Goal: Task Accomplishment & Management: Manage account settings

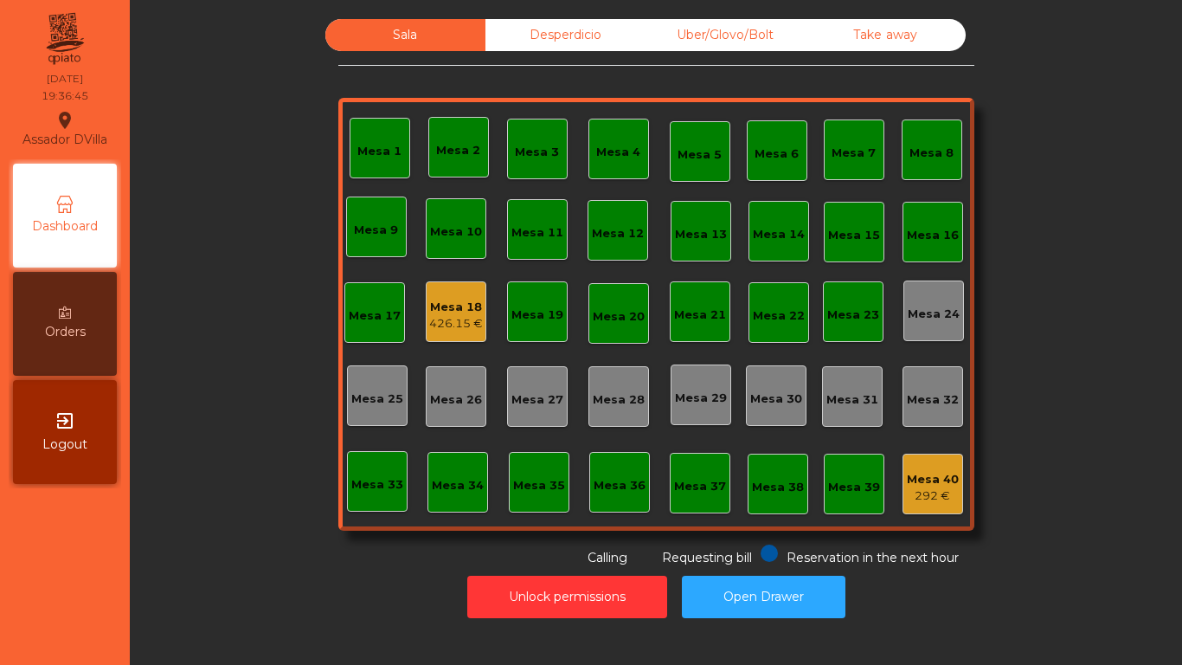
click at [711, 35] on div "Uber/Glovo/Bolt" at bounding box center [726, 35] width 160 height 32
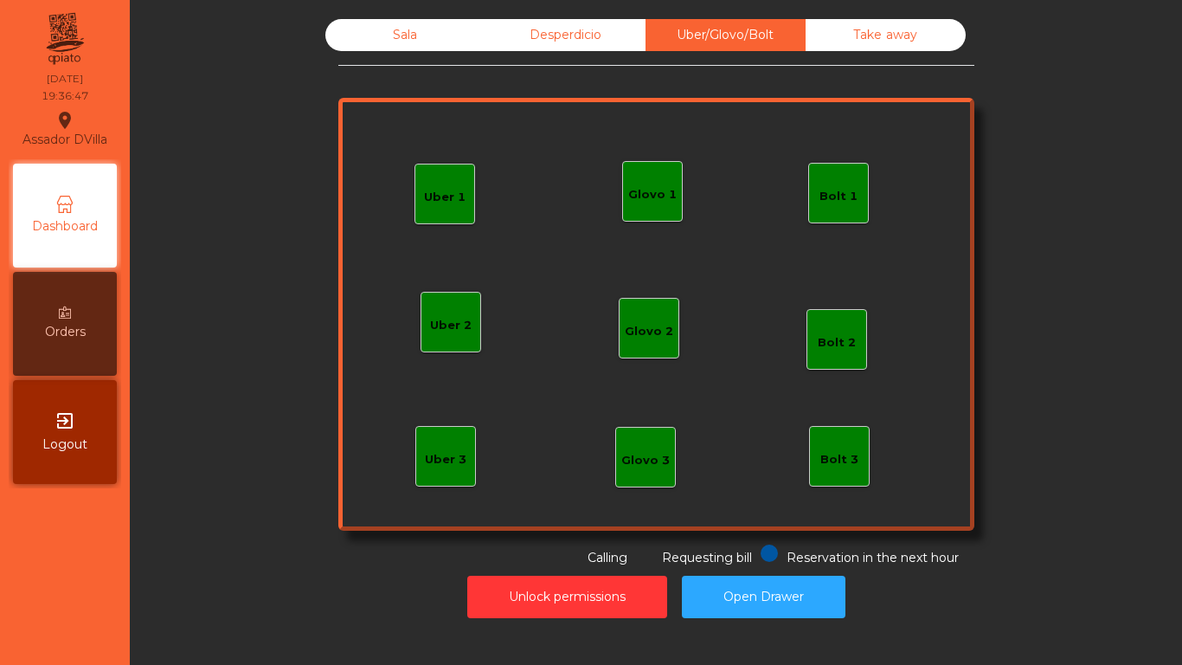
click at [822, 206] on div "Bolt 1" at bounding box center [838, 193] width 61 height 61
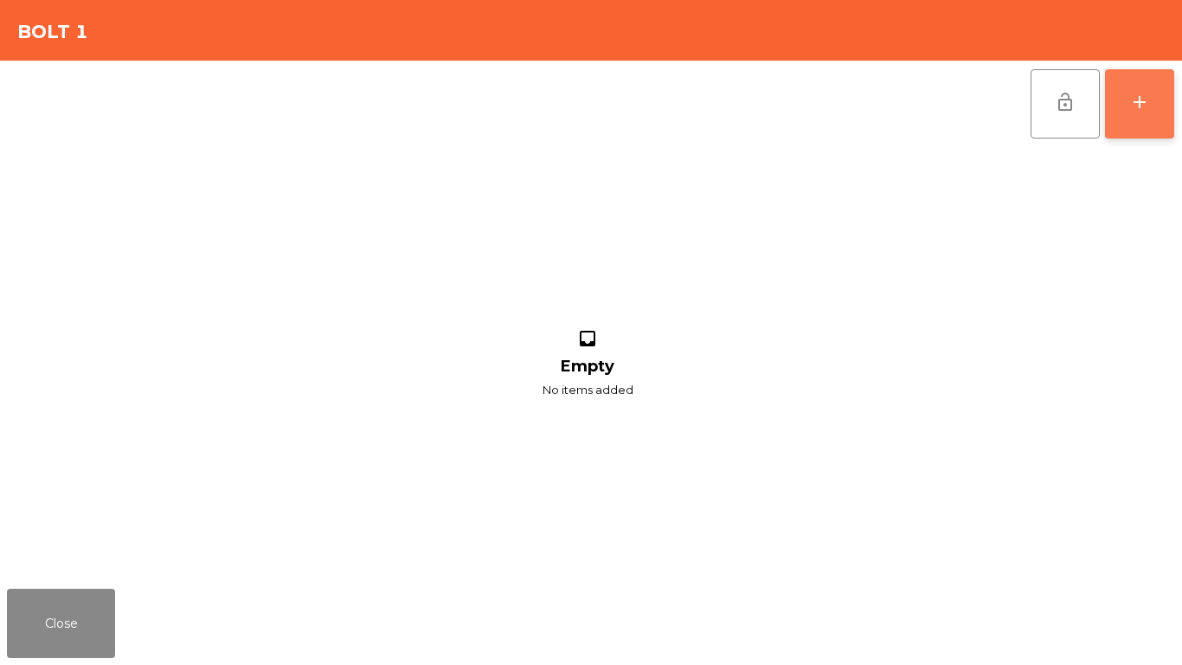
click at [1136, 80] on button "add" at bounding box center [1139, 103] width 69 height 69
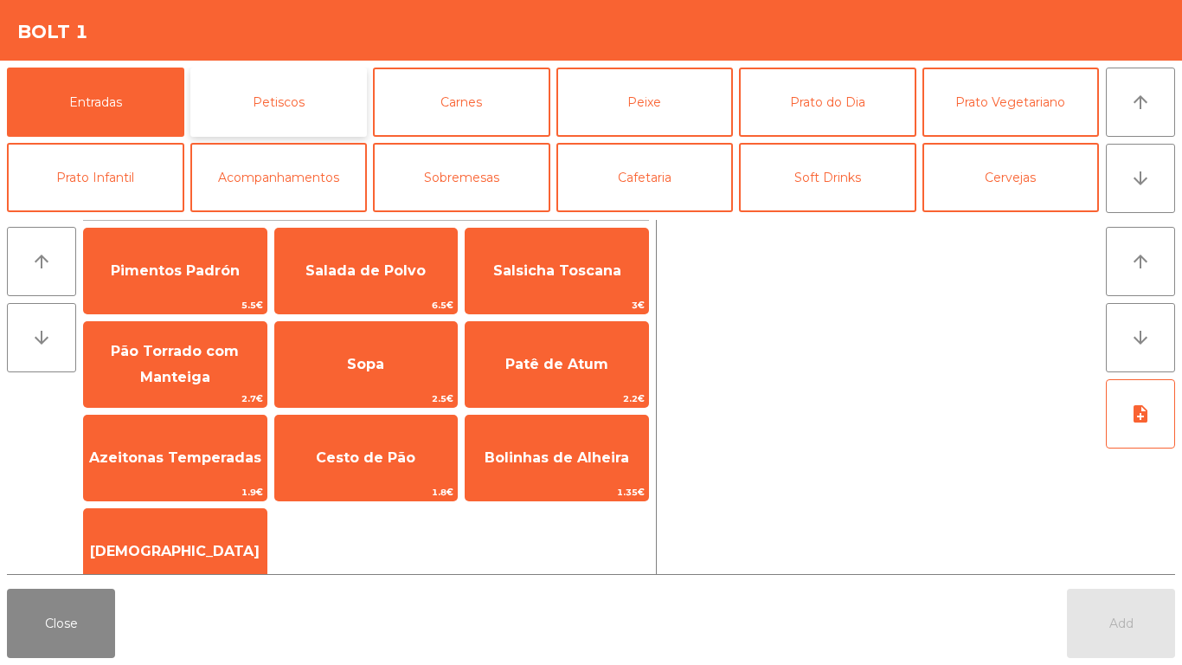
click at [245, 94] on button "Petiscos" at bounding box center [278, 102] width 177 height 69
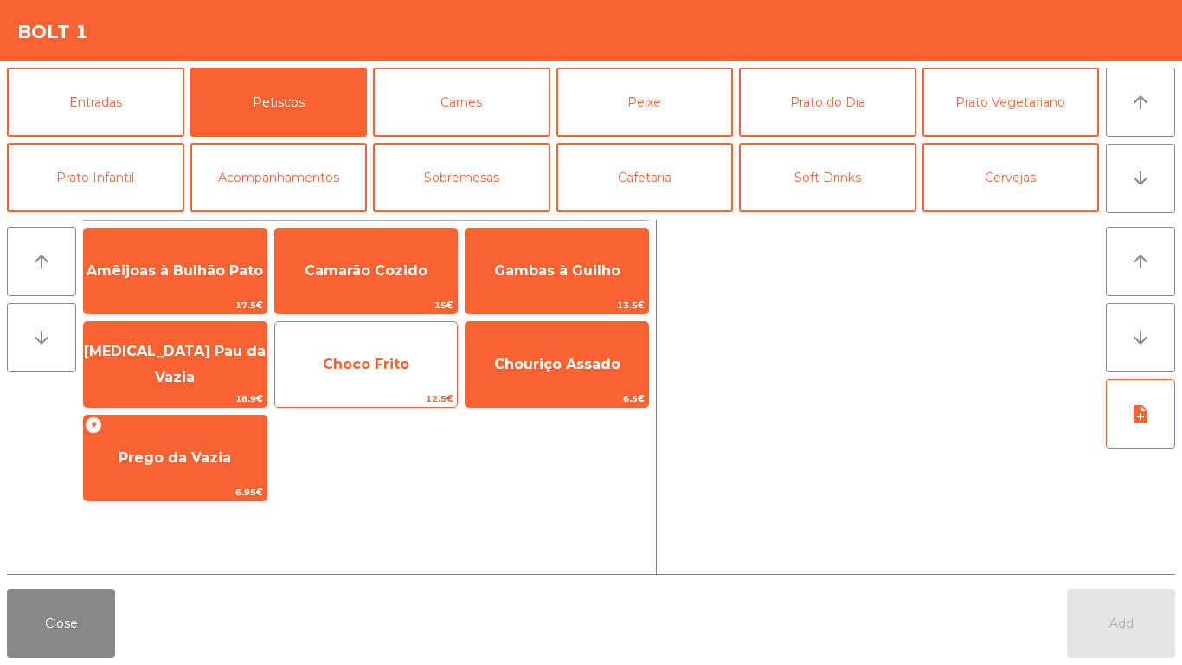
click at [348, 341] on span "Choco Frito" at bounding box center [366, 364] width 183 height 47
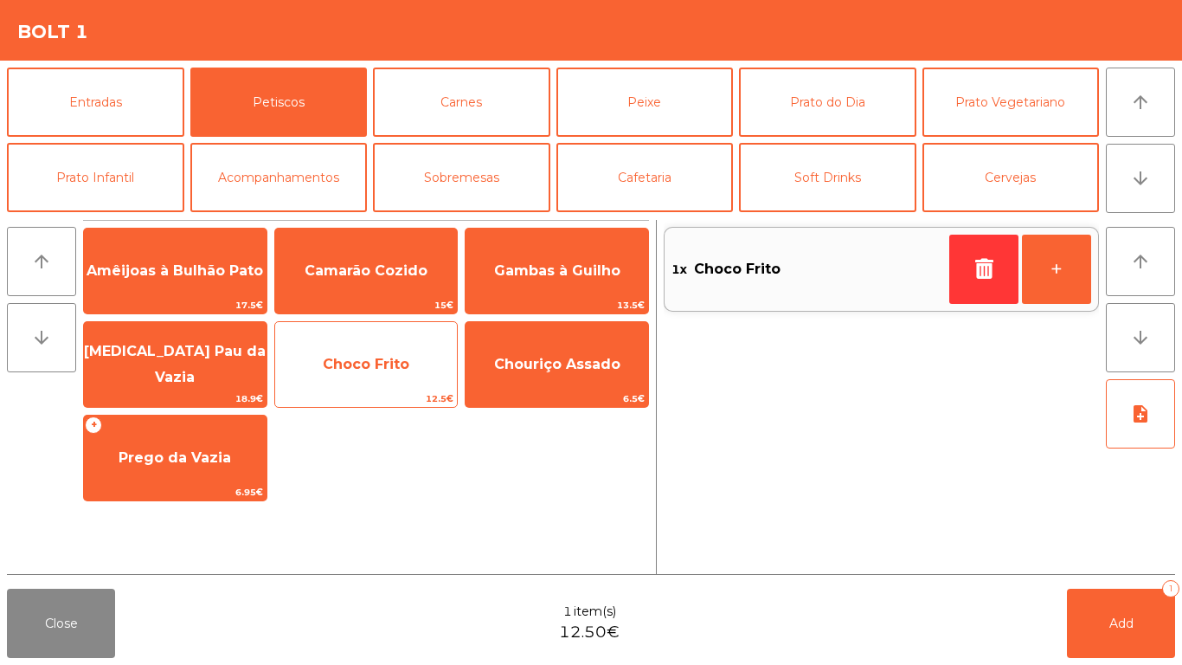
click at [351, 366] on span "Choco Frito" at bounding box center [366, 364] width 87 height 16
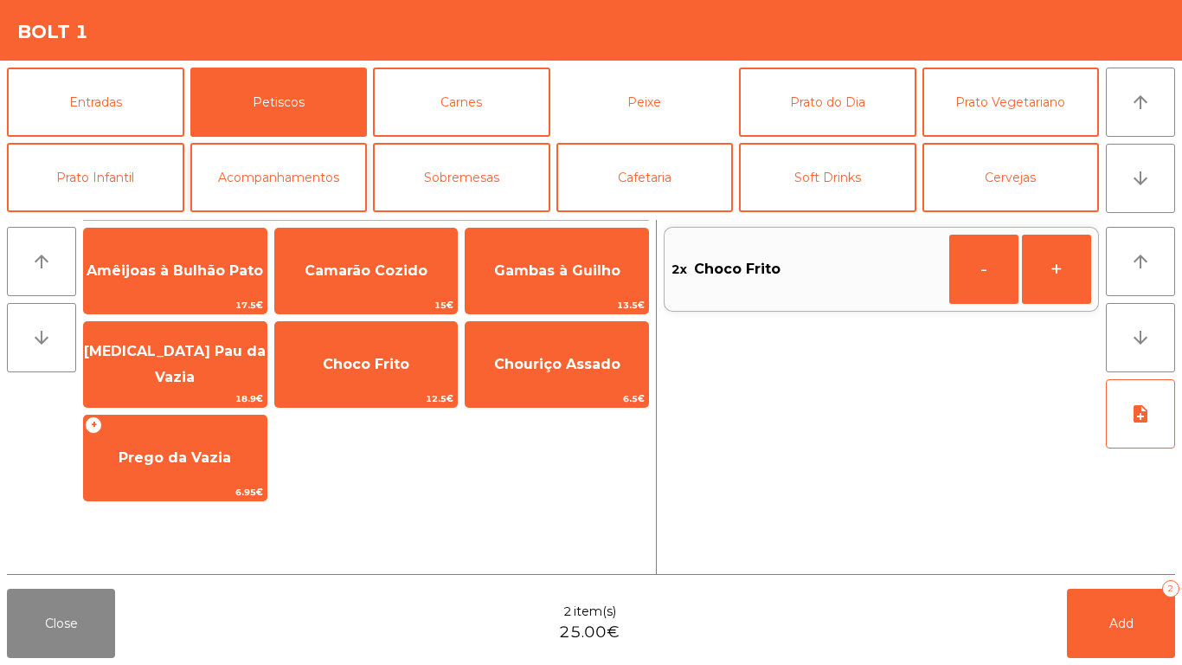
drag, startPoint x: 634, startPoint y: 94, endPoint x: 285, endPoint y: 177, distance: 358.4
click at [633, 94] on button "Peixe" at bounding box center [645, 102] width 177 height 69
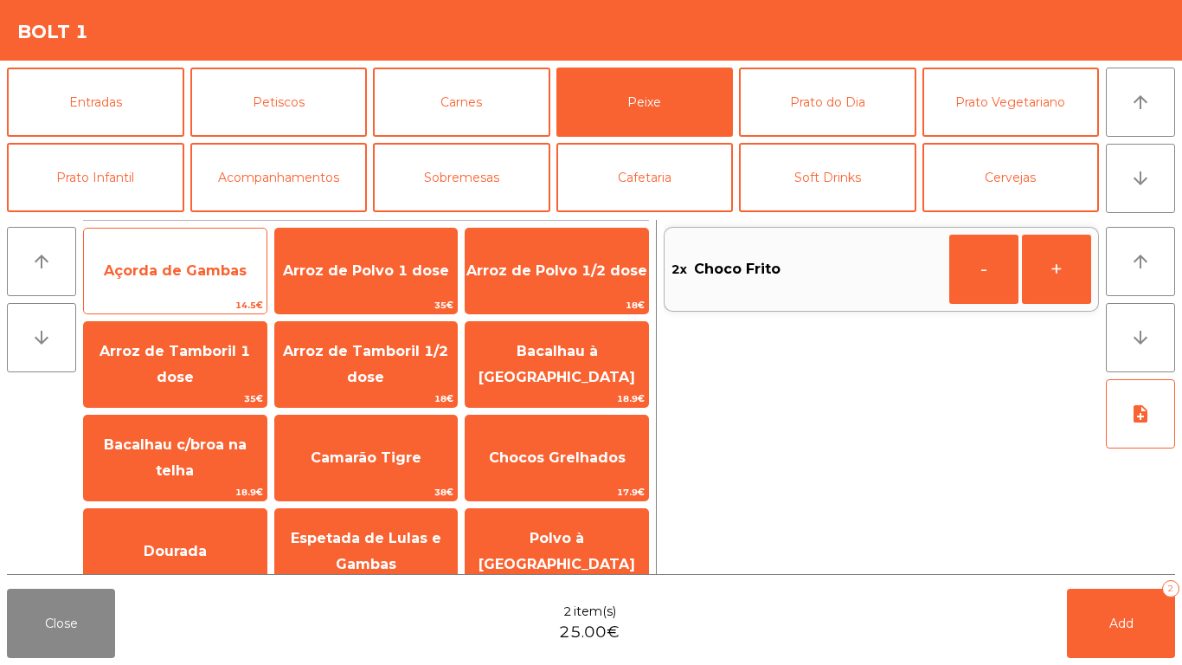
click at [241, 244] on div "Açorda de Gambas 14.5€" at bounding box center [175, 271] width 184 height 87
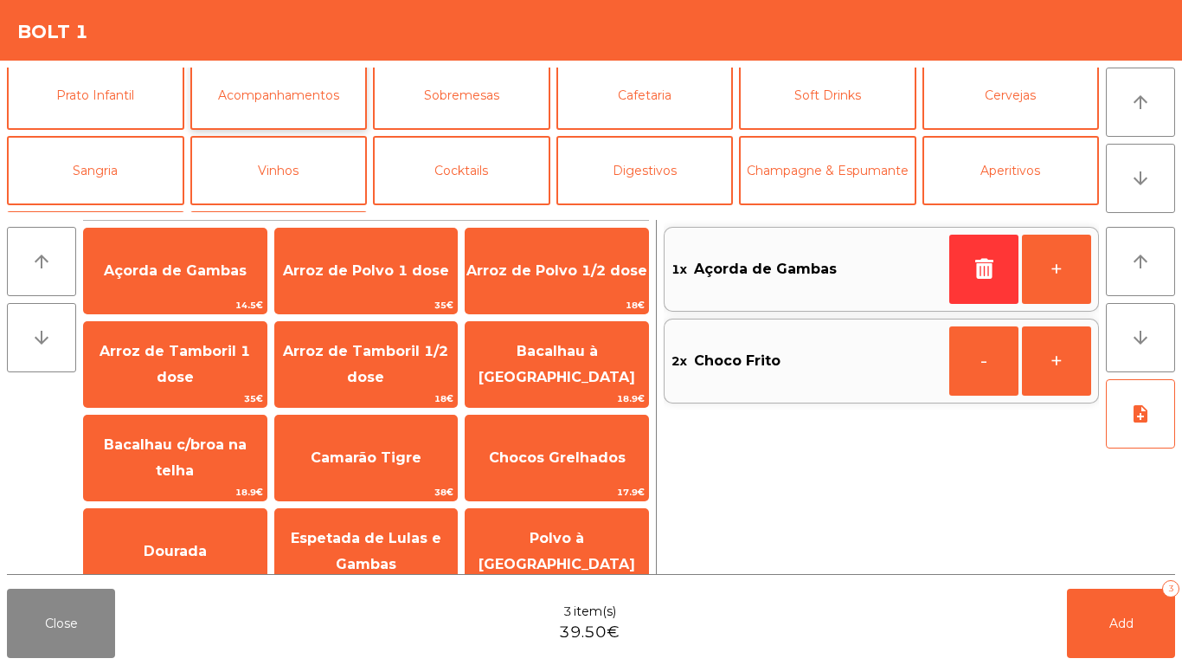
scroll to position [151, 0]
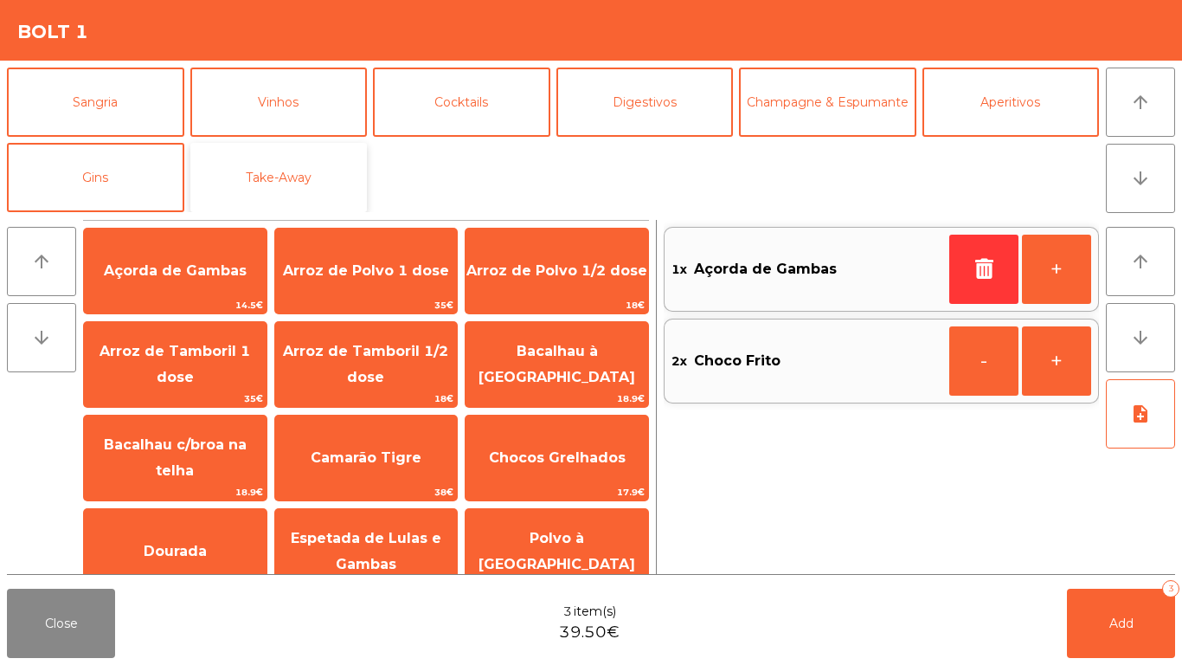
click at [297, 162] on button "Take-Away" at bounding box center [278, 177] width 177 height 69
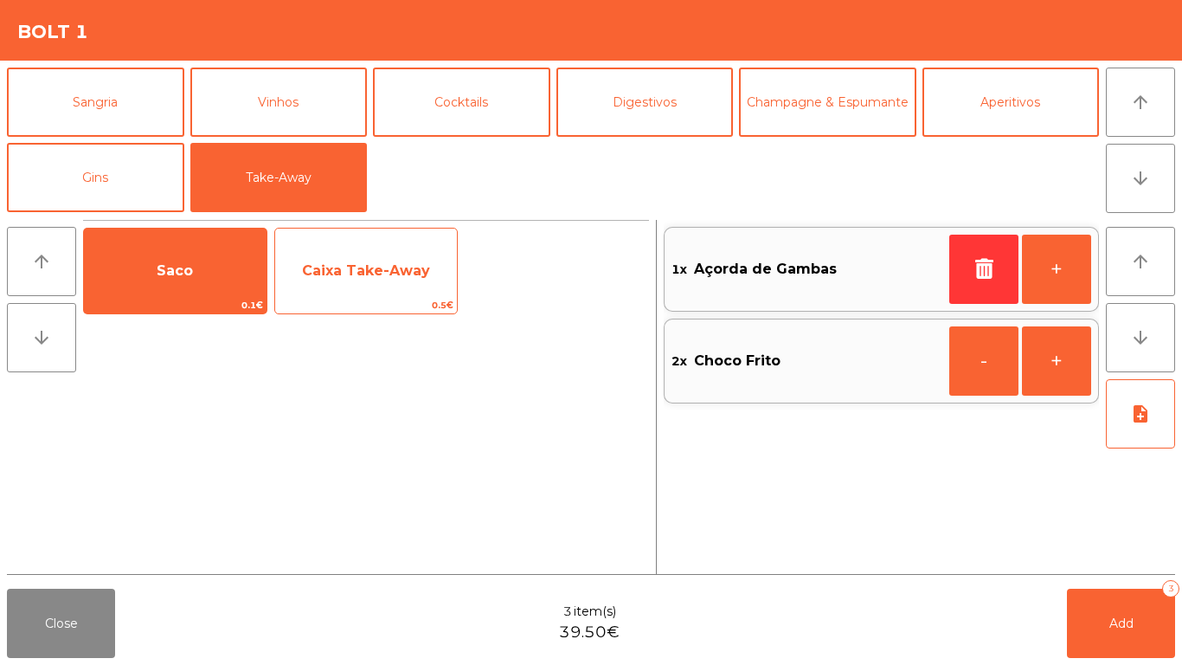
click at [323, 252] on span "Caixa Take-Away" at bounding box center [366, 271] width 183 height 47
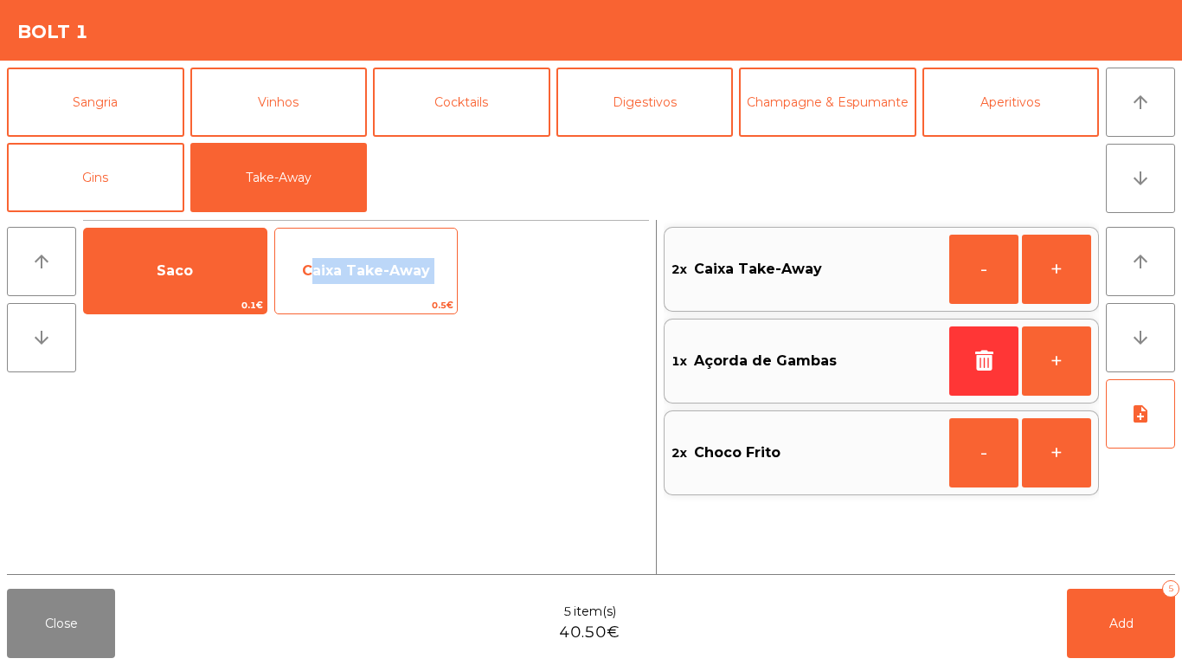
click at [323, 251] on span "Caixa Take-Away" at bounding box center [366, 271] width 183 height 47
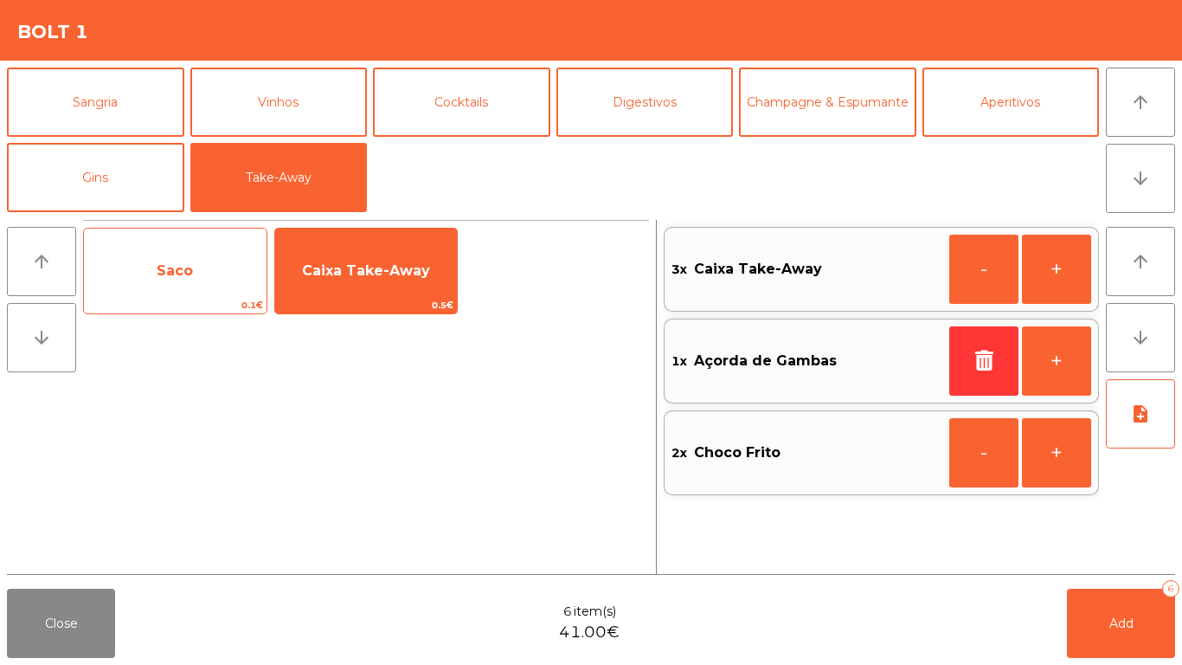
click at [166, 252] on span "Saco" at bounding box center [175, 271] width 183 height 47
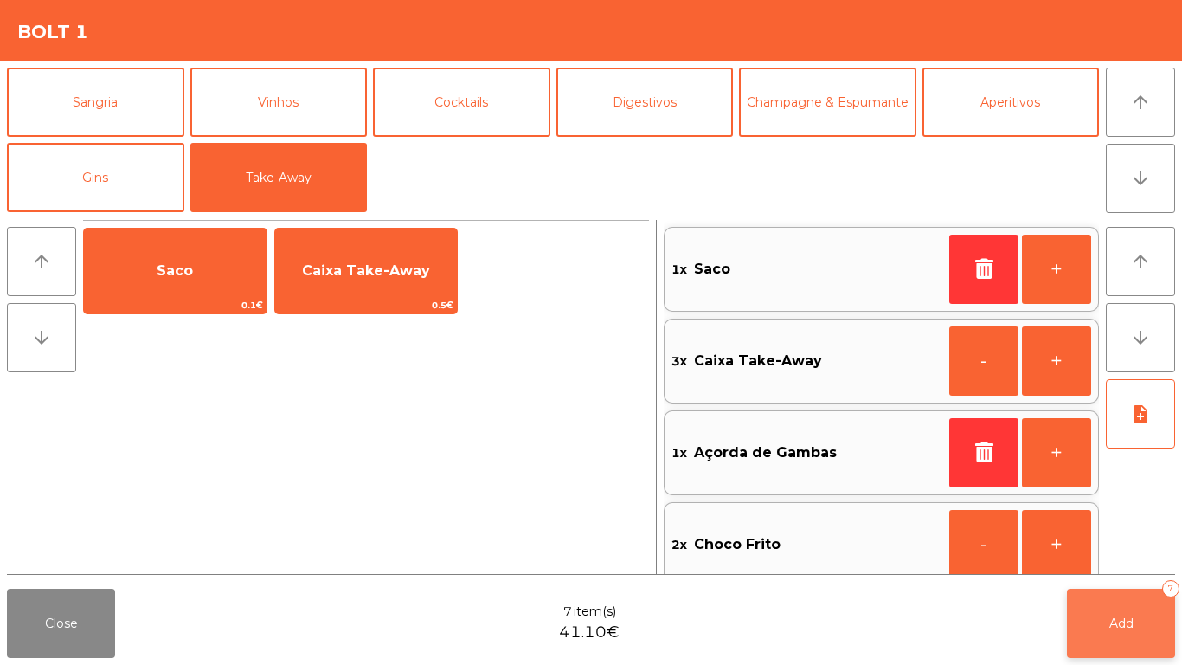
click at [1101, 618] on button "Add 7" at bounding box center [1121, 623] width 108 height 69
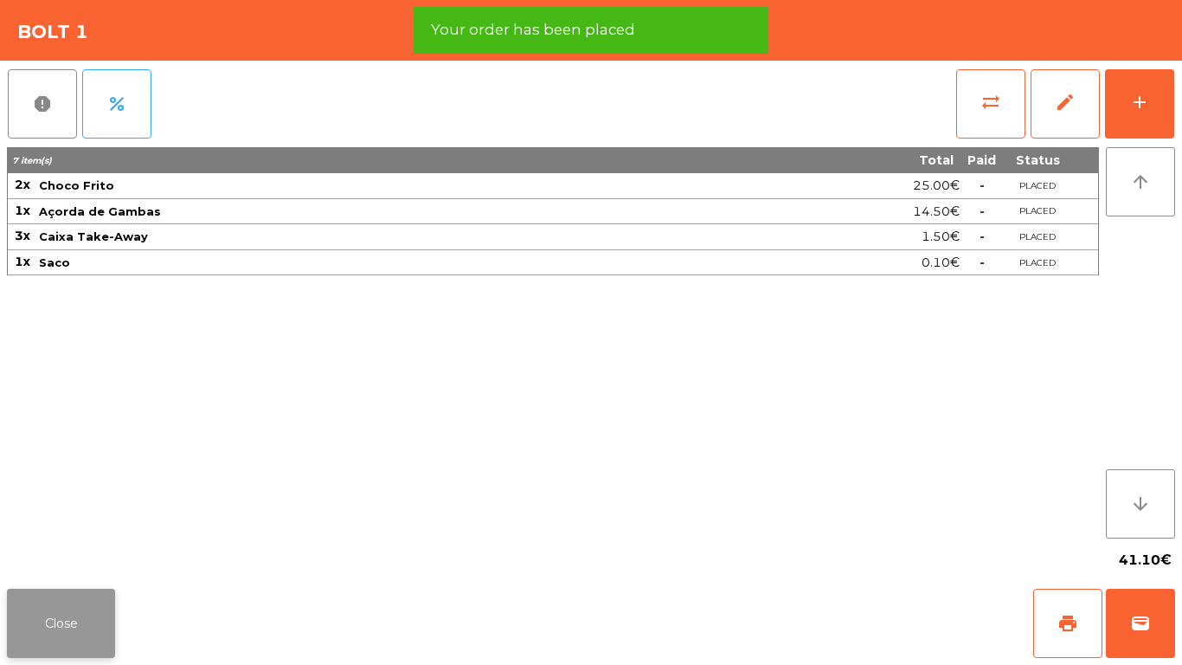
click at [62, 620] on button "Close" at bounding box center [61, 623] width 108 height 69
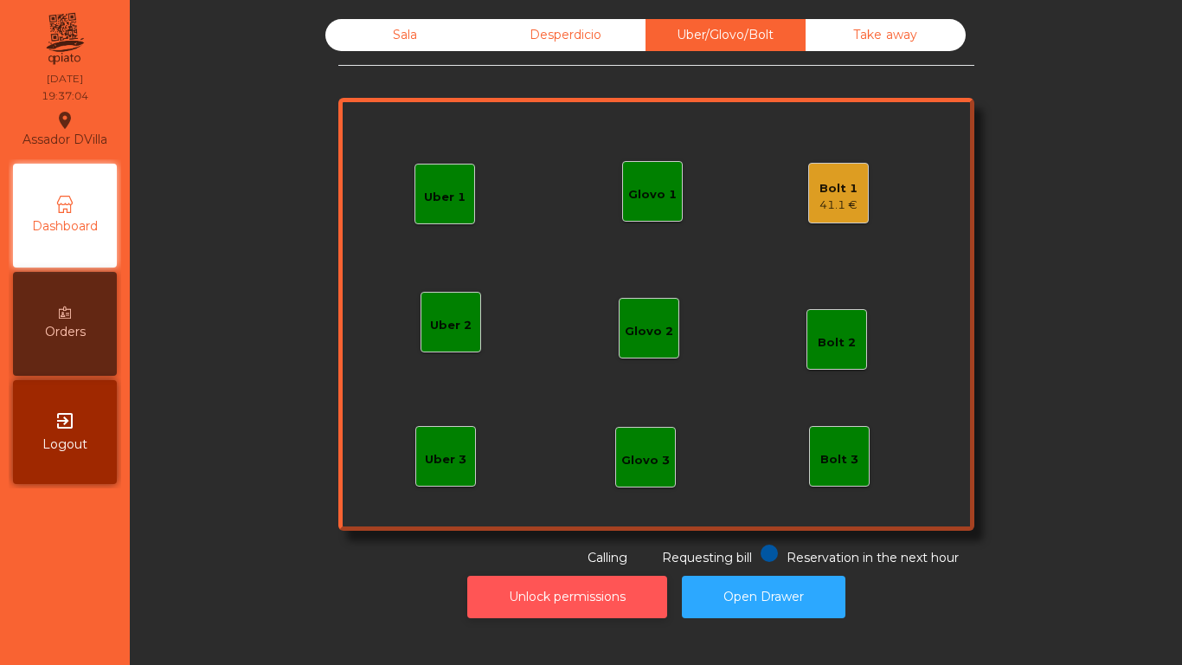
click at [492, 589] on button "Unlock permissions" at bounding box center [567, 597] width 200 height 42
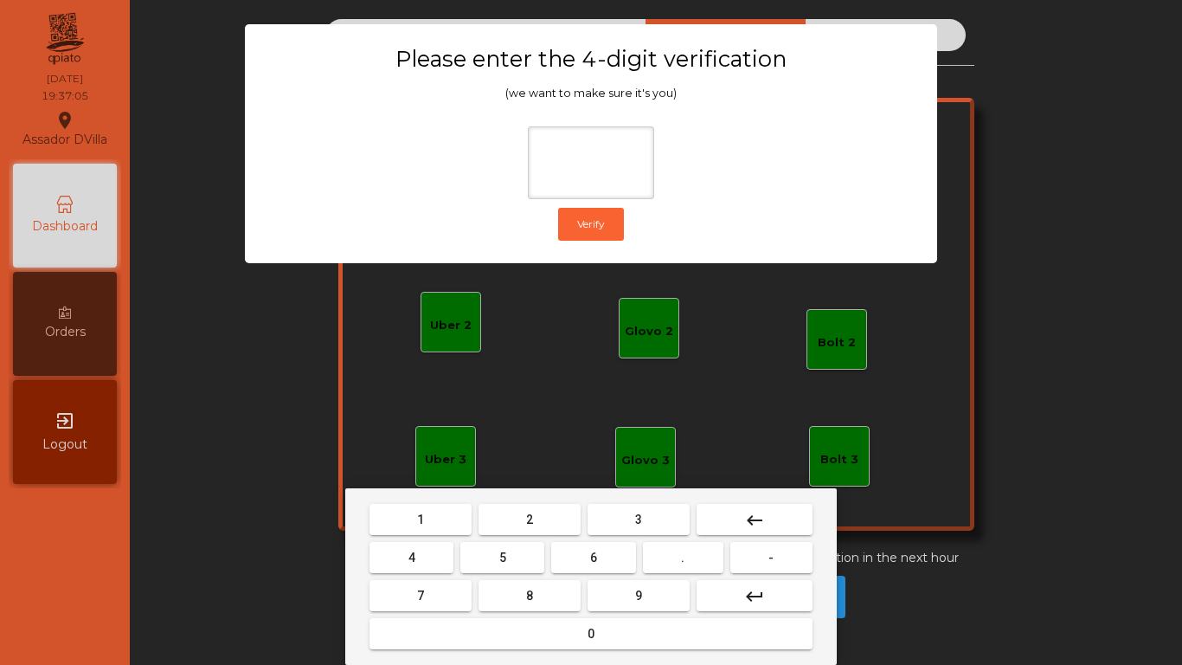
drag, startPoint x: 497, startPoint y: 531, endPoint x: 420, endPoint y: 544, distance: 78.0
click at [495, 531] on button "2" at bounding box center [530, 519] width 102 height 31
click at [420, 544] on button "4" at bounding box center [412, 557] width 84 height 31
drag, startPoint x: 566, startPoint y: 560, endPoint x: 640, endPoint y: 583, distance: 77.2
click at [573, 563] on button "6" at bounding box center [593, 557] width 84 height 31
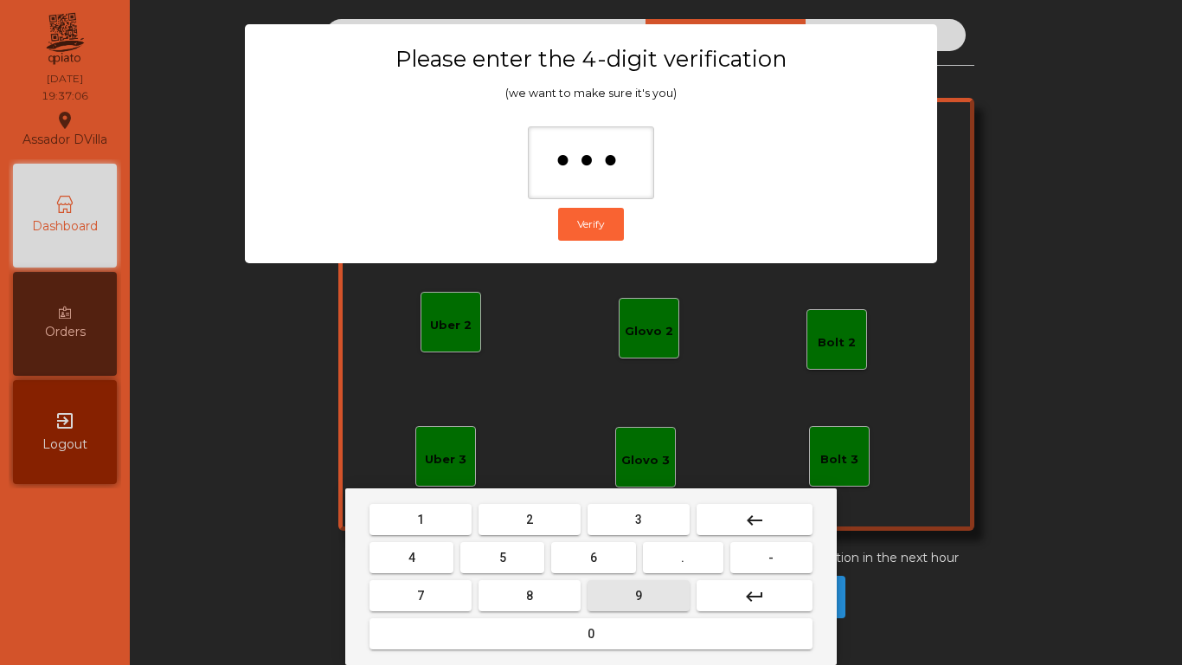
drag, startPoint x: 640, startPoint y: 583, endPoint x: 690, endPoint y: 505, distance: 93.4
click at [640, 584] on button "9" at bounding box center [639, 595] width 102 height 31
type input "****"
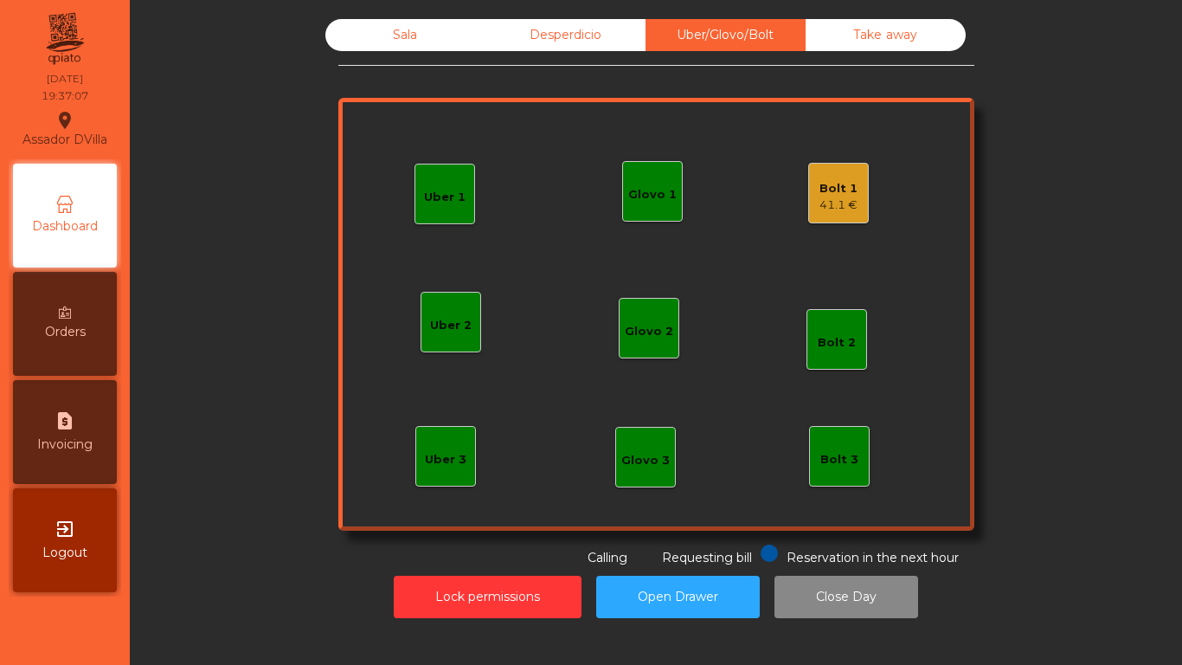
click at [853, 202] on div "Bolt 1 41.1 €" at bounding box center [838, 193] width 61 height 61
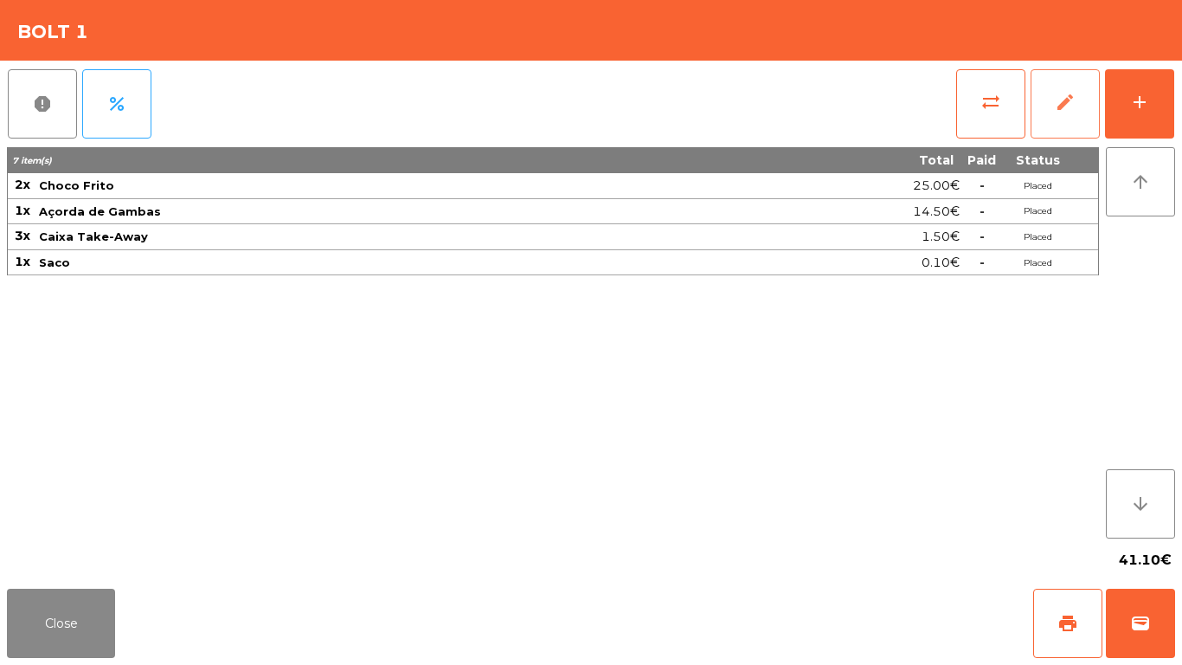
click at [1063, 74] on button "edit" at bounding box center [1065, 103] width 69 height 69
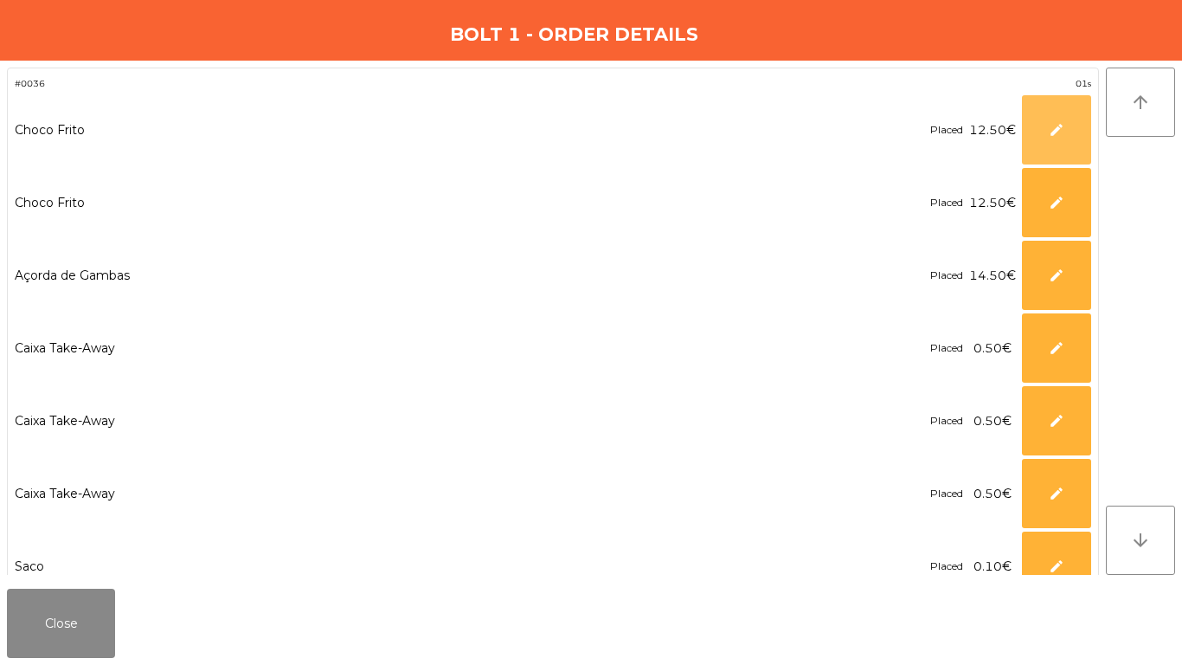
drag, startPoint x: 1063, startPoint y: 131, endPoint x: 895, endPoint y: 136, distance: 168.0
click at [1061, 131] on span "edit" at bounding box center [1057, 130] width 16 height 16
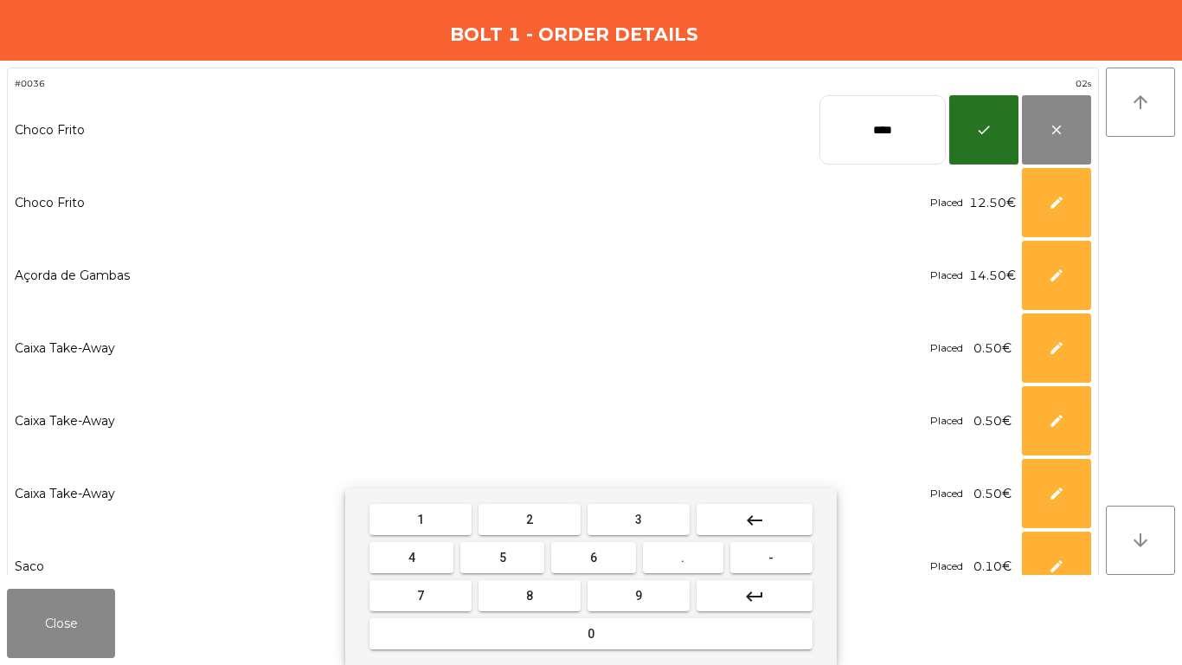
click at [865, 139] on input "****" at bounding box center [883, 129] width 126 height 69
type input "**"
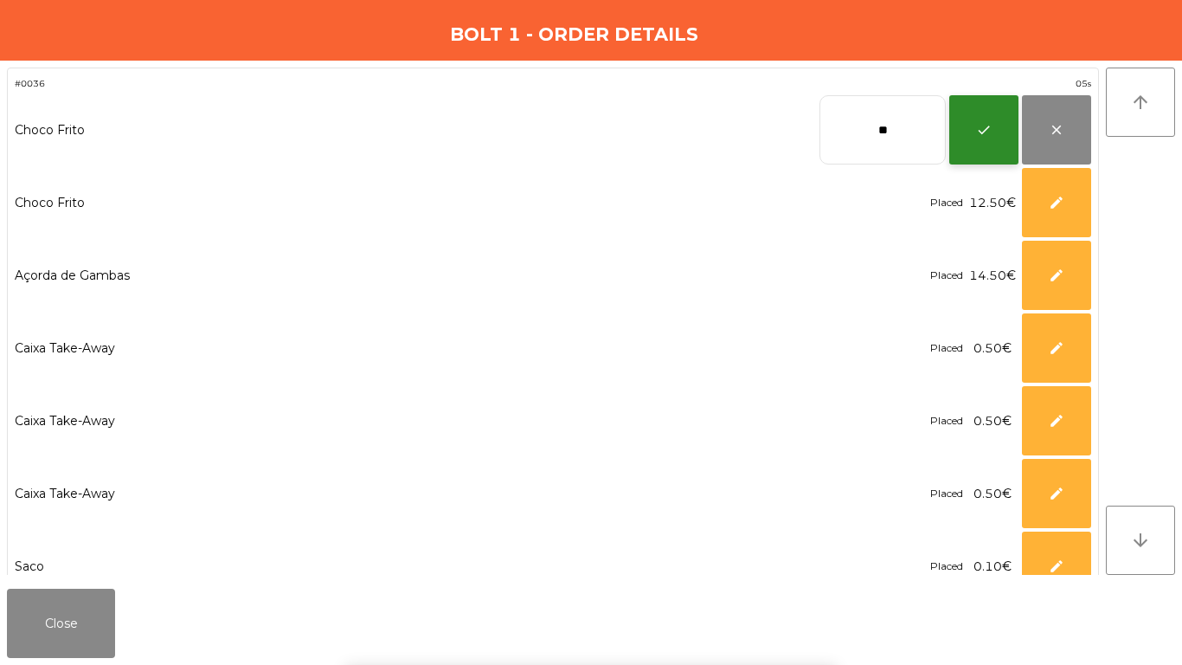
click at [968, 125] on button "check" at bounding box center [983, 129] width 69 height 69
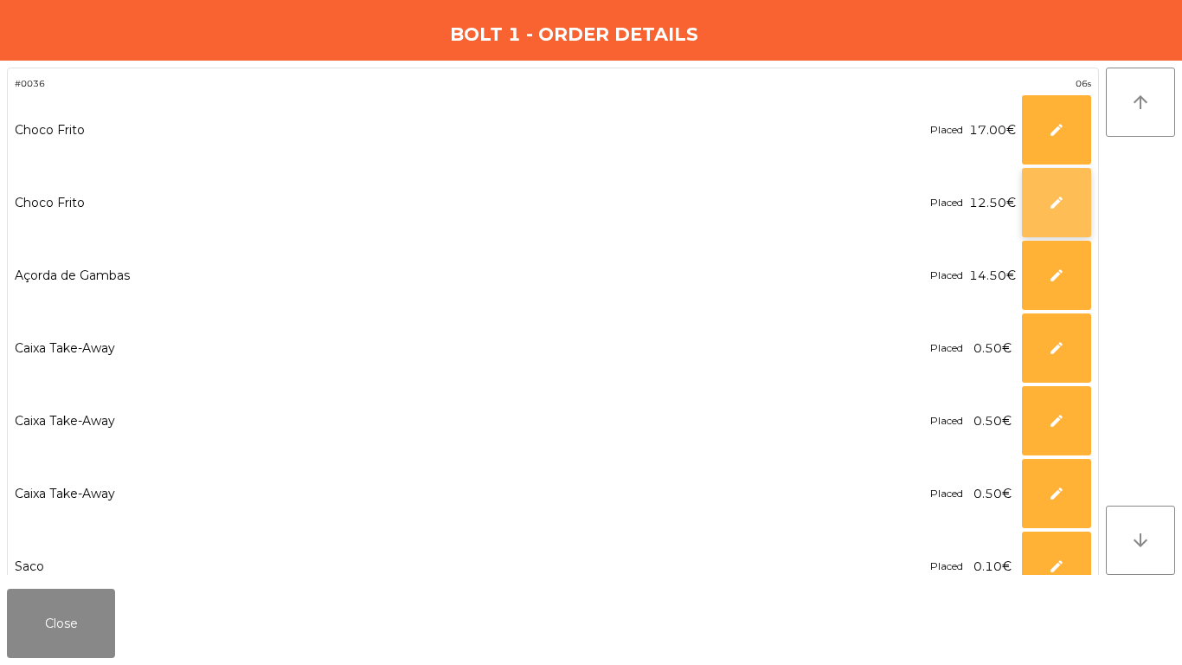
click at [1067, 179] on button "edit" at bounding box center [1056, 202] width 69 height 69
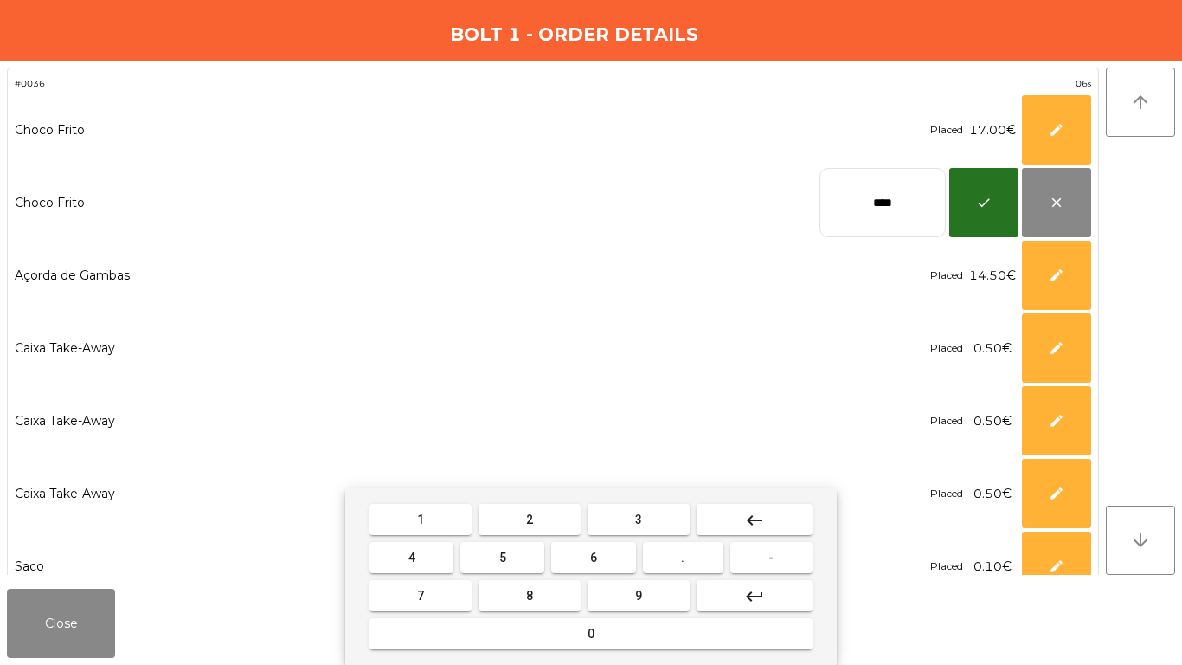
click at [906, 200] on input "****" at bounding box center [883, 202] width 126 height 69
type input "**"
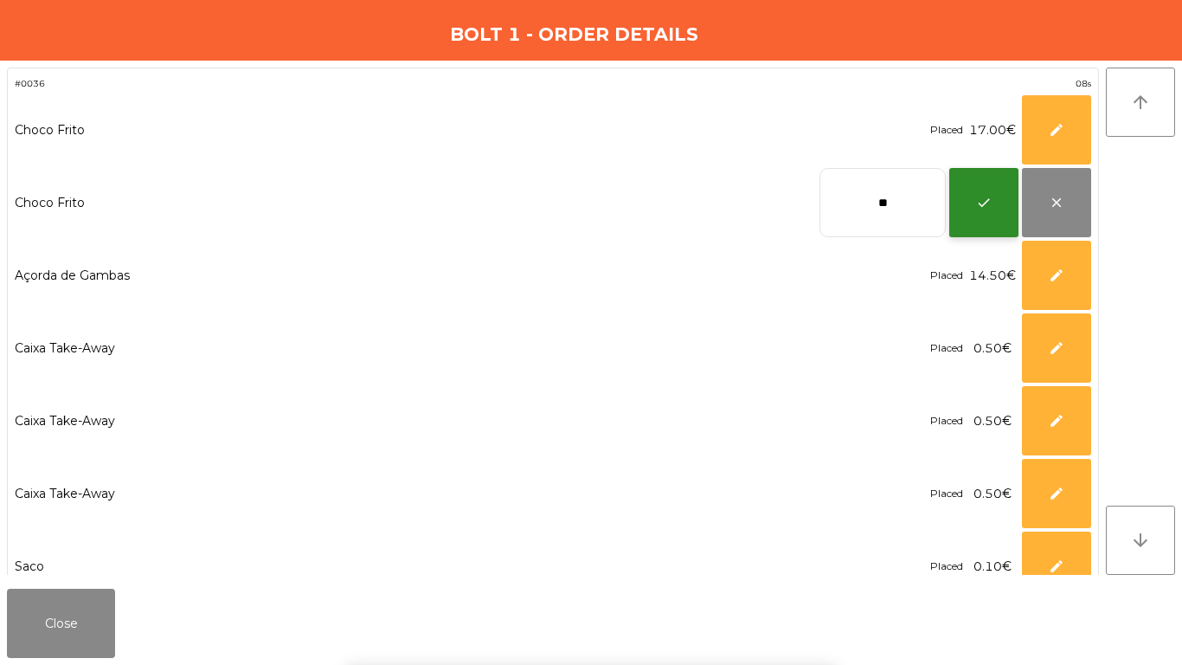
click at [979, 193] on button "check" at bounding box center [983, 202] width 69 height 69
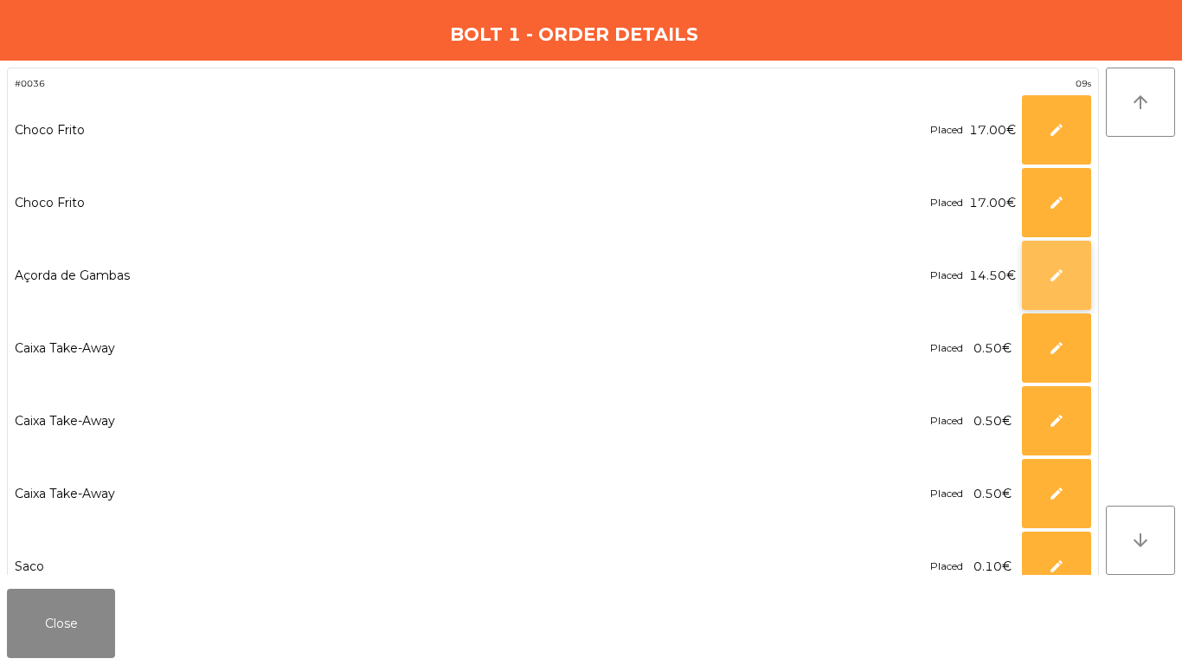
click at [1056, 286] on button "edit" at bounding box center [1056, 275] width 69 height 69
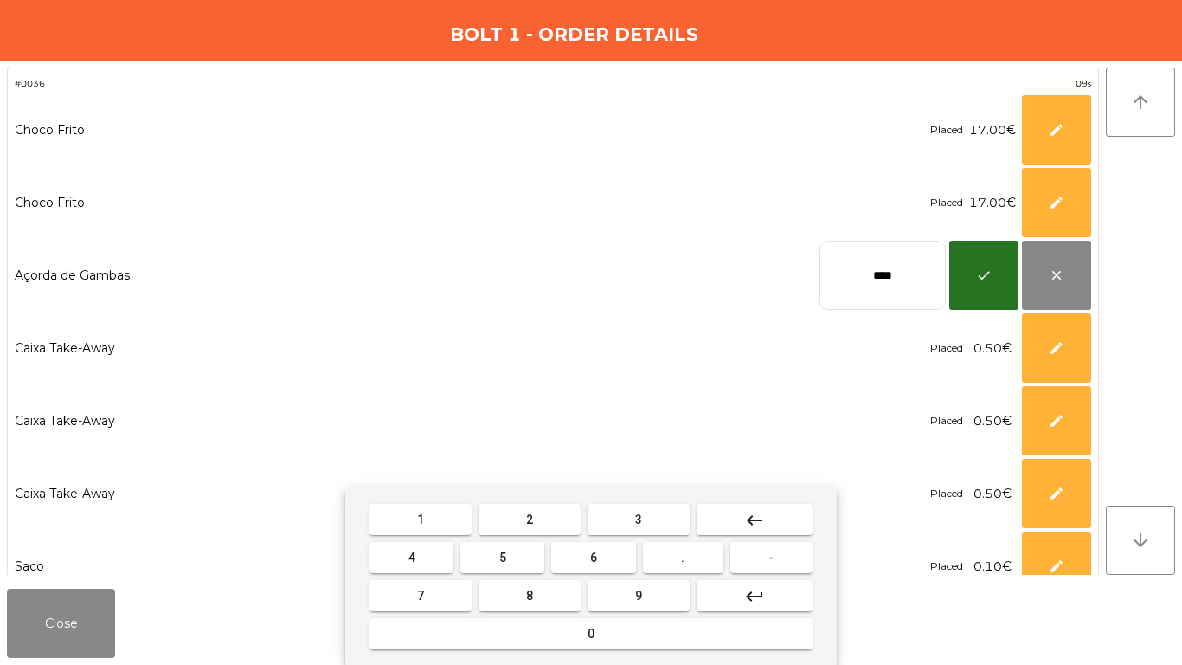
click at [924, 273] on input "****" at bounding box center [883, 275] width 126 height 69
type input "****"
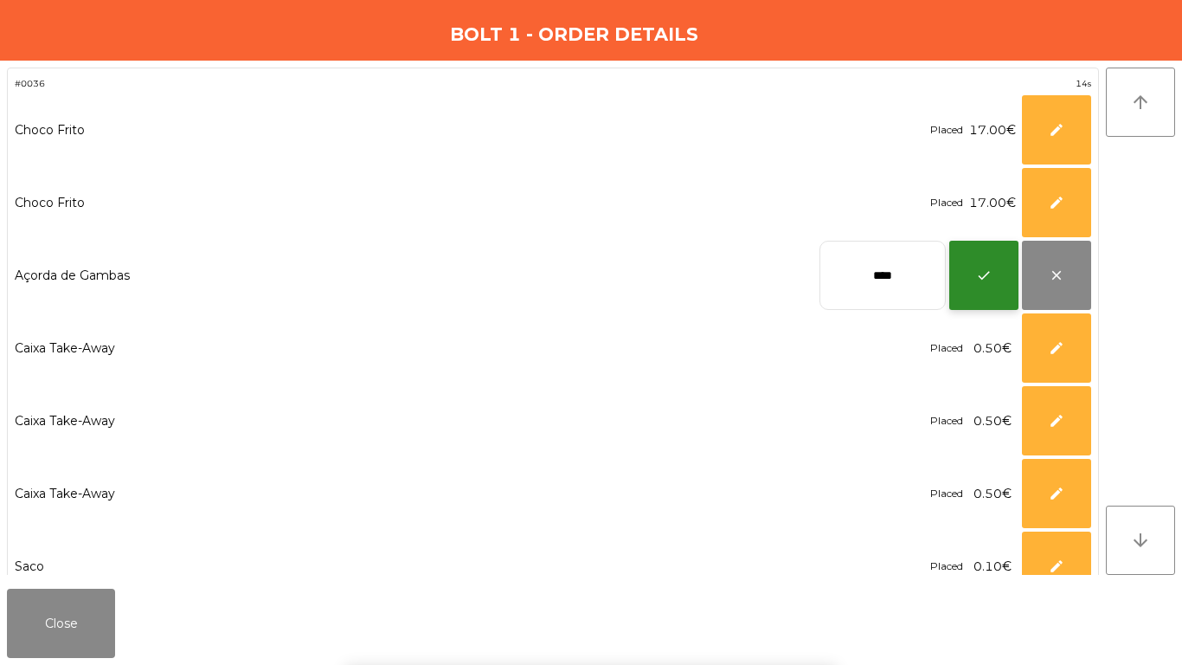
click at [960, 273] on button "check" at bounding box center [983, 275] width 69 height 69
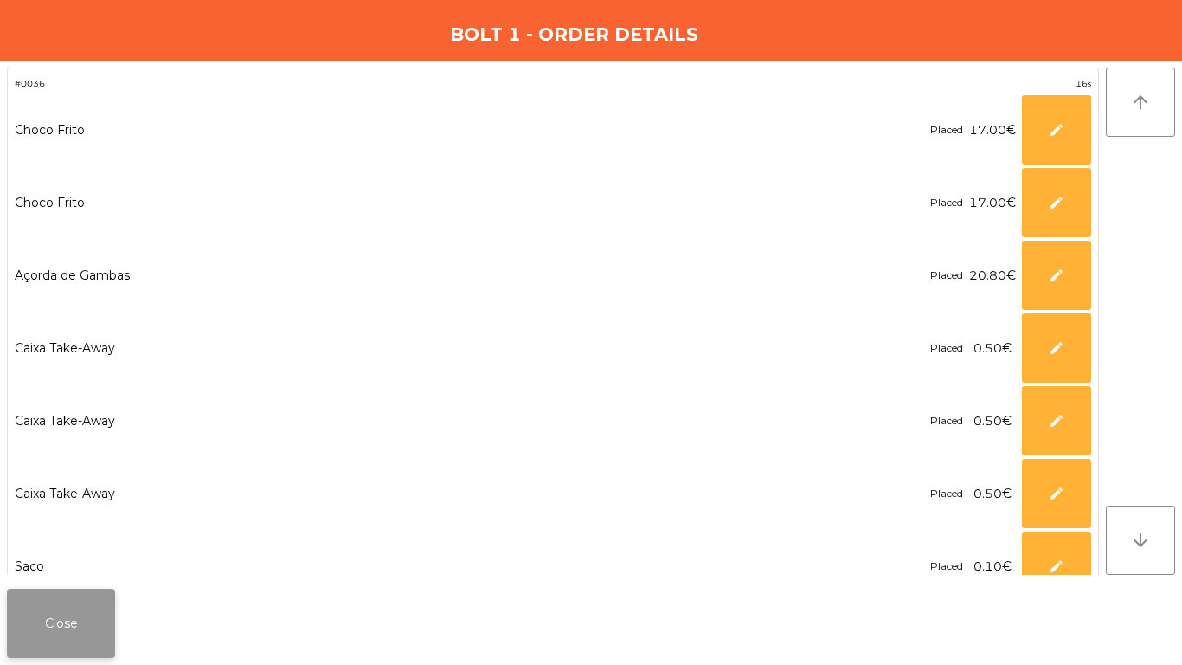
click at [47, 647] on button "Close" at bounding box center [61, 623] width 108 height 69
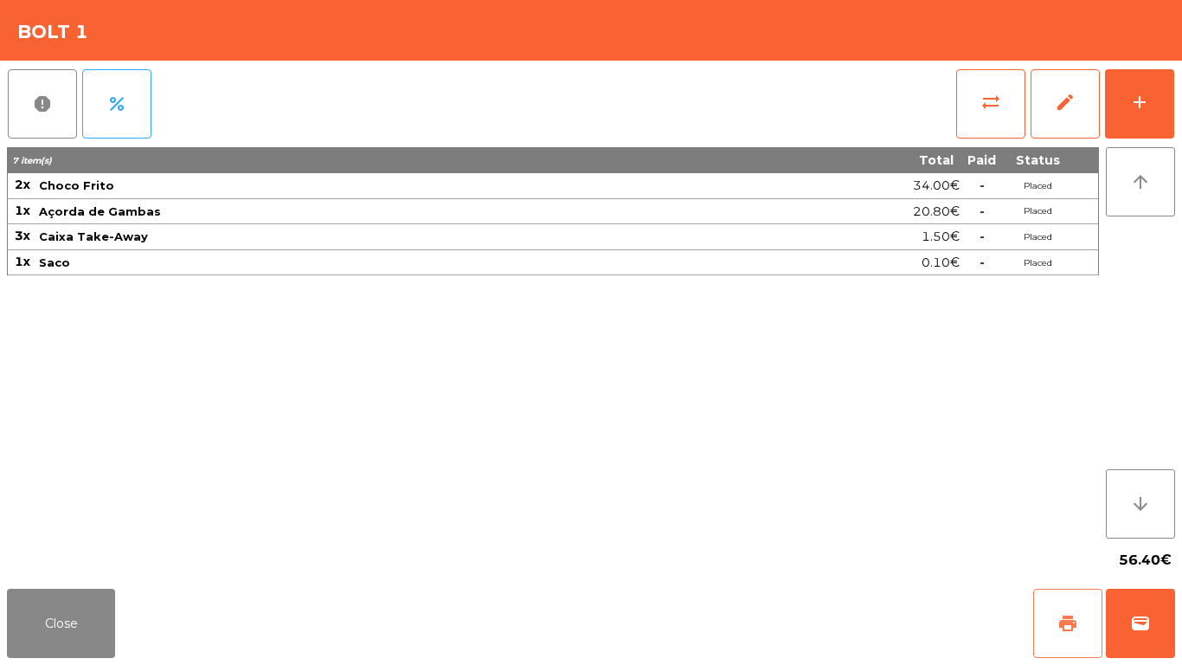
click at [1081, 624] on button "print" at bounding box center [1067, 623] width 69 height 69
click at [1151, 621] on button "wallet" at bounding box center [1140, 623] width 69 height 69
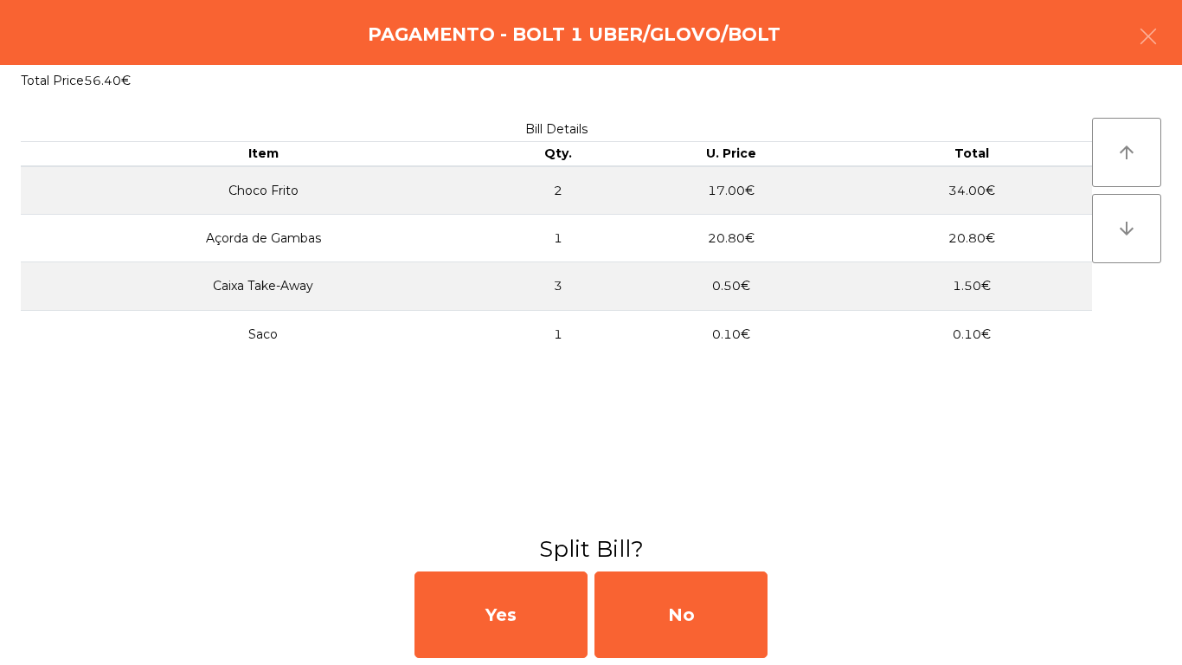
click at [773, 608] on div "Yes No" at bounding box center [591, 614] width 1182 height 100
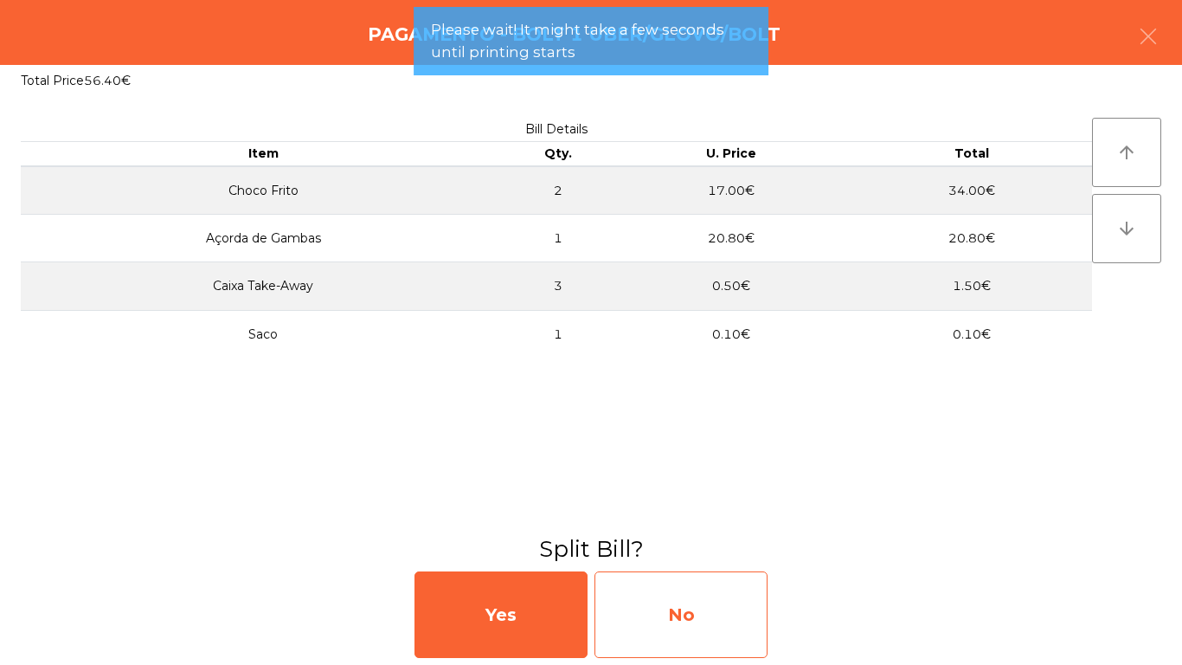
click at [761, 608] on div "No" at bounding box center [681, 614] width 173 height 87
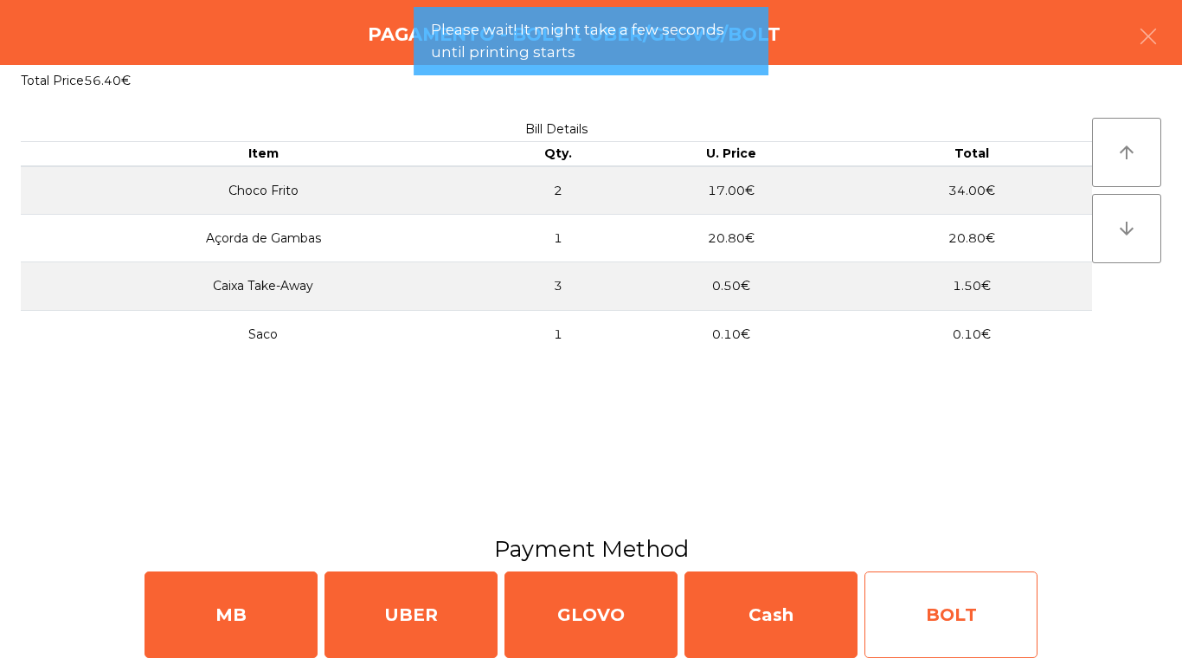
click at [904, 621] on div "BOLT" at bounding box center [951, 614] width 173 height 87
select select "**"
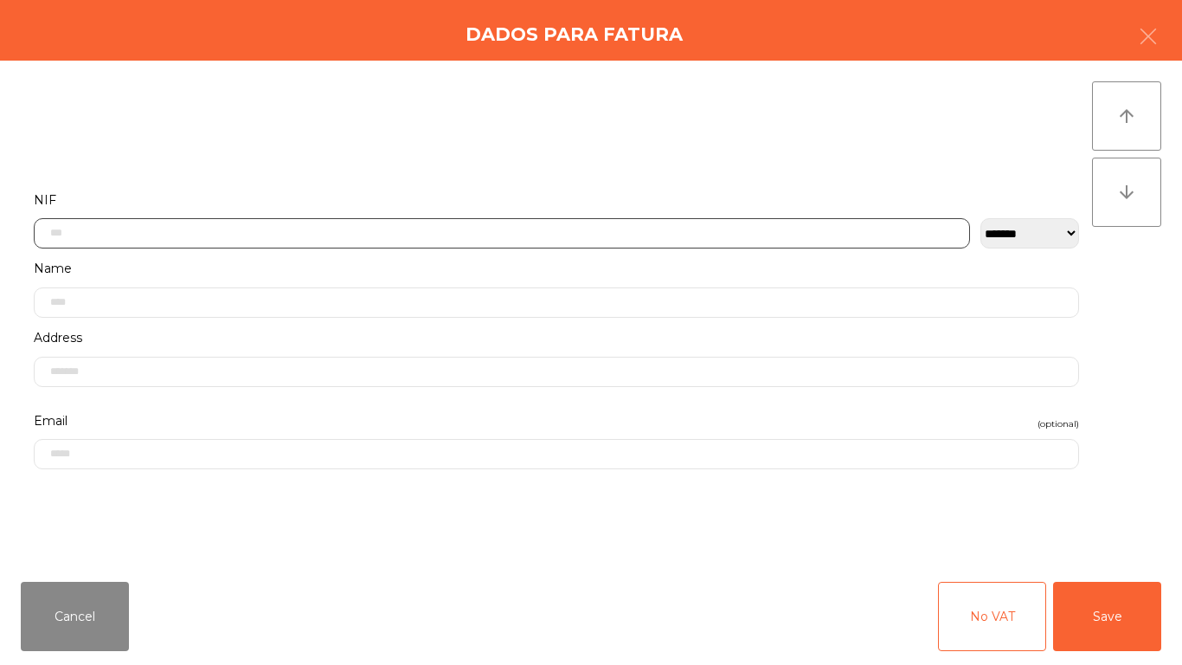
click at [386, 224] on input "text" at bounding box center [502, 233] width 937 height 30
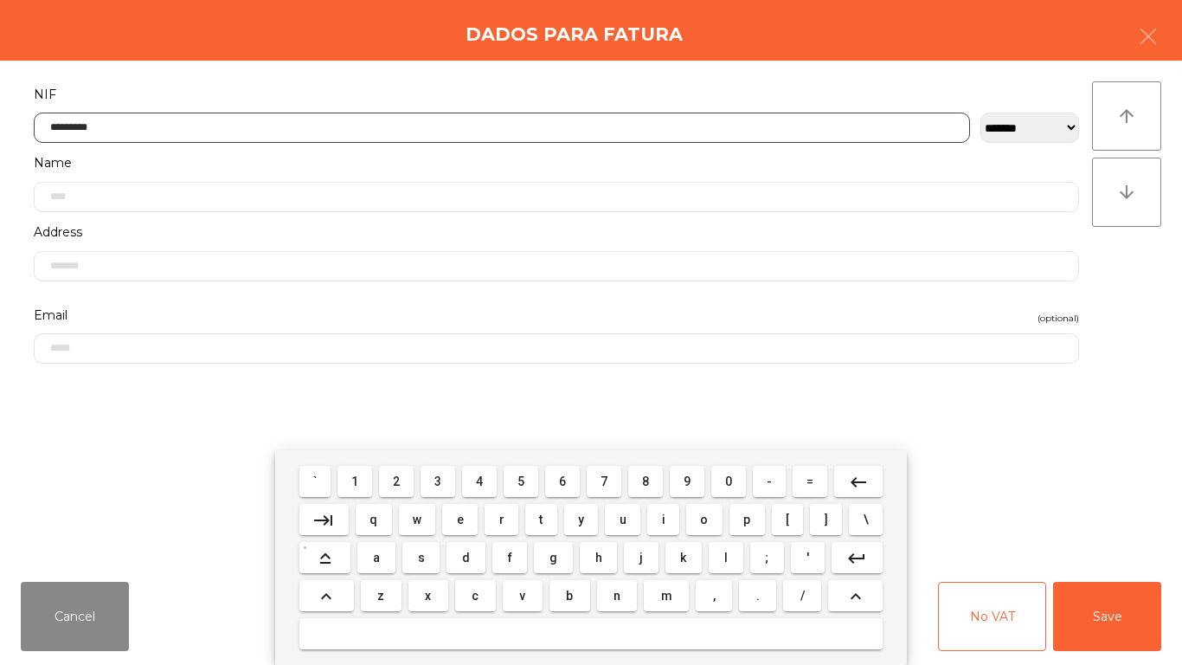
type input "*********"
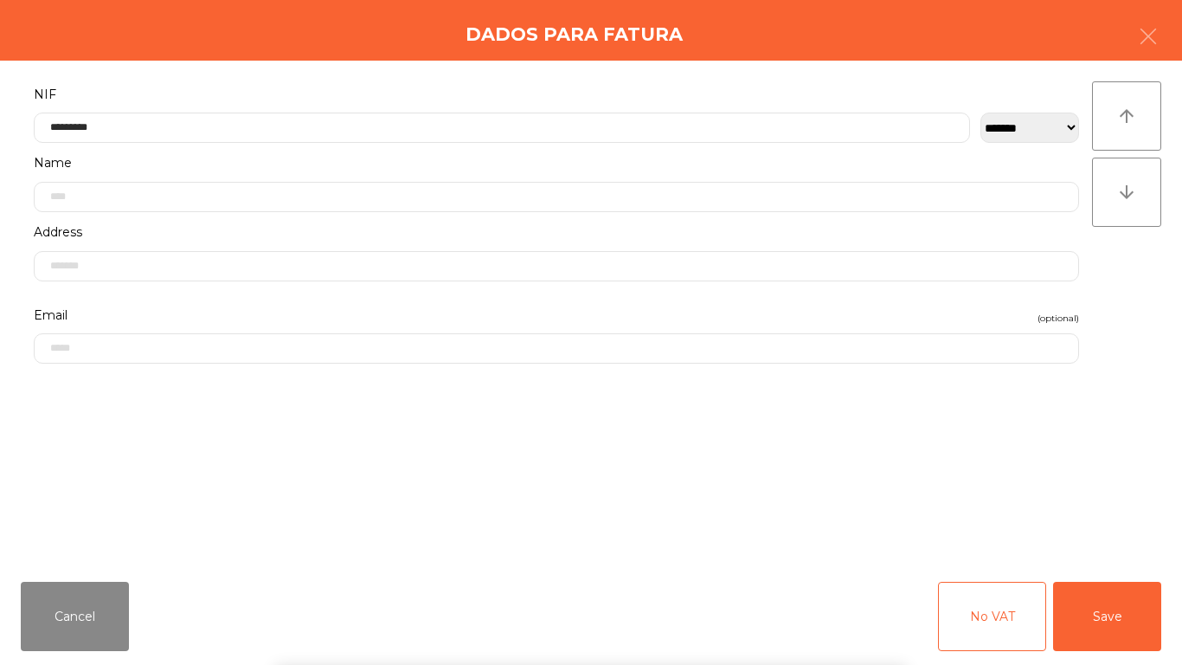
click at [1134, 594] on div "` 1 2 3 4 5 6 7 8 9 0 - = keyboard_backspace keyboard_tab q w e r t y u i o p […" at bounding box center [591, 557] width 1182 height 215
click at [1181, 624] on div "Cancel No VAT Save" at bounding box center [591, 616] width 1182 height 97
drag, startPoint x: 1145, startPoint y: 620, endPoint x: 906, endPoint y: 591, distance: 240.6
click at [1144, 620] on button "Save" at bounding box center [1107, 616] width 108 height 69
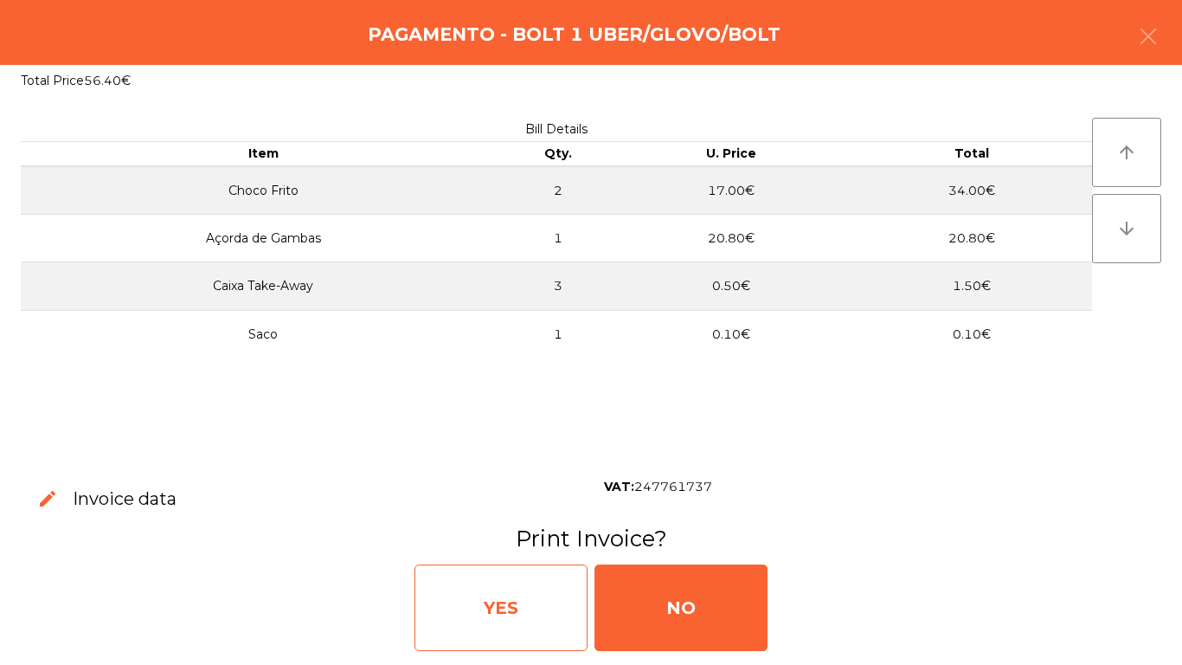
click at [500, 601] on div "YES" at bounding box center [501, 607] width 173 height 87
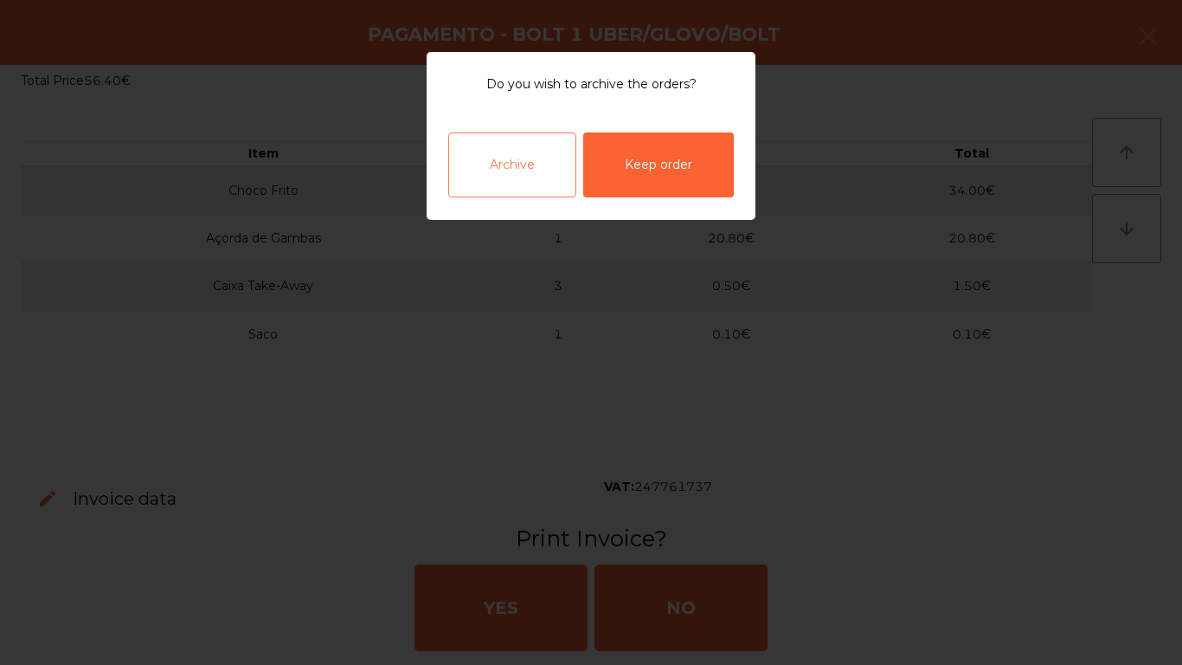
click at [517, 165] on div "Archive" at bounding box center [512, 164] width 128 height 65
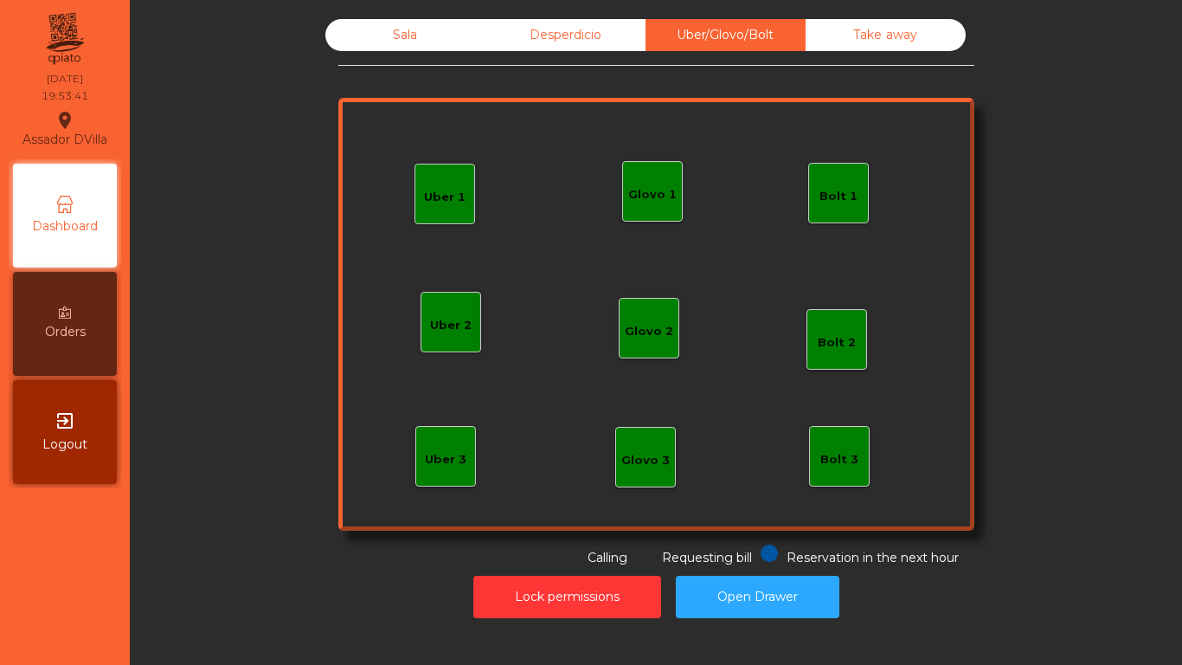
click at [346, 23] on div "Sala" at bounding box center [405, 35] width 160 height 32
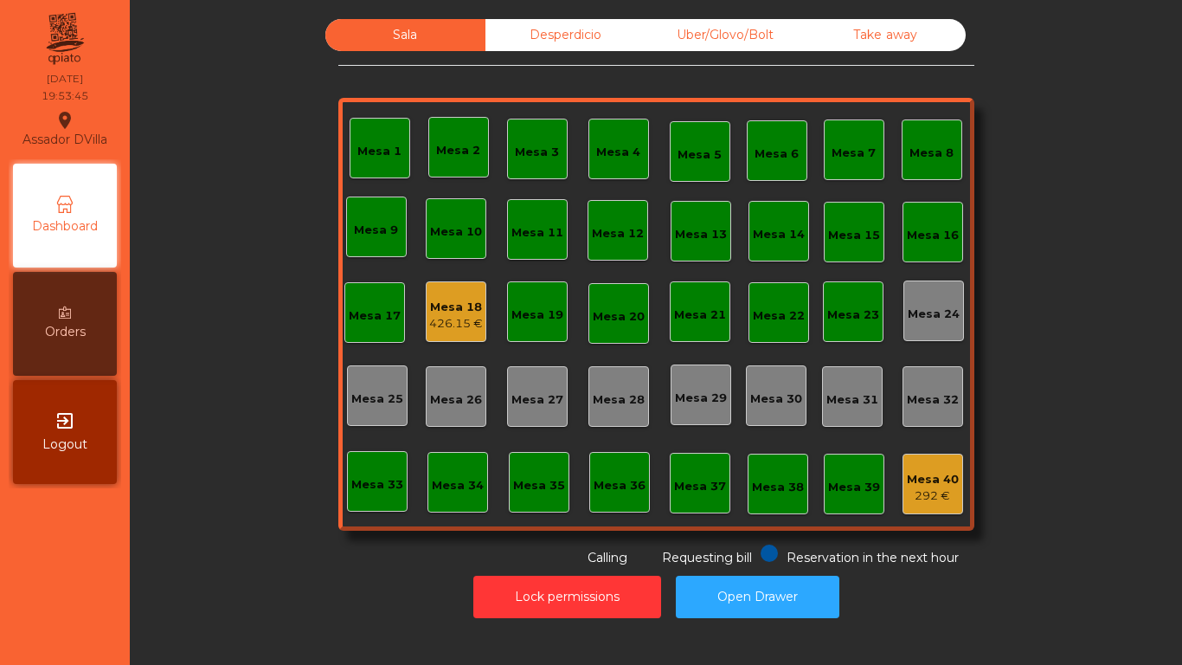
click at [432, 299] on div "Mesa 18" at bounding box center [456, 307] width 54 height 17
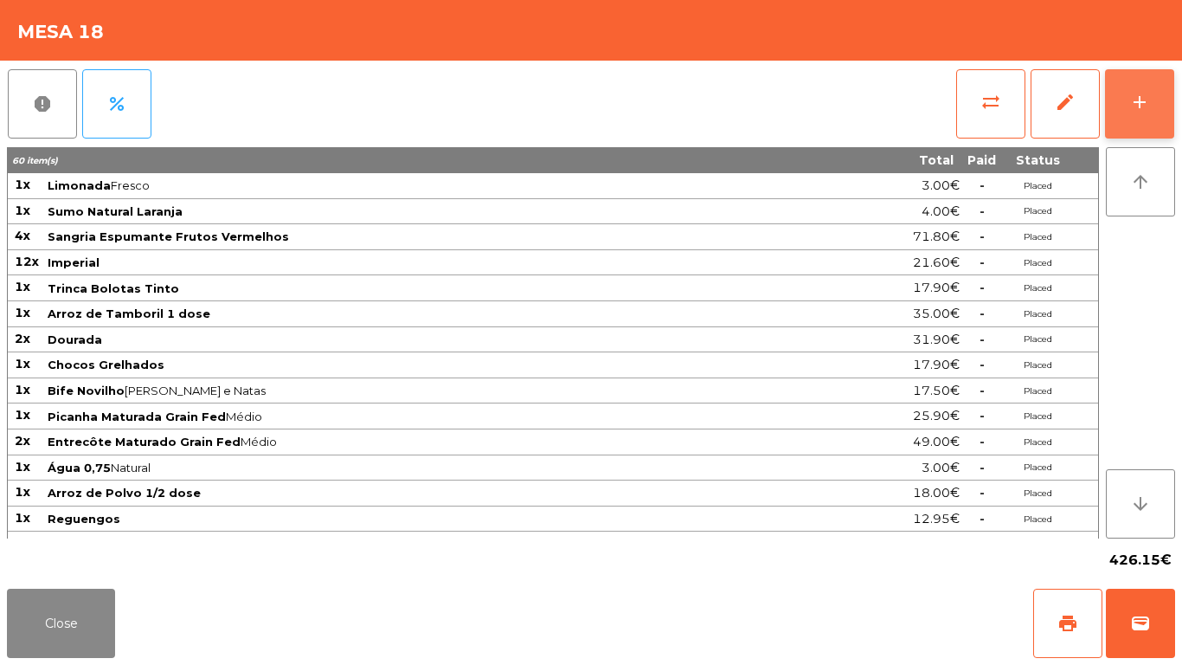
click at [1149, 100] on div "add" at bounding box center [1140, 102] width 21 height 21
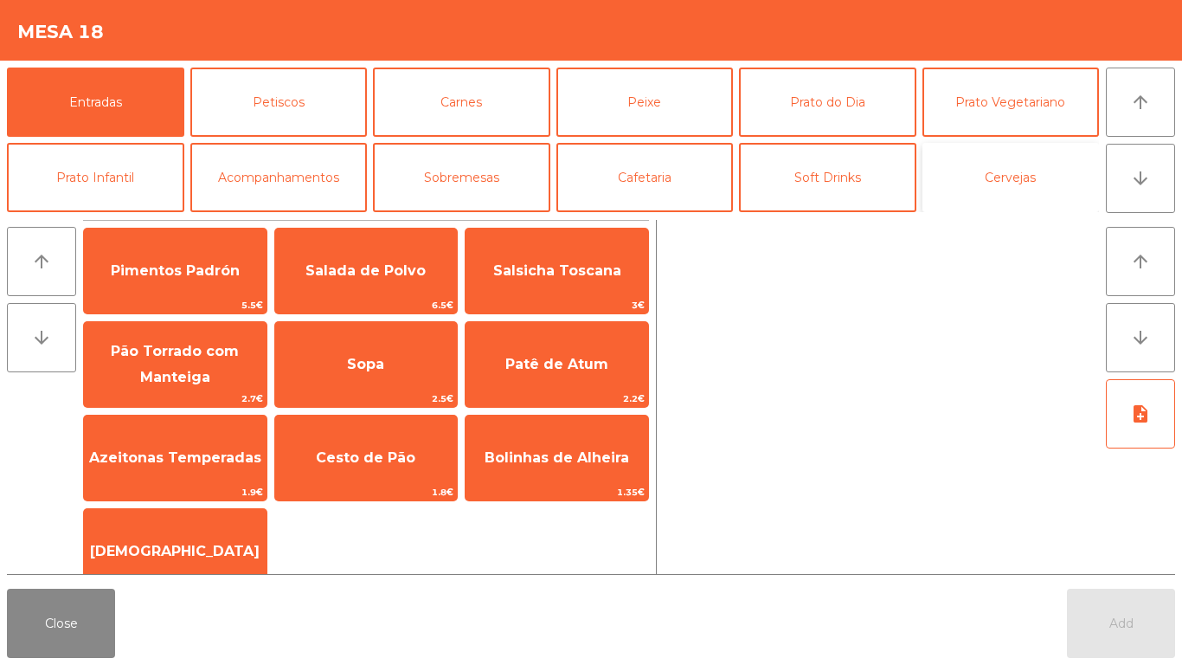
click at [1050, 171] on button "Cervejas" at bounding box center [1011, 177] width 177 height 69
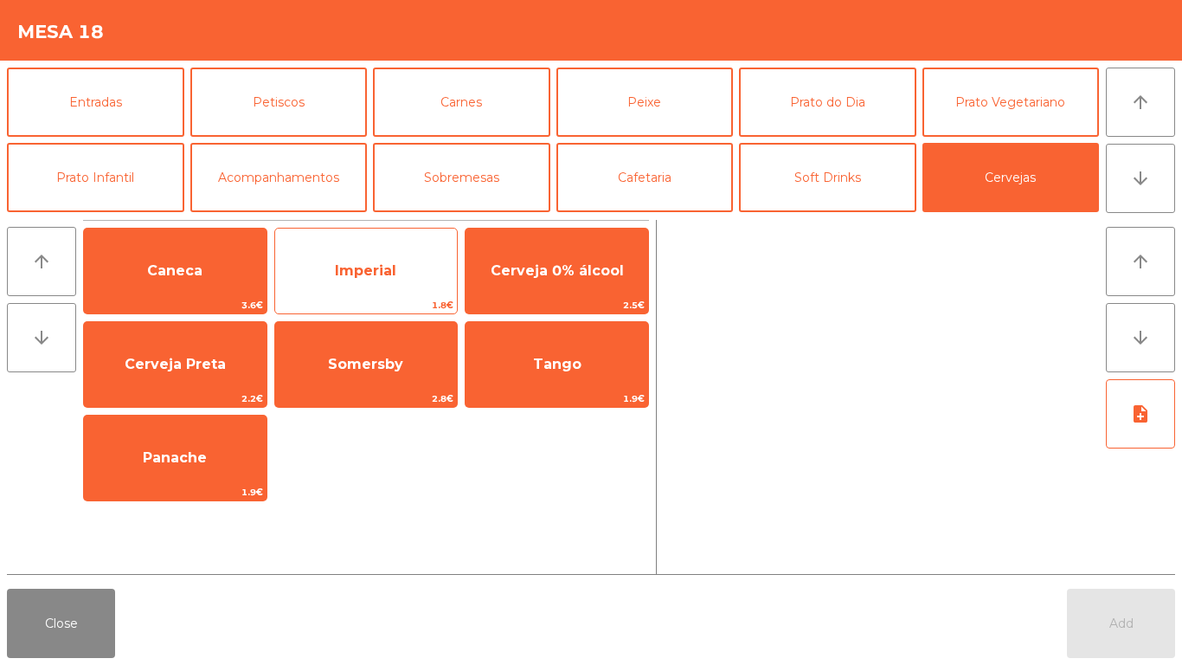
click at [361, 251] on span "Imperial" at bounding box center [366, 271] width 183 height 47
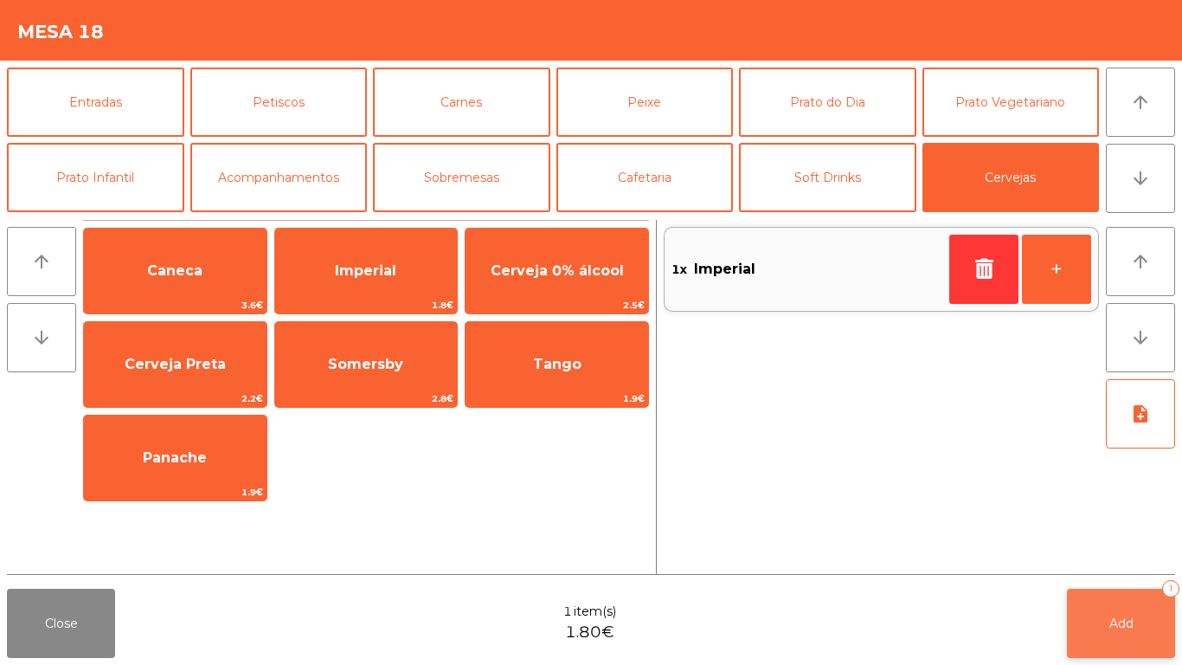
click at [1123, 623] on span "Add" at bounding box center [1122, 623] width 24 height 16
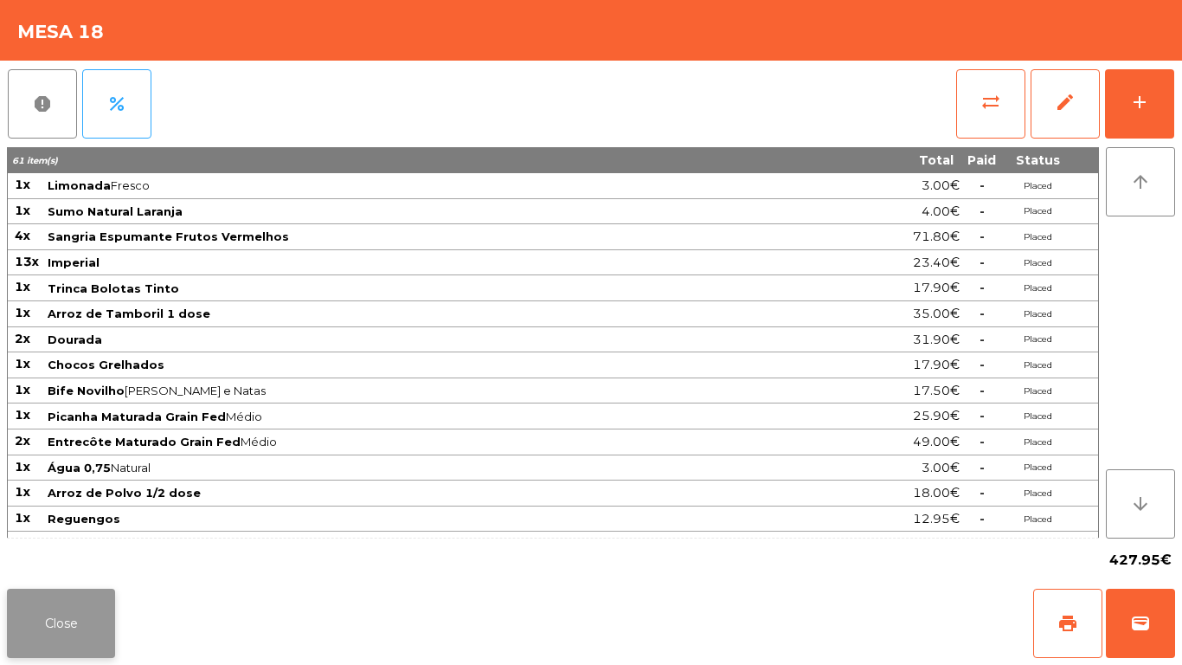
click at [48, 617] on button "Close" at bounding box center [61, 623] width 108 height 69
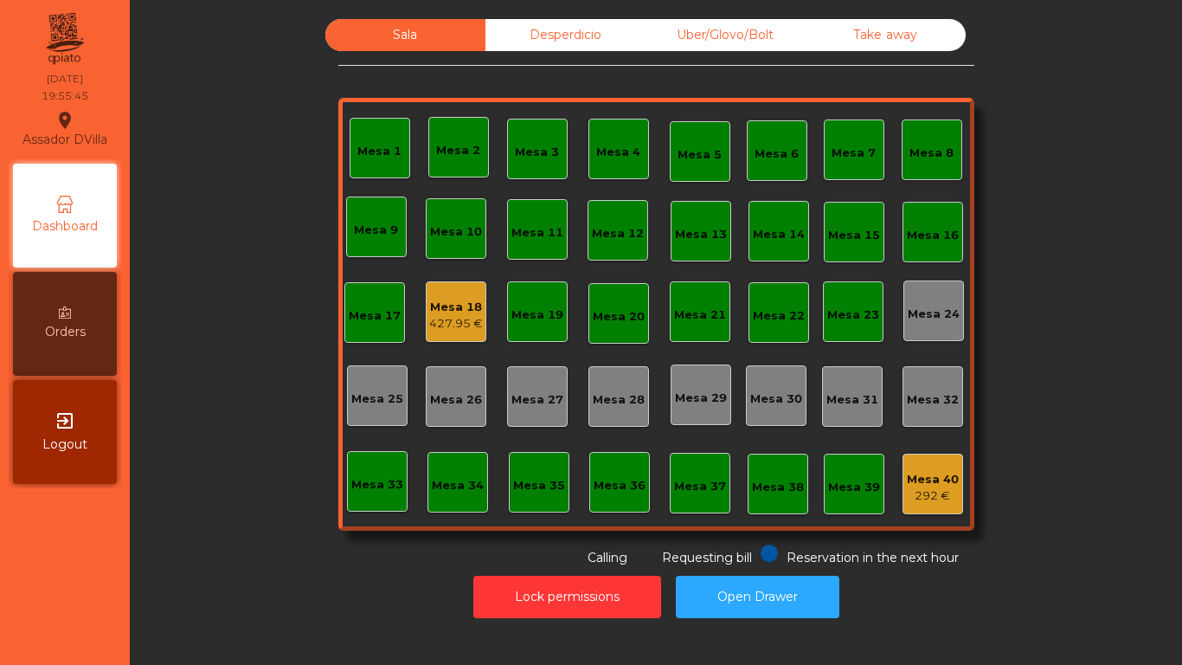
click at [429, 325] on div "427.95 €" at bounding box center [456, 323] width 54 height 17
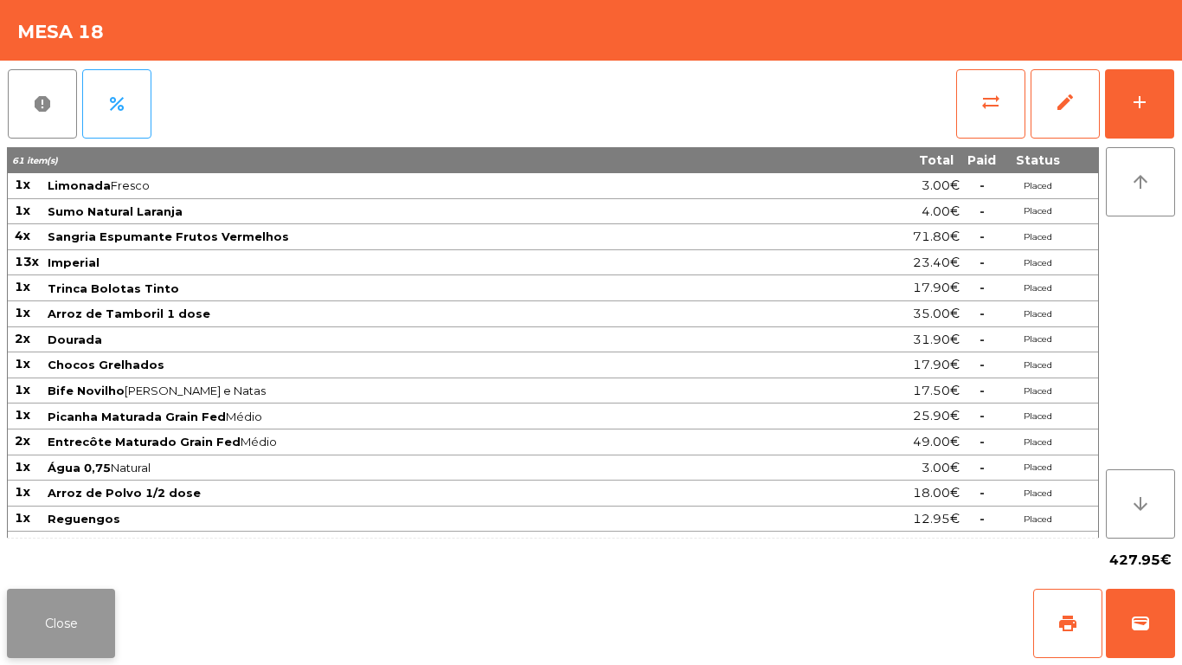
click at [74, 633] on button "Close" at bounding box center [61, 623] width 108 height 69
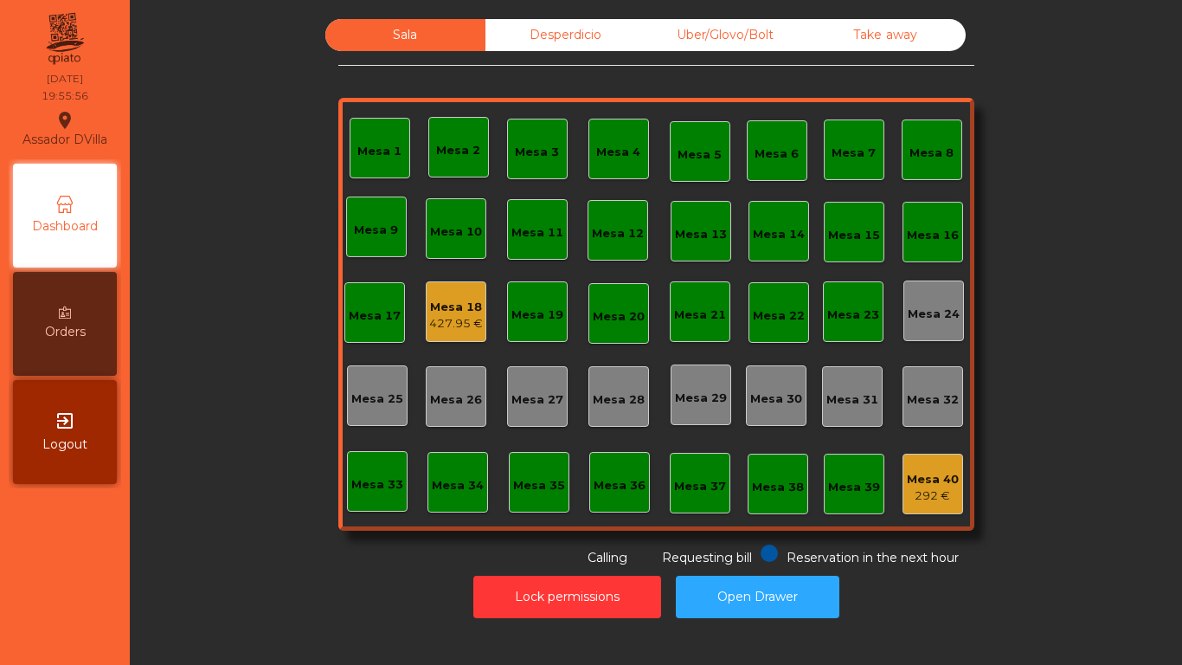
click at [439, 324] on div "427.95 €" at bounding box center [456, 323] width 54 height 17
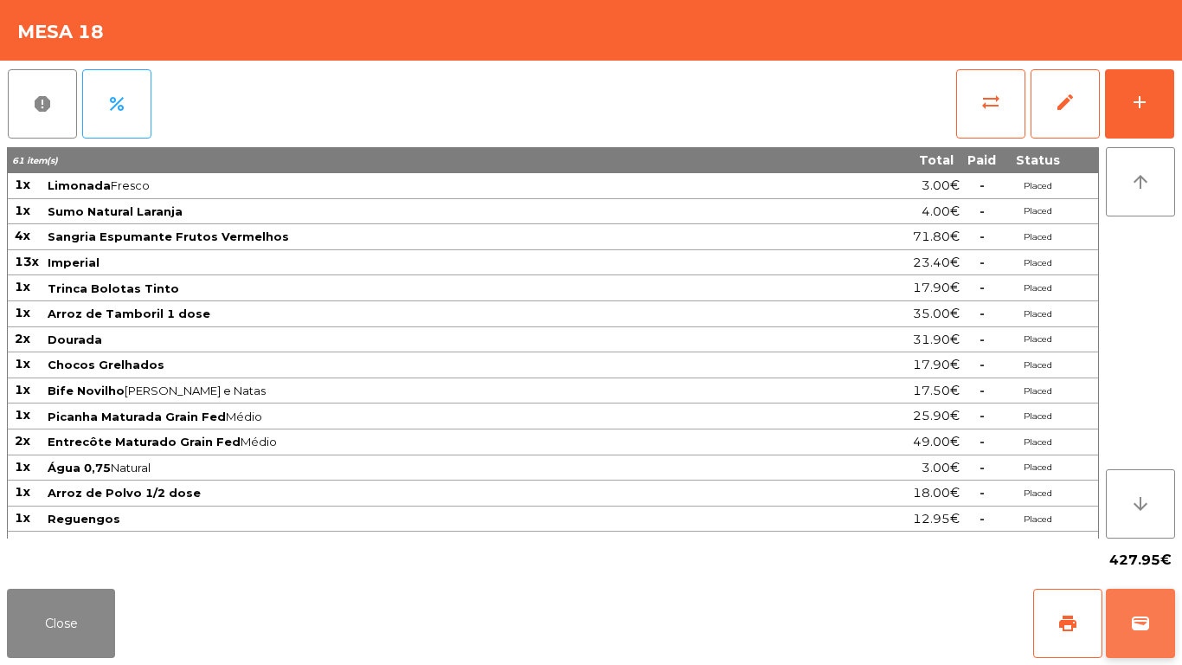
click at [1154, 631] on button "wallet" at bounding box center [1140, 623] width 69 height 69
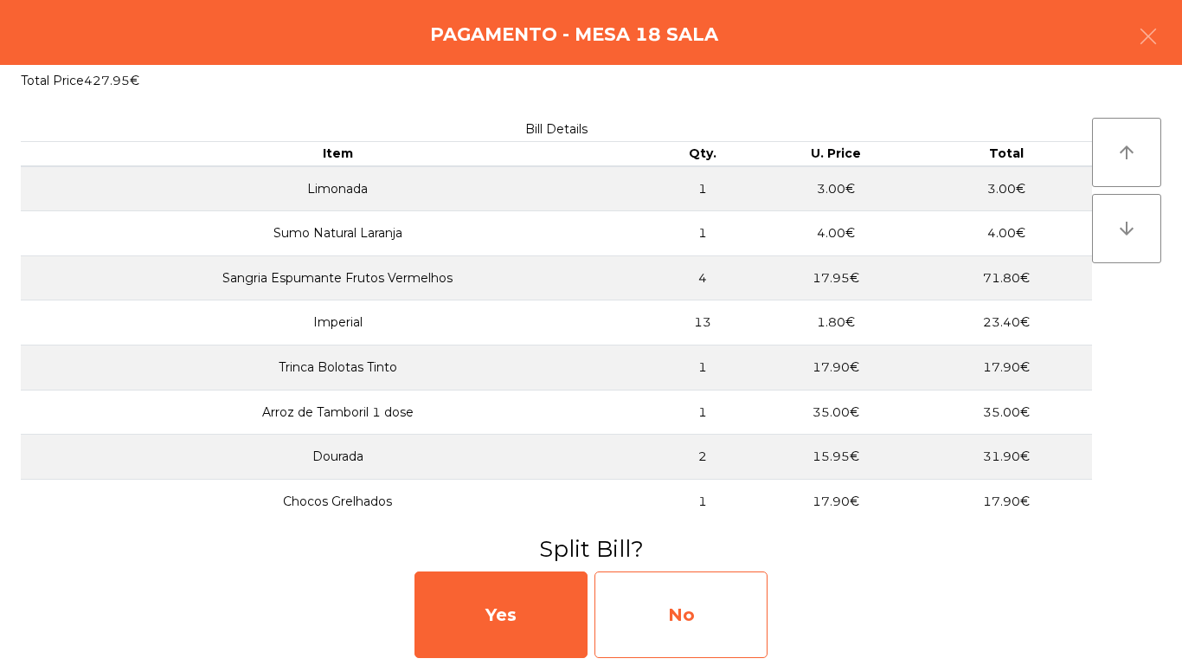
click at [673, 608] on div "No" at bounding box center [681, 614] width 173 height 87
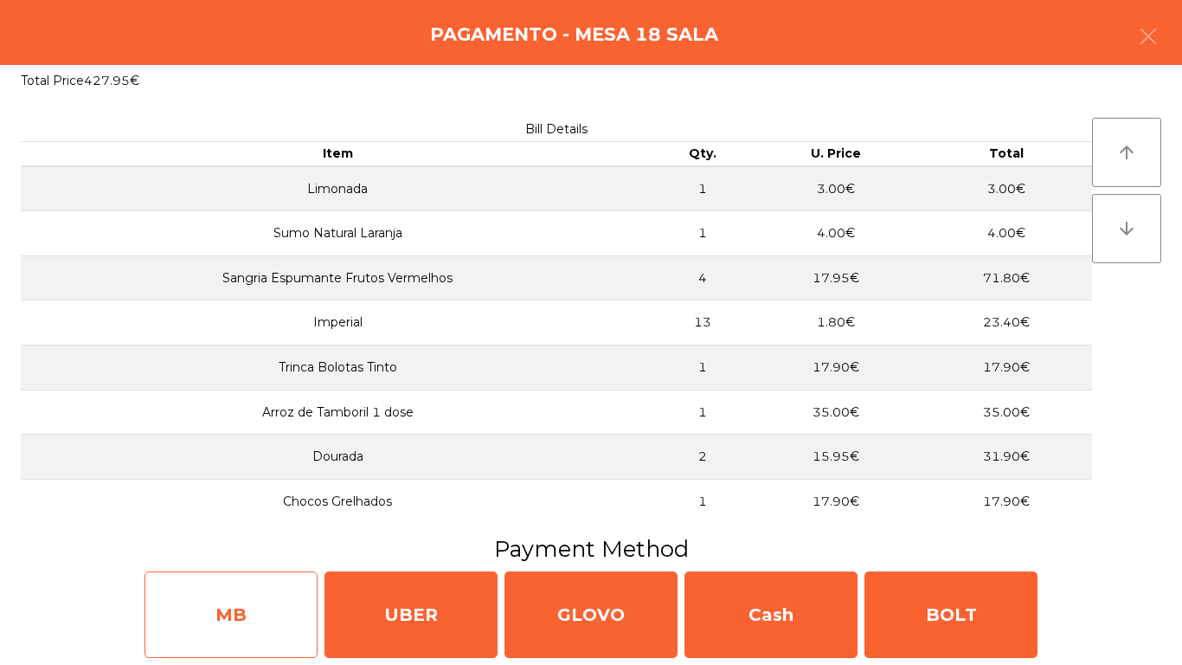
click at [280, 620] on div "MB" at bounding box center [231, 614] width 173 height 87
select select "**"
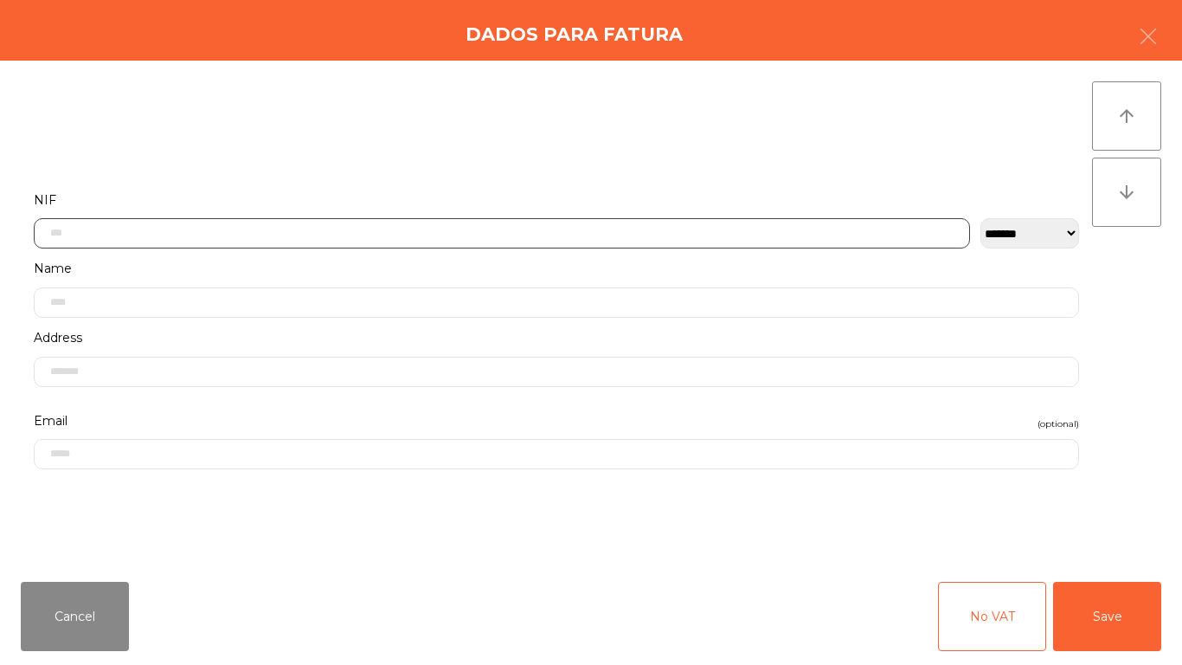
click at [515, 231] on input "text" at bounding box center [502, 233] width 937 height 30
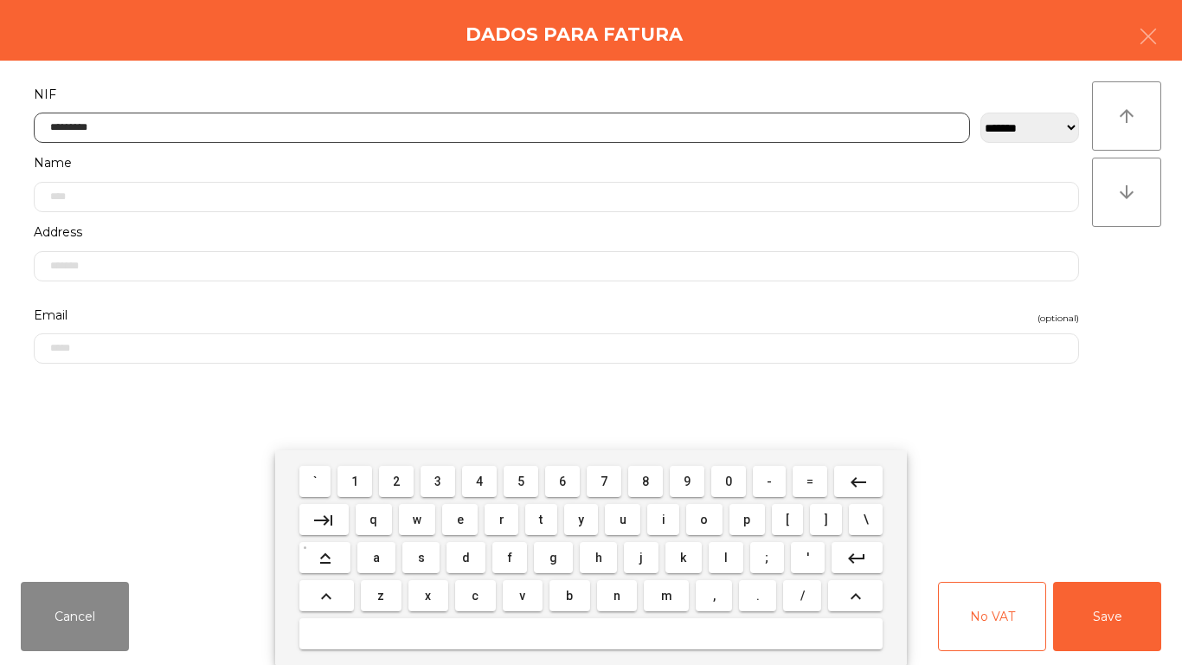
type input "*********"
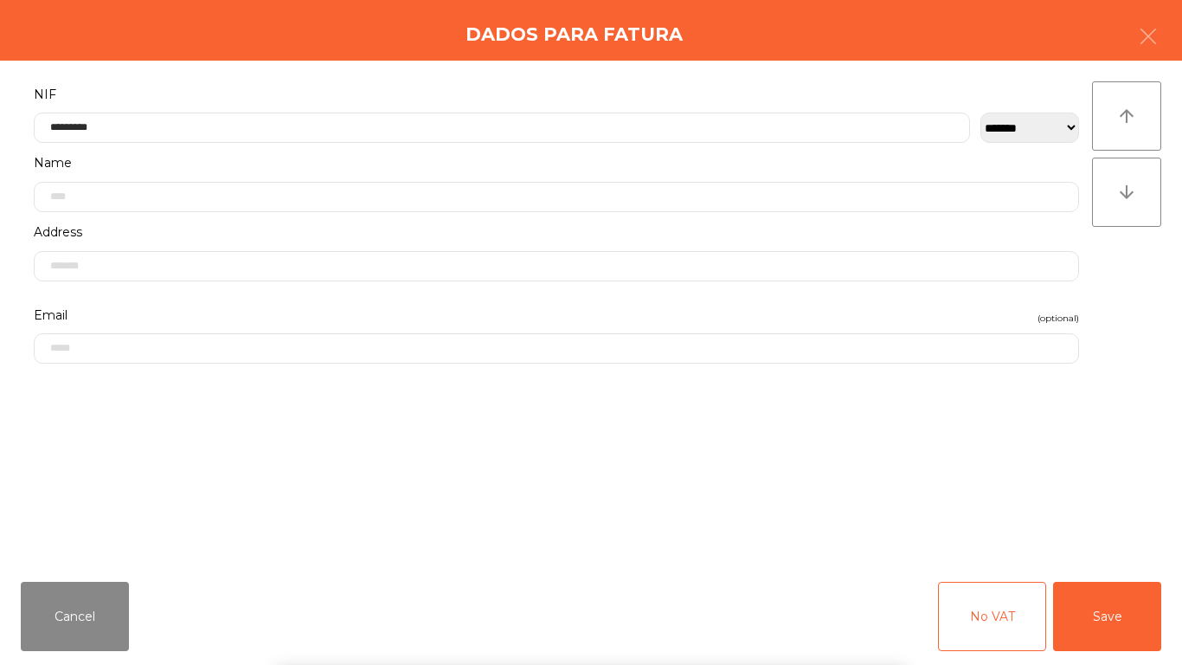
click at [1046, 489] on div "` 1 2 3 4 5 6 7 8 9 0 - = keyboard_backspace keyboard_tab q w e r t y u i o p […" at bounding box center [591, 557] width 1182 height 215
drag, startPoint x: 1091, startPoint y: 628, endPoint x: 1063, endPoint y: 615, distance: 30.2
click at [1093, 624] on button "Save" at bounding box center [1107, 616] width 108 height 69
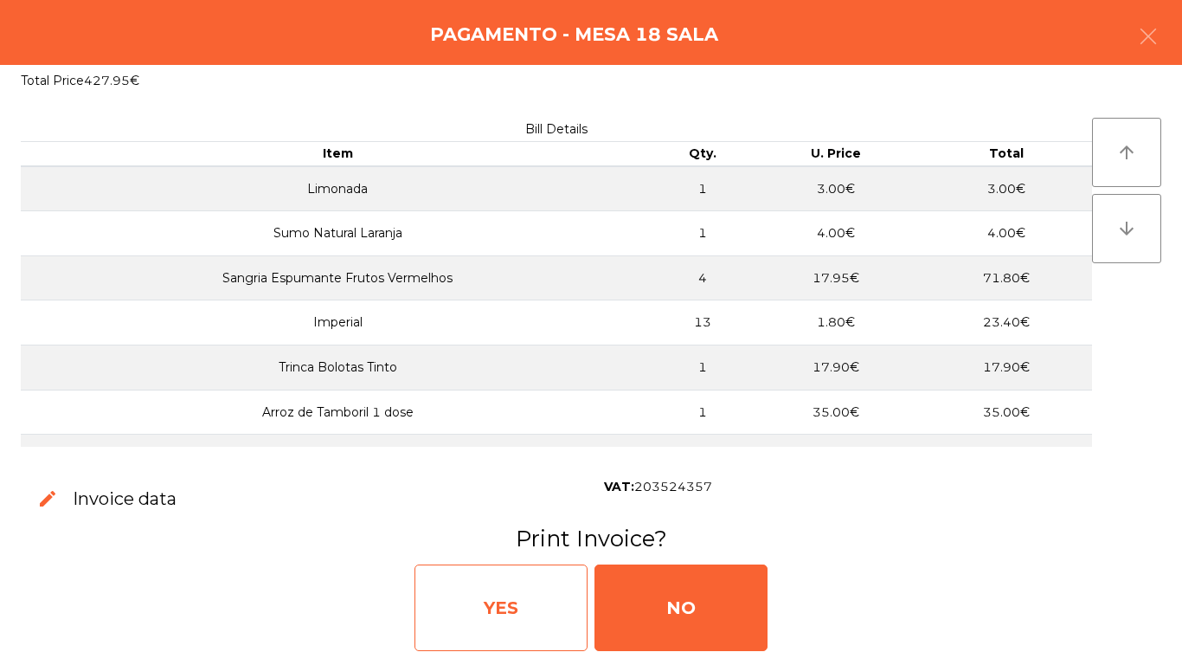
click at [438, 607] on div "YES" at bounding box center [501, 607] width 173 height 87
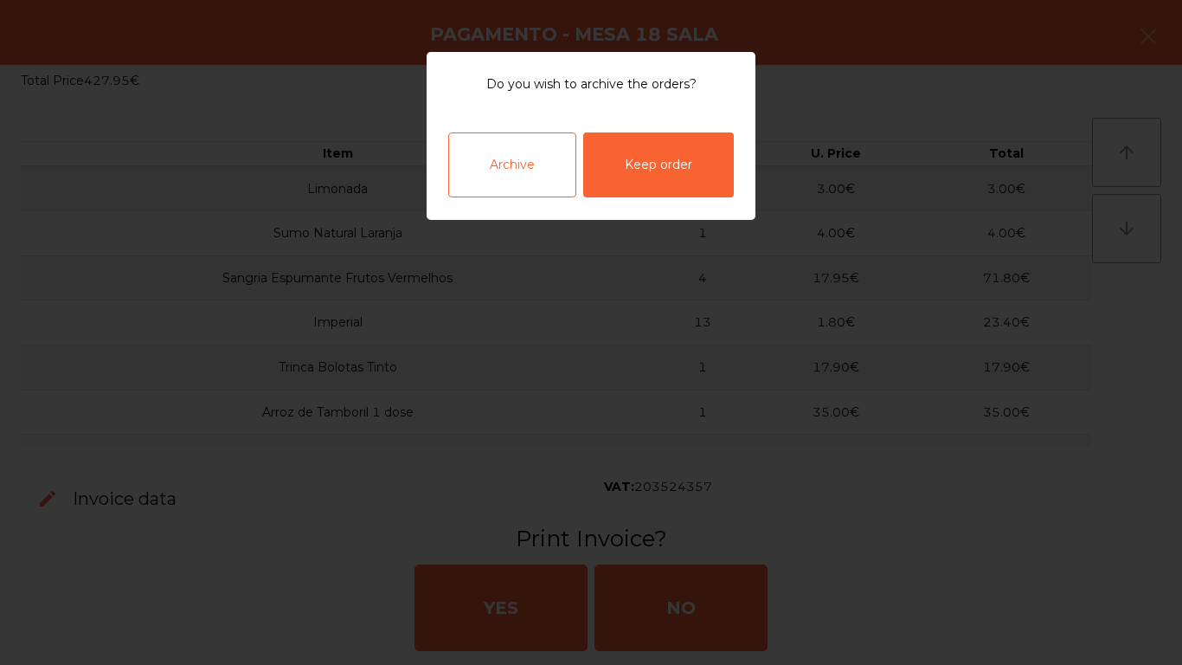
click at [495, 177] on div "Archive" at bounding box center [512, 164] width 128 height 65
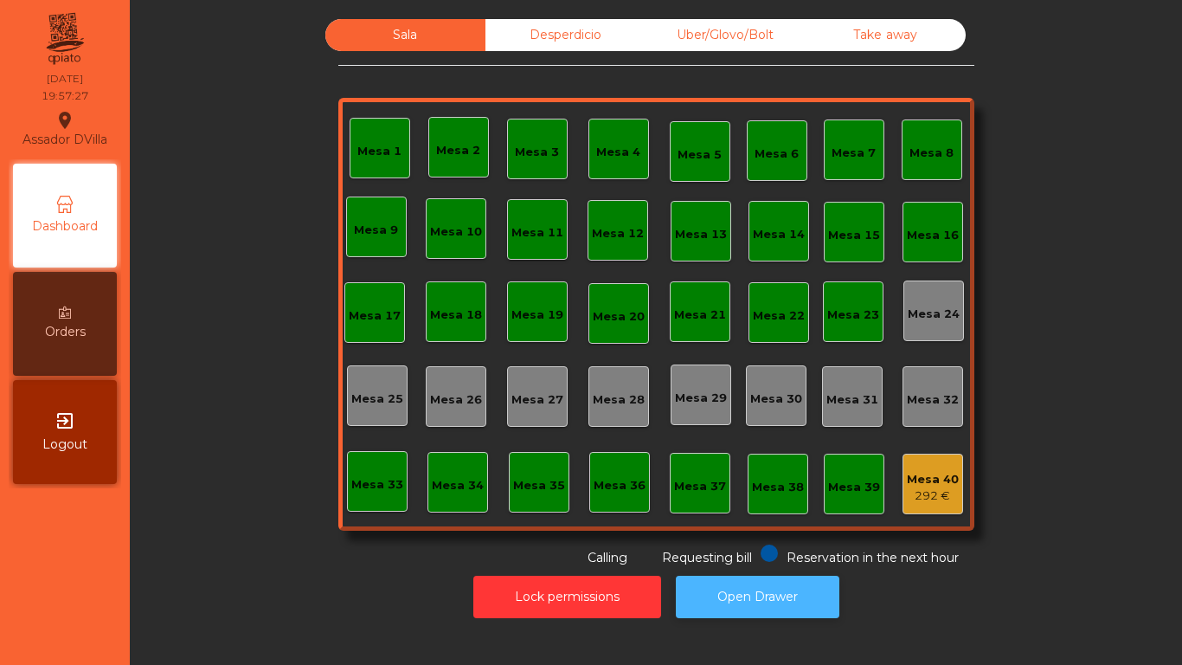
click at [767, 617] on button "Open Drawer" at bounding box center [758, 597] width 164 height 42
click at [788, 28] on div "Uber/Glovo/Bolt" at bounding box center [726, 35] width 160 height 32
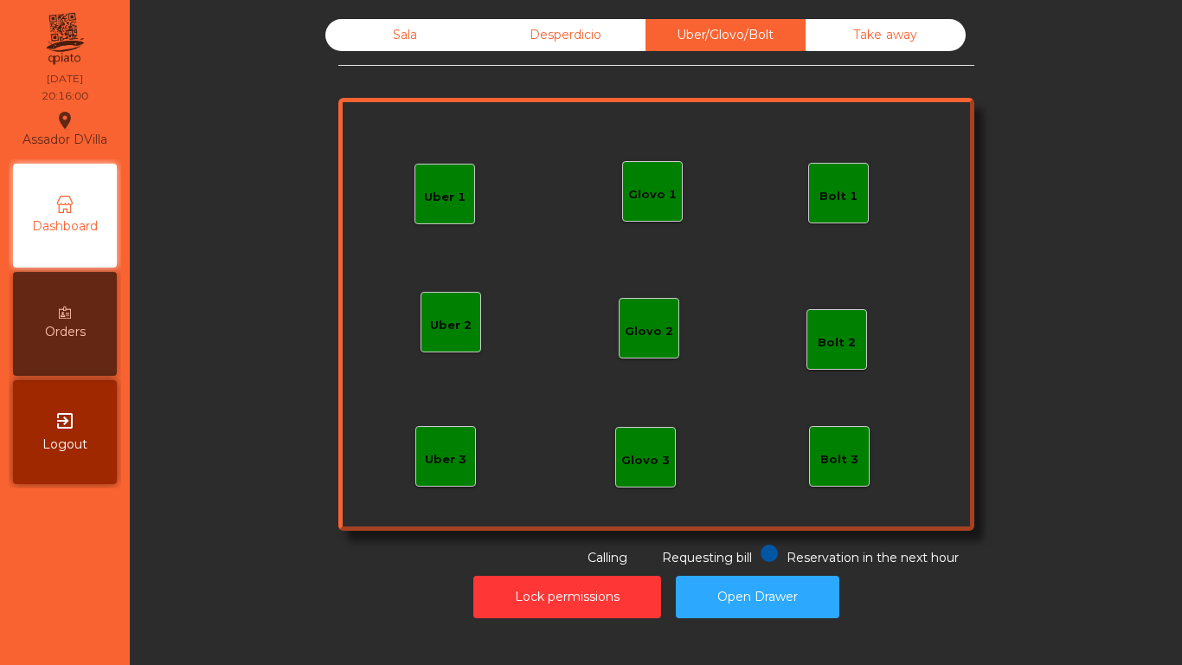
click at [645, 186] on div "Glovo 1" at bounding box center [652, 194] width 48 height 17
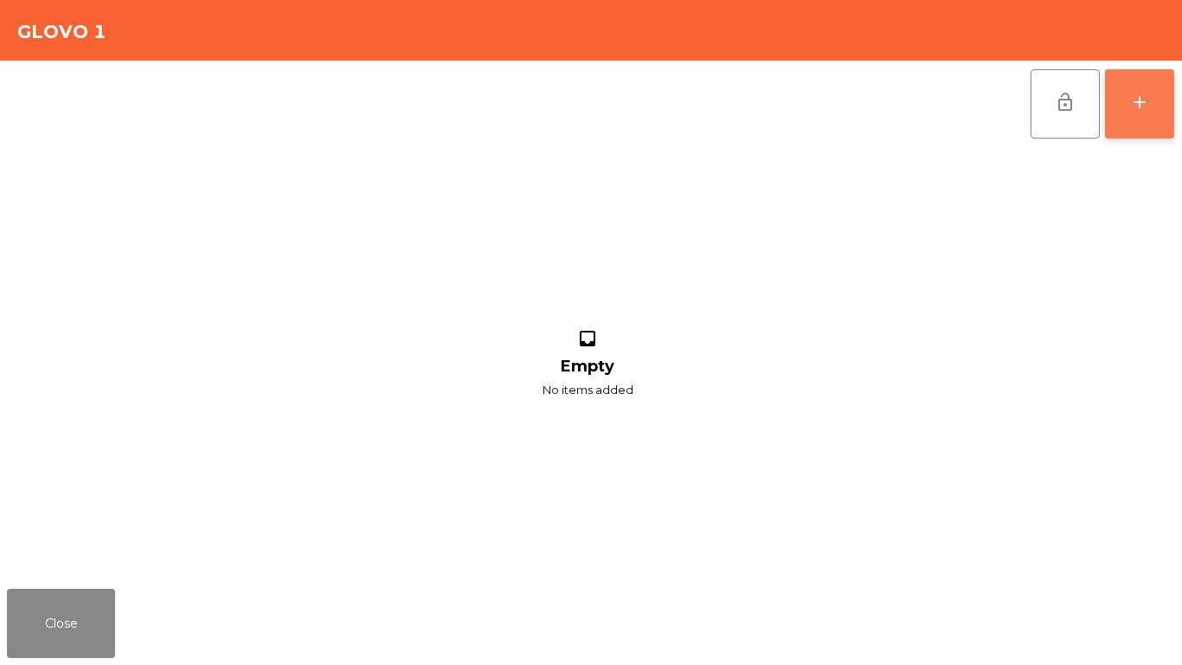
drag, startPoint x: 1145, startPoint y: 90, endPoint x: 1124, endPoint y: 93, distance: 21.1
click at [1145, 91] on button "add" at bounding box center [1139, 103] width 69 height 69
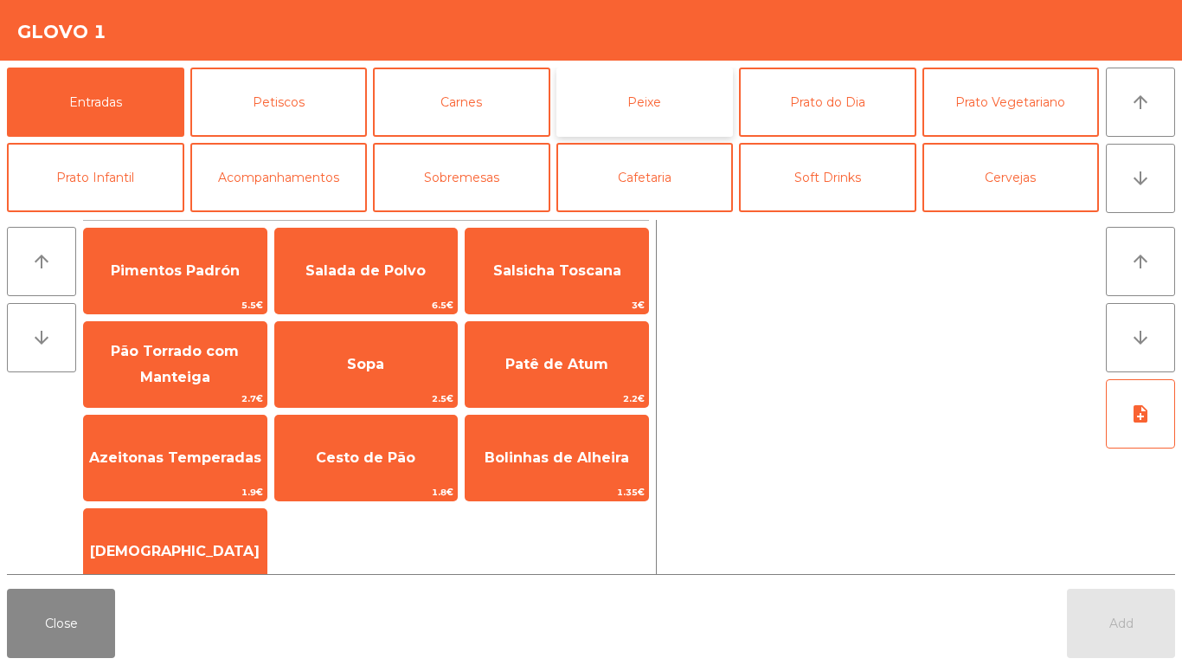
click at [728, 104] on button "Peixe" at bounding box center [645, 102] width 177 height 69
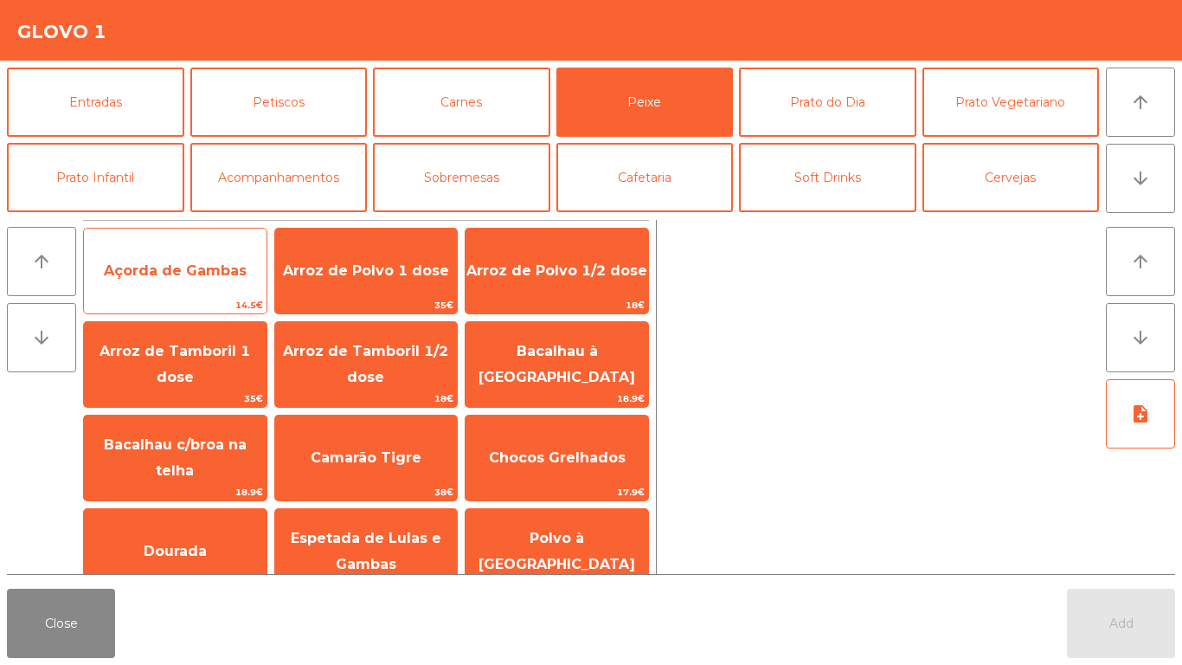
click at [210, 296] on div "Açorda de Gambas 14.5€" at bounding box center [175, 271] width 184 height 87
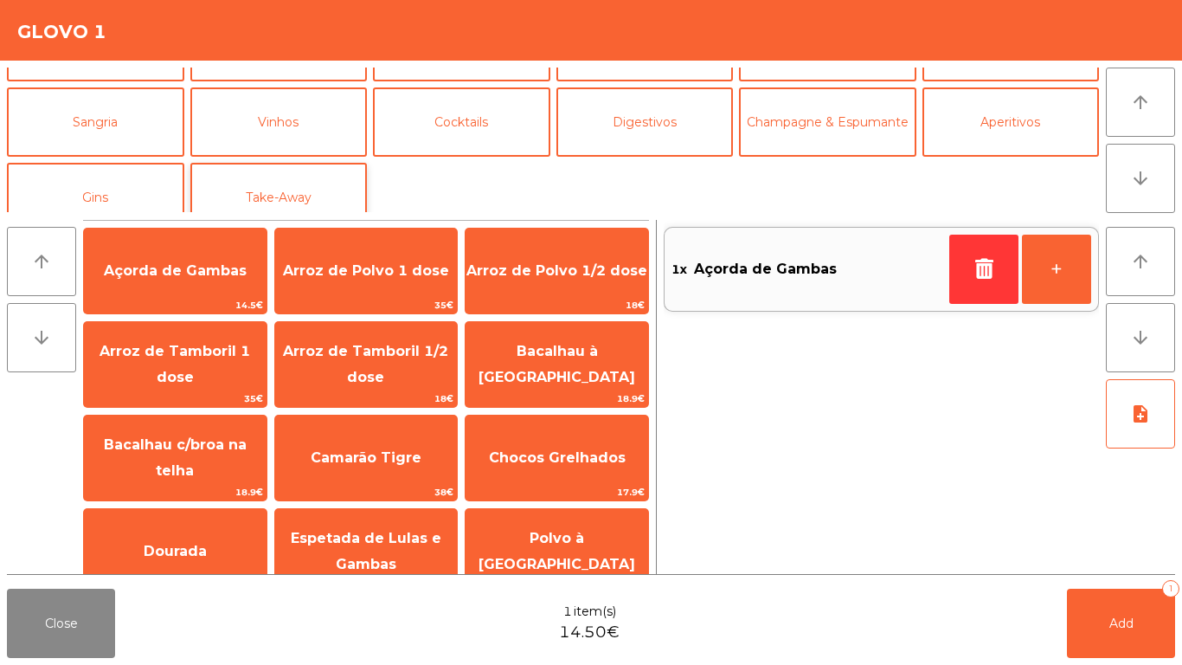
scroll to position [151, 0]
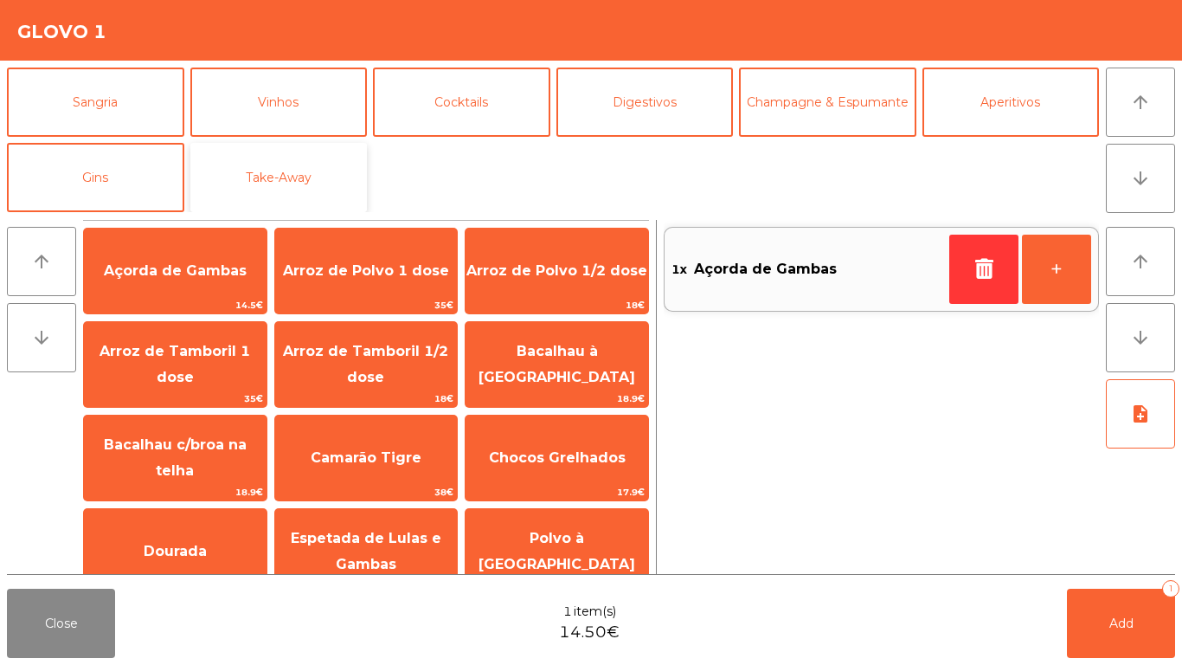
click at [315, 174] on button "Take-Away" at bounding box center [278, 177] width 177 height 69
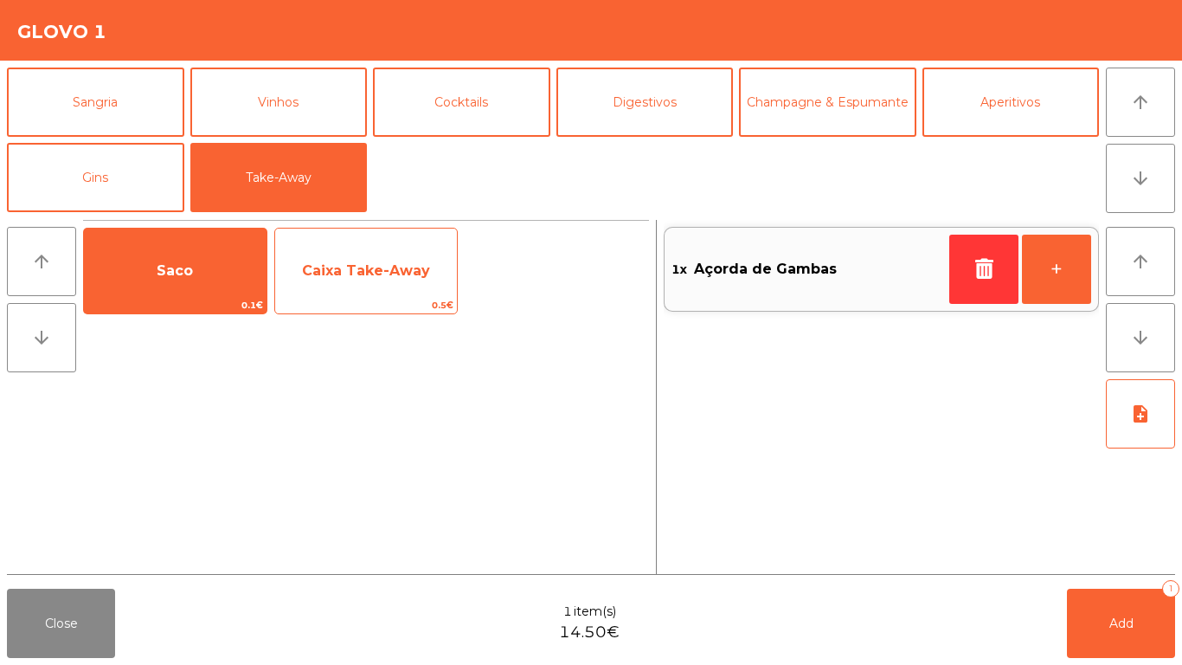
drag, startPoint x: 232, startPoint y: 294, endPoint x: 377, endPoint y: 276, distance: 146.5
click at [266, 290] on span "Saco" at bounding box center [175, 271] width 183 height 47
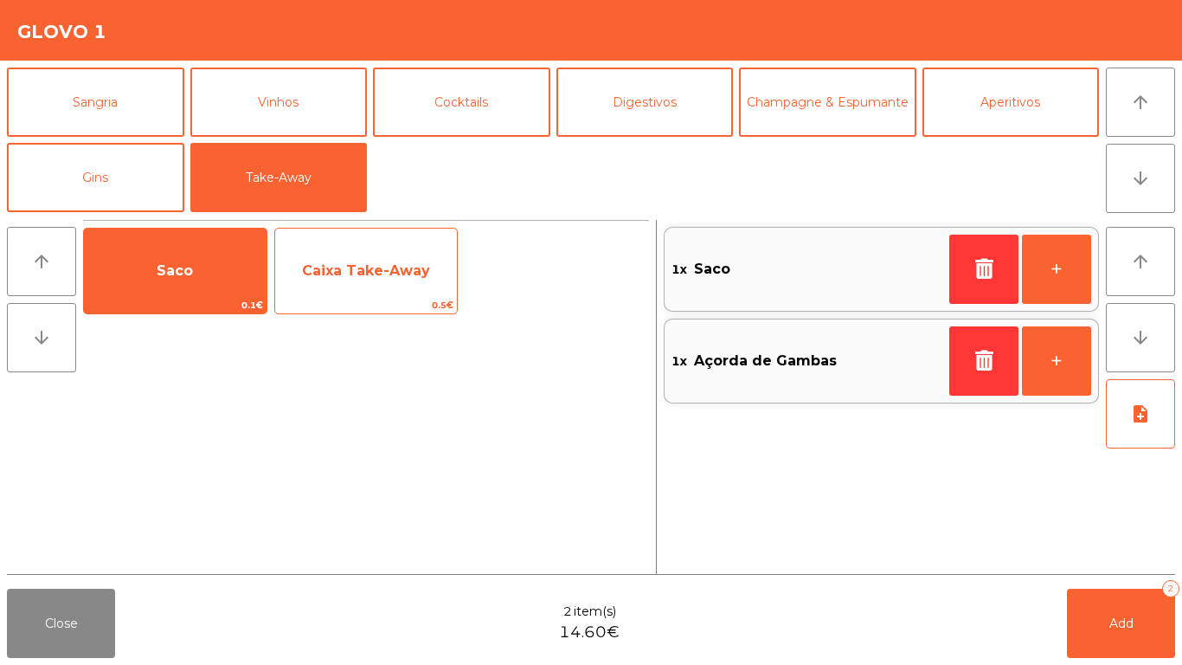
click at [401, 272] on span "Caixa Take-Away" at bounding box center [366, 270] width 128 height 16
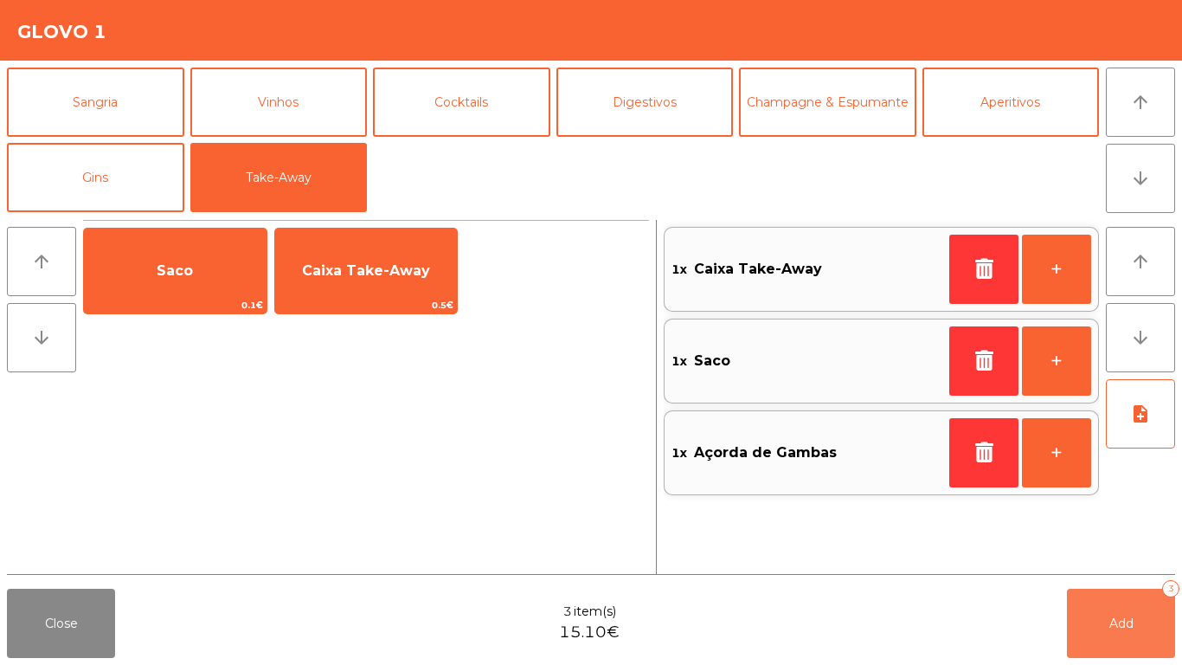
click at [1092, 625] on button "Add 3" at bounding box center [1121, 623] width 108 height 69
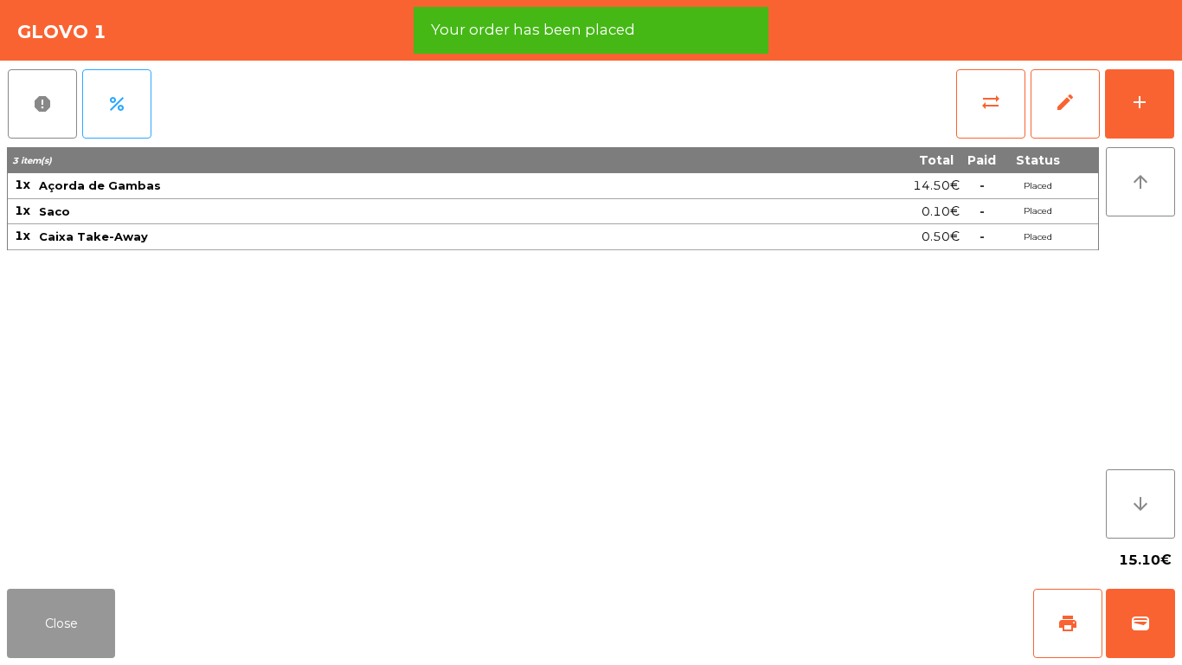
drag, startPoint x: 53, startPoint y: 597, endPoint x: 514, endPoint y: 531, distance: 466.0
click at [69, 593] on button "Close" at bounding box center [61, 623] width 108 height 69
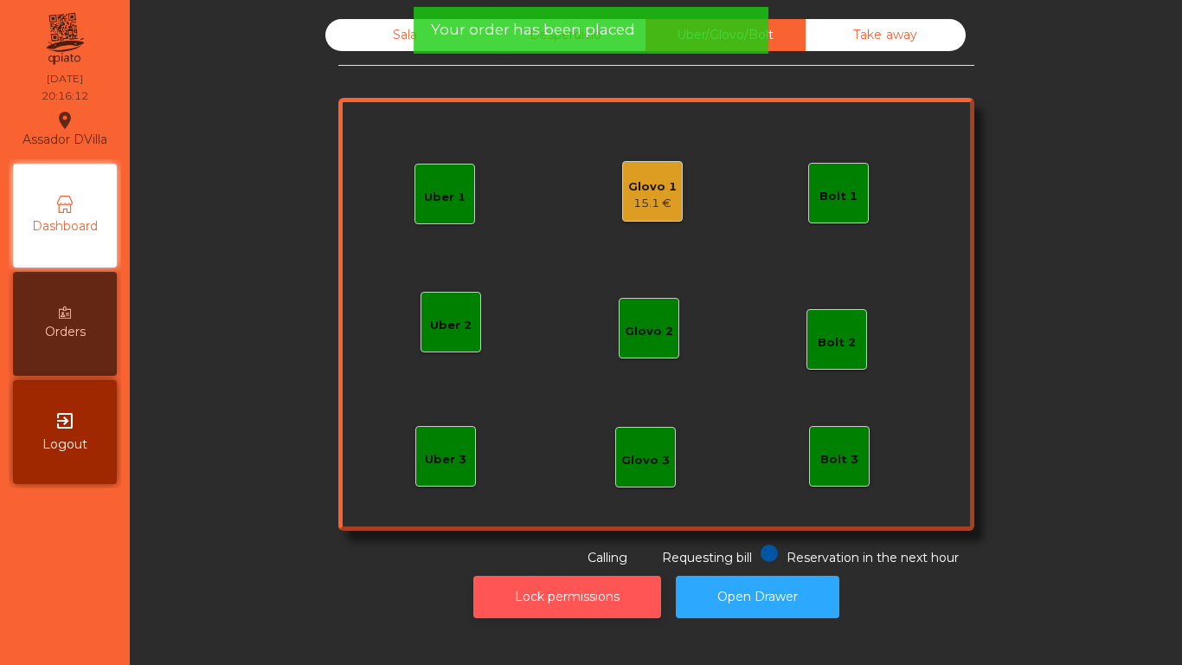
click at [595, 589] on button "Lock permissions" at bounding box center [567, 597] width 188 height 42
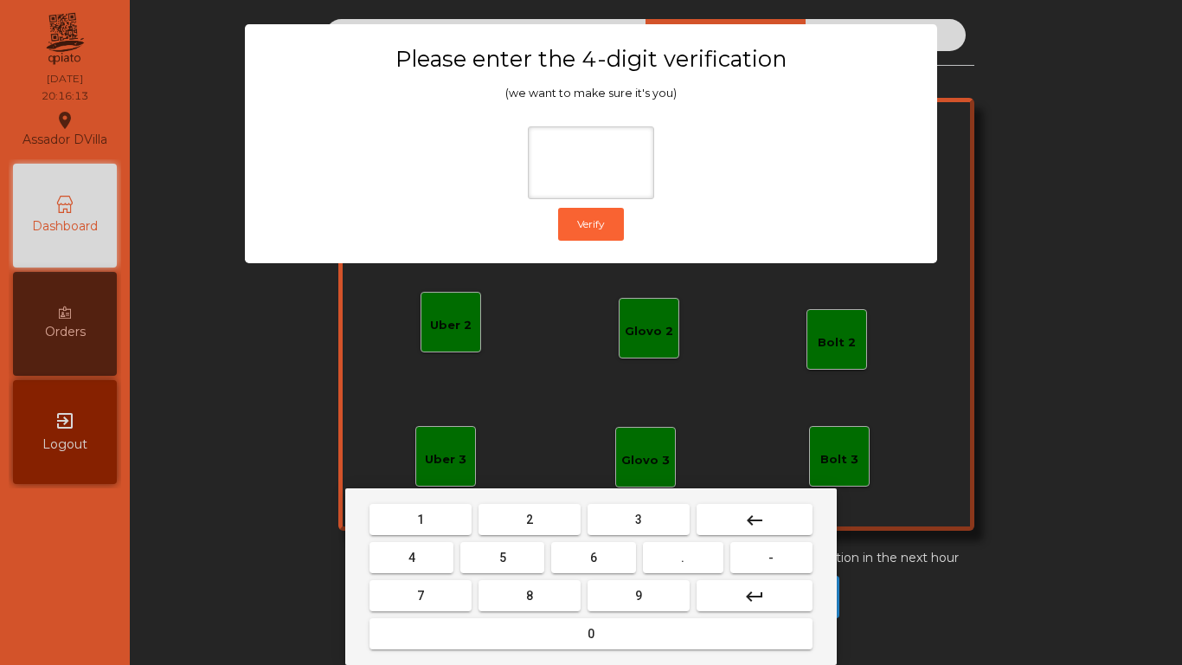
drag, startPoint x: 519, startPoint y: 504, endPoint x: 416, endPoint y: 540, distance: 109.2
click at [518, 505] on button "2" at bounding box center [530, 519] width 102 height 31
click at [423, 544] on mat-keyboard-key "4" at bounding box center [411, 557] width 91 height 38
drag, startPoint x: 414, startPoint y: 558, endPoint x: 611, endPoint y: 558, distance: 197.3
click at [428, 558] on button "4" at bounding box center [412, 557] width 84 height 31
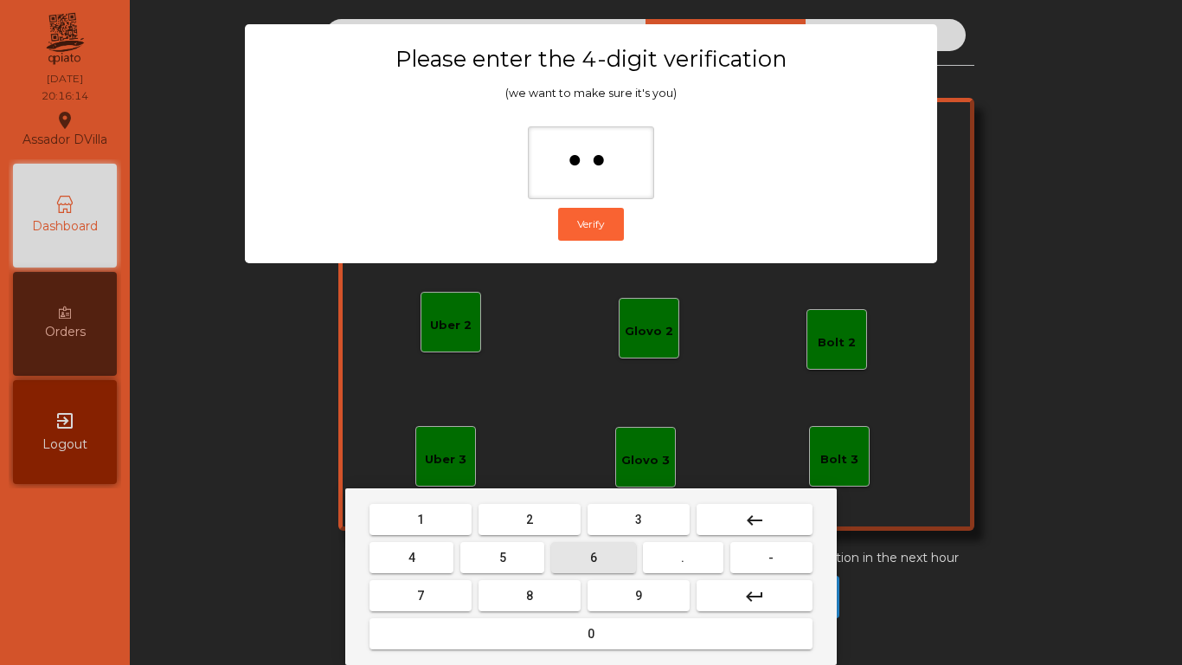
drag, startPoint x: 589, startPoint y: 557, endPoint x: 631, endPoint y: 593, distance: 55.9
click at [600, 565] on button "6" at bounding box center [593, 557] width 84 height 31
click at [632, 593] on button "9" at bounding box center [639, 595] width 102 height 31
type input "****"
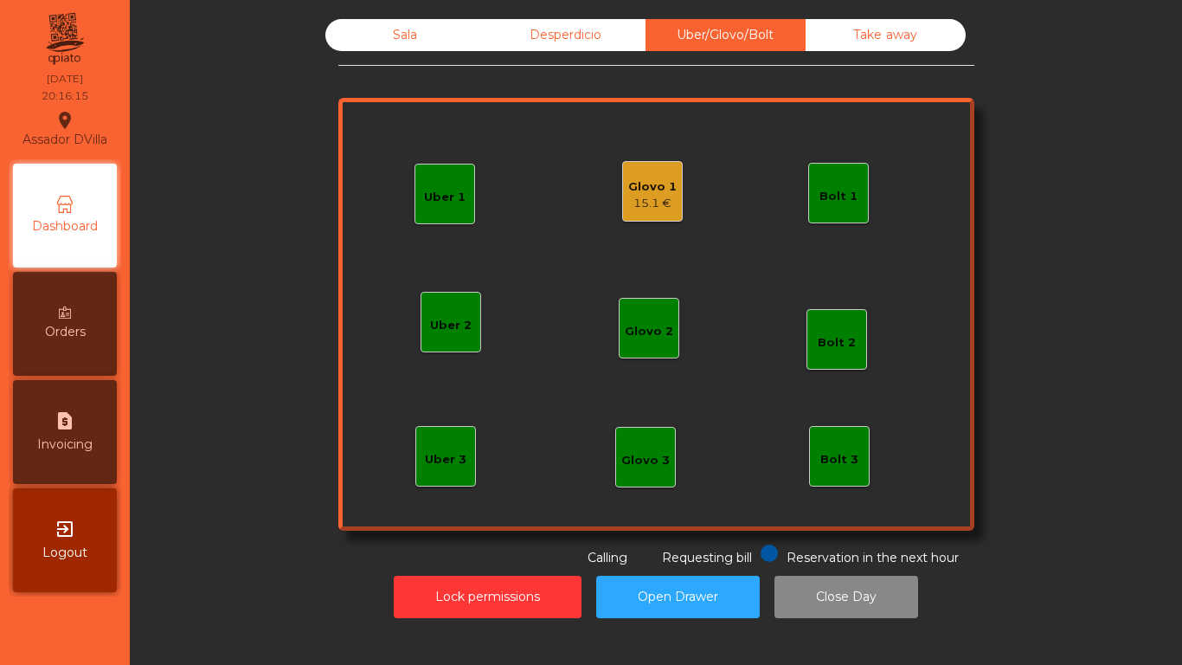
click at [660, 218] on div "Glovo 1 15.1 €" at bounding box center [652, 191] width 61 height 61
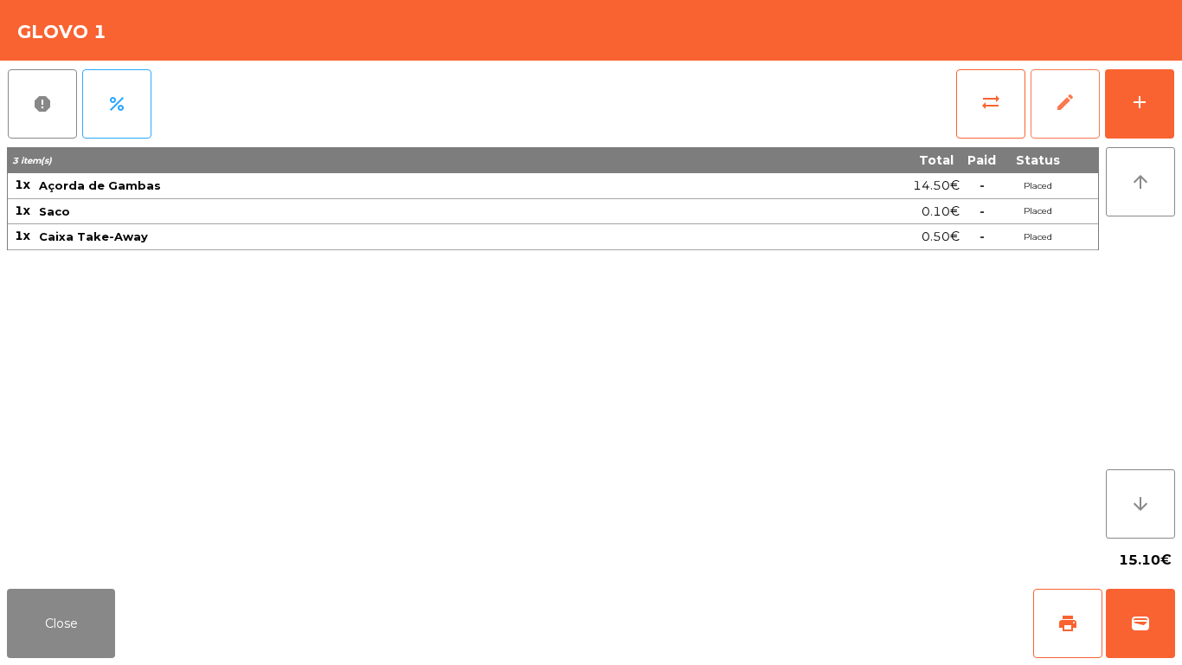
click at [1047, 128] on button "edit" at bounding box center [1065, 103] width 69 height 69
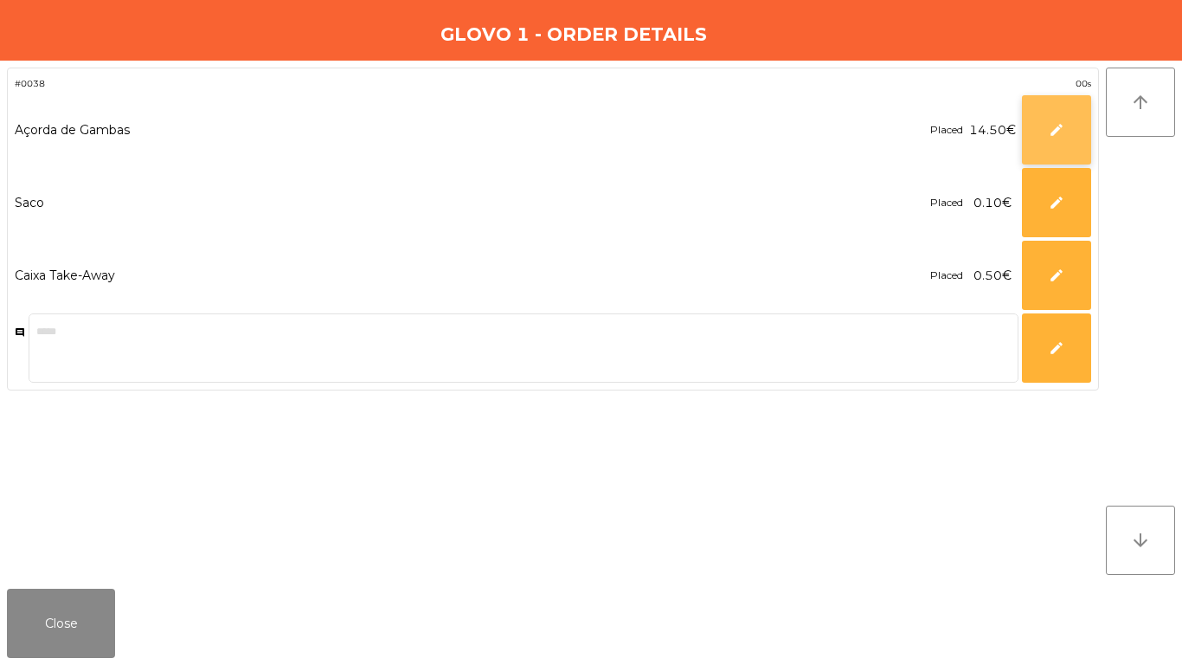
click at [1053, 129] on span "edit" at bounding box center [1057, 130] width 16 height 16
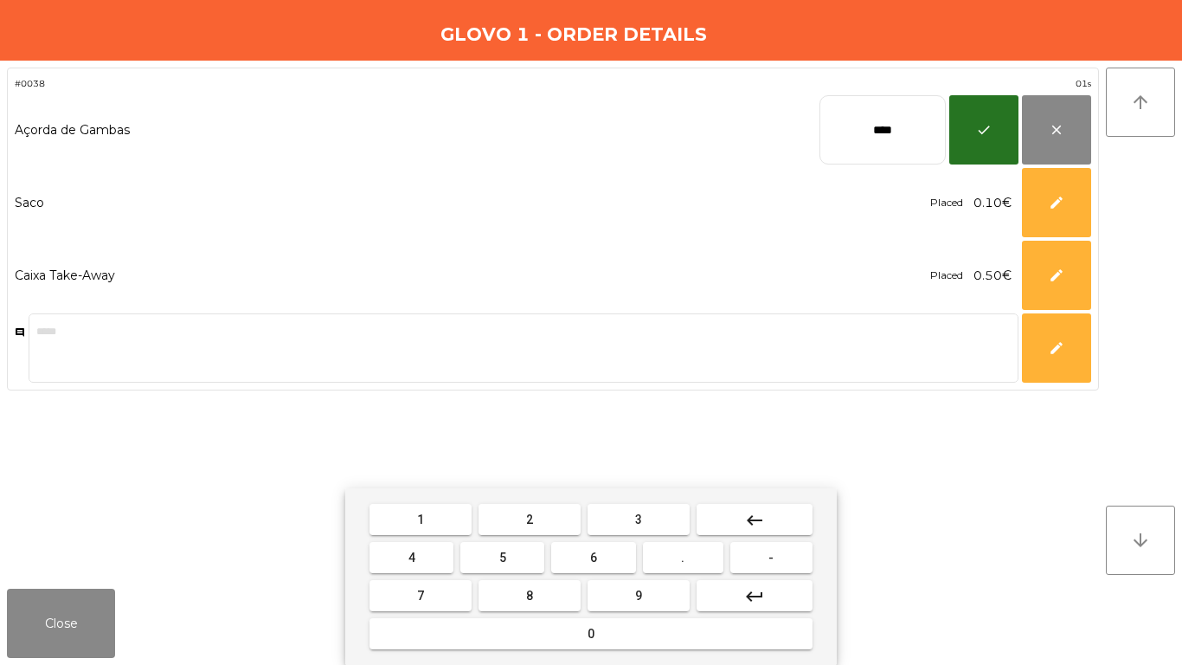
click at [874, 136] on input "****" at bounding box center [883, 129] width 126 height 69
click at [876, 136] on input "****" at bounding box center [883, 129] width 126 height 69
drag, startPoint x: 883, startPoint y: 129, endPoint x: 859, endPoint y: 126, distance: 23.5
click at [860, 127] on input "*******" at bounding box center [883, 129] width 126 height 69
click at [856, 126] on input "*******" at bounding box center [883, 129] width 126 height 69
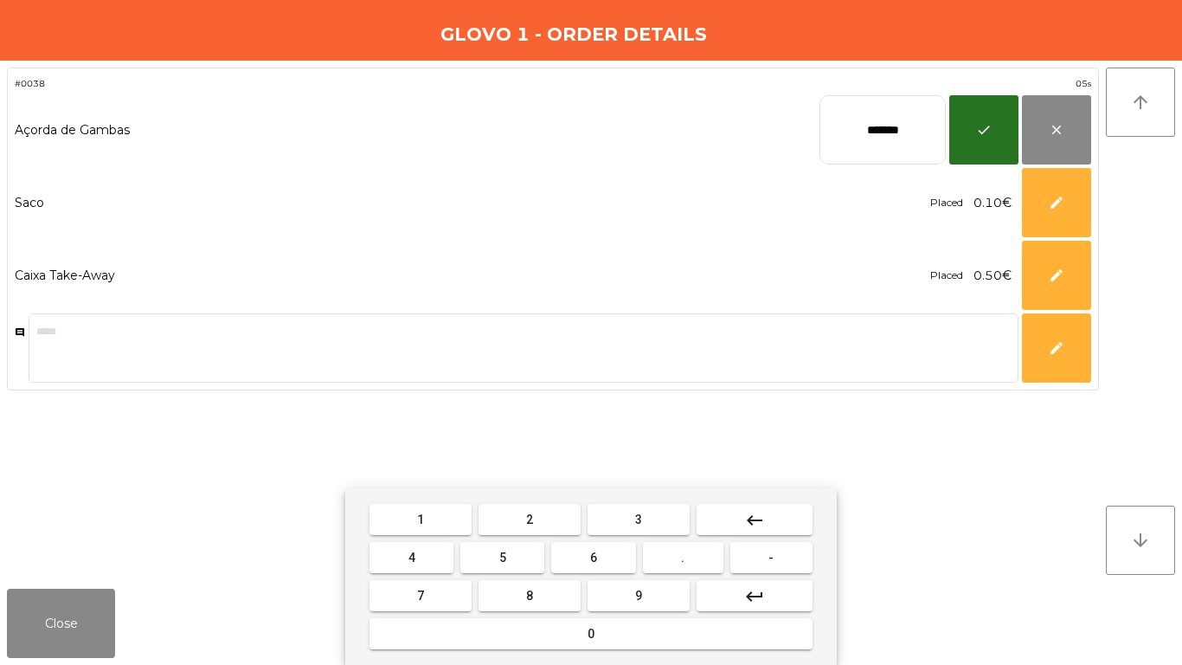
click at [856, 126] on input "*******" at bounding box center [883, 129] width 126 height 69
type input "*"
type input "*****"
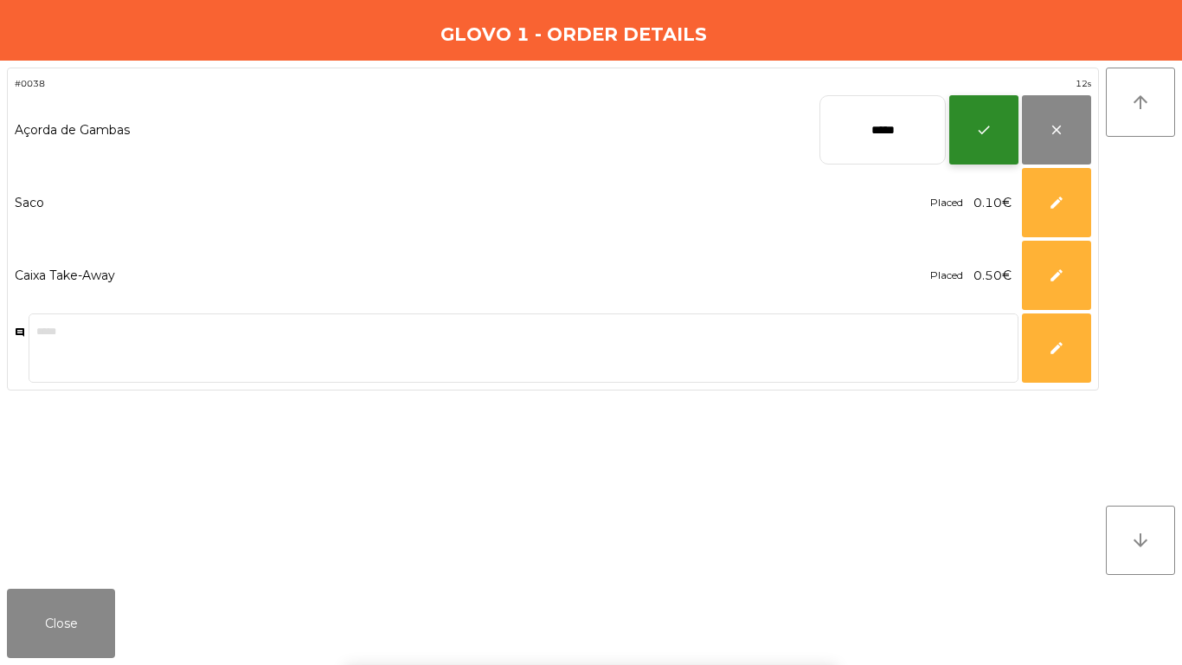
click at [1002, 116] on button "check" at bounding box center [983, 129] width 69 height 69
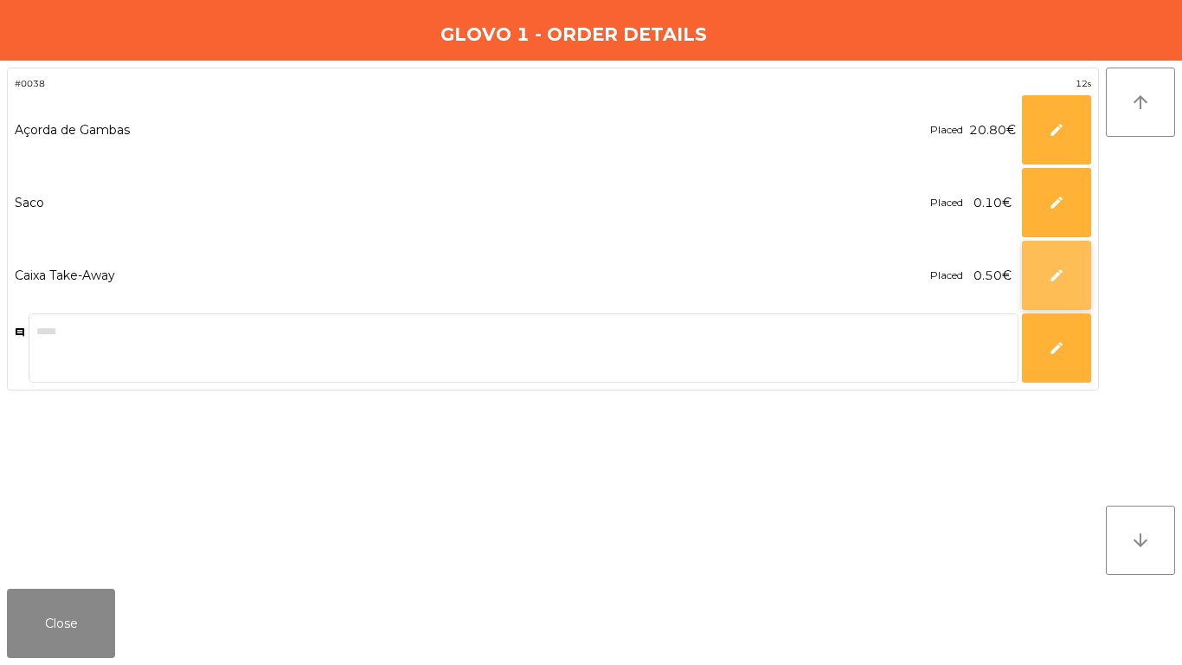
click at [1047, 283] on button "edit" at bounding box center [1056, 275] width 69 height 69
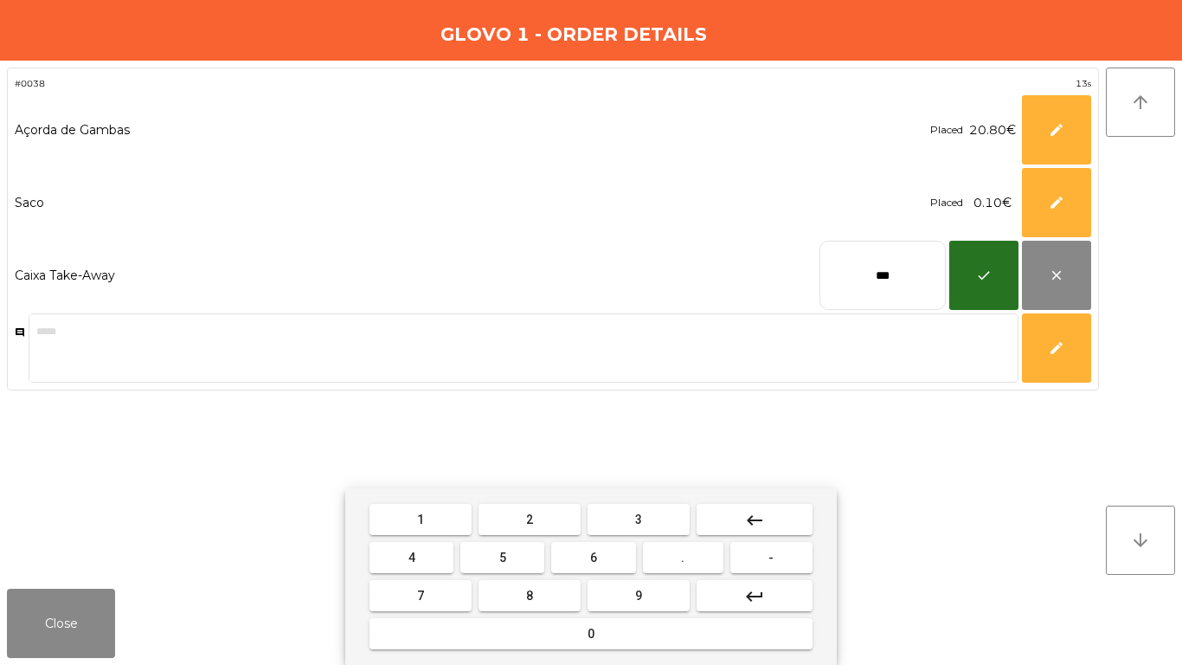
click at [852, 276] on input "***" at bounding box center [883, 275] width 126 height 69
type input "****"
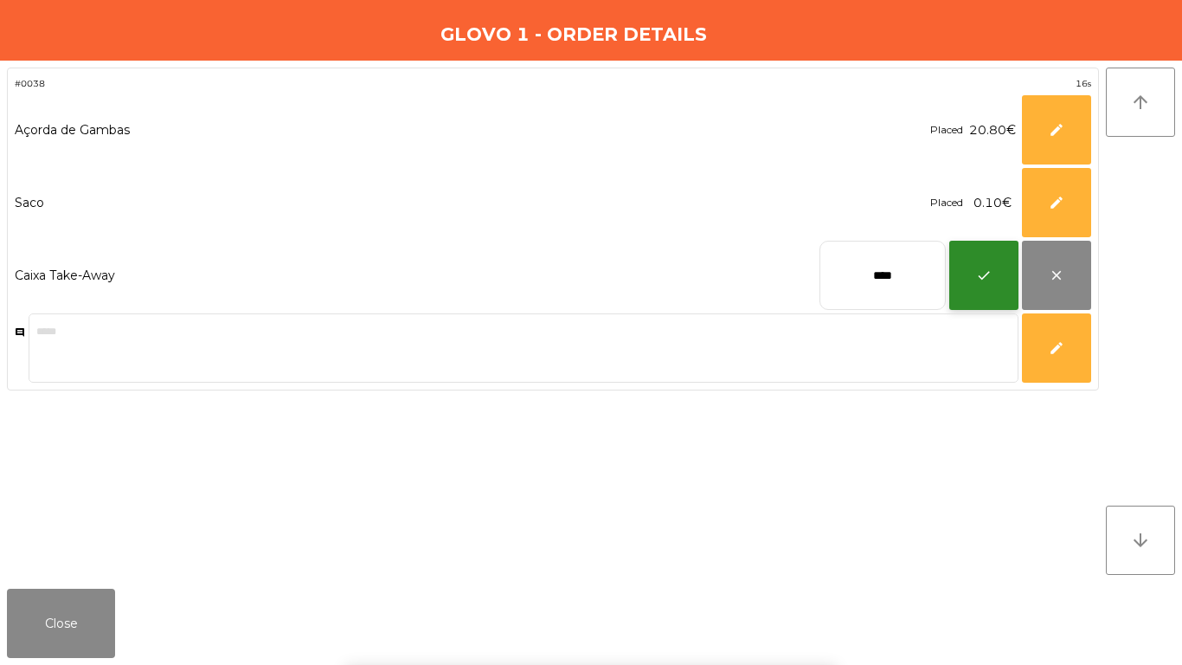
click at [969, 274] on button "check" at bounding box center [983, 275] width 69 height 69
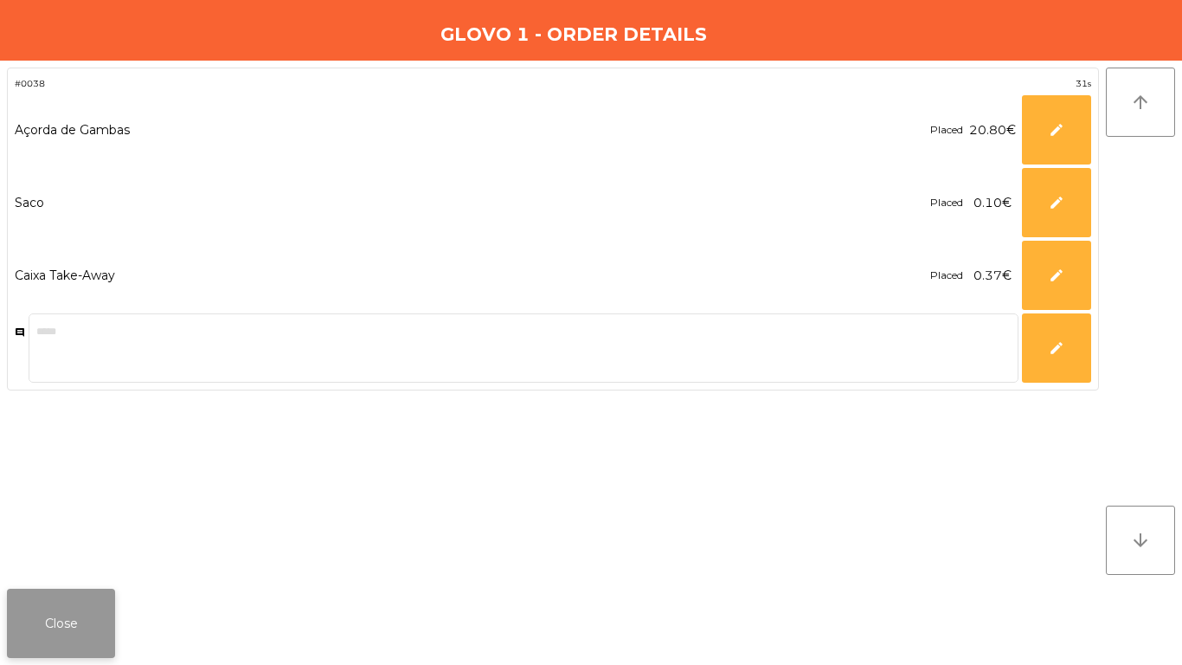
click at [20, 653] on button "Close" at bounding box center [61, 623] width 108 height 69
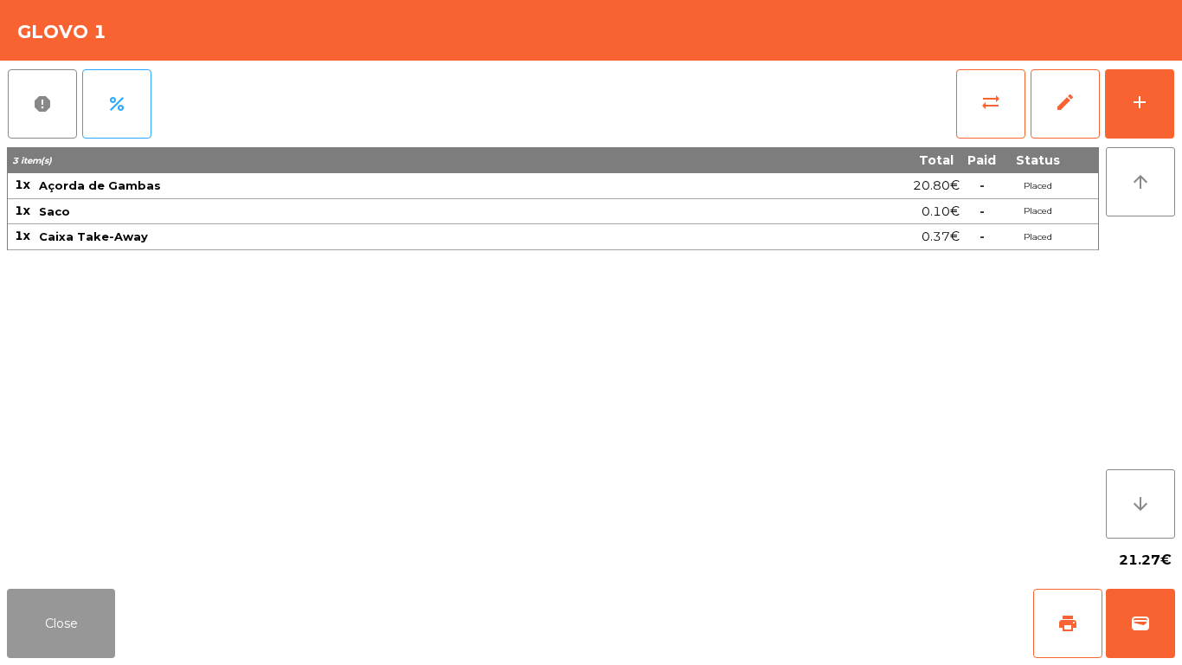
drag, startPoint x: 40, startPoint y: 649, endPoint x: 86, endPoint y: 645, distance: 46.1
click at [42, 649] on button "Close" at bounding box center [61, 623] width 108 height 69
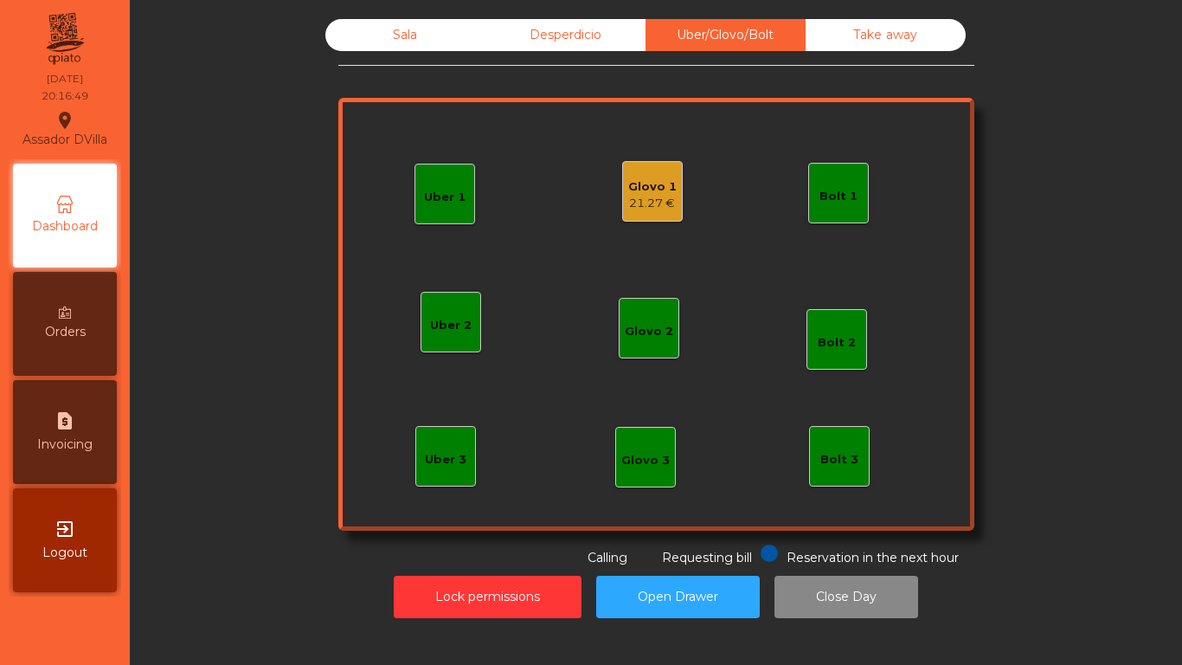
click at [628, 188] on div "Glovo 1" at bounding box center [652, 186] width 48 height 17
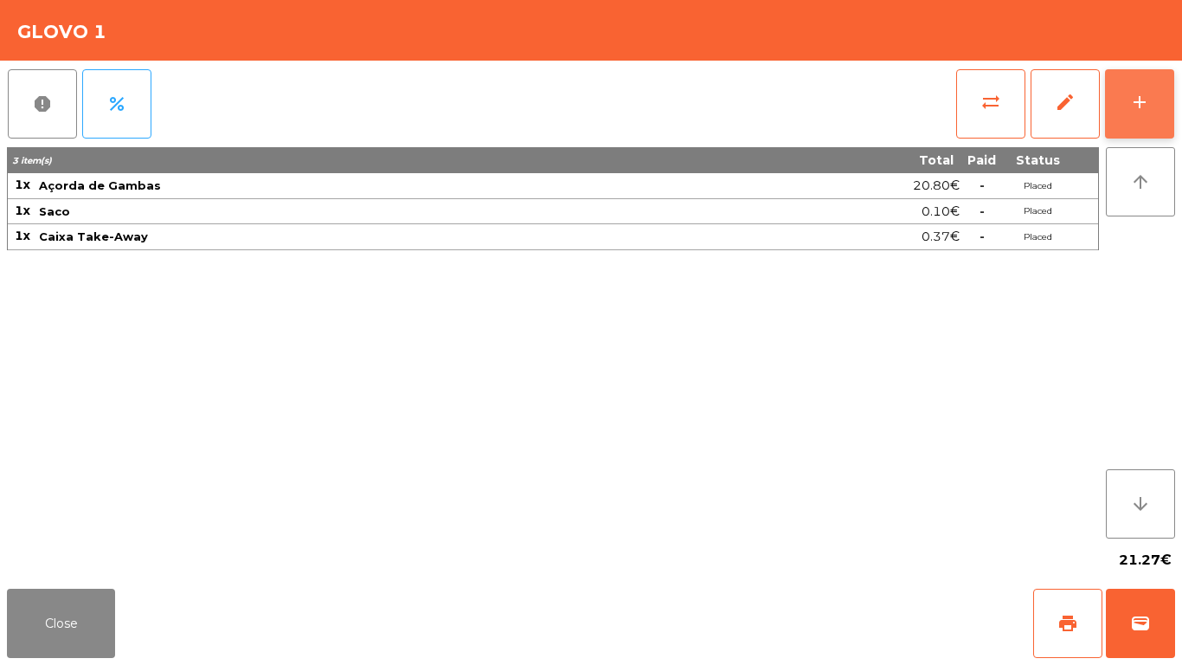
click at [1123, 105] on button "add" at bounding box center [1139, 103] width 69 height 69
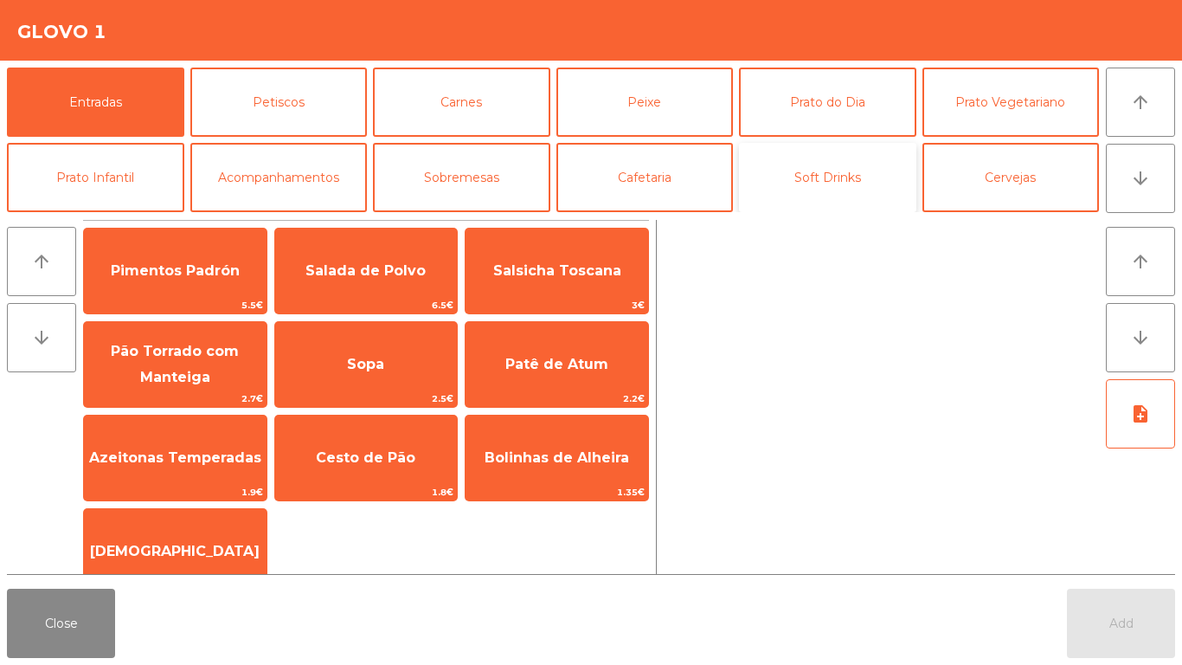
click at [859, 153] on button "Soft Drinks" at bounding box center [827, 177] width 177 height 69
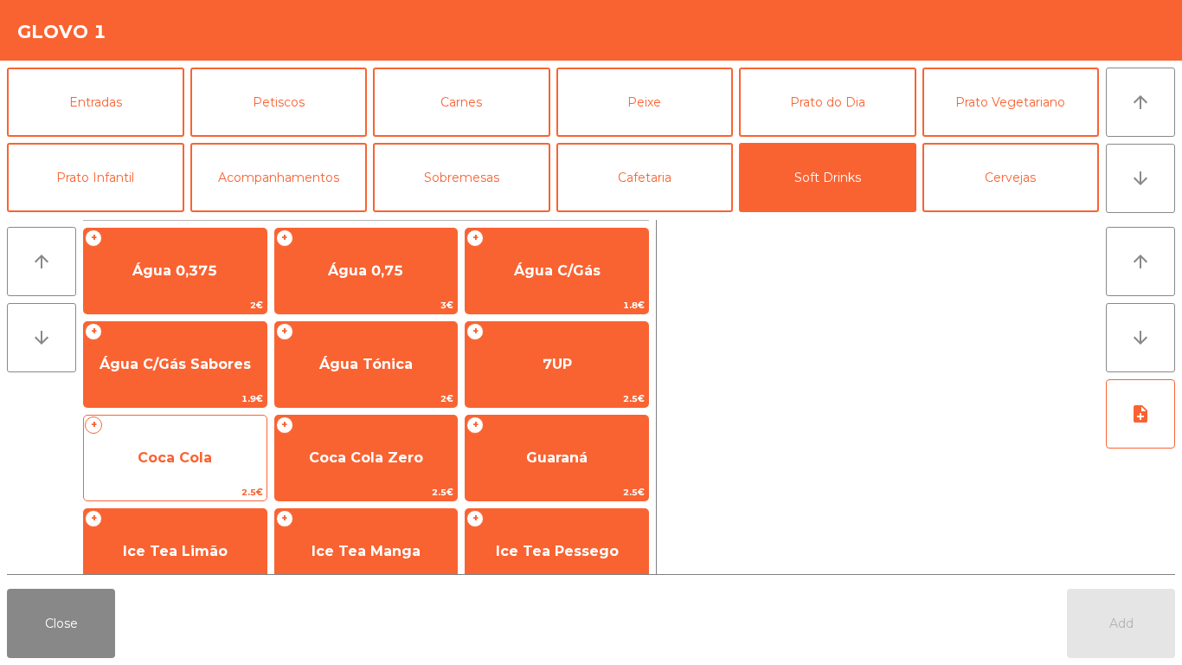
click at [172, 451] on span "Coca Cola" at bounding box center [175, 457] width 74 height 16
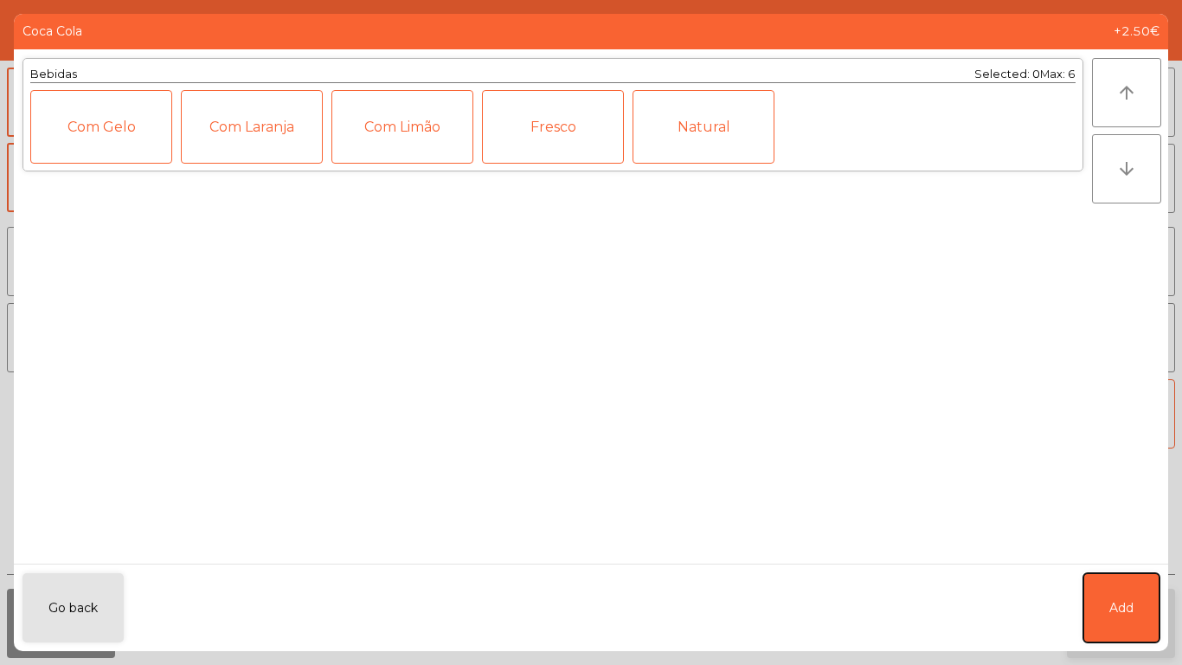
click at [1084, 611] on button "Add" at bounding box center [1122, 607] width 76 height 69
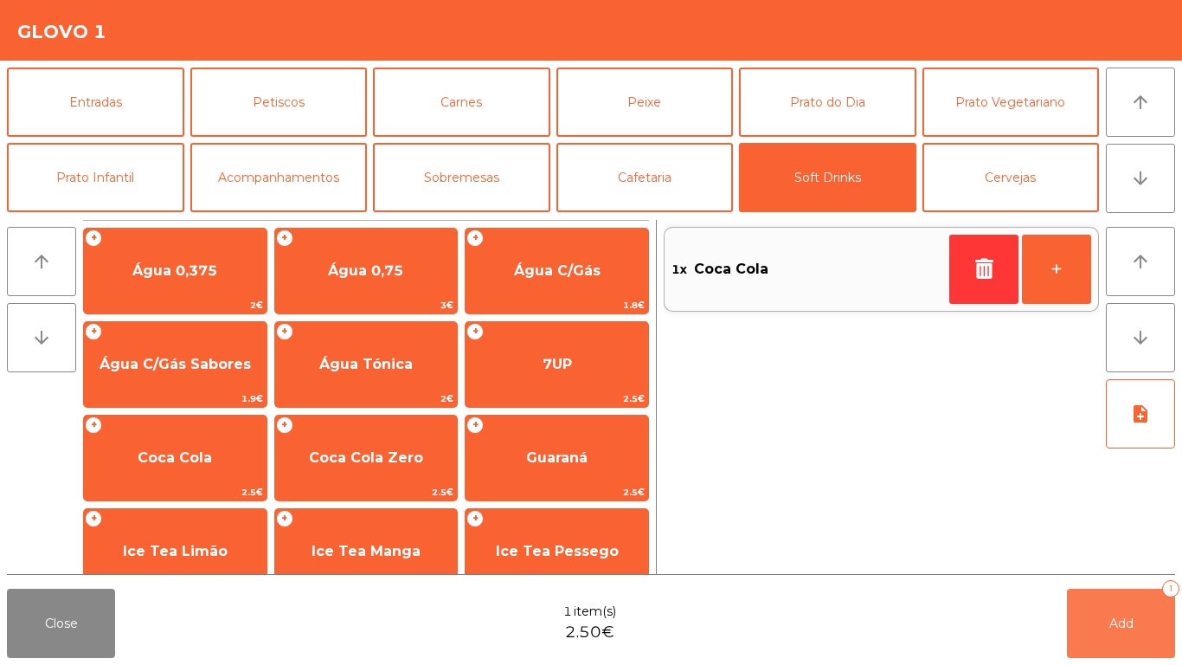
drag, startPoint x: 1087, startPoint y: 615, endPoint x: 808, endPoint y: 617, distance: 278.7
click at [1088, 616] on button "Add 1" at bounding box center [1121, 623] width 108 height 69
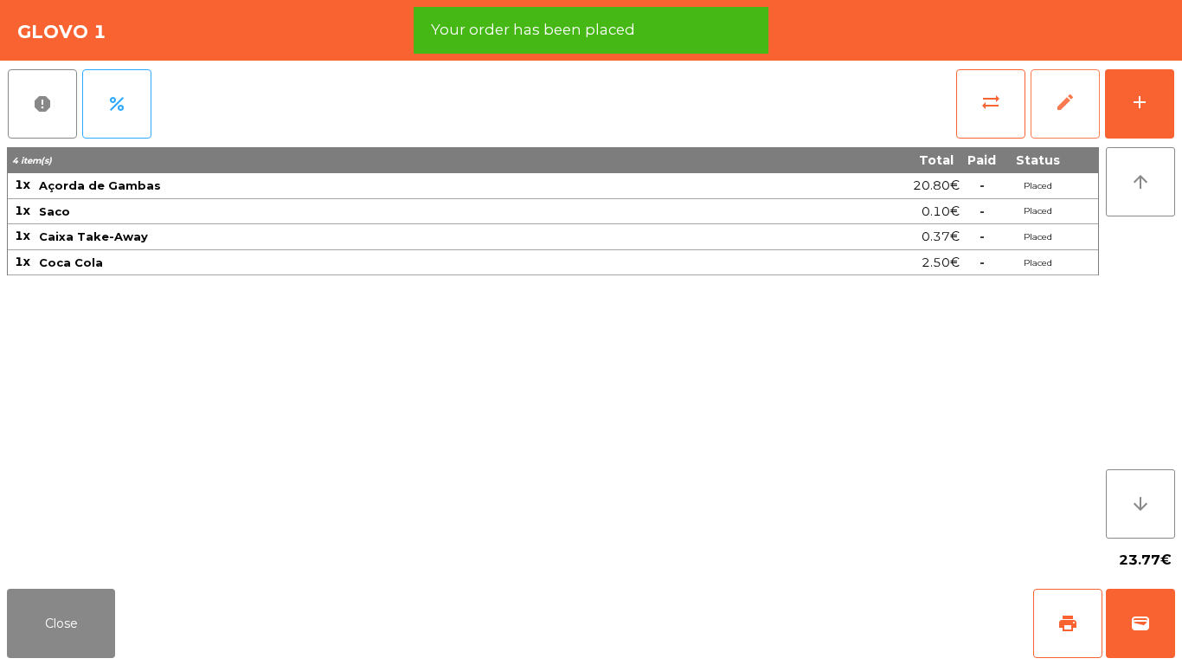
click at [1063, 96] on span "edit" at bounding box center [1065, 102] width 21 height 21
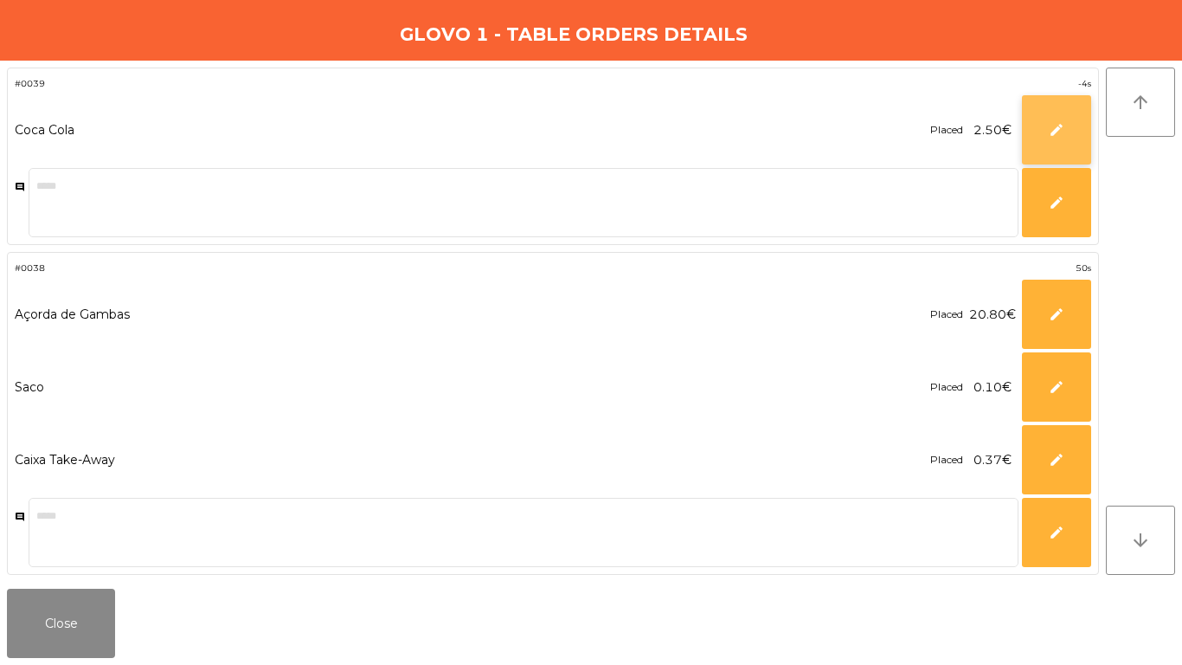
click at [1049, 133] on span "edit" at bounding box center [1057, 130] width 16 height 16
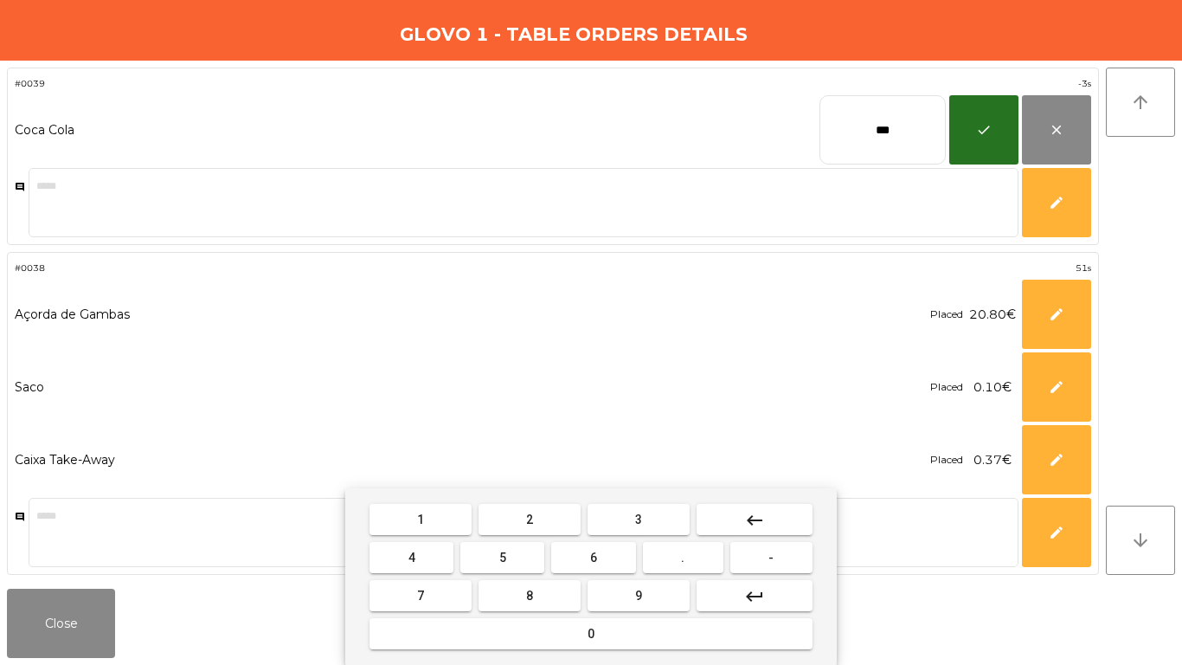
click at [932, 138] on input "***" at bounding box center [883, 129] width 126 height 69
type input "****"
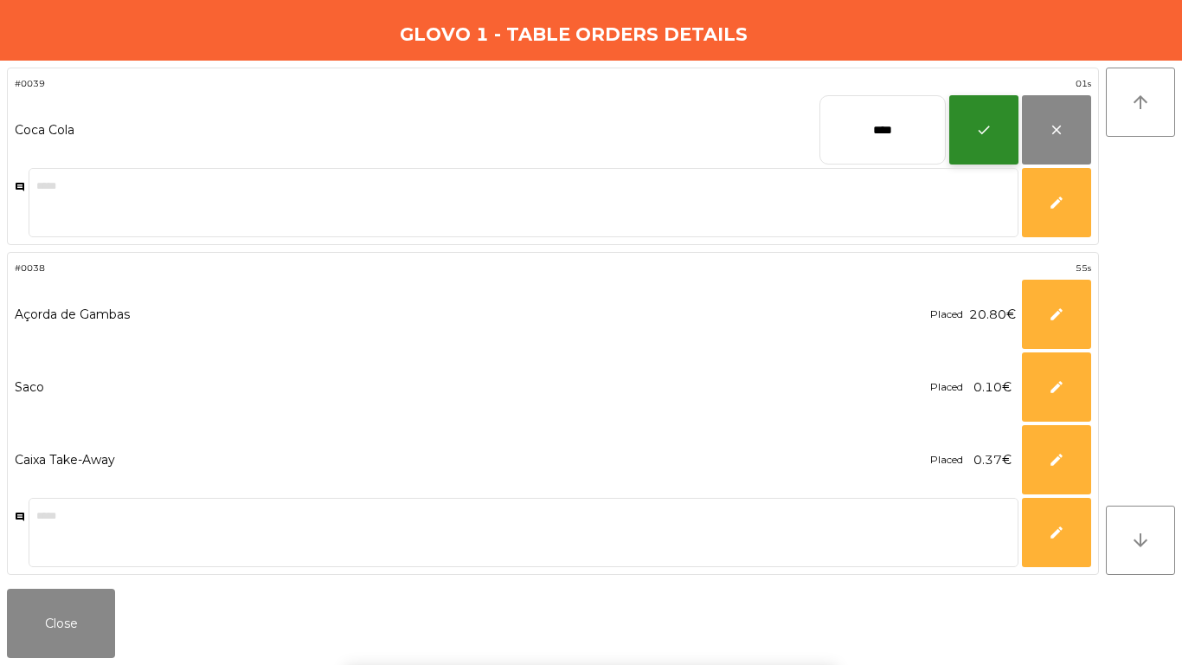
click at [991, 120] on button "check" at bounding box center [983, 129] width 69 height 69
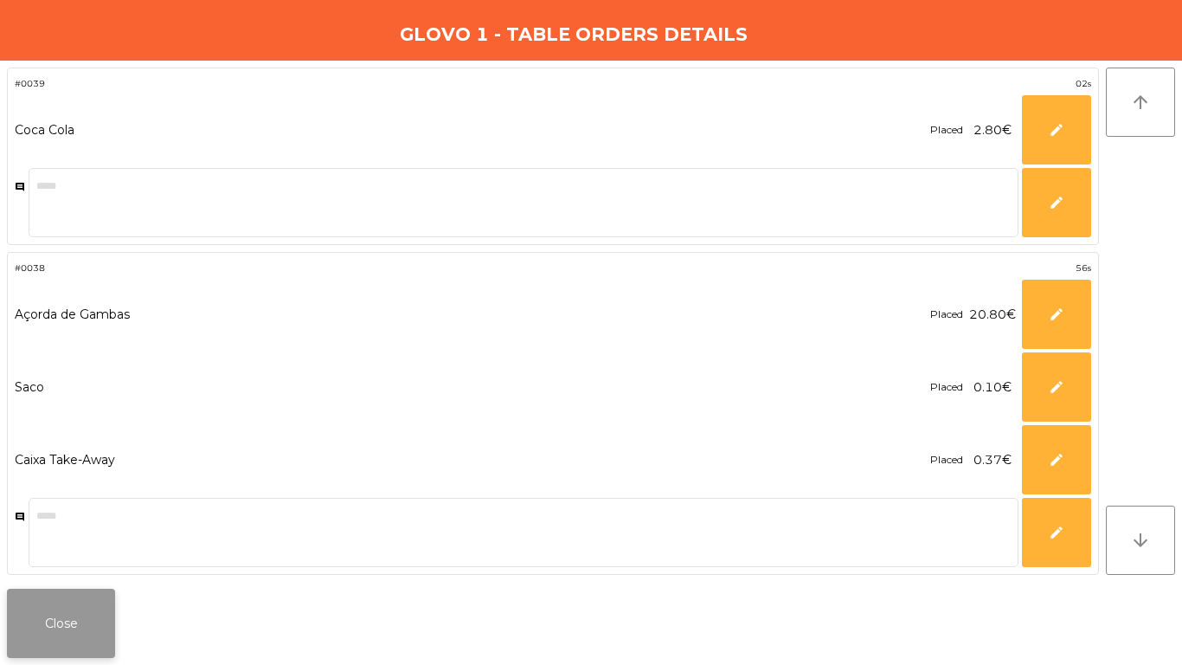
click at [61, 634] on button "Close" at bounding box center [61, 623] width 108 height 69
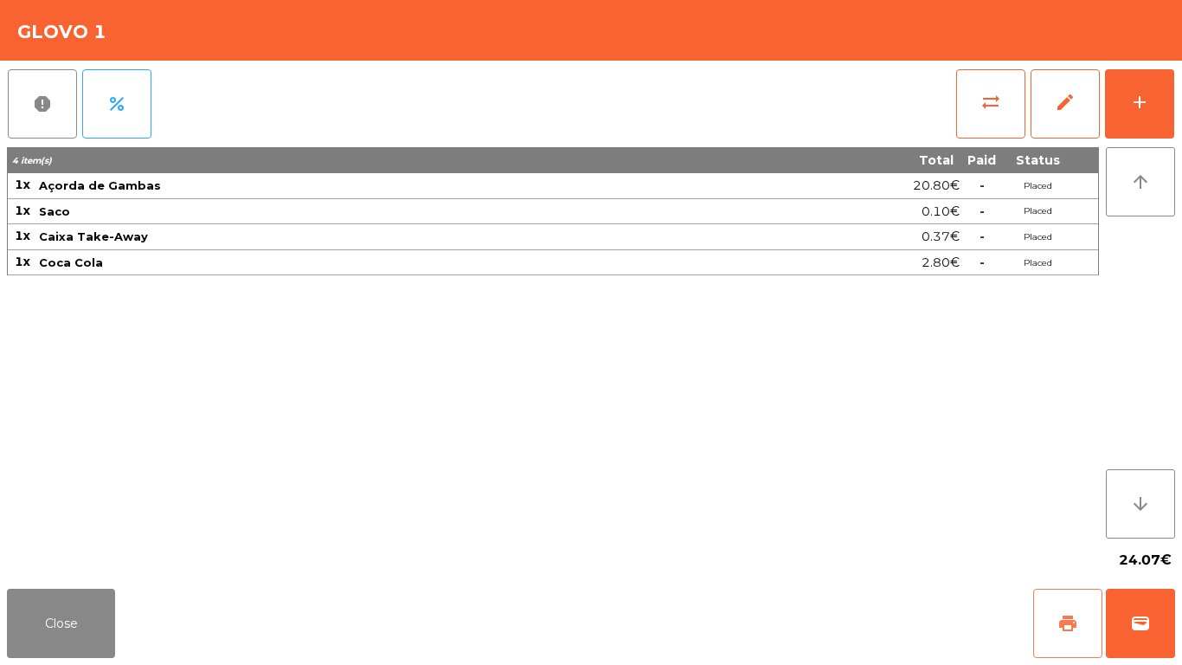
drag, startPoint x: 1037, startPoint y: 618, endPoint x: 1181, endPoint y: 631, distance: 145.1
click at [1044, 618] on button "print" at bounding box center [1067, 623] width 69 height 69
click at [1164, 620] on button "wallet" at bounding box center [1140, 623] width 69 height 69
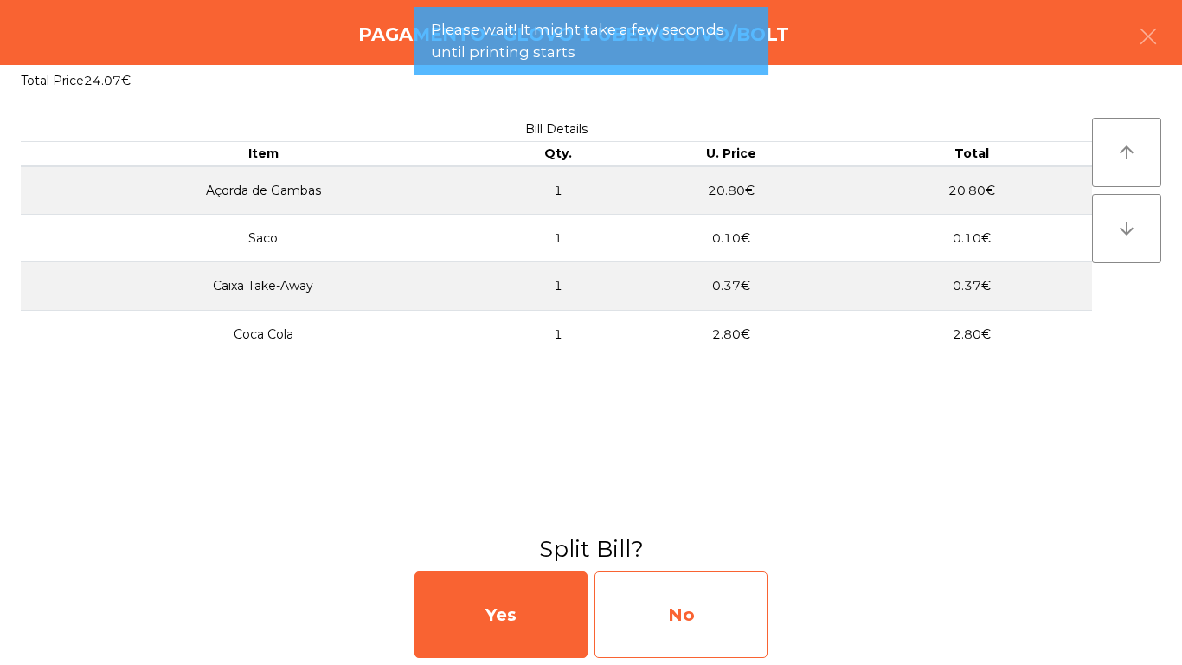
click at [714, 593] on div "No" at bounding box center [681, 614] width 173 height 87
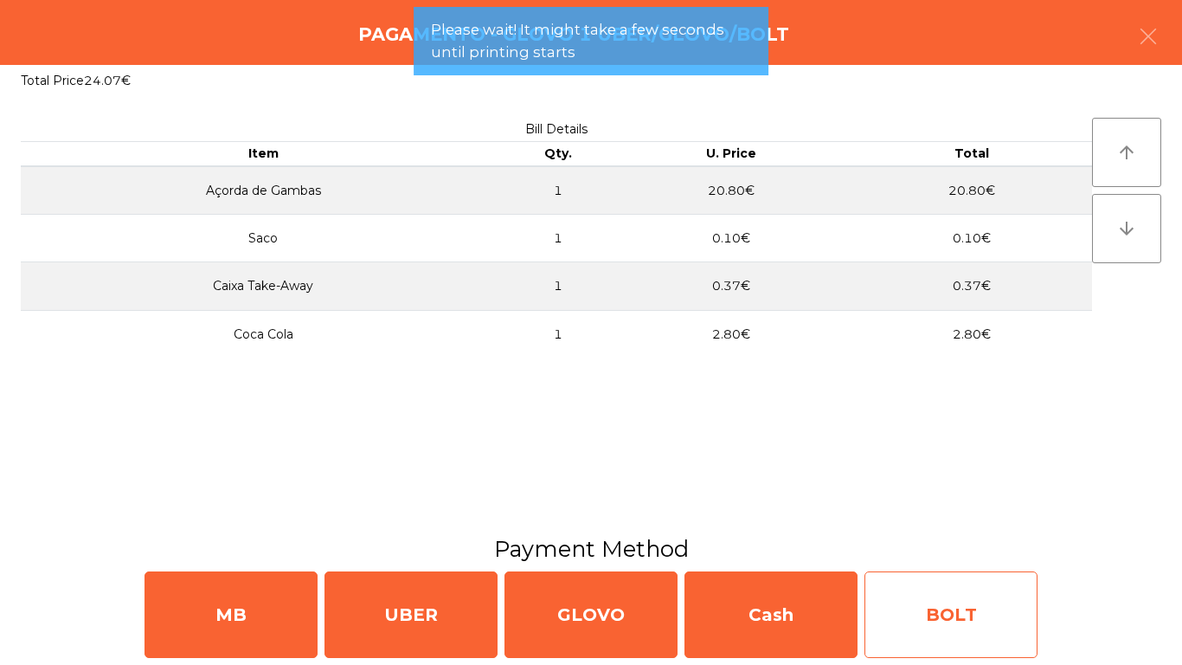
click at [940, 615] on div "BOLT" at bounding box center [951, 614] width 173 height 87
select select "**"
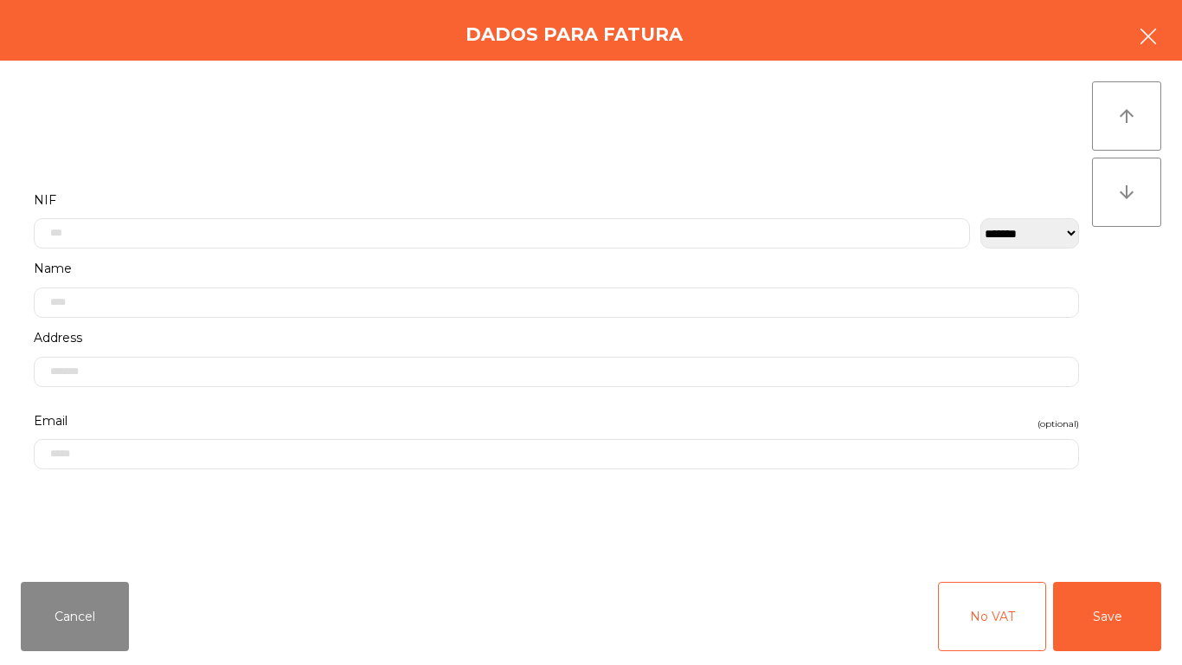
click at [1159, 38] on button "button" at bounding box center [1148, 38] width 48 height 52
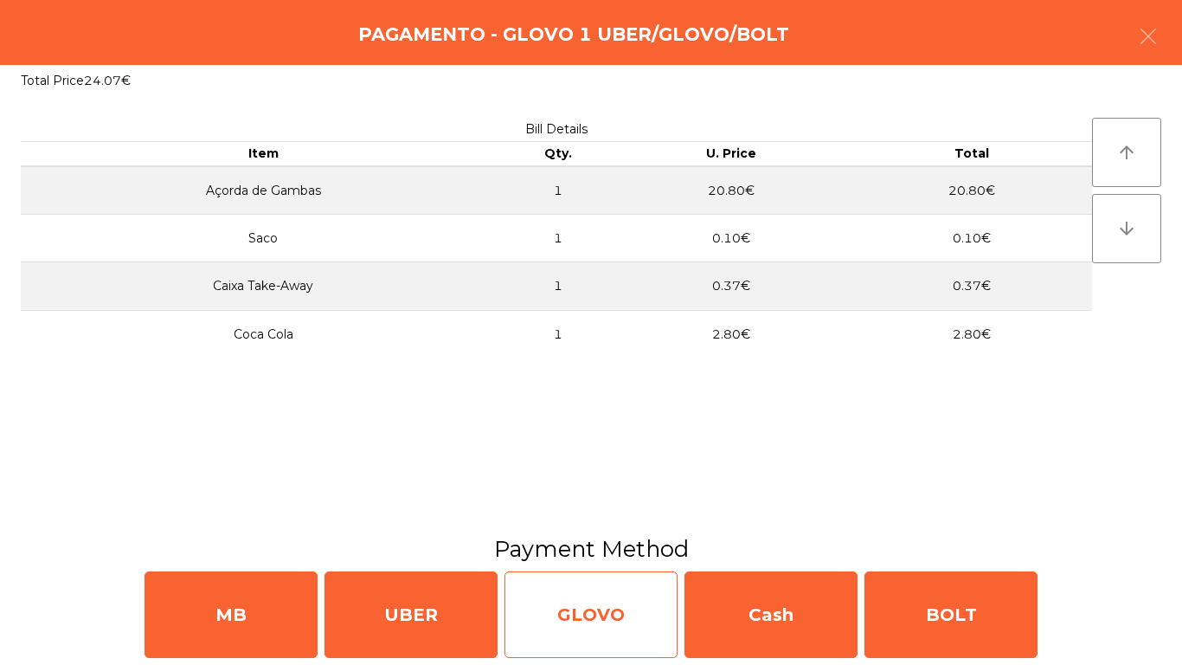
click at [570, 616] on div "GLOVO" at bounding box center [591, 614] width 173 height 87
select select "**"
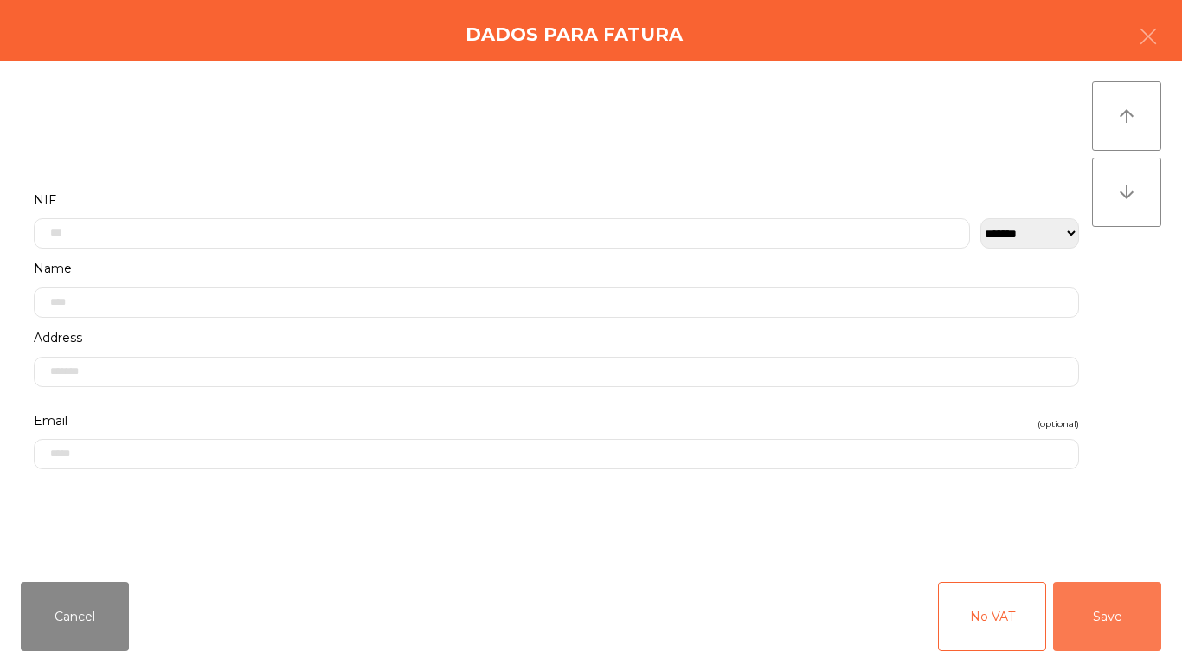
click at [1087, 628] on button "Save" at bounding box center [1107, 616] width 108 height 69
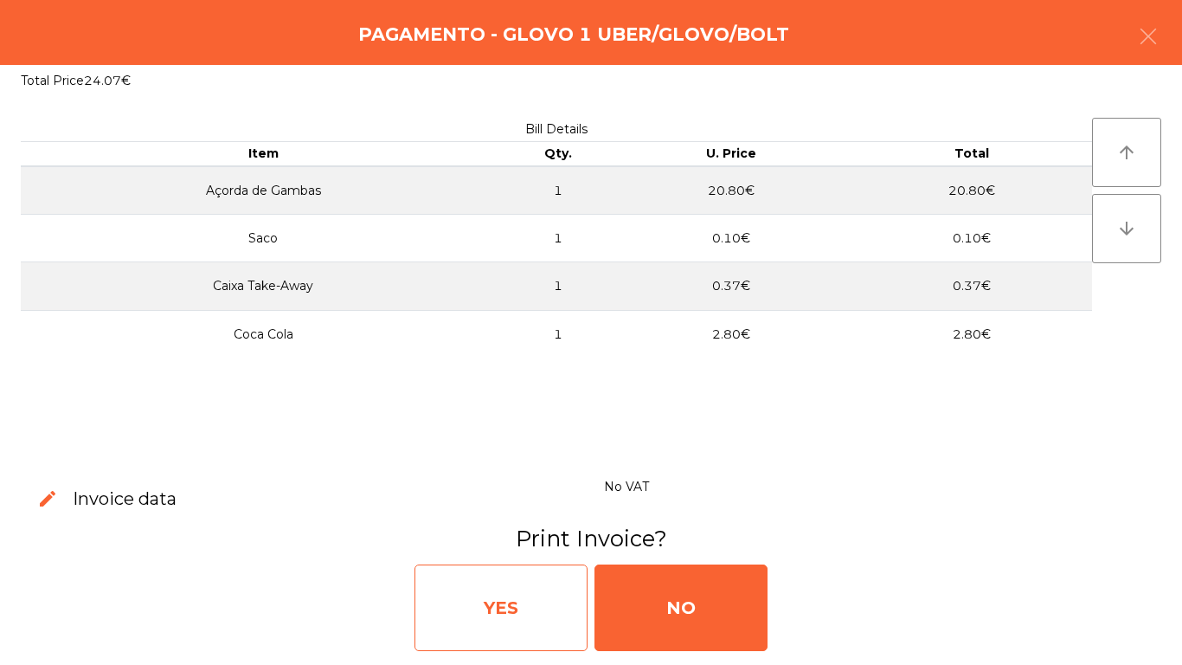
click at [506, 621] on div "YES" at bounding box center [501, 607] width 173 height 87
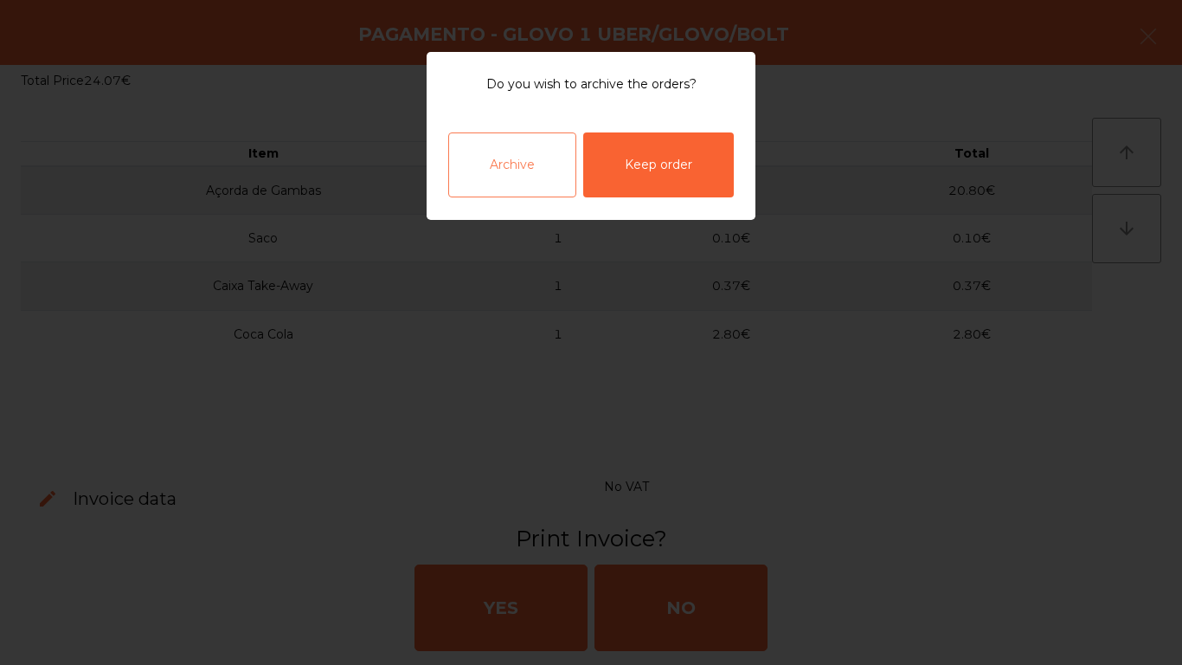
click at [525, 163] on div "Archive" at bounding box center [512, 164] width 128 height 65
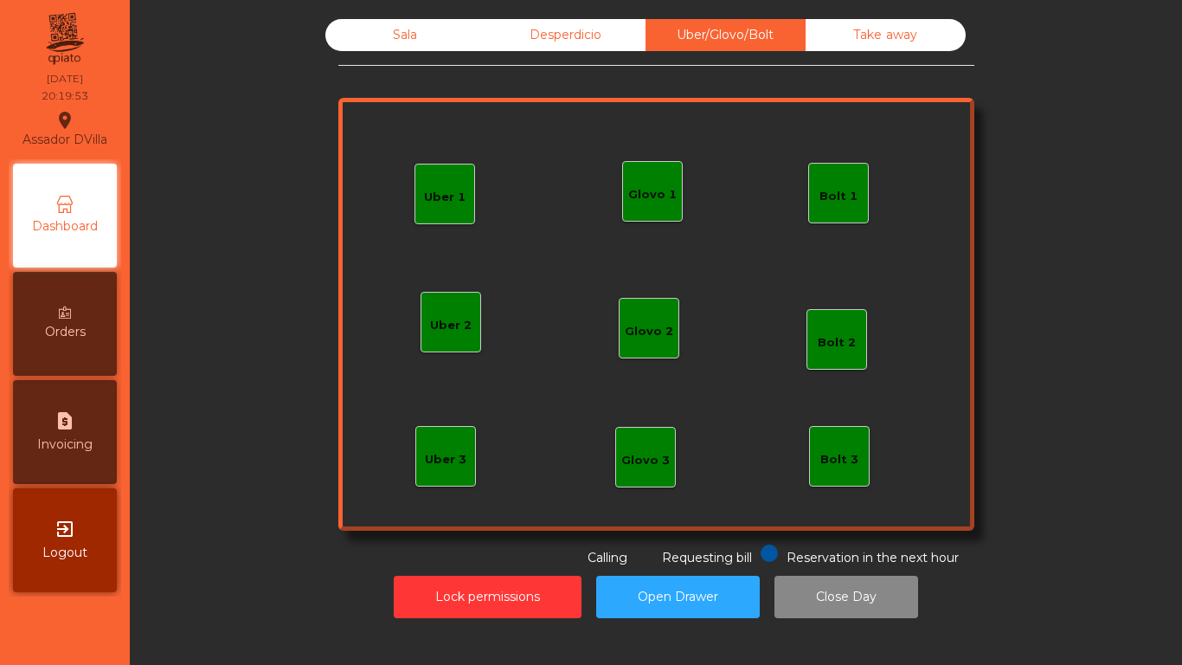
click at [374, 35] on div "Sala" at bounding box center [405, 35] width 160 height 32
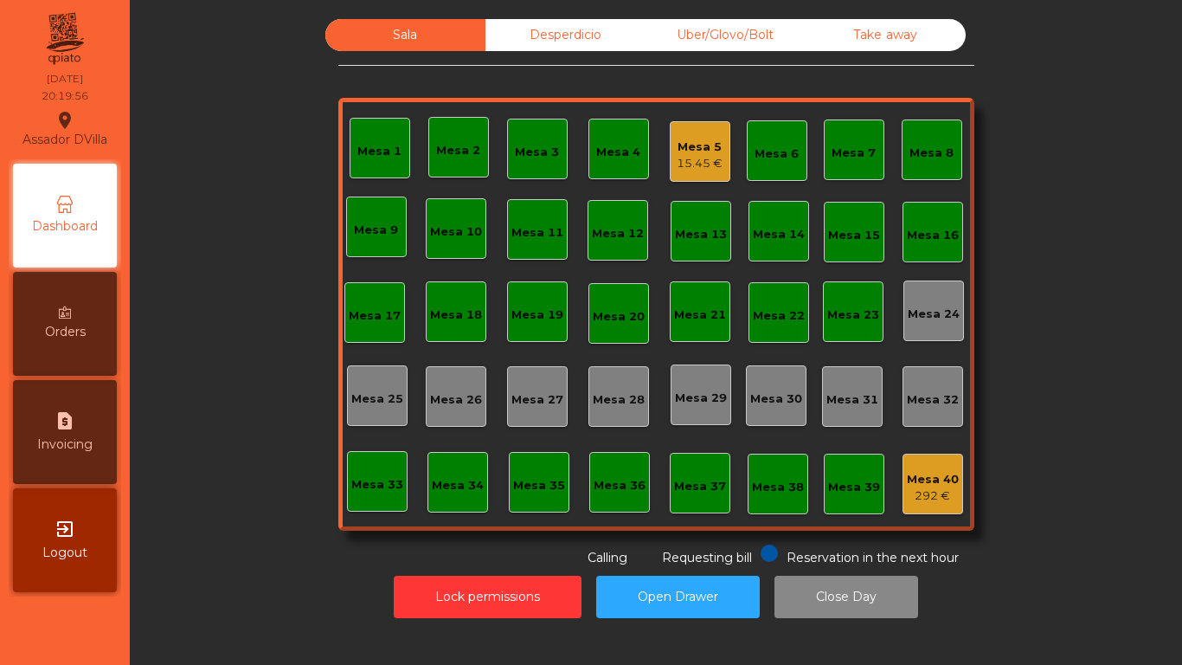
click at [690, 302] on div "Mesa 21" at bounding box center [700, 311] width 52 height 24
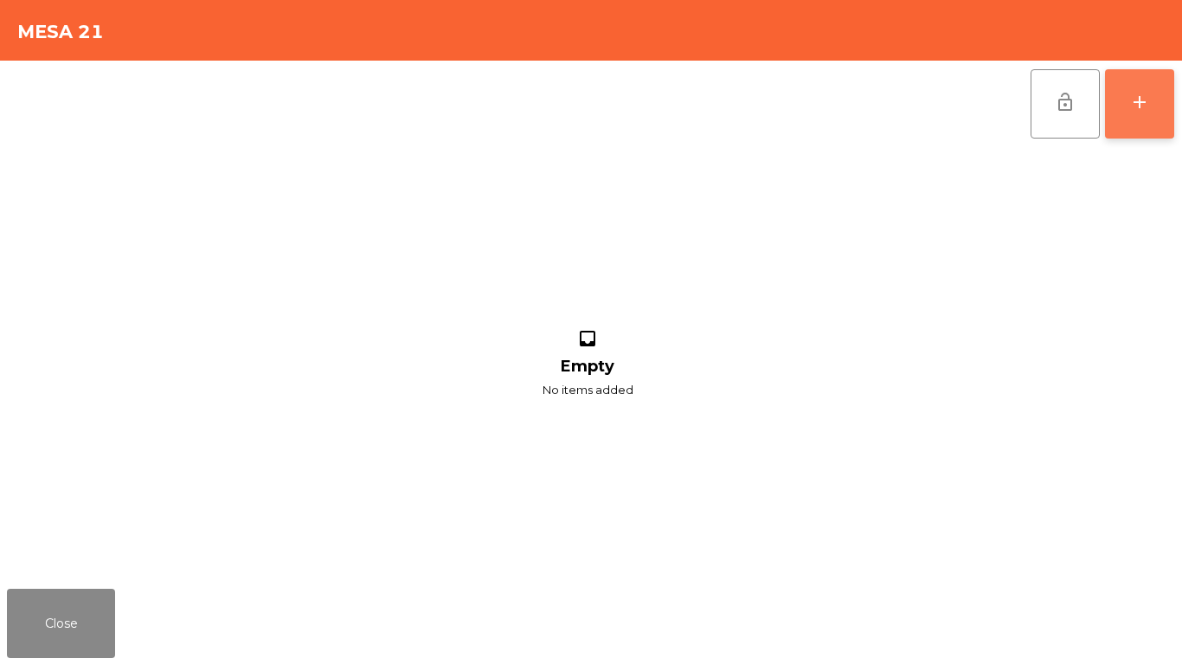
click at [1170, 88] on button "add" at bounding box center [1139, 103] width 69 height 69
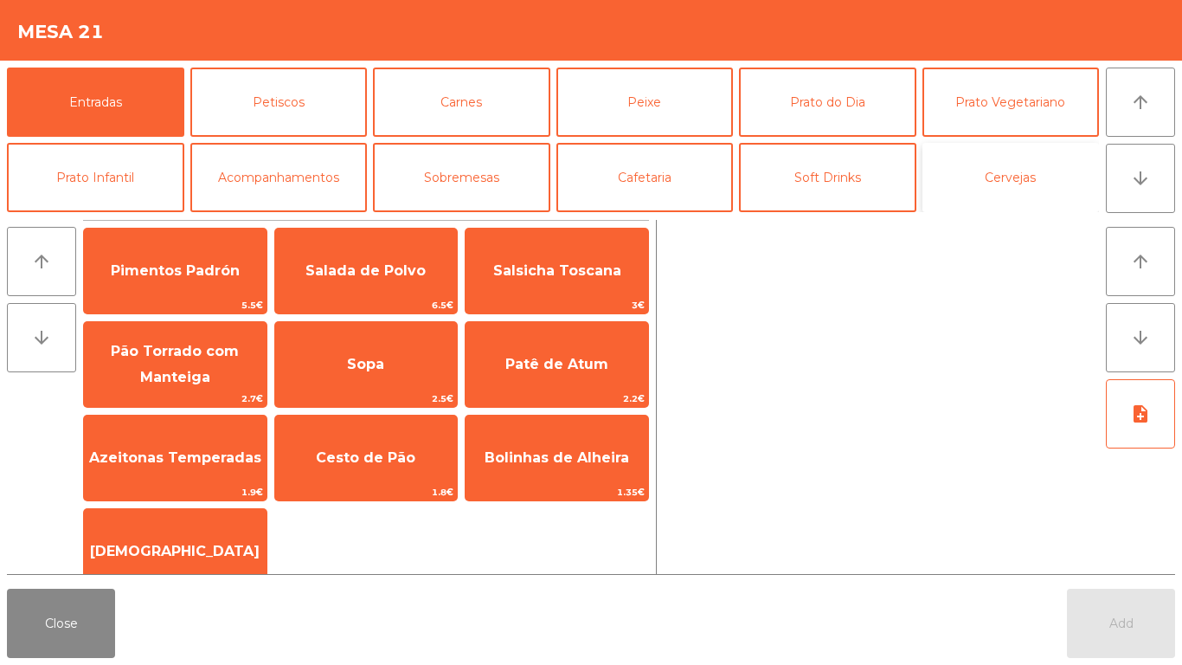
click at [1033, 180] on button "Cervejas" at bounding box center [1011, 177] width 177 height 69
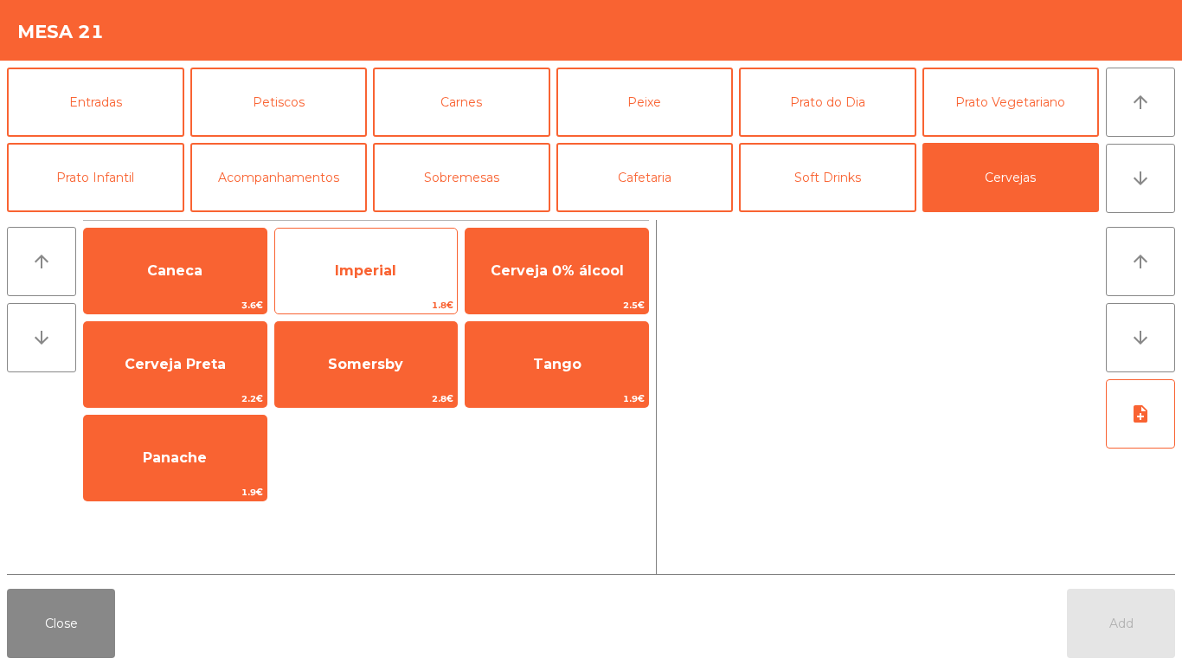
click at [354, 287] on span "Imperial" at bounding box center [366, 271] width 183 height 47
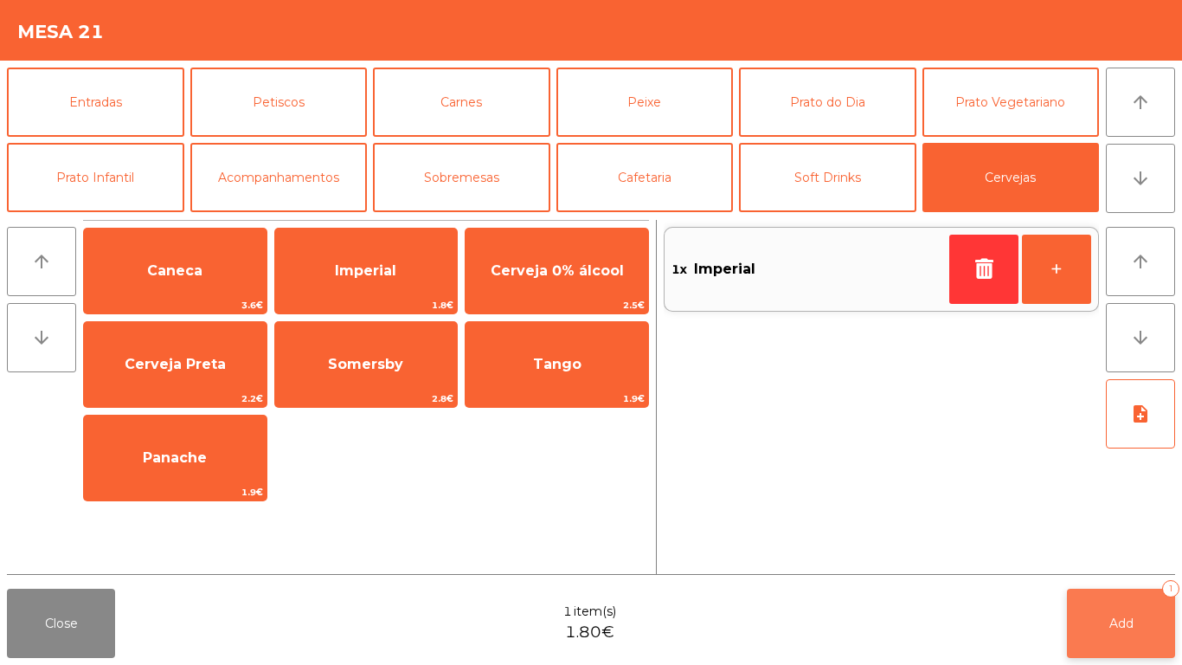
click at [1114, 621] on span "Add" at bounding box center [1122, 623] width 24 height 16
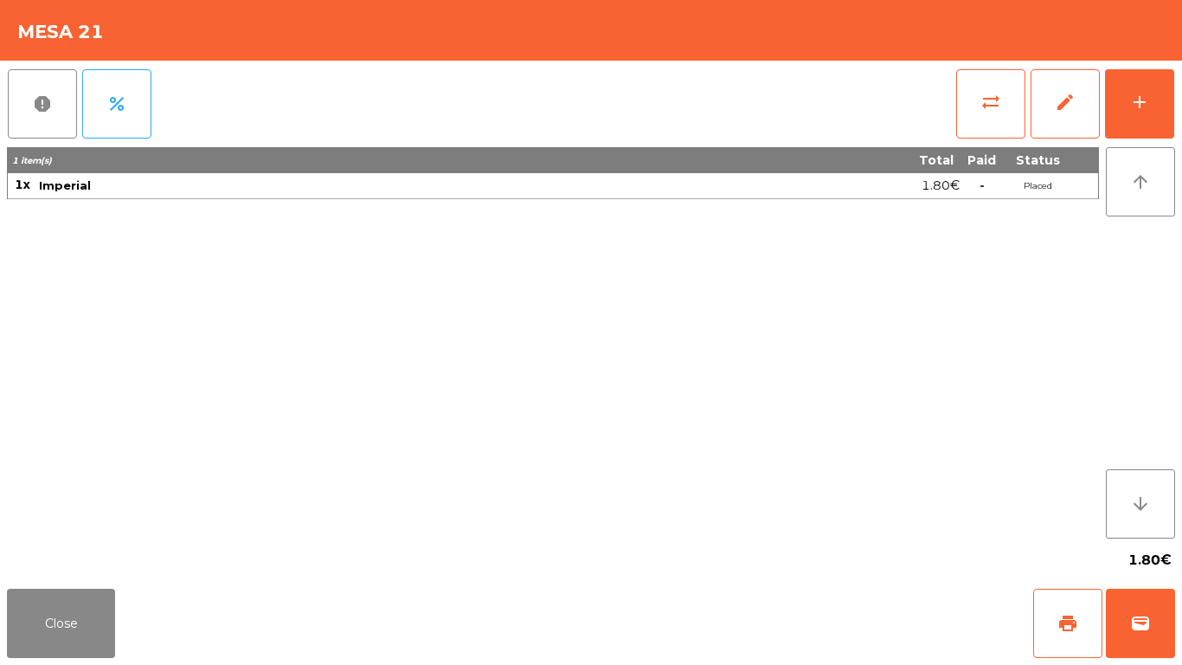
click at [1176, 89] on div "report percent sync_alt edit add 1 item(s) Total Paid Status 1x Imperial 1.80€ …" at bounding box center [591, 321] width 1182 height 521
click at [1177, 106] on div "report percent sync_alt edit add 1 item(s) Total Paid Status 1x Imperial 1.80€ …" at bounding box center [591, 321] width 1182 height 521
click at [1169, 100] on button "add" at bounding box center [1139, 103] width 69 height 69
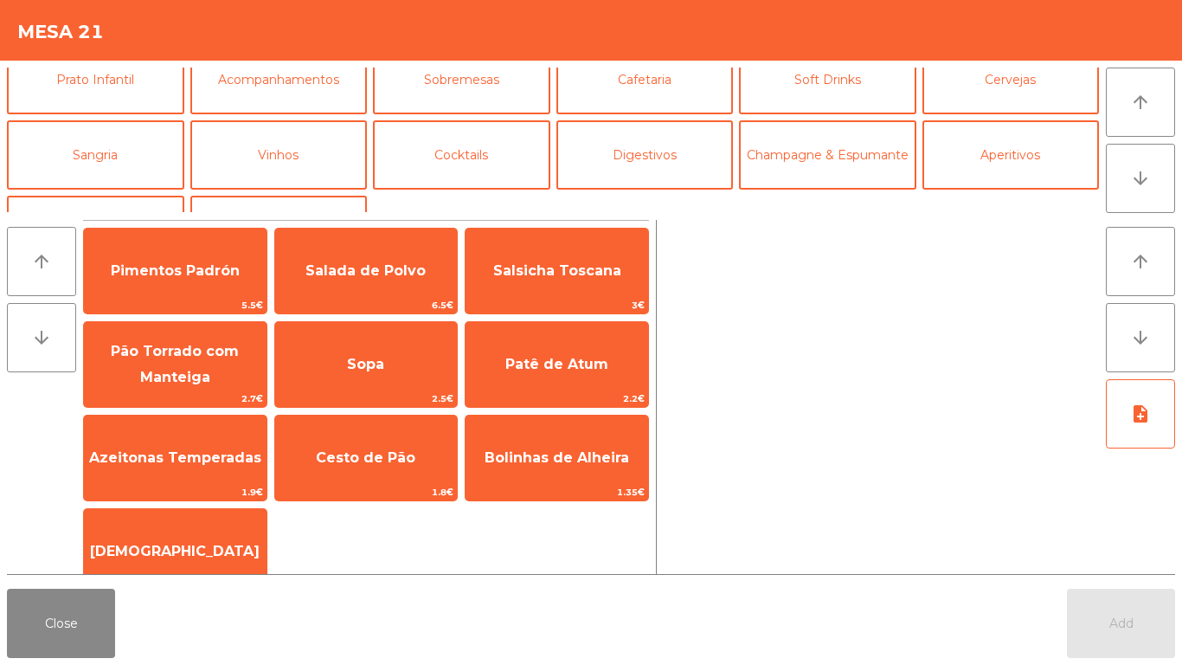
scroll to position [128, 0]
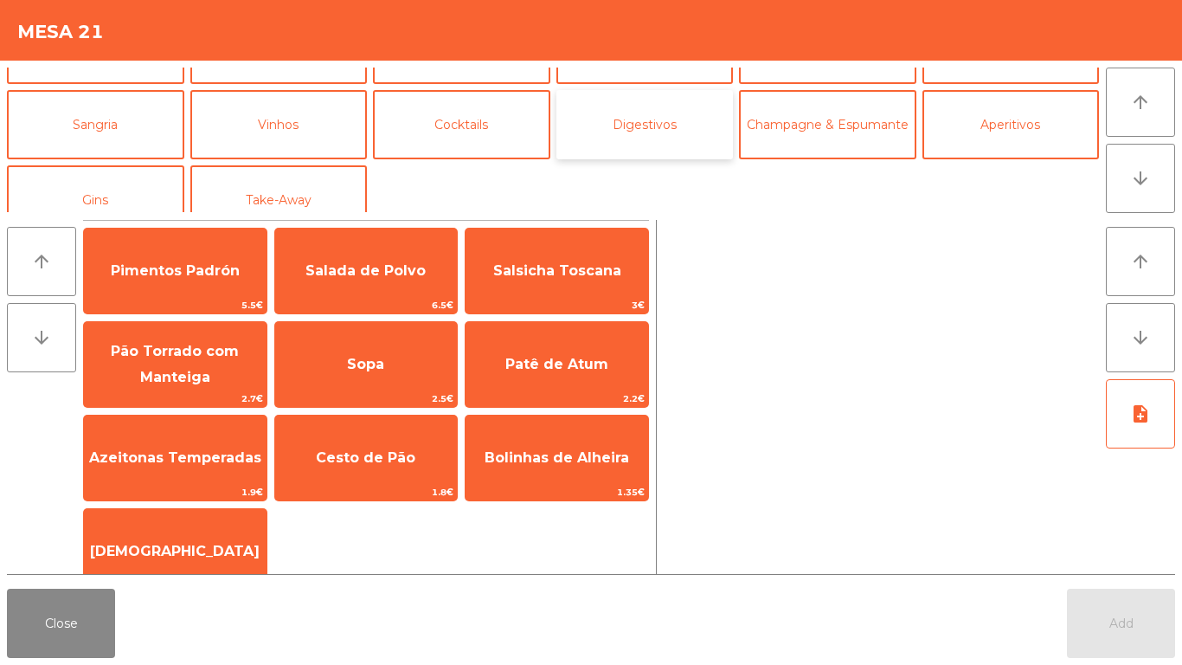
click at [653, 129] on button "Digestivos" at bounding box center [645, 124] width 177 height 69
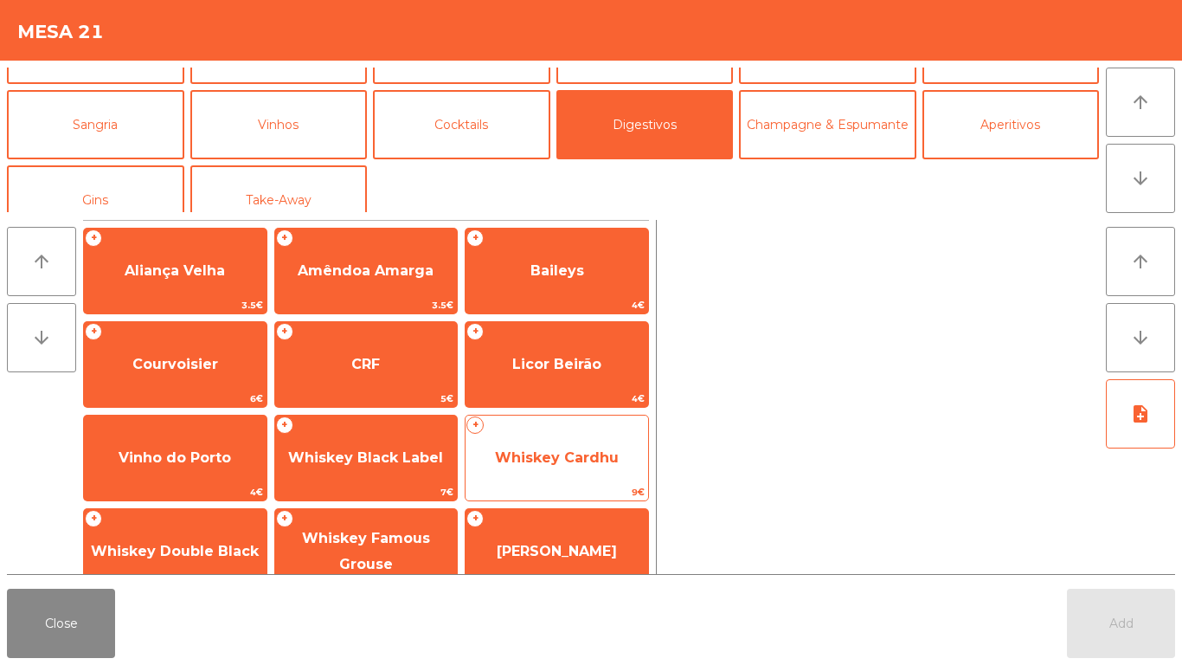
click at [597, 477] on span "Whiskey Cardhu" at bounding box center [557, 457] width 183 height 47
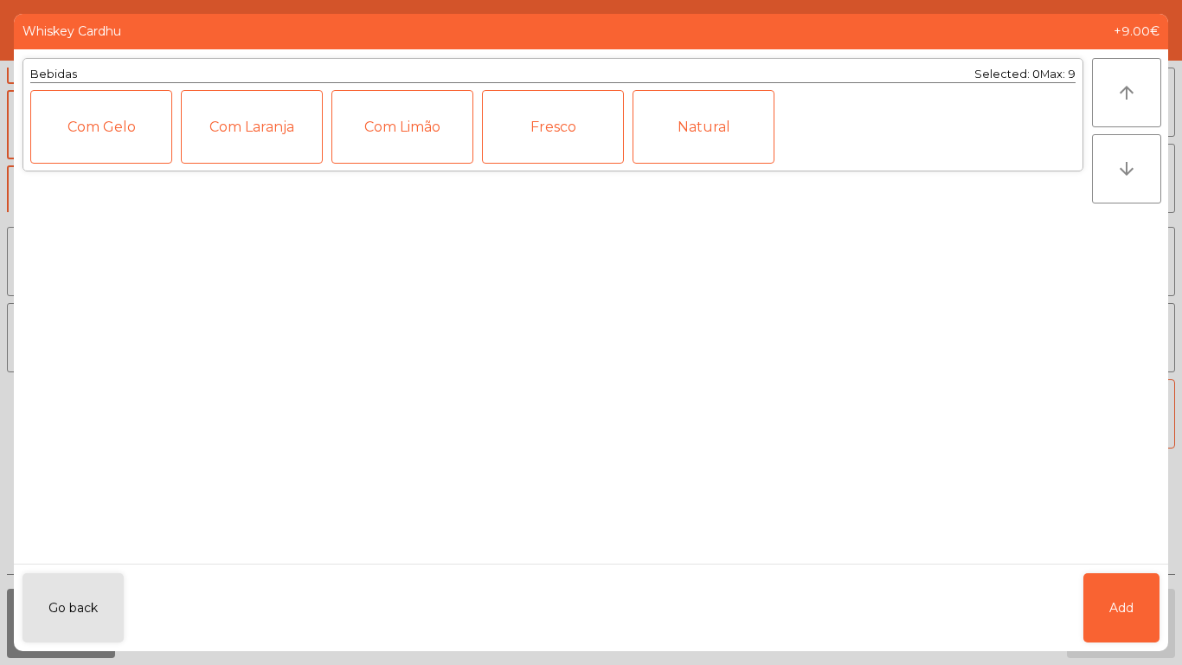
click at [620, 401] on div "Bebidas Selected: 0 Max: 9 Com Gelo Com Laranja Com Limão Fresco Natural" at bounding box center [553, 306] width 1078 height 514
click at [78, 589] on button "Go back" at bounding box center [73, 607] width 101 height 69
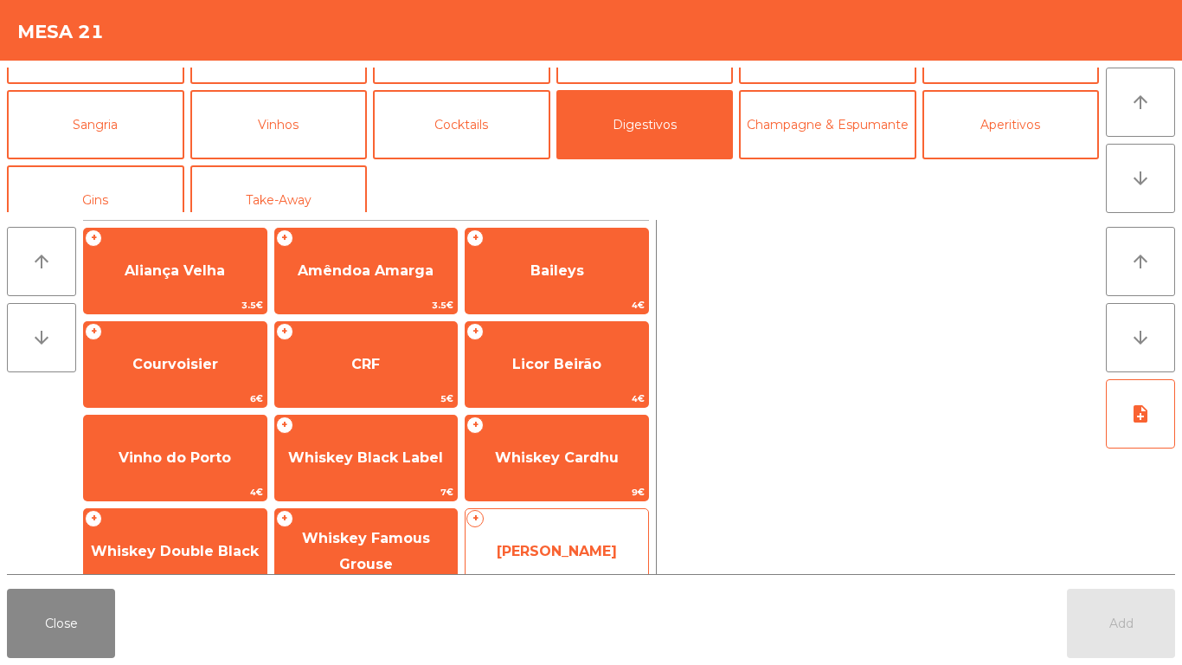
click at [598, 512] on div "+ Whiskey Jameson 5€" at bounding box center [557, 551] width 184 height 87
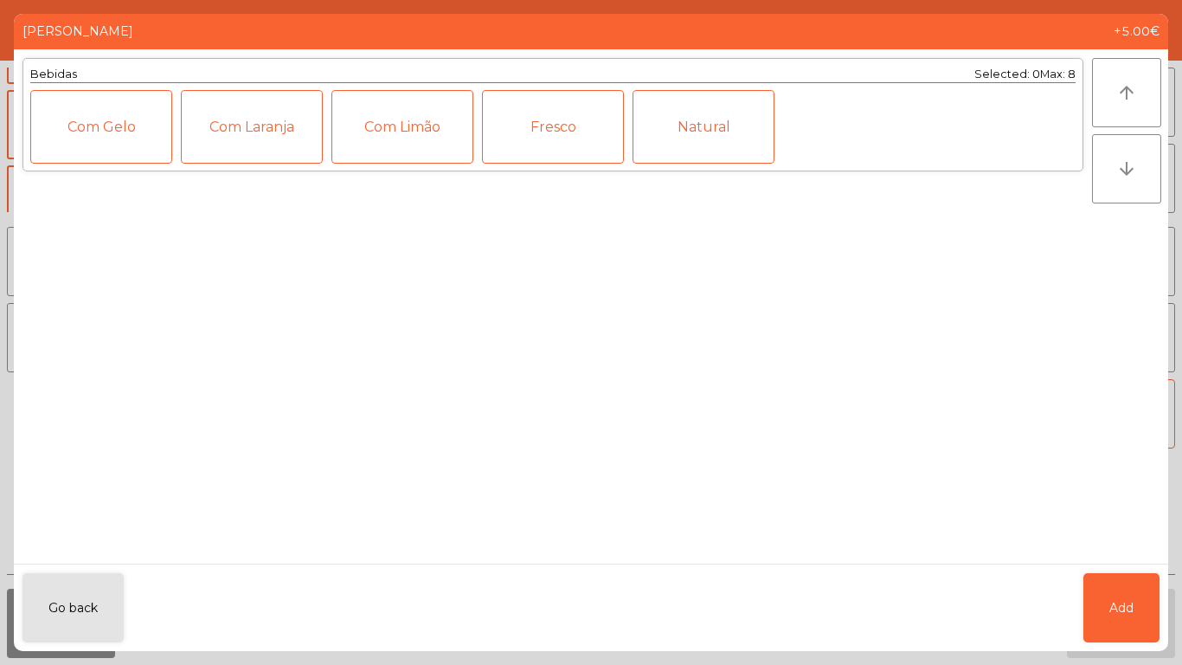
click at [618, 419] on div "Bebidas Selected: 0 Max: 8 Com Gelo Com Laranja Com Limão Fresco Natural" at bounding box center [553, 306] width 1078 height 514
click at [617, 420] on div "Bebidas Selected: 0 Max: 8 Com Gelo Com Laranja Com Limão Fresco Natural" at bounding box center [553, 306] width 1078 height 514
click at [74, 603] on button "Go back" at bounding box center [73, 607] width 101 height 69
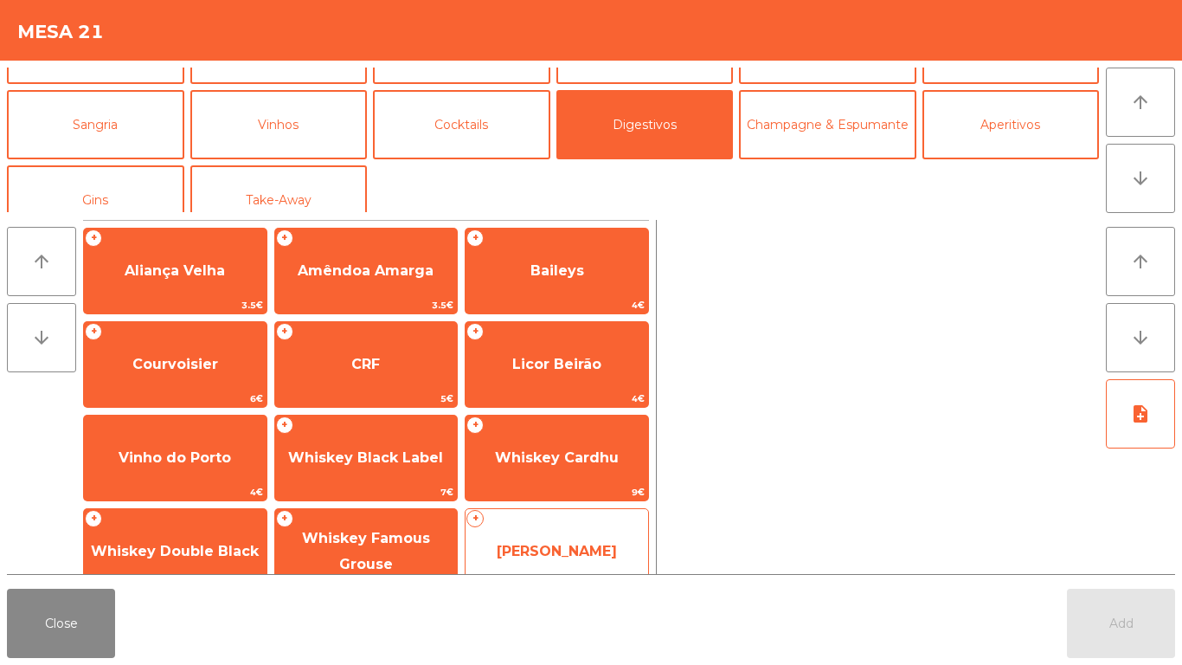
click at [571, 530] on span "[PERSON_NAME]" at bounding box center [557, 551] width 183 height 47
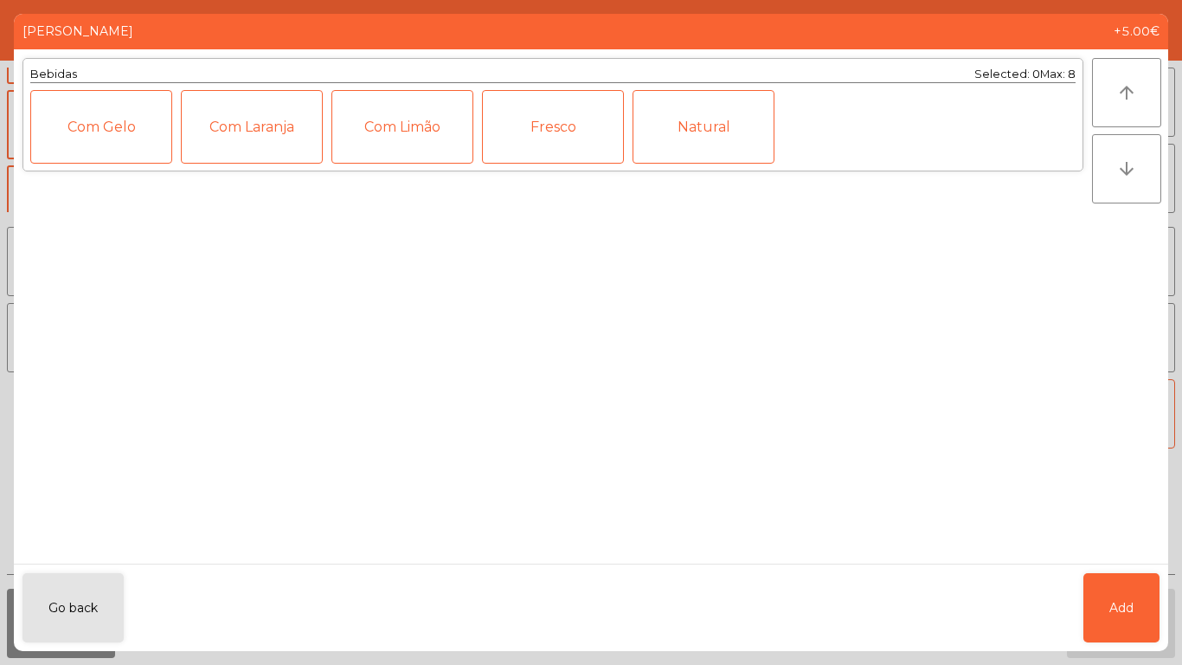
click at [126, 125] on div "Com Gelo" at bounding box center [101, 127] width 142 height 74
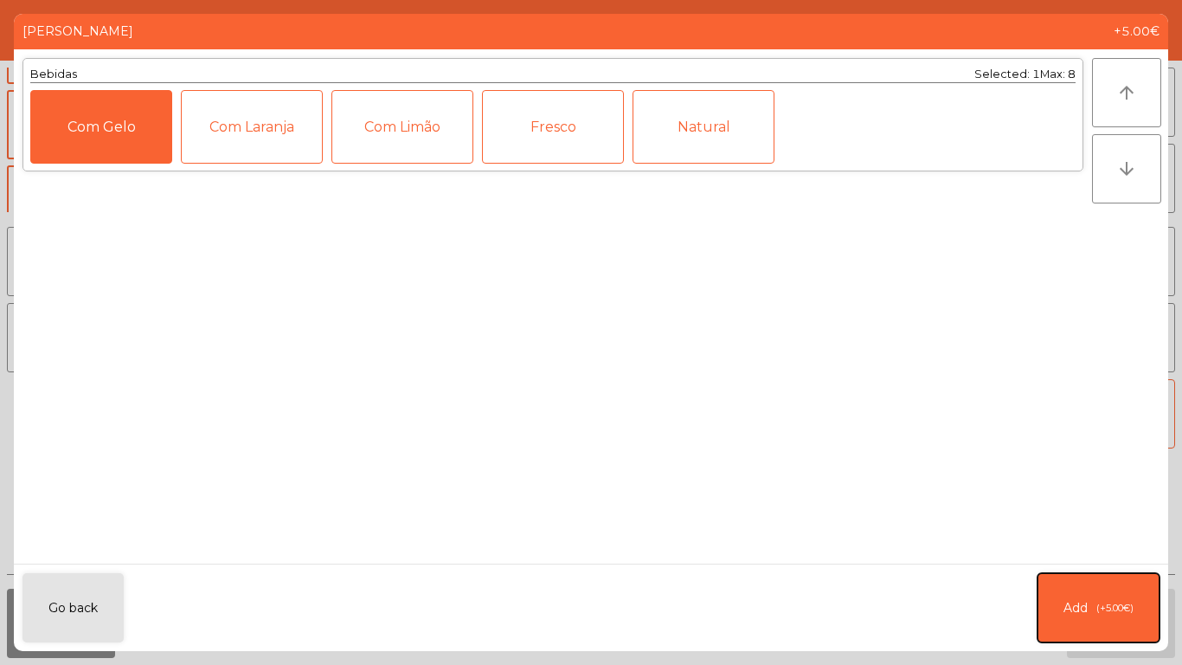
click at [1116, 619] on button "Add (+5.00€)" at bounding box center [1099, 607] width 122 height 69
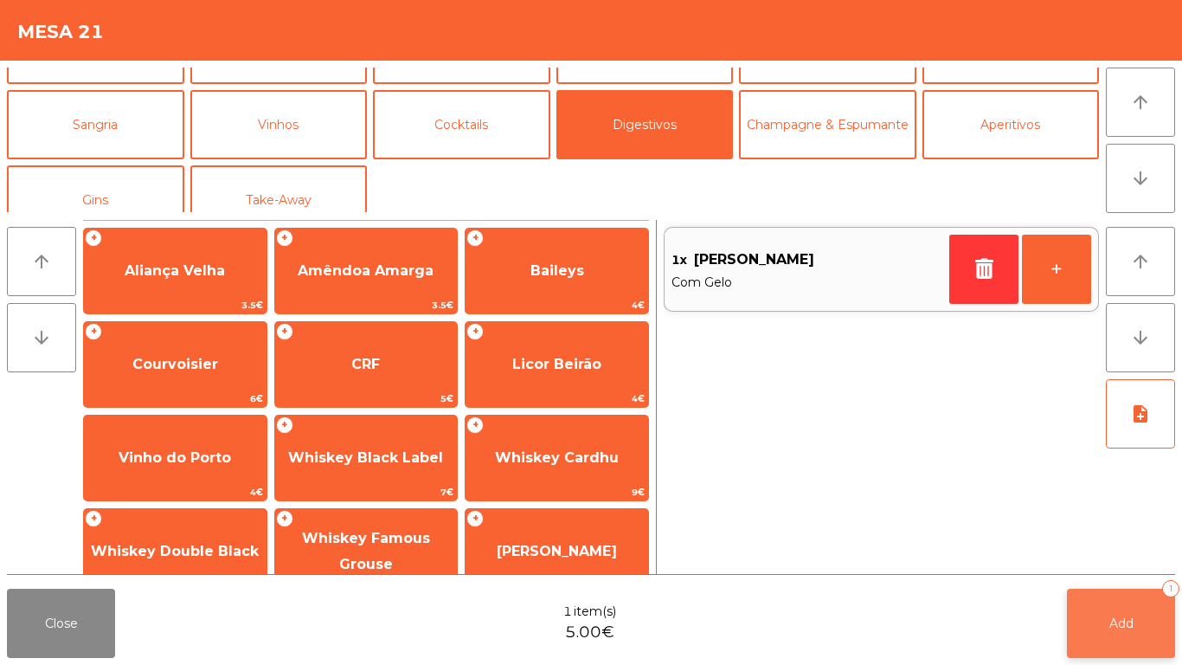
click at [1100, 634] on button "Add 1" at bounding box center [1121, 623] width 108 height 69
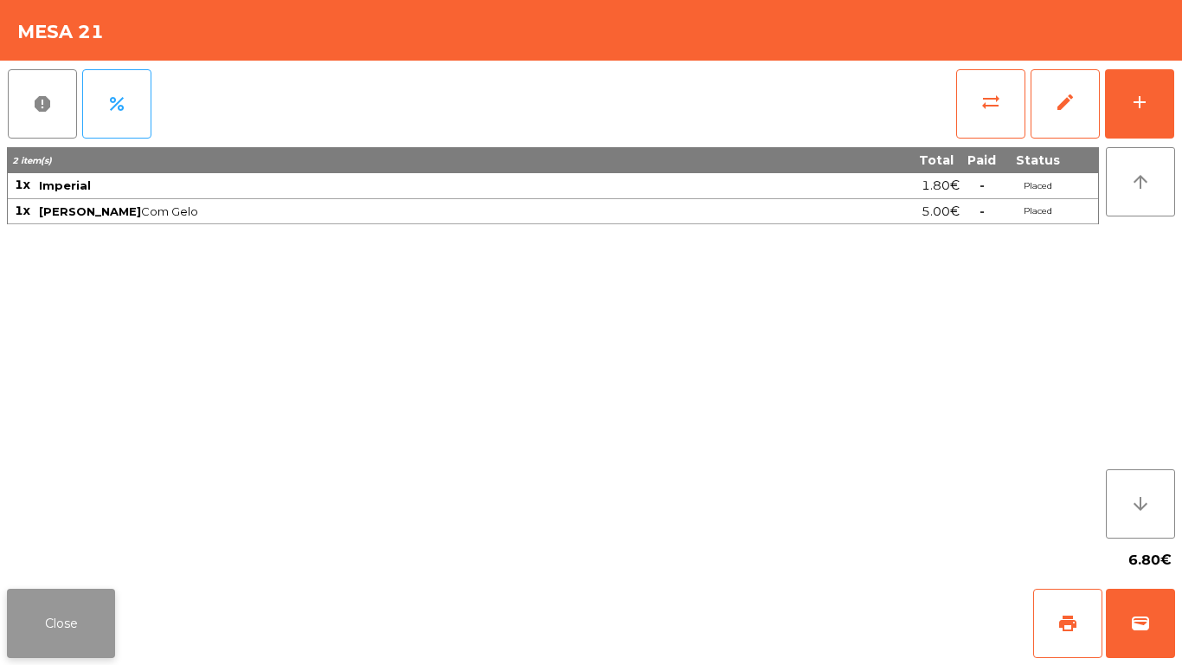
click at [65, 633] on button "Close" at bounding box center [61, 623] width 108 height 69
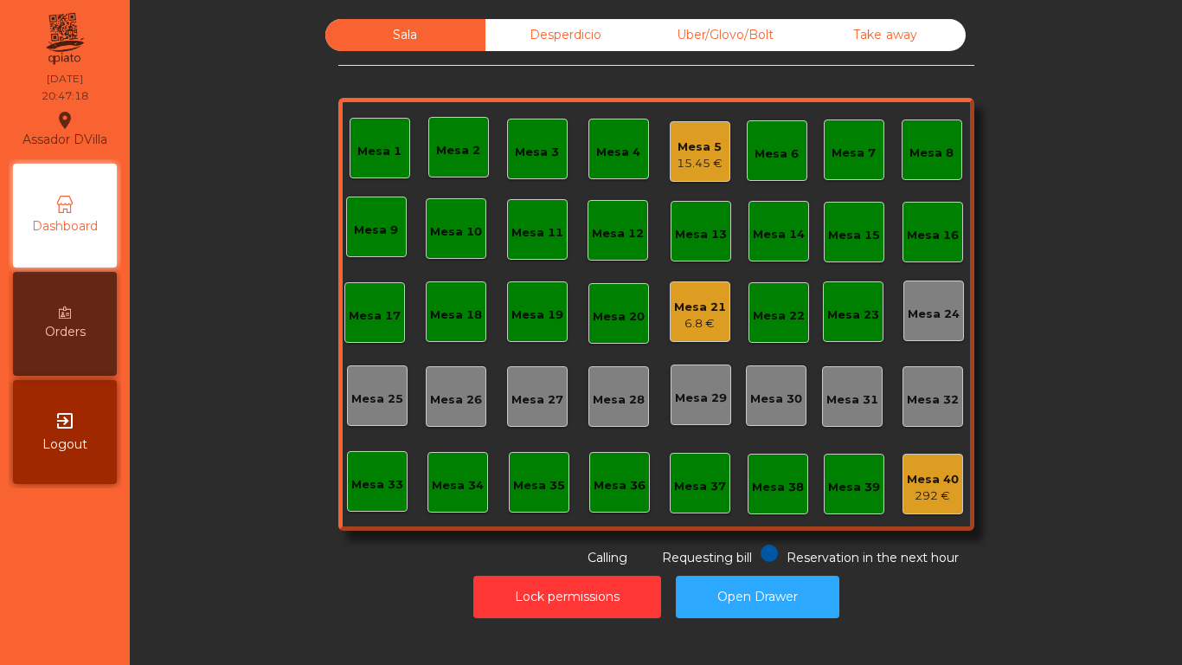
click at [707, 323] on div "6.8 €" at bounding box center [700, 323] width 52 height 17
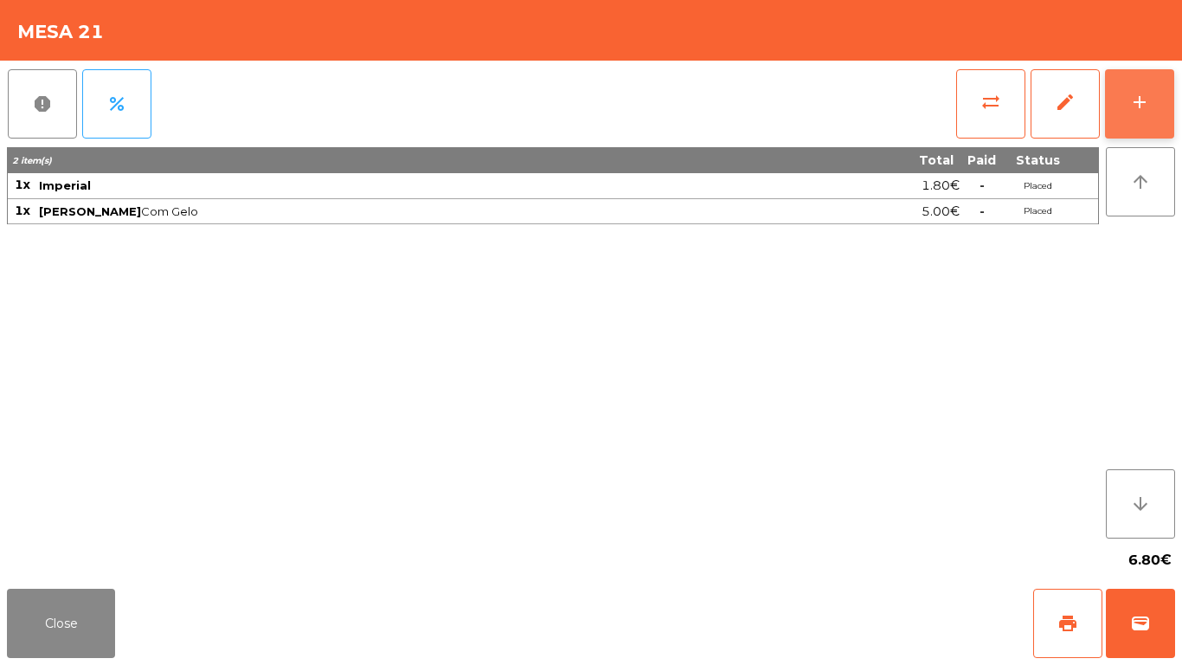
click at [1143, 120] on button "add" at bounding box center [1139, 103] width 69 height 69
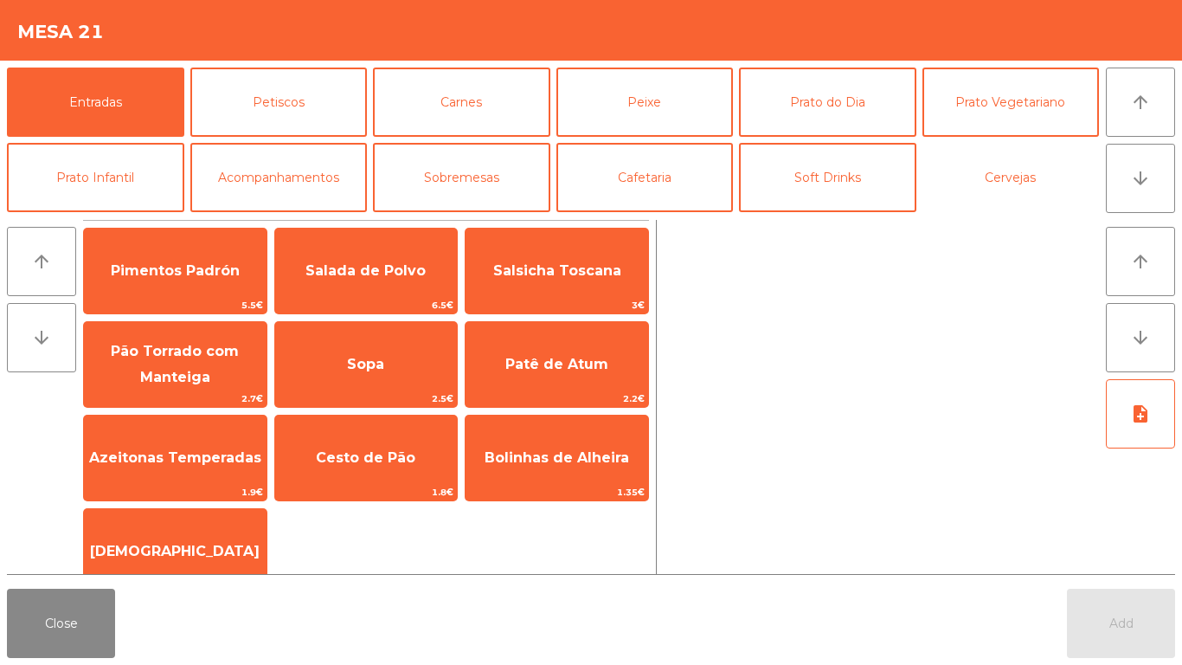
click at [934, 183] on button "Cervejas" at bounding box center [1011, 177] width 177 height 69
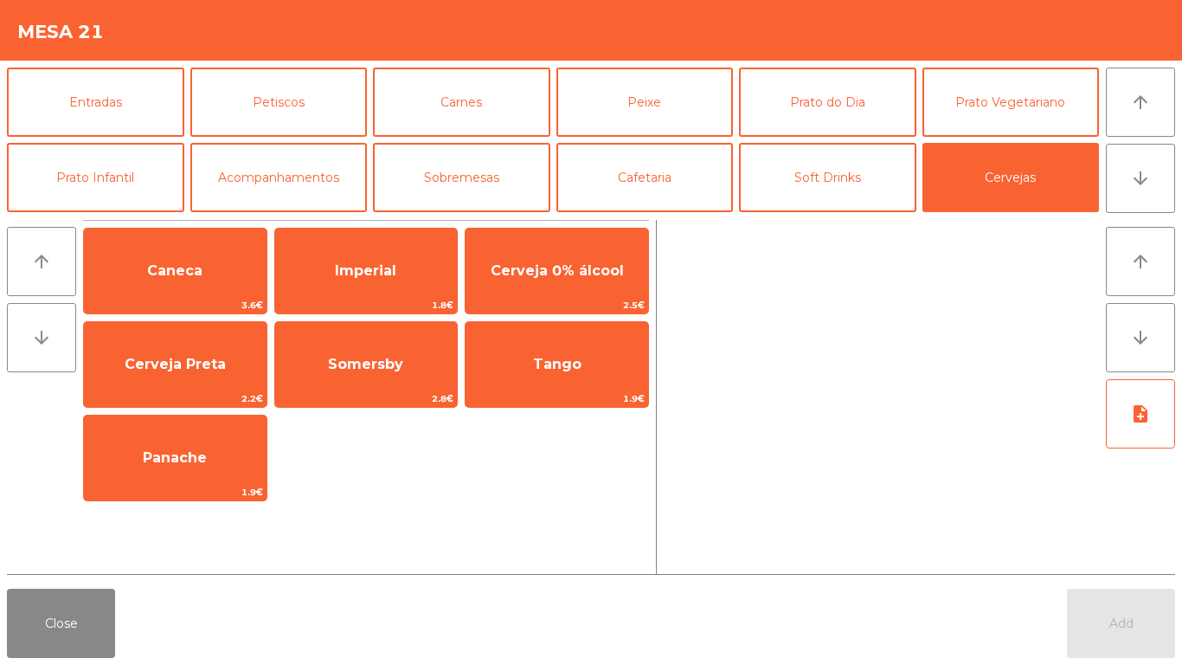
drag, startPoint x: 340, startPoint y: 306, endPoint x: 632, endPoint y: 467, distance: 333.2
click at [346, 304] on span "1.8€" at bounding box center [366, 305] width 183 height 16
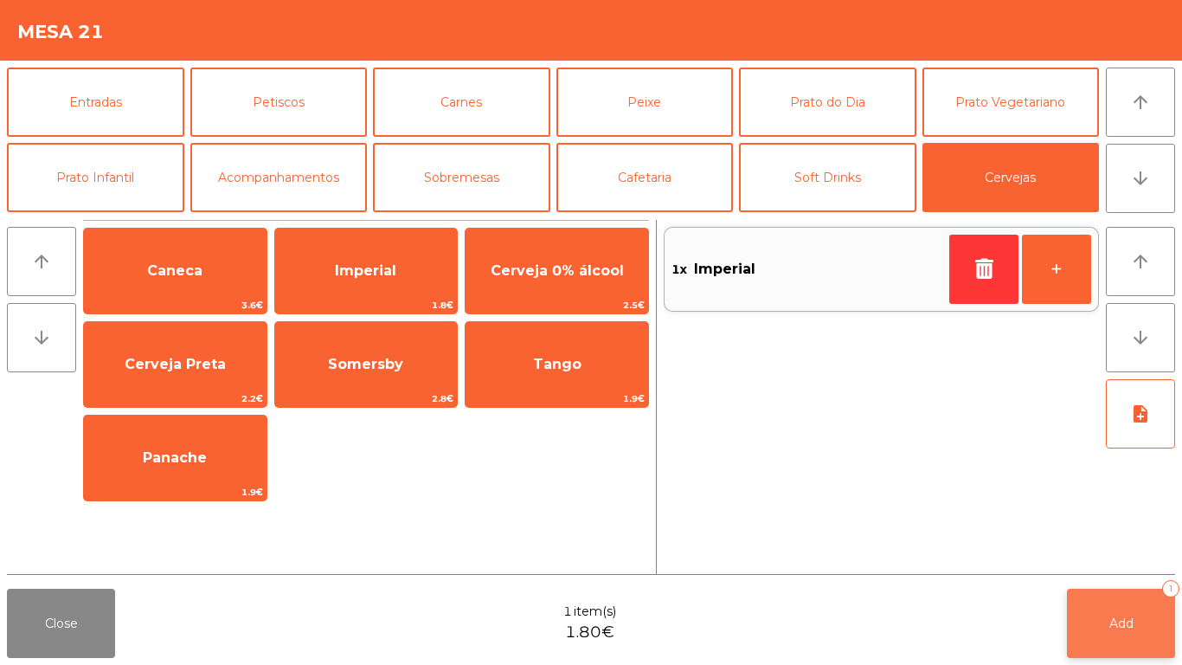
click at [1145, 643] on button "Add 1" at bounding box center [1121, 623] width 108 height 69
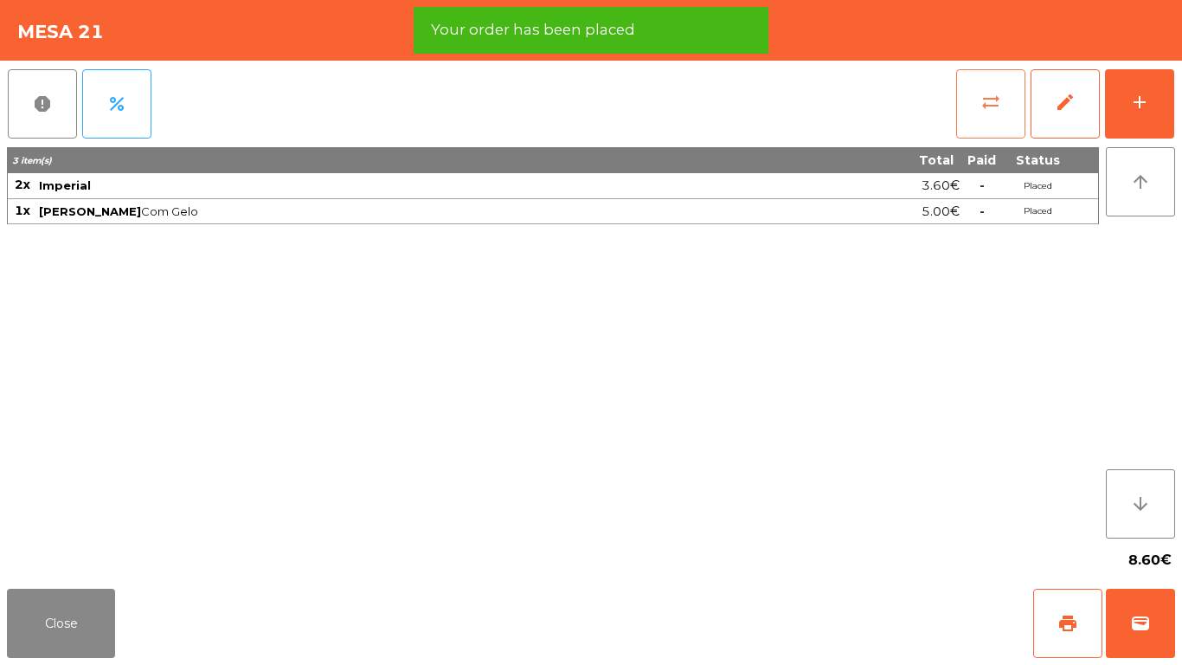
click at [1000, 119] on button "sync_alt" at bounding box center [990, 103] width 69 height 69
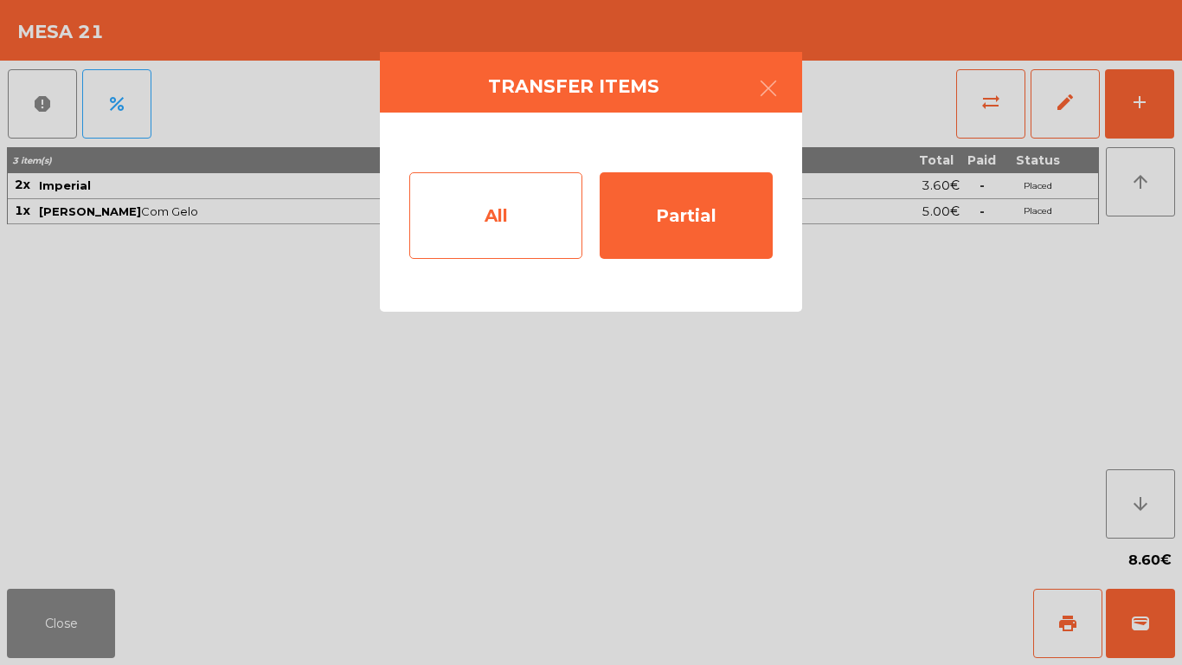
click at [476, 242] on div "All" at bounding box center [495, 215] width 173 height 87
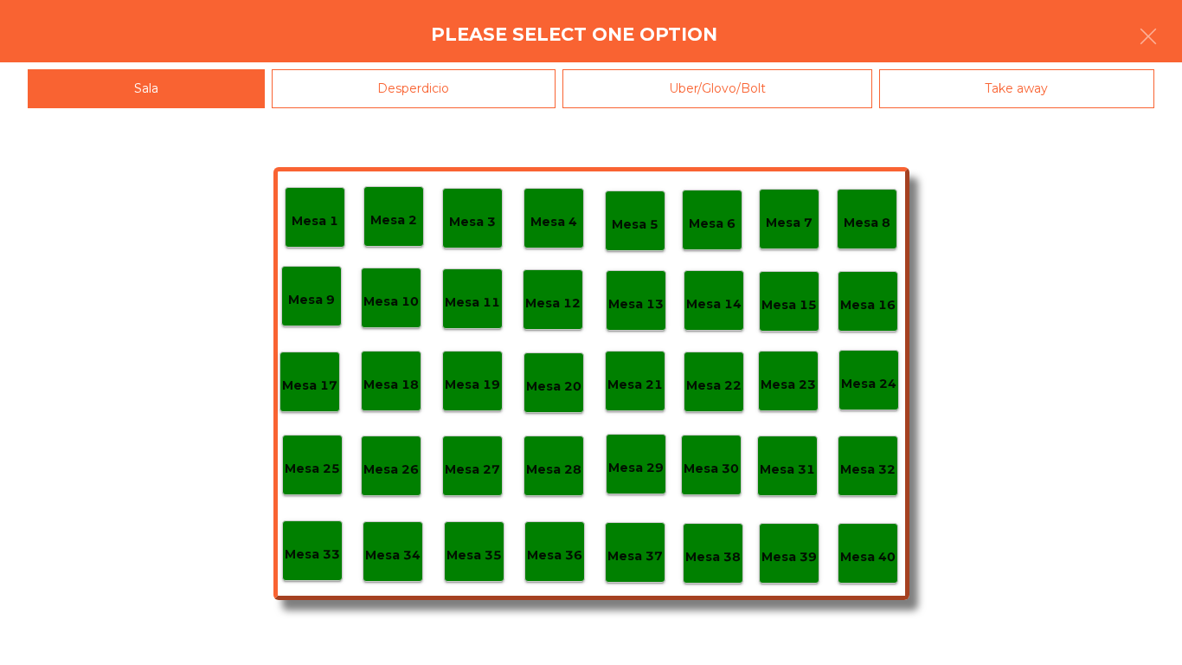
click at [409, 389] on p "Mesa 18" at bounding box center [391, 385] width 55 height 20
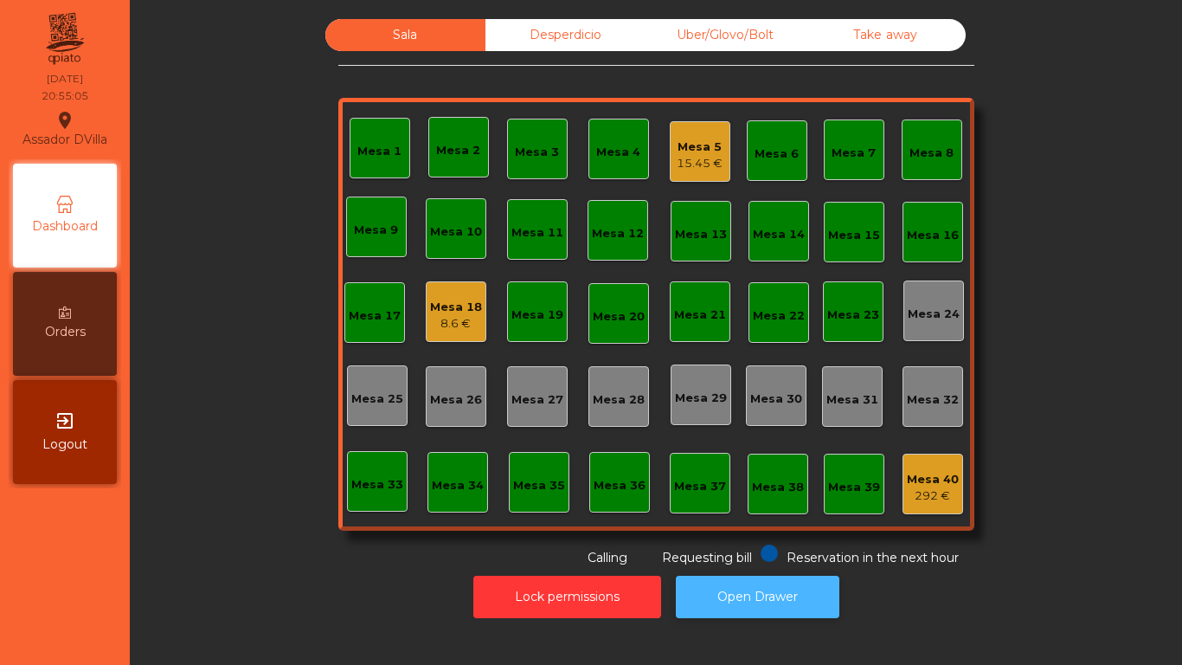
click at [798, 577] on button "Open Drawer" at bounding box center [758, 597] width 164 height 42
click at [695, 171] on div "15.45 €" at bounding box center [700, 163] width 46 height 17
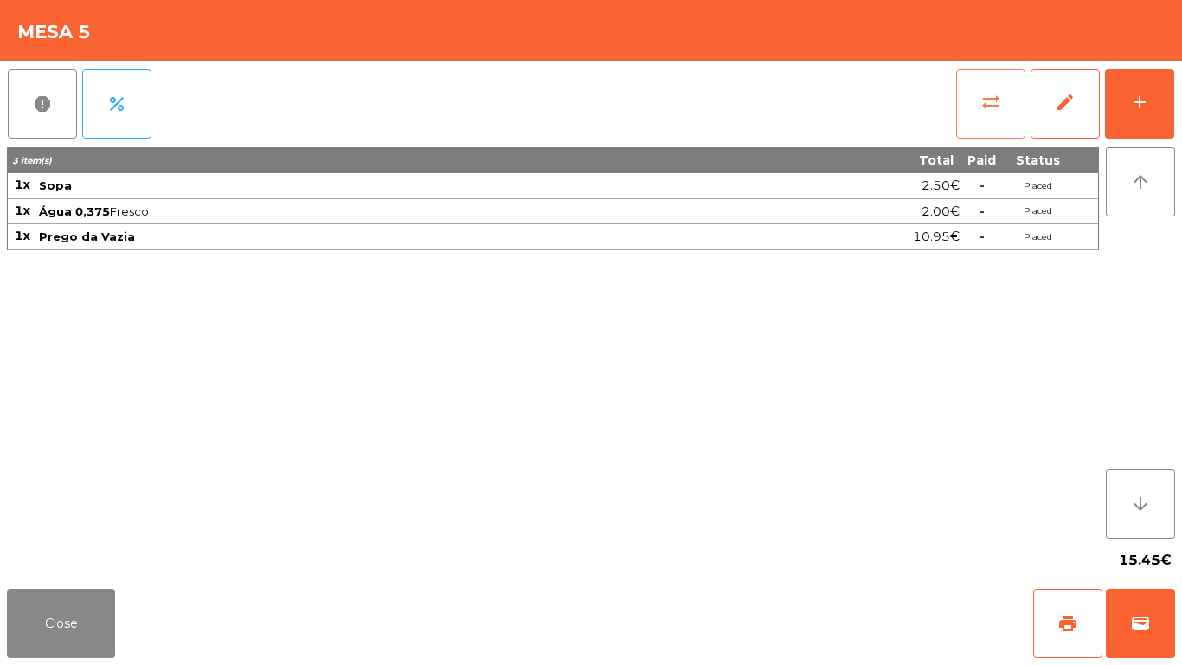
click at [962, 111] on button "sync_alt" at bounding box center [990, 103] width 69 height 69
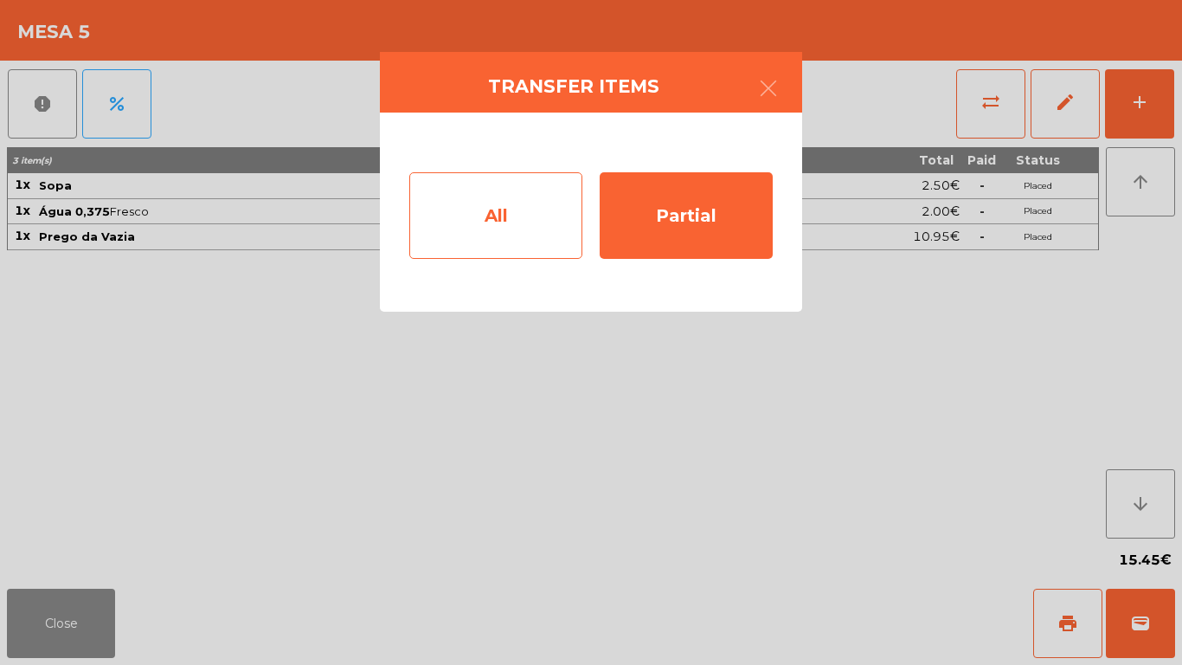
click at [529, 226] on div "All" at bounding box center [495, 215] width 173 height 87
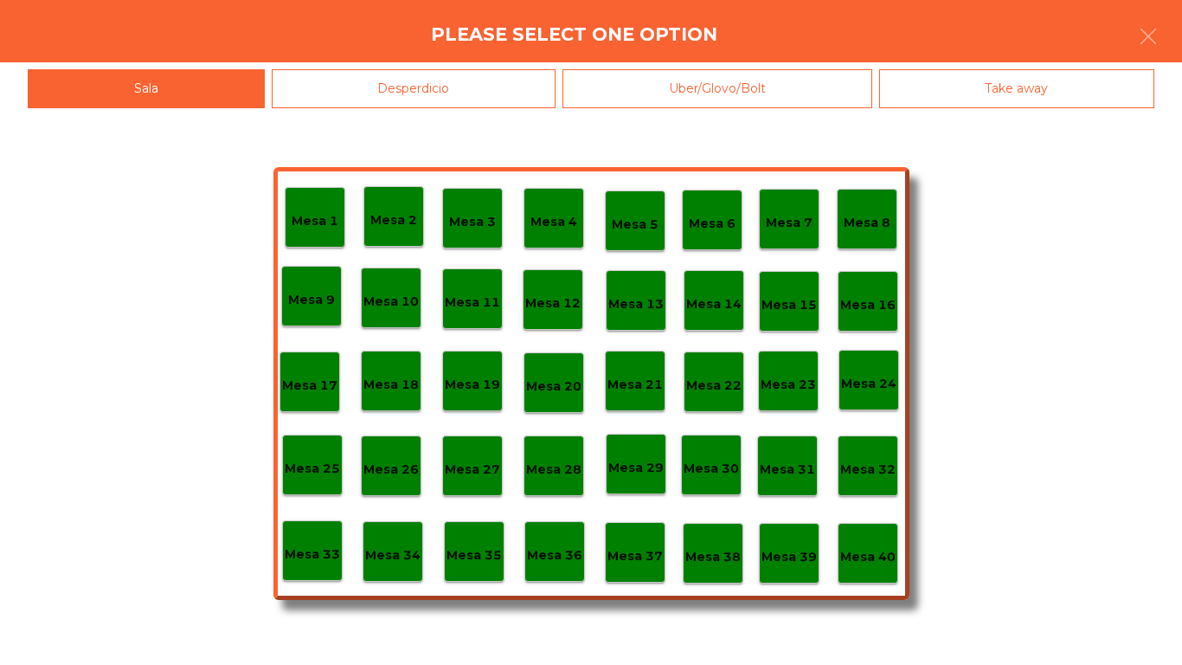
click at [775, 552] on p "Mesa 39" at bounding box center [789, 557] width 55 height 20
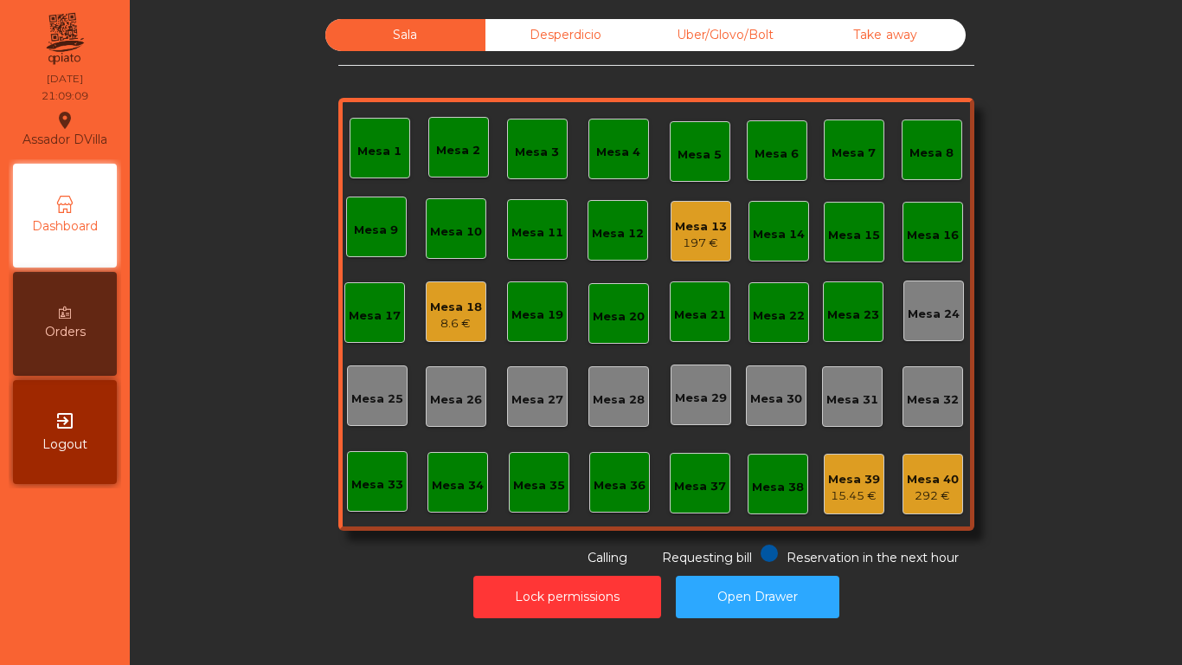
click at [430, 317] on div "8.6 €" at bounding box center [456, 323] width 52 height 17
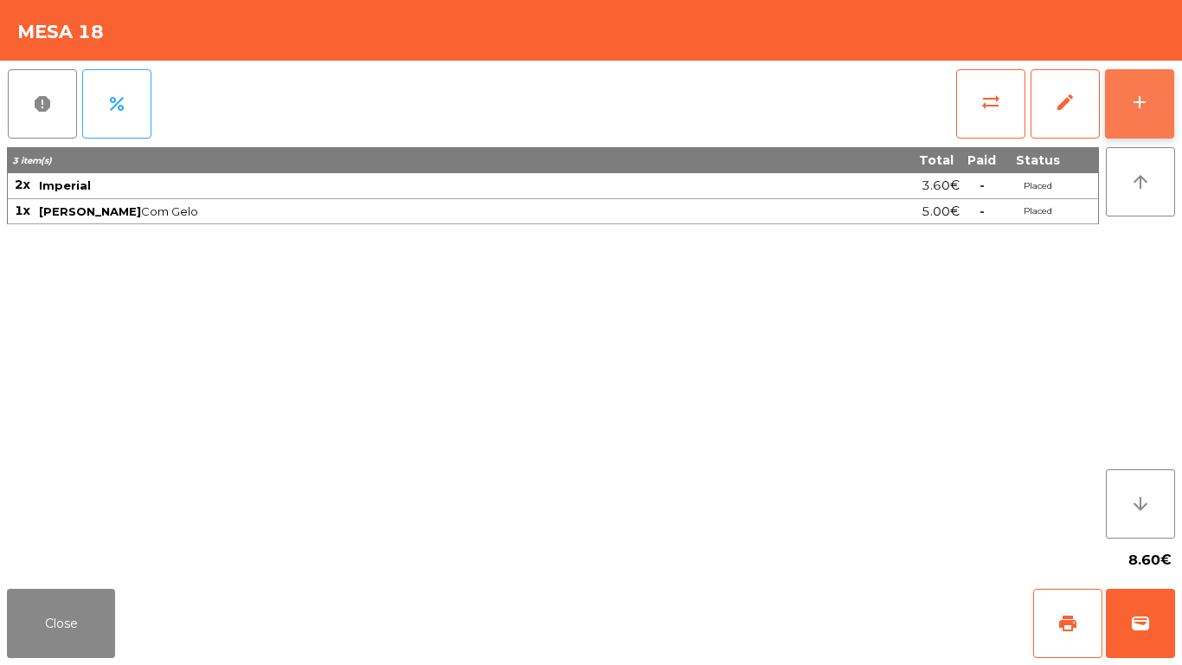
click at [1150, 85] on button "add" at bounding box center [1139, 103] width 69 height 69
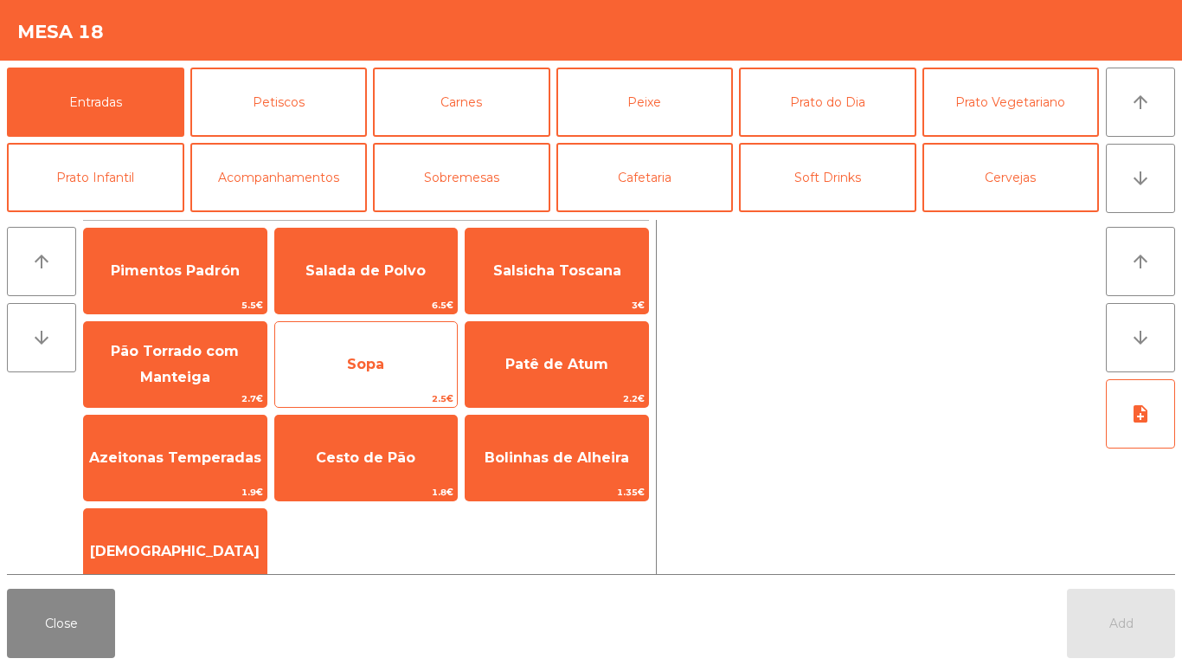
click at [348, 377] on span "Sopa" at bounding box center [366, 364] width 183 height 47
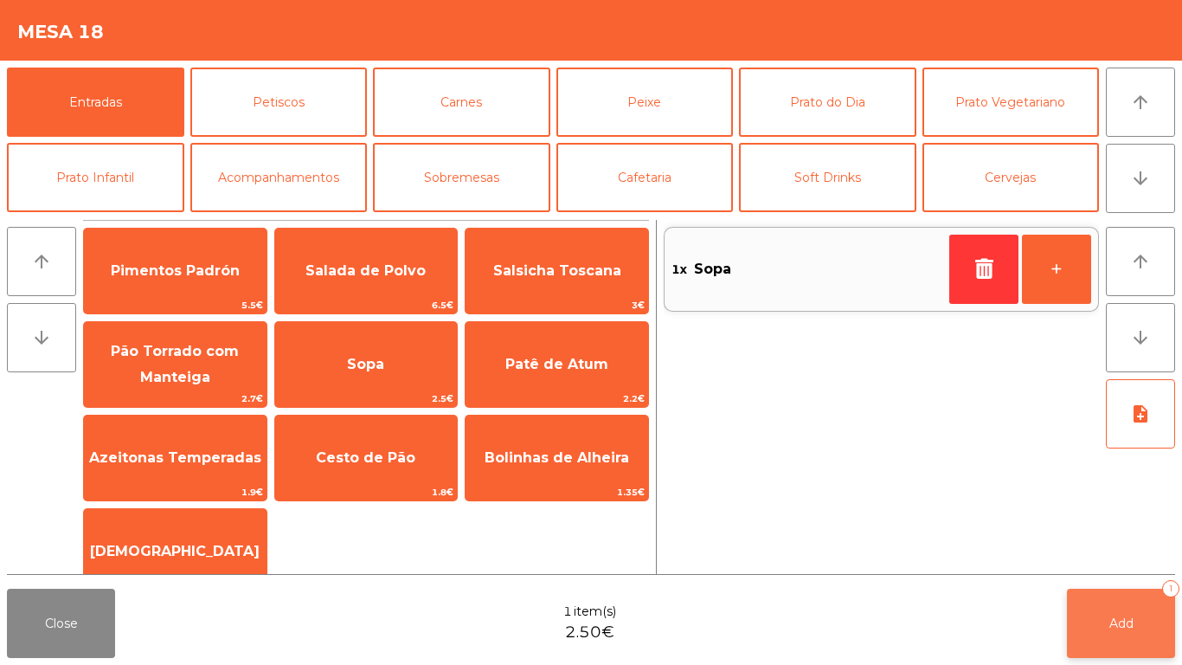
click at [1119, 645] on button "Add 1" at bounding box center [1121, 623] width 108 height 69
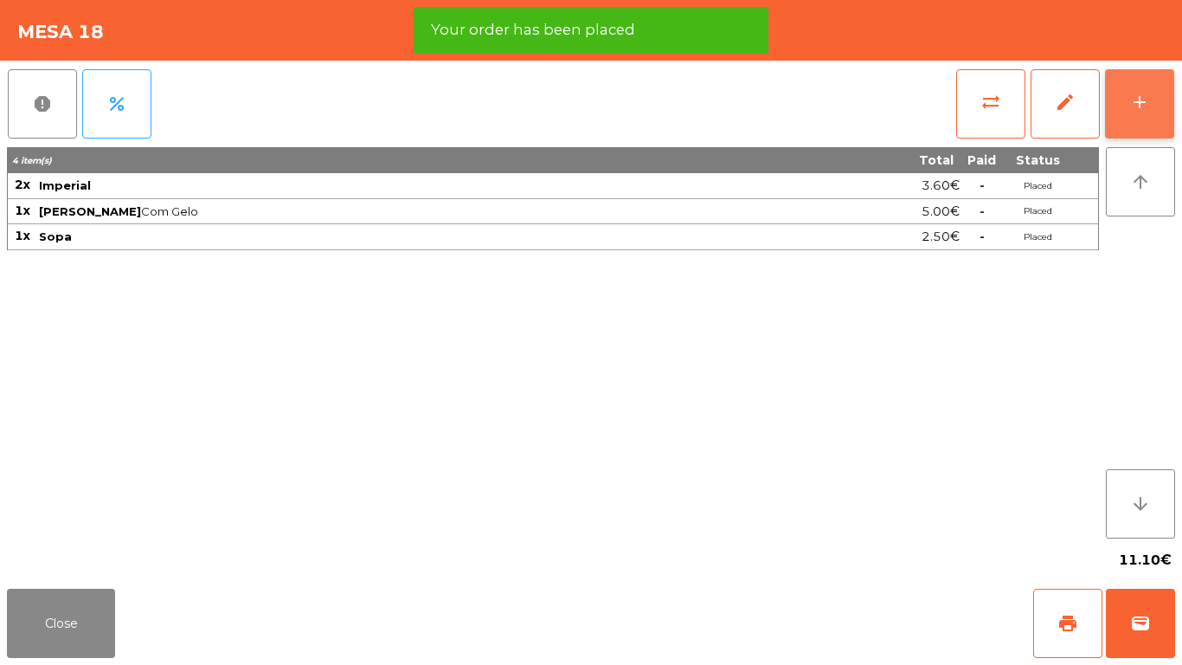
click at [1152, 80] on button "add" at bounding box center [1139, 103] width 69 height 69
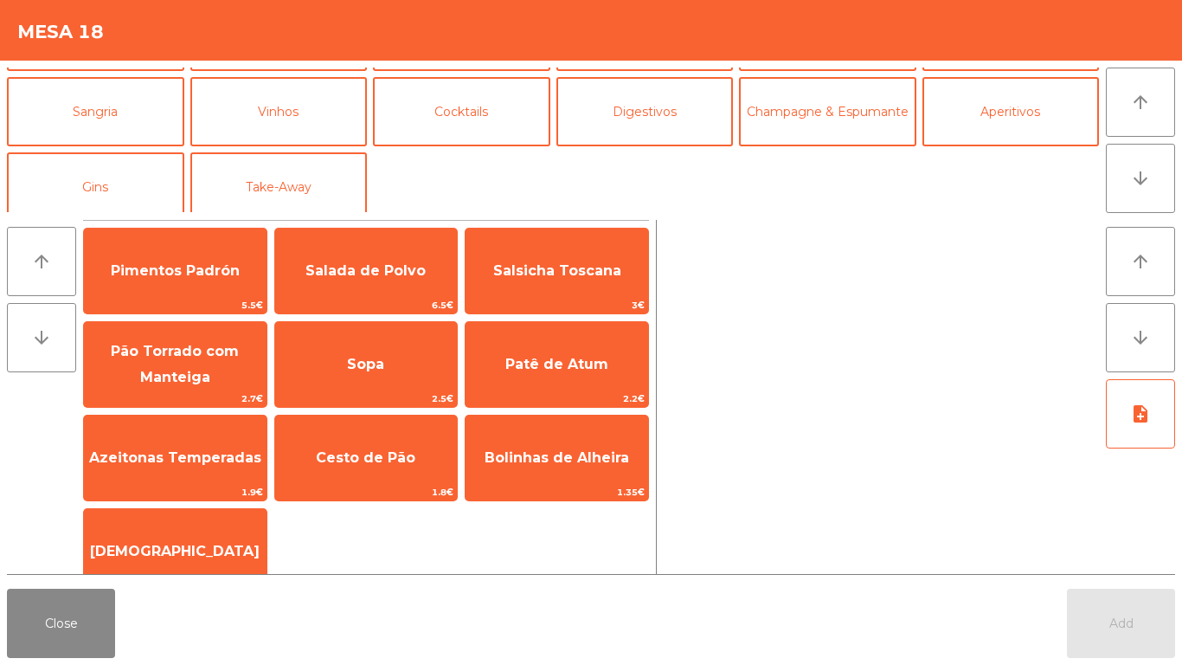
scroll to position [151, 0]
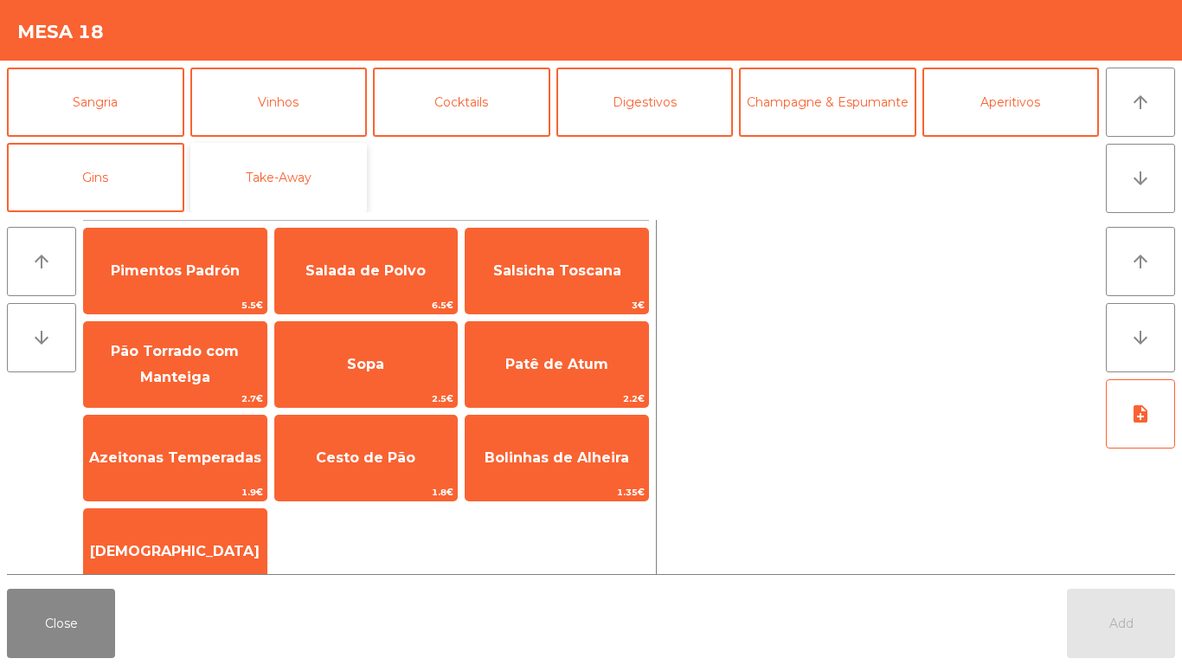
click at [263, 172] on button "Take-Away" at bounding box center [278, 177] width 177 height 69
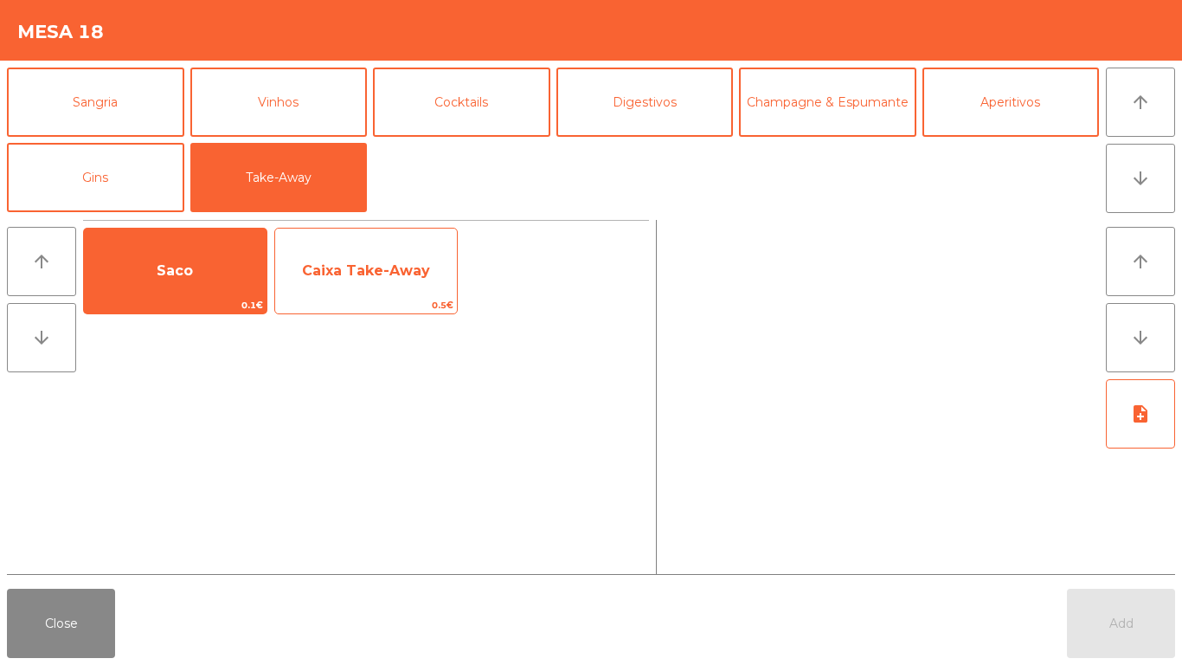
click at [346, 274] on span "Caixa Take-Away" at bounding box center [366, 270] width 128 height 16
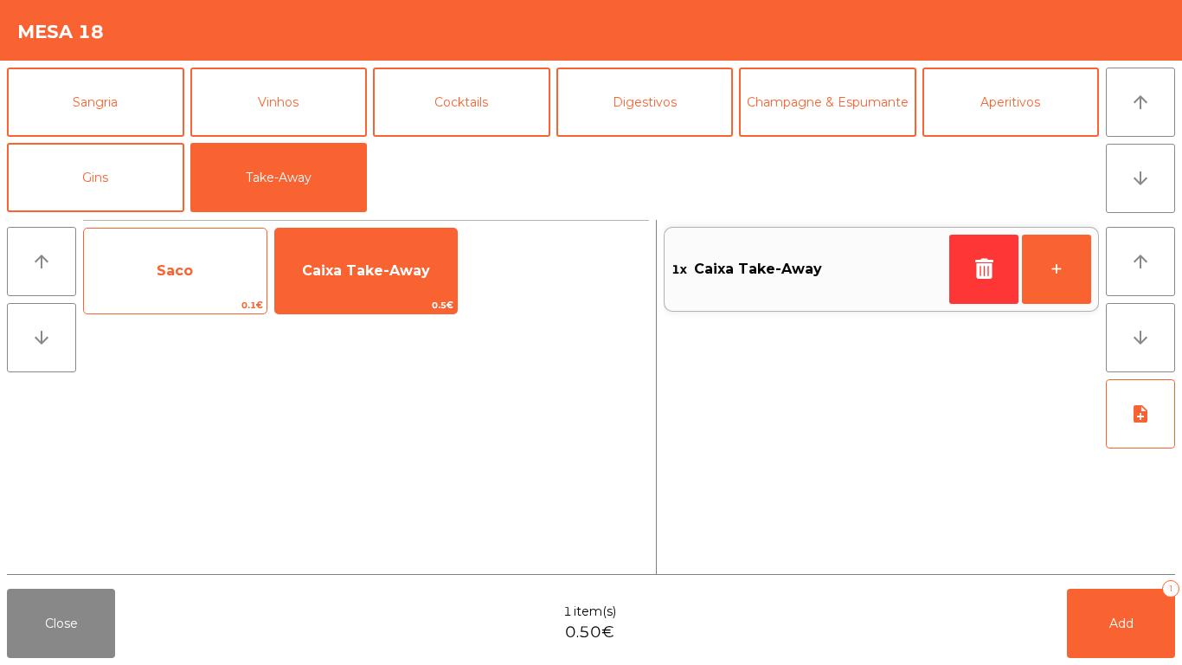
click at [169, 284] on span "Saco" at bounding box center [175, 271] width 183 height 47
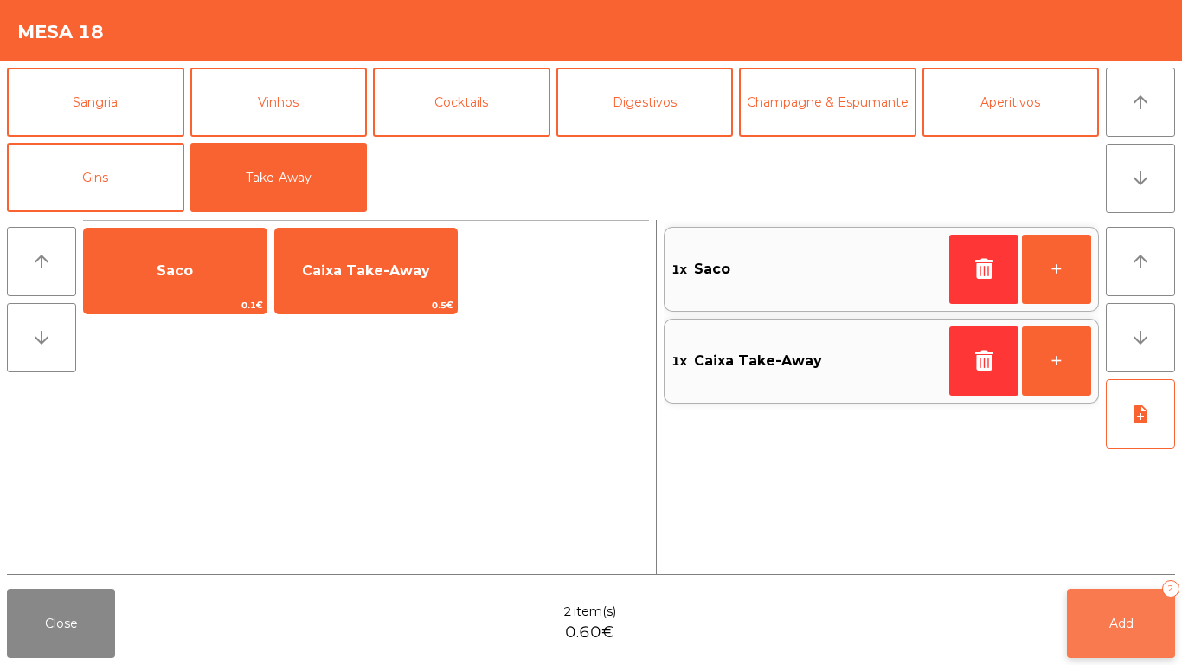
click at [1114, 628] on span "Add" at bounding box center [1122, 623] width 24 height 16
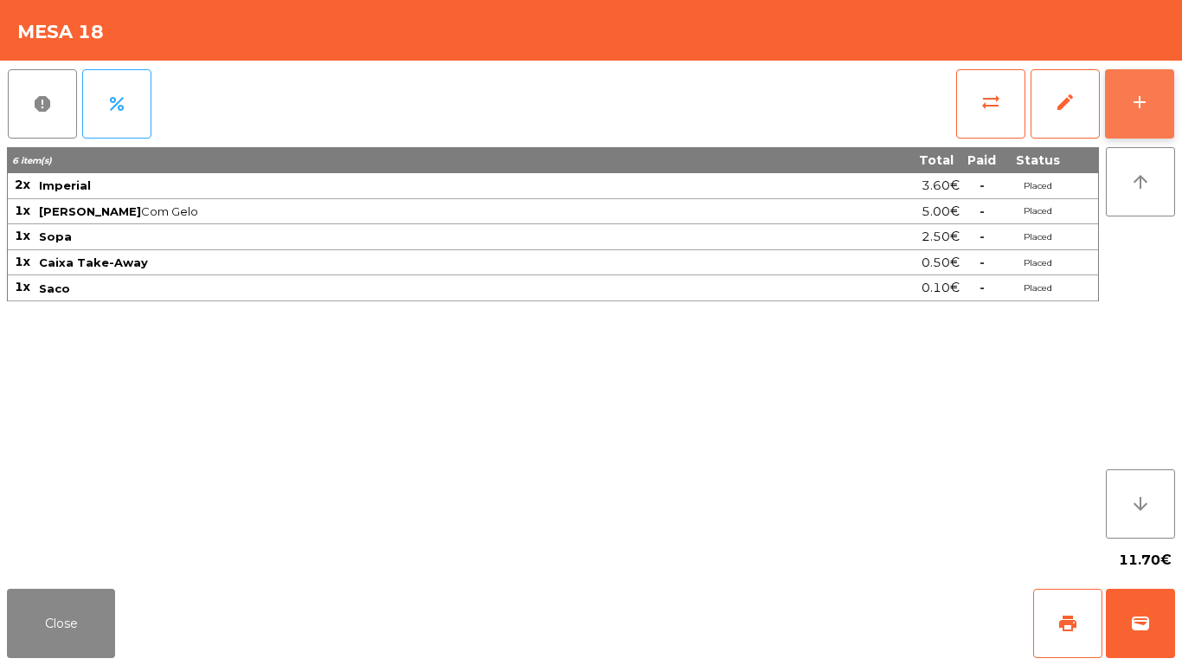
click at [1145, 115] on button "add" at bounding box center [1139, 103] width 69 height 69
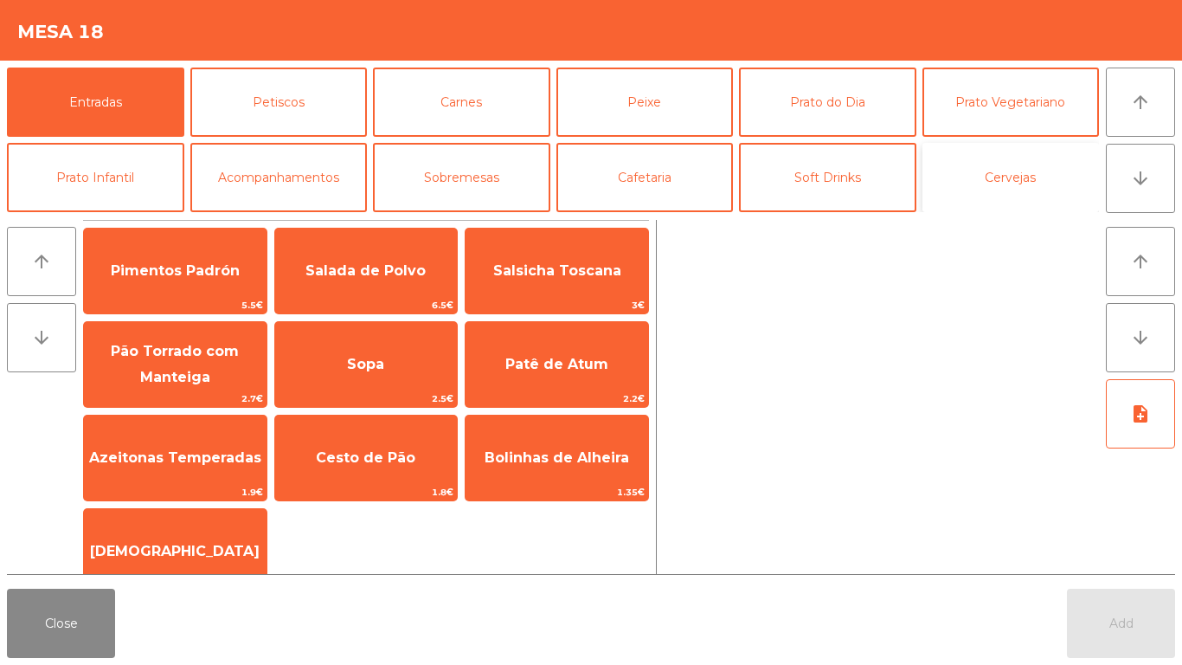
click at [1026, 169] on button "Cervejas" at bounding box center [1011, 177] width 177 height 69
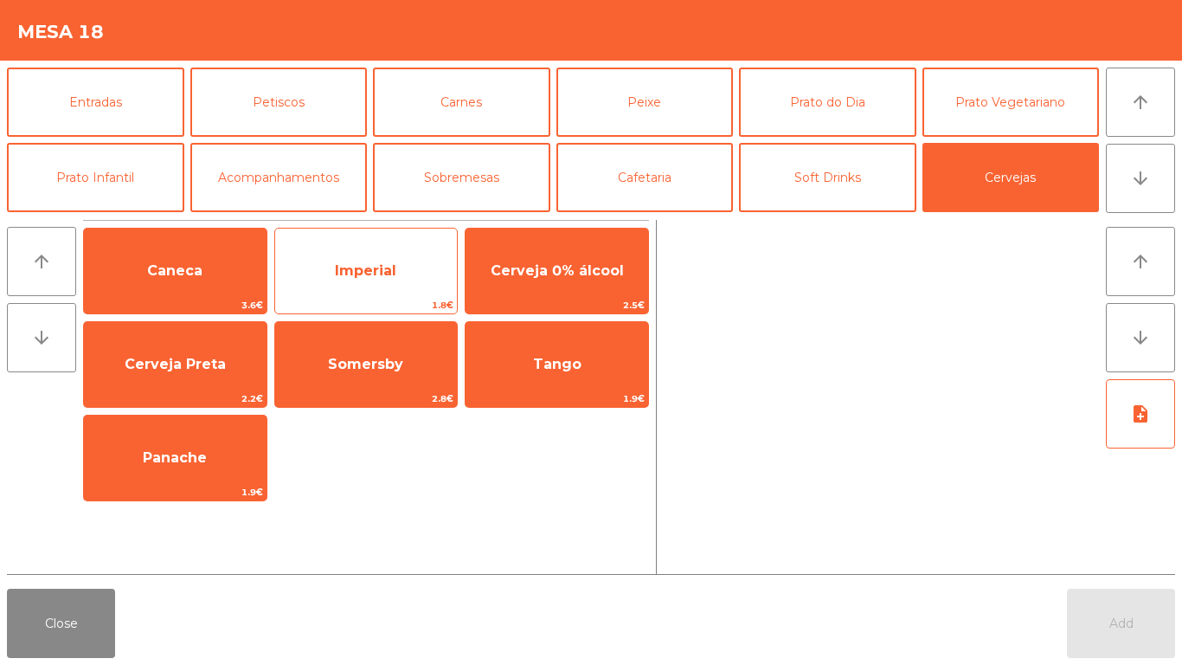
click at [364, 274] on span "Imperial" at bounding box center [365, 270] width 61 height 16
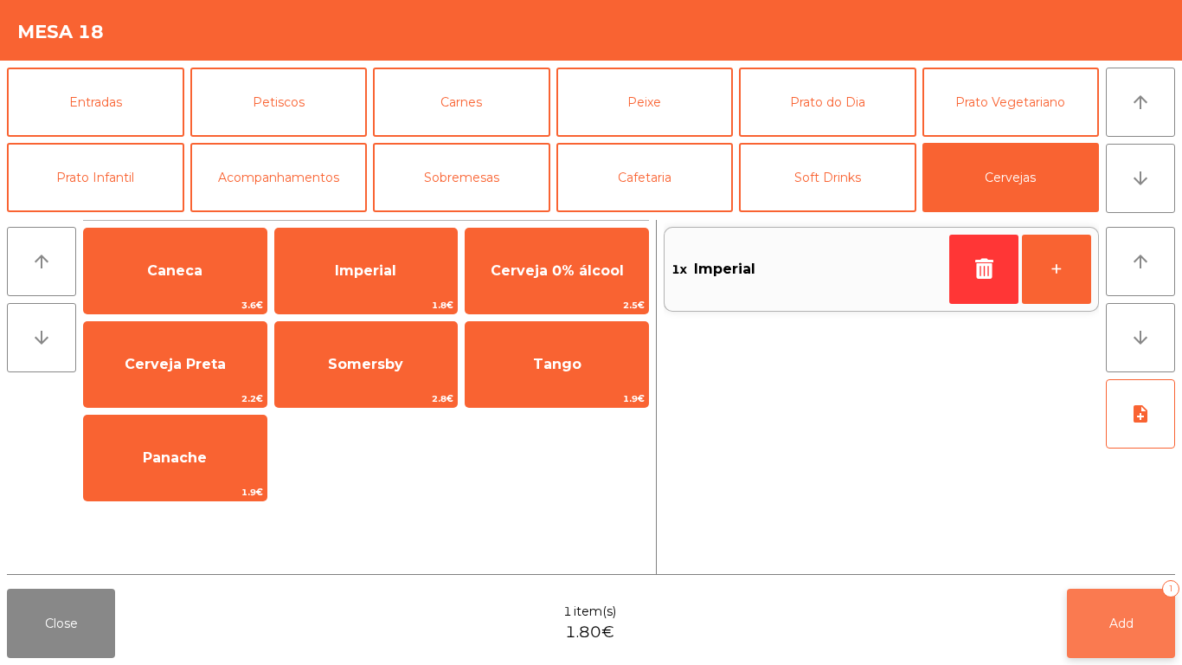
click at [1126, 616] on span "Add" at bounding box center [1122, 623] width 24 height 16
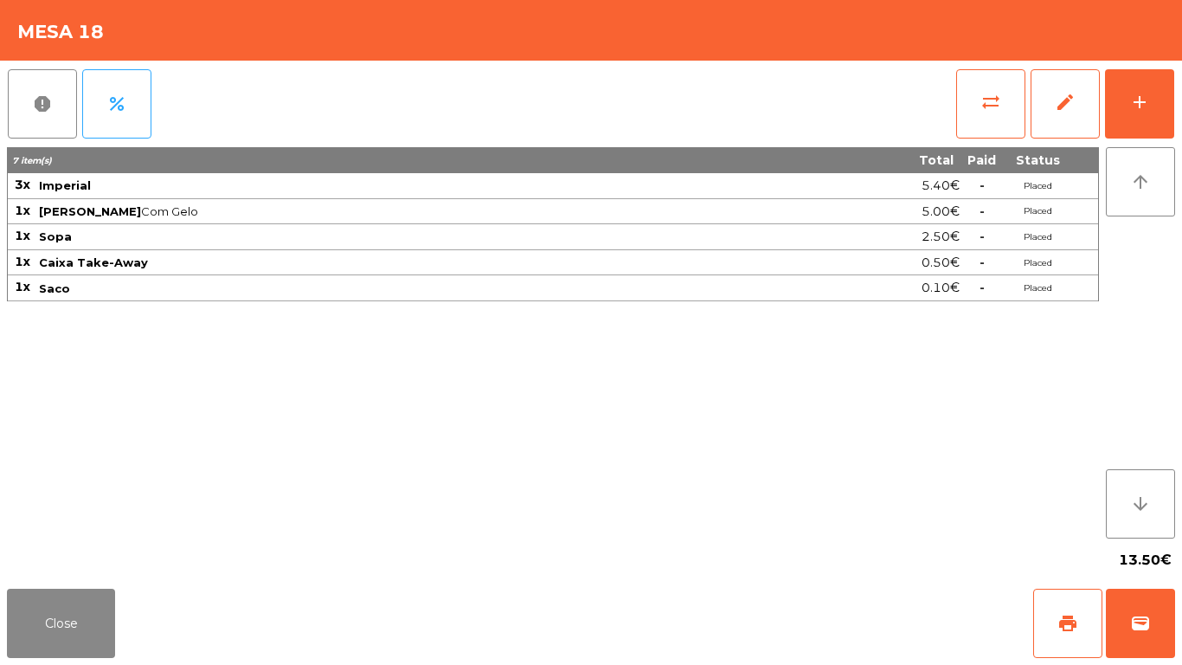
click at [1179, 96] on div "report percent sync_alt edit add 7 item(s) Total Paid Status 3x Imperial 5.40€ …" at bounding box center [591, 321] width 1182 height 521
click at [1164, 98] on button "add" at bounding box center [1139, 103] width 69 height 69
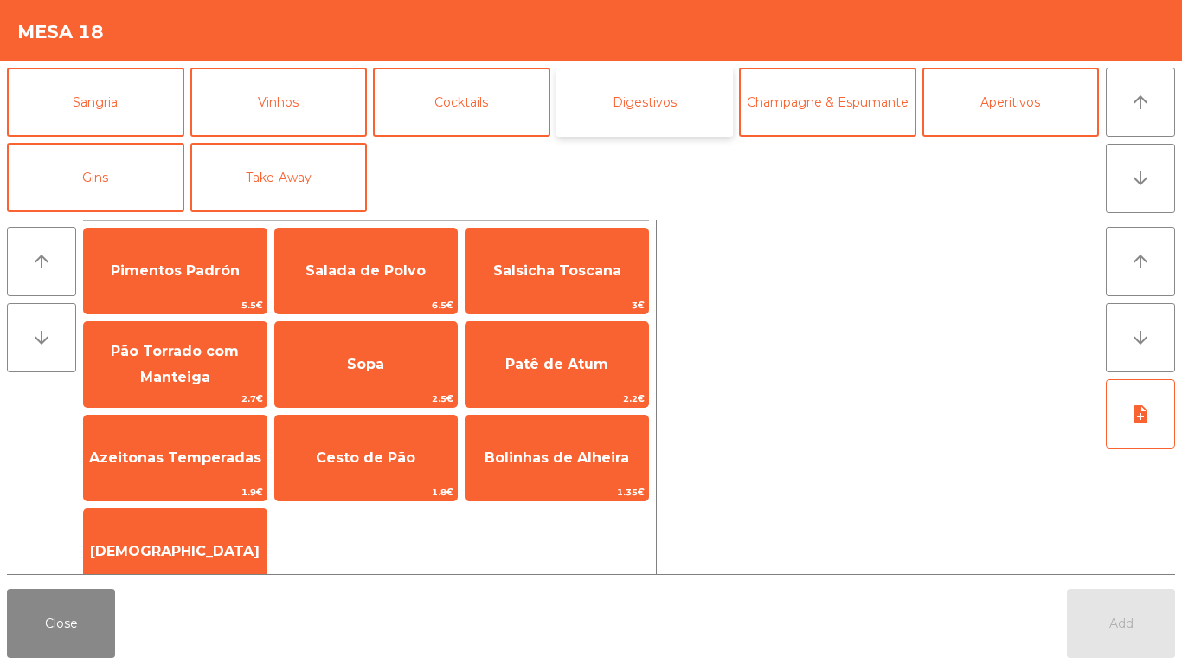
click at [658, 100] on button "Digestivos" at bounding box center [645, 102] width 177 height 69
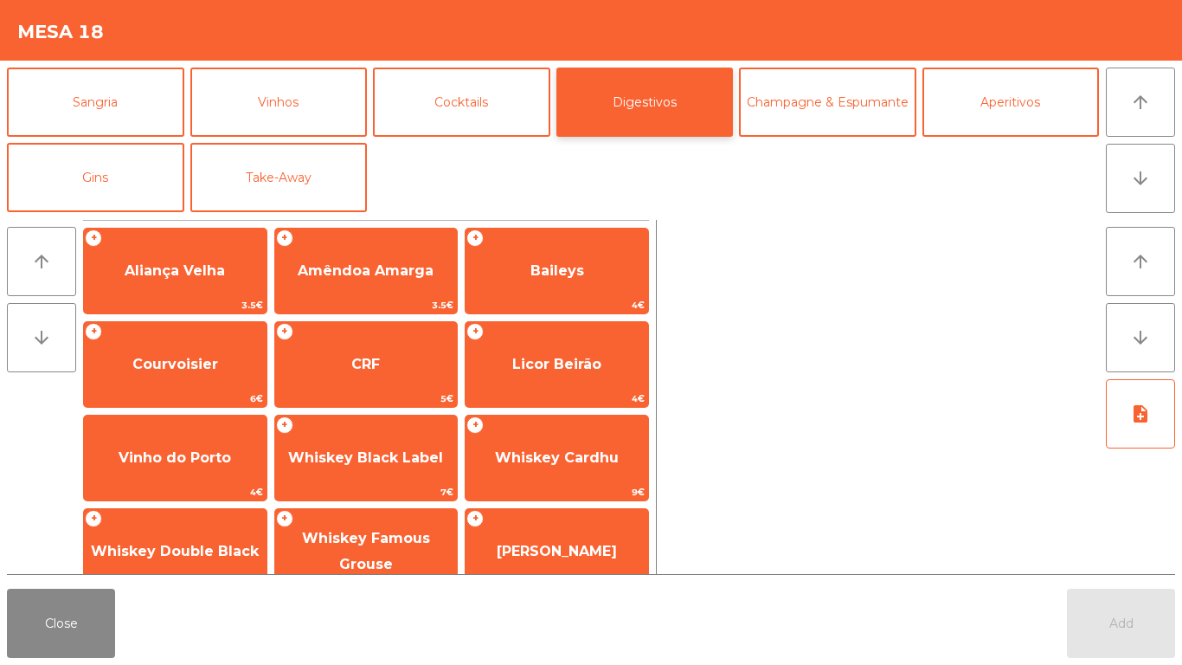
scroll to position [99, 0]
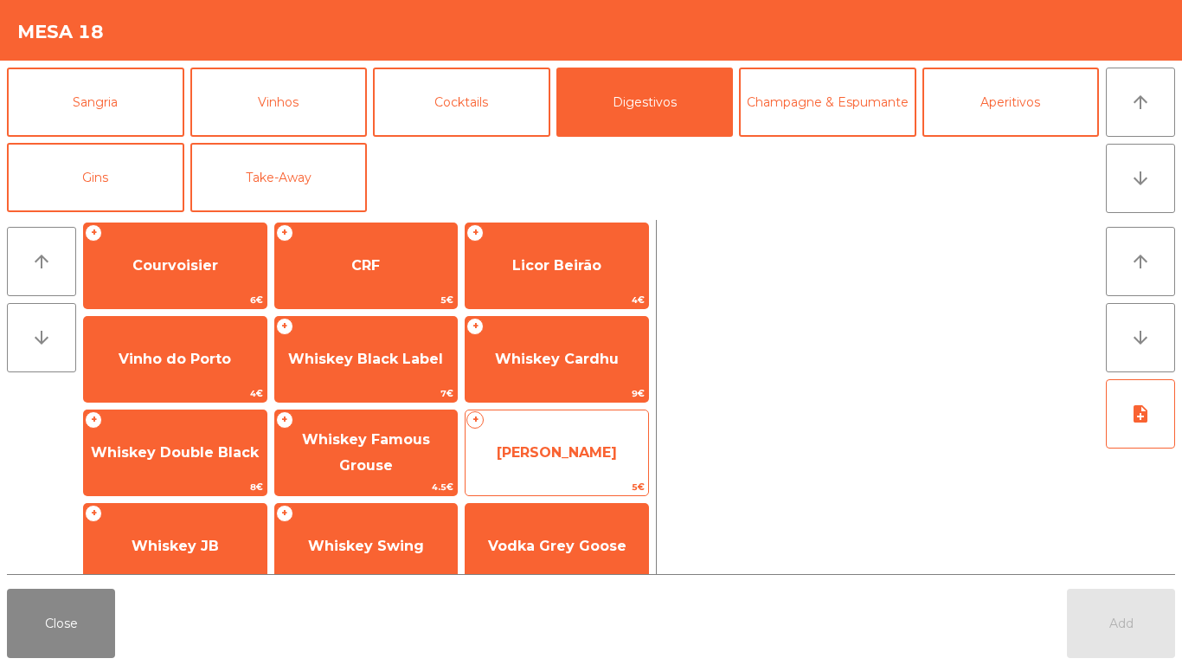
click at [578, 451] on span "[PERSON_NAME]" at bounding box center [557, 452] width 120 height 16
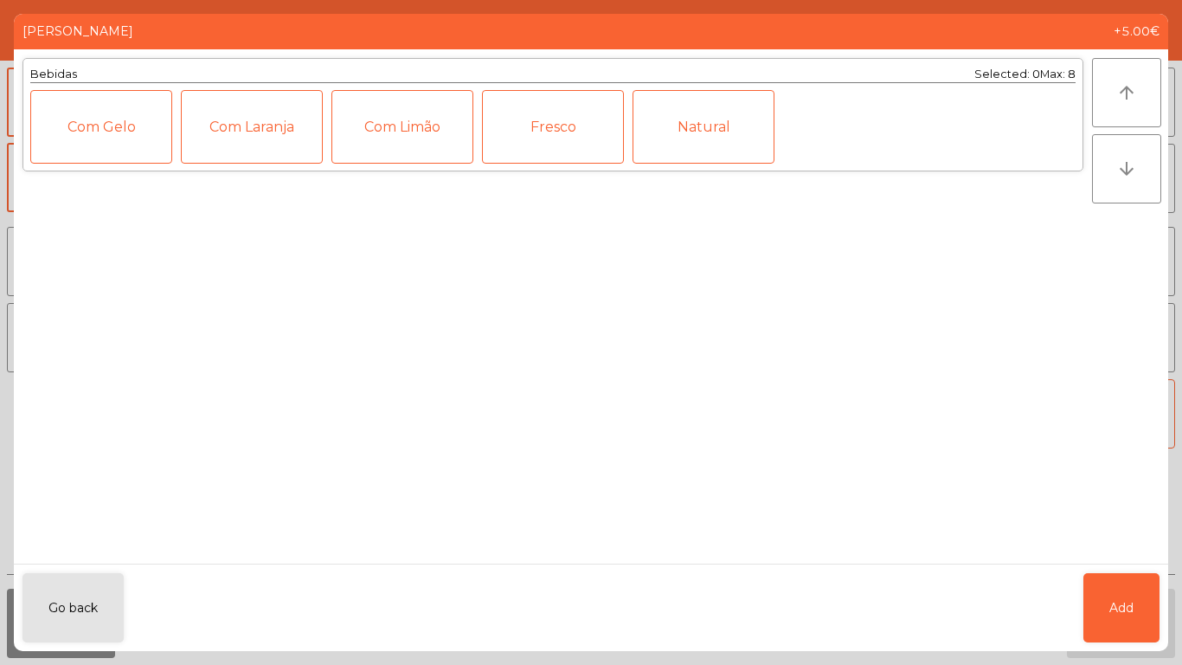
click at [101, 140] on div "Com Gelo" at bounding box center [101, 127] width 142 height 74
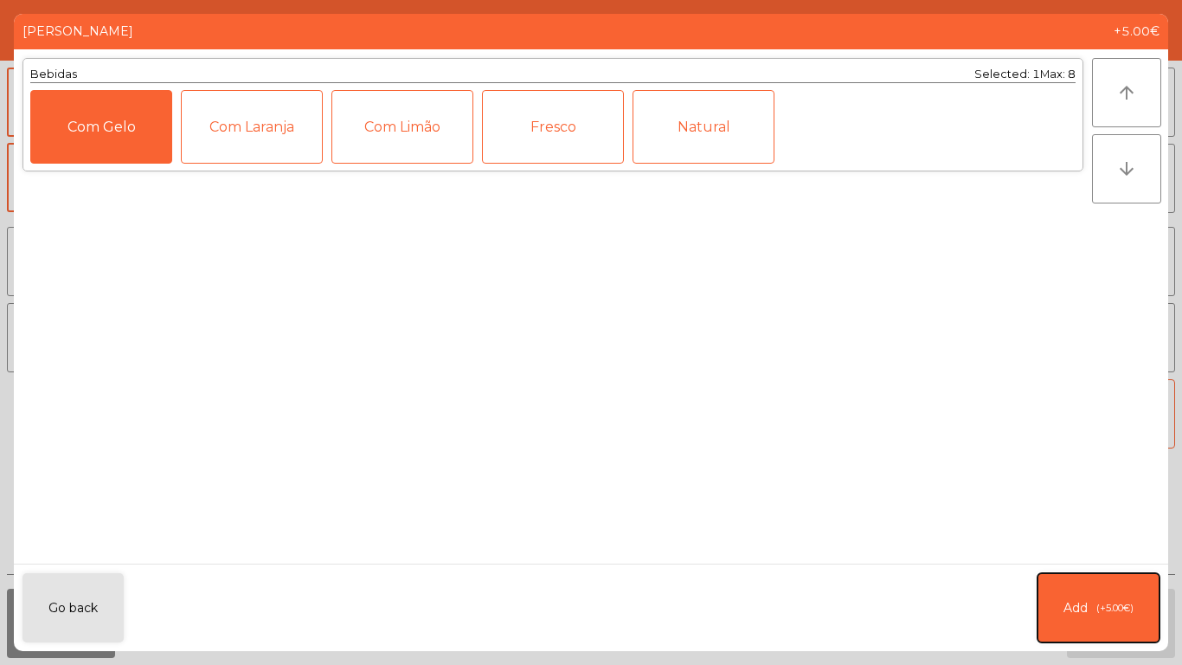
click at [1102, 640] on button "Add (+5.00€)" at bounding box center [1099, 607] width 122 height 69
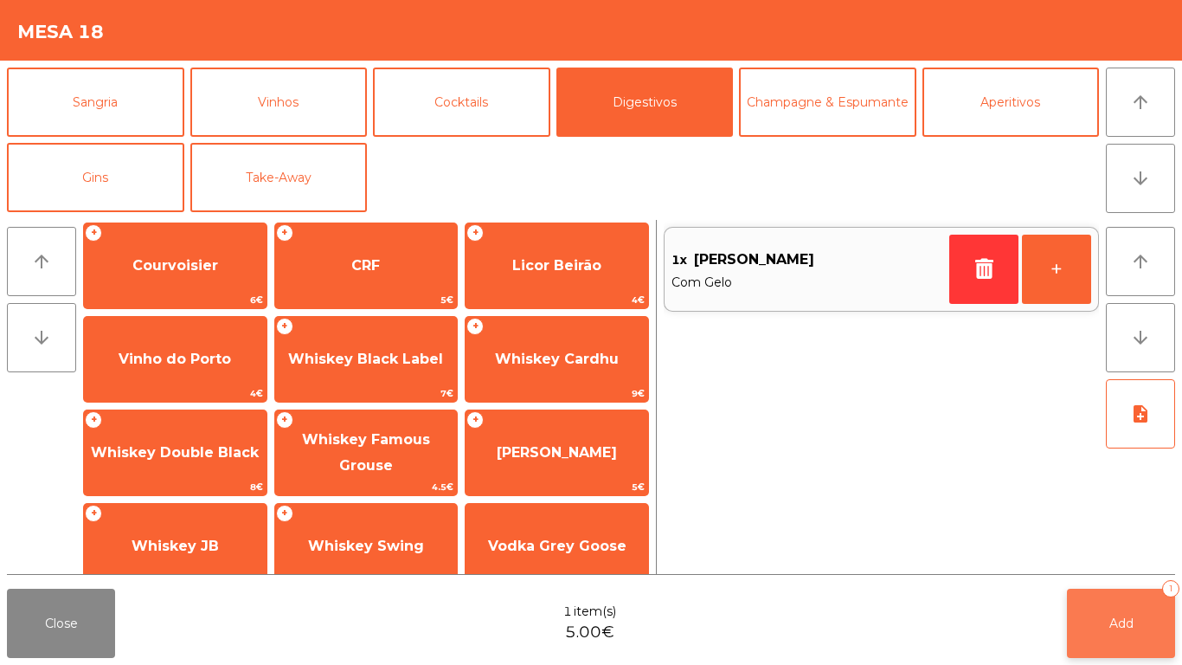
click at [1121, 638] on button "Add 1" at bounding box center [1121, 623] width 108 height 69
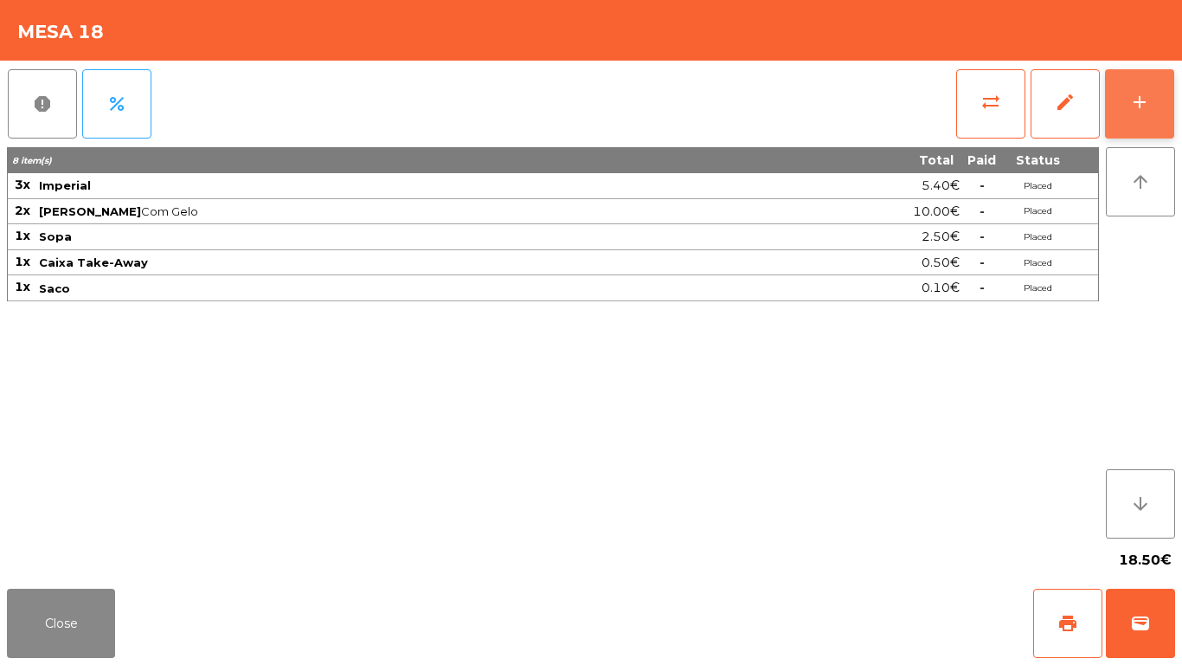
click at [1153, 87] on button "add" at bounding box center [1139, 103] width 69 height 69
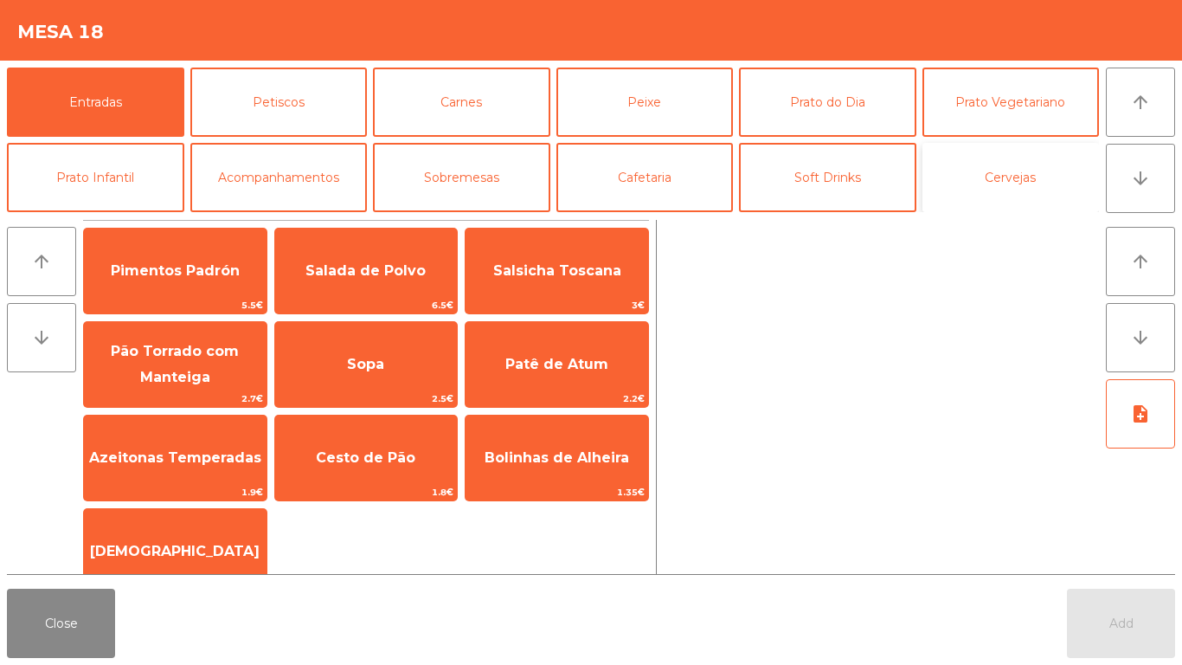
click at [1015, 192] on button "Cervejas" at bounding box center [1011, 177] width 177 height 69
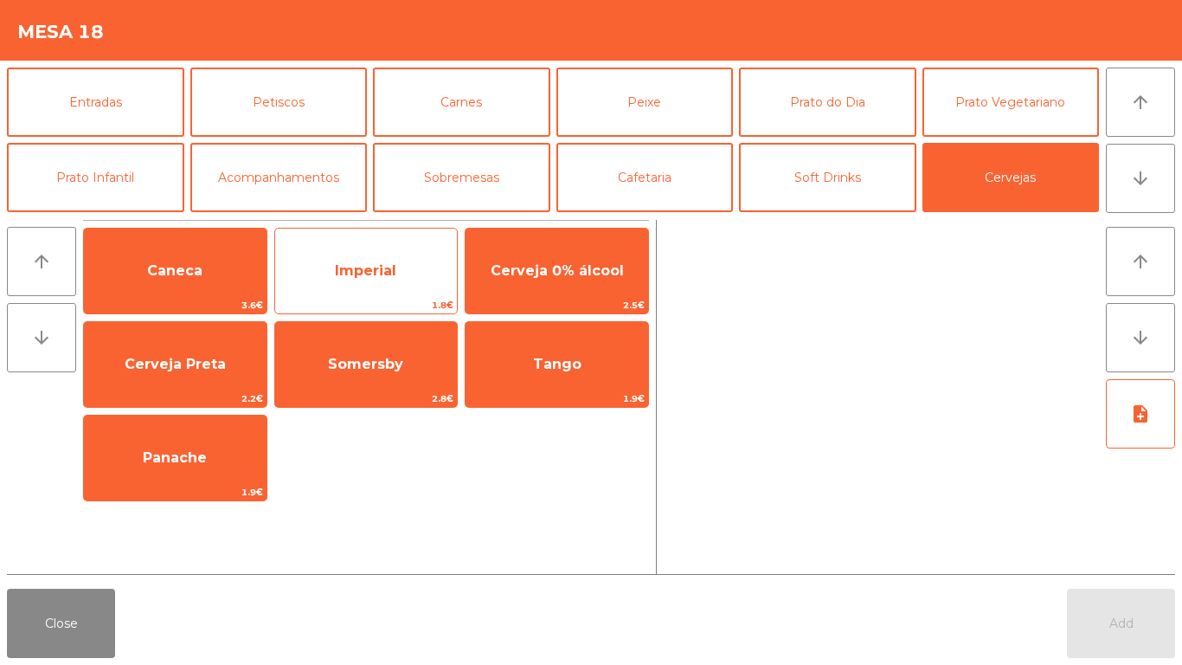
click at [358, 306] on span "1.8€" at bounding box center [366, 305] width 183 height 16
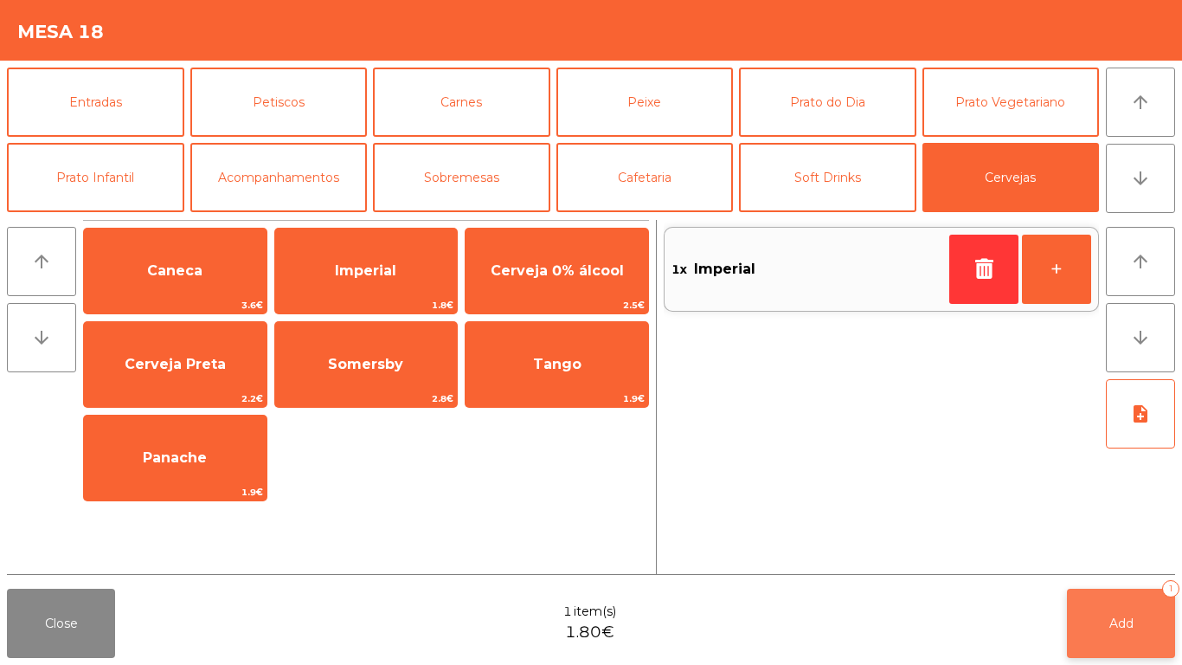
click at [1090, 595] on button "Add 1" at bounding box center [1121, 623] width 108 height 69
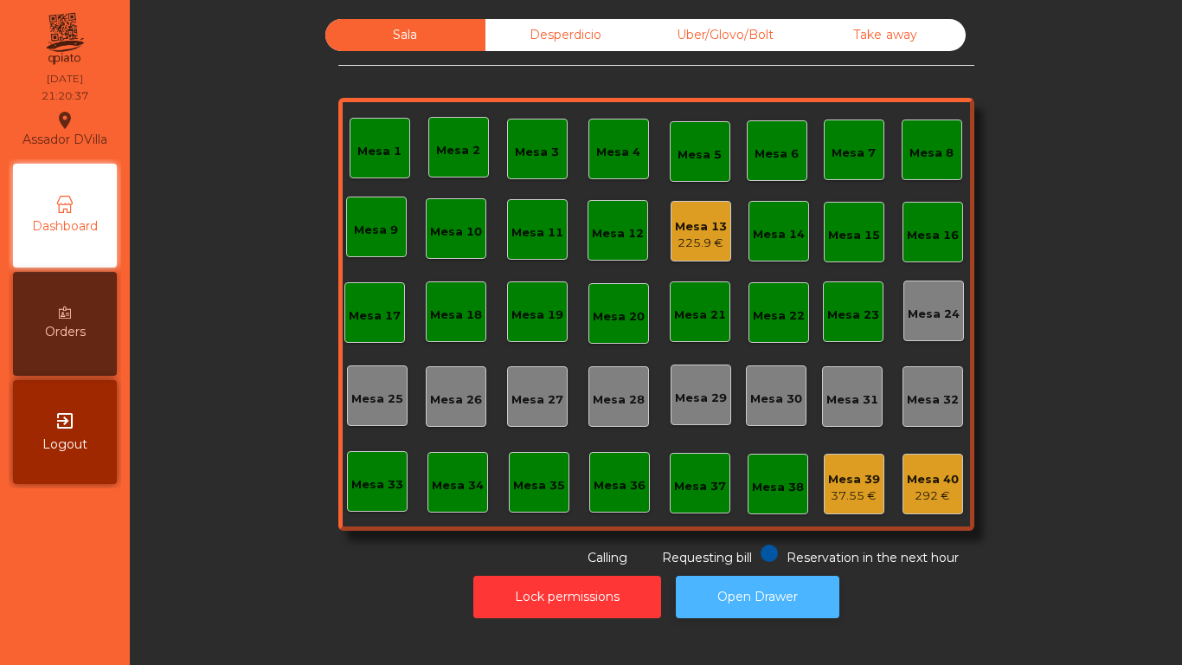
click at [737, 582] on button "Open Drawer" at bounding box center [758, 597] width 164 height 42
click at [680, 224] on div "Mesa 13" at bounding box center [701, 226] width 52 height 17
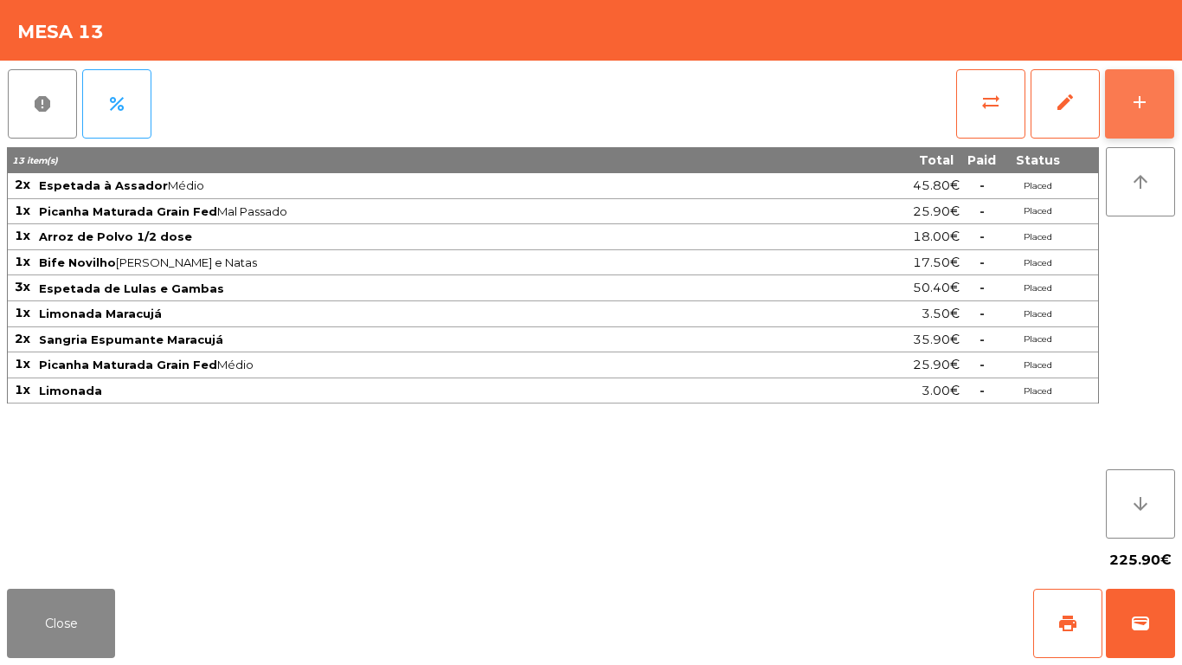
click at [1156, 75] on button "add" at bounding box center [1139, 103] width 69 height 69
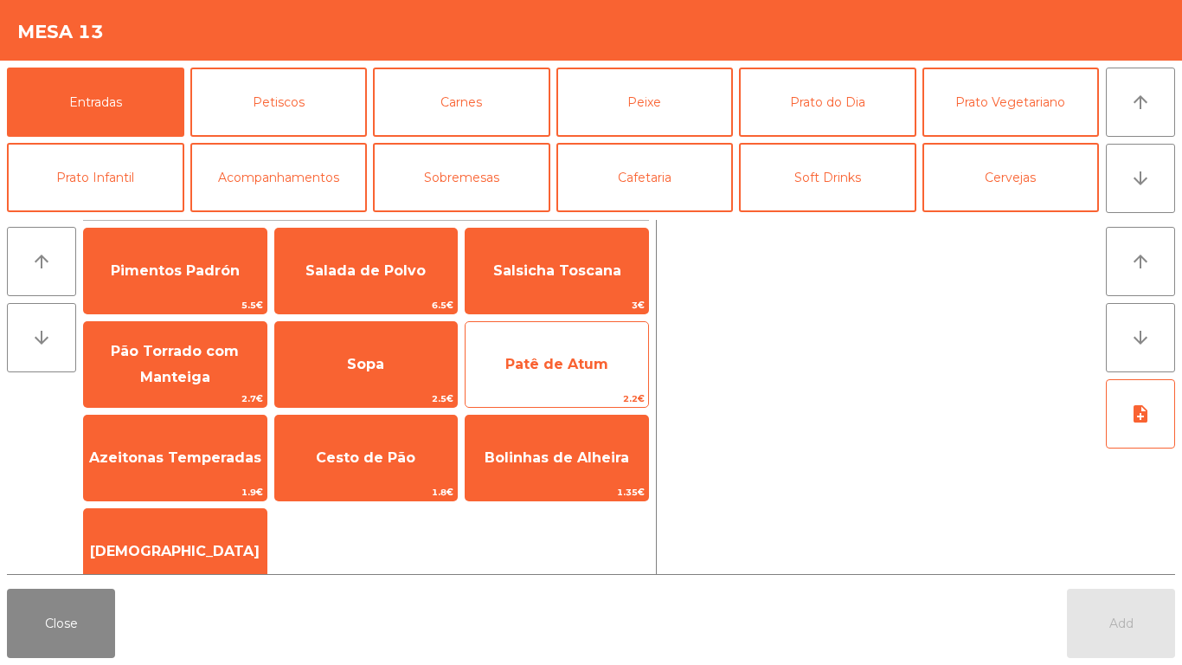
click at [560, 382] on span "Patê de Atum" at bounding box center [557, 364] width 183 height 47
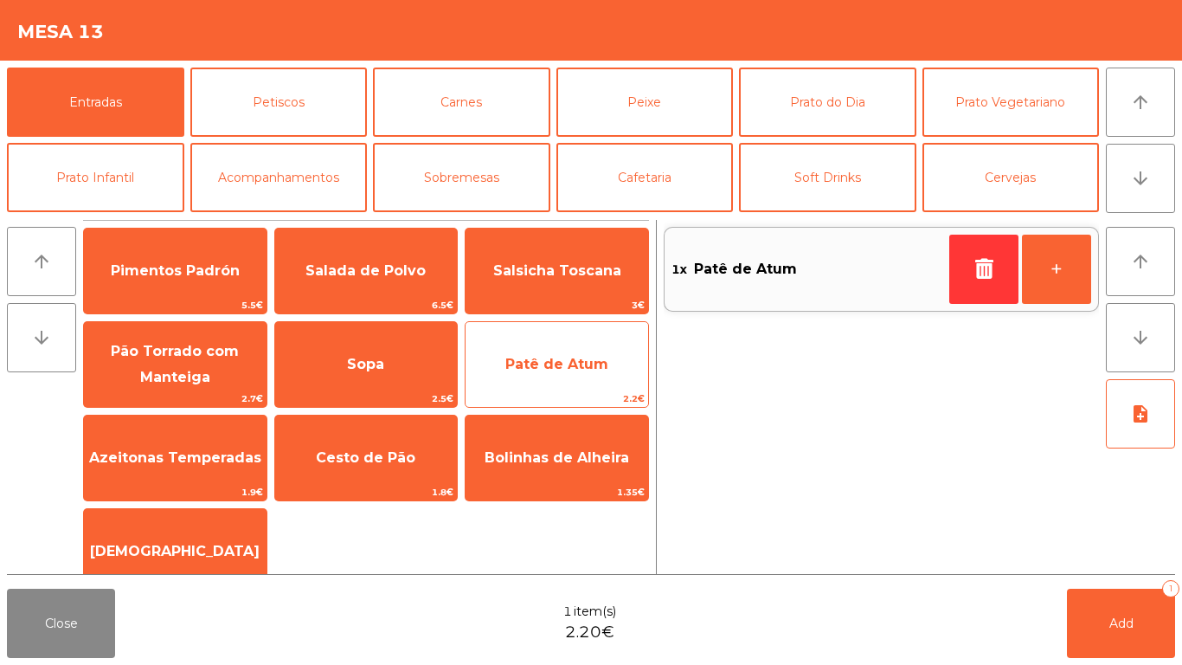
click at [582, 375] on span "Patê de Atum" at bounding box center [557, 364] width 183 height 47
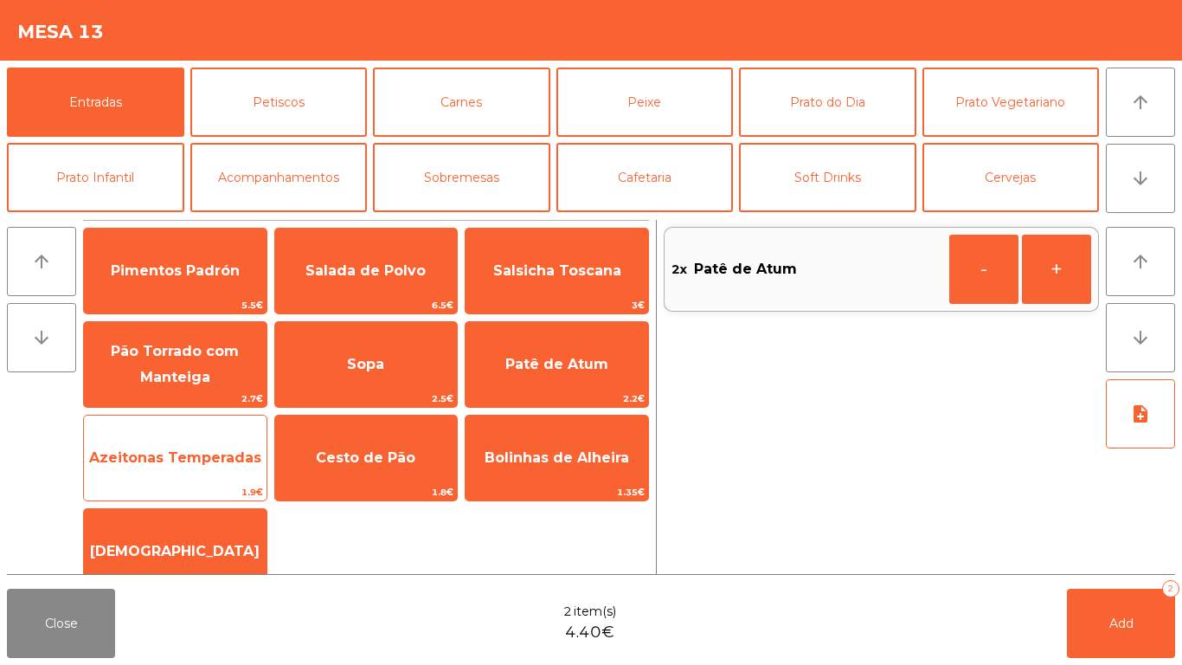
click at [195, 462] on span "Azeitonas Temperadas" at bounding box center [175, 457] width 172 height 16
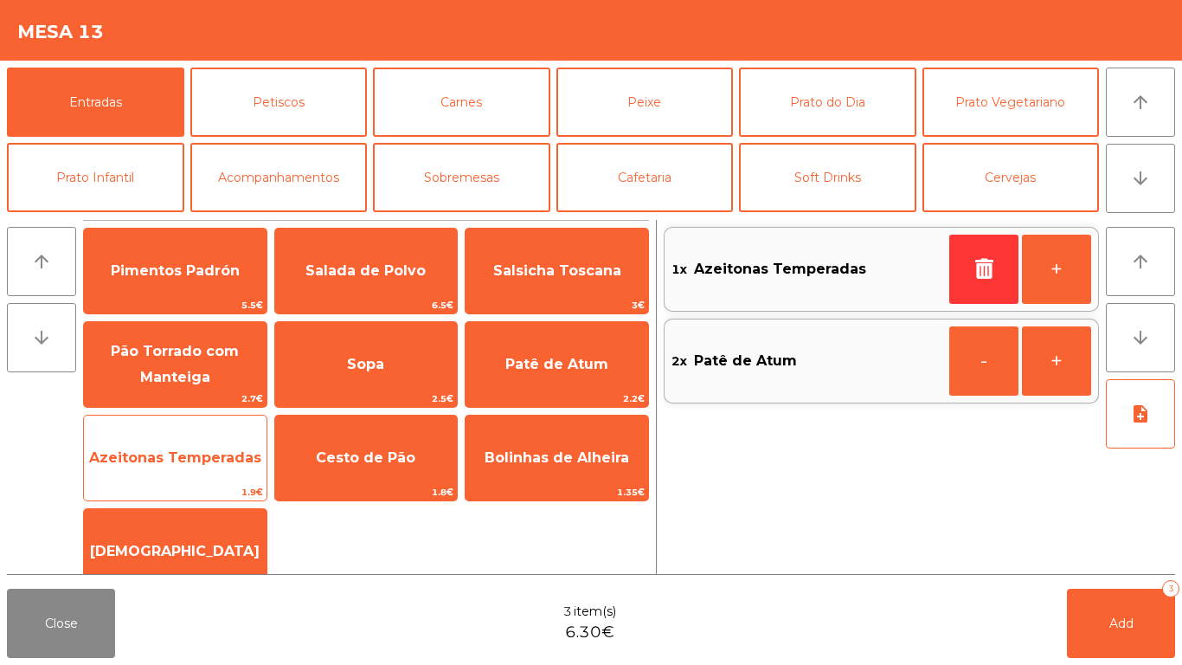
click at [182, 444] on span "Azeitonas Temperadas" at bounding box center [175, 457] width 183 height 47
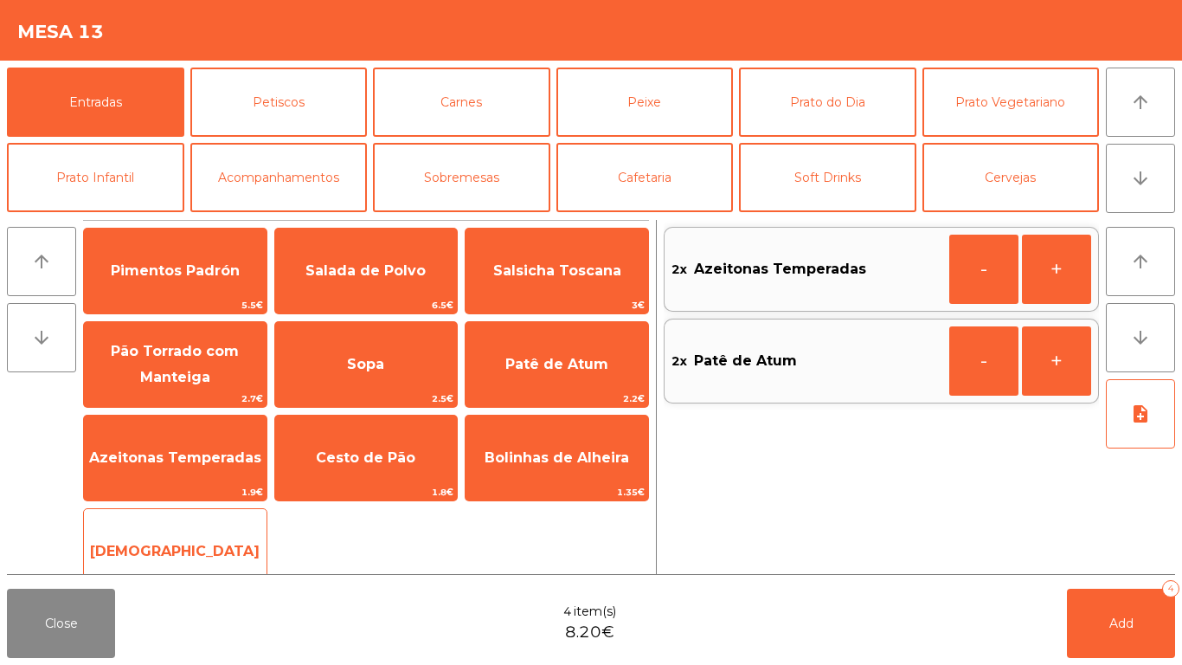
click at [164, 551] on span "[DEMOGRAPHIC_DATA]" at bounding box center [175, 551] width 170 height 16
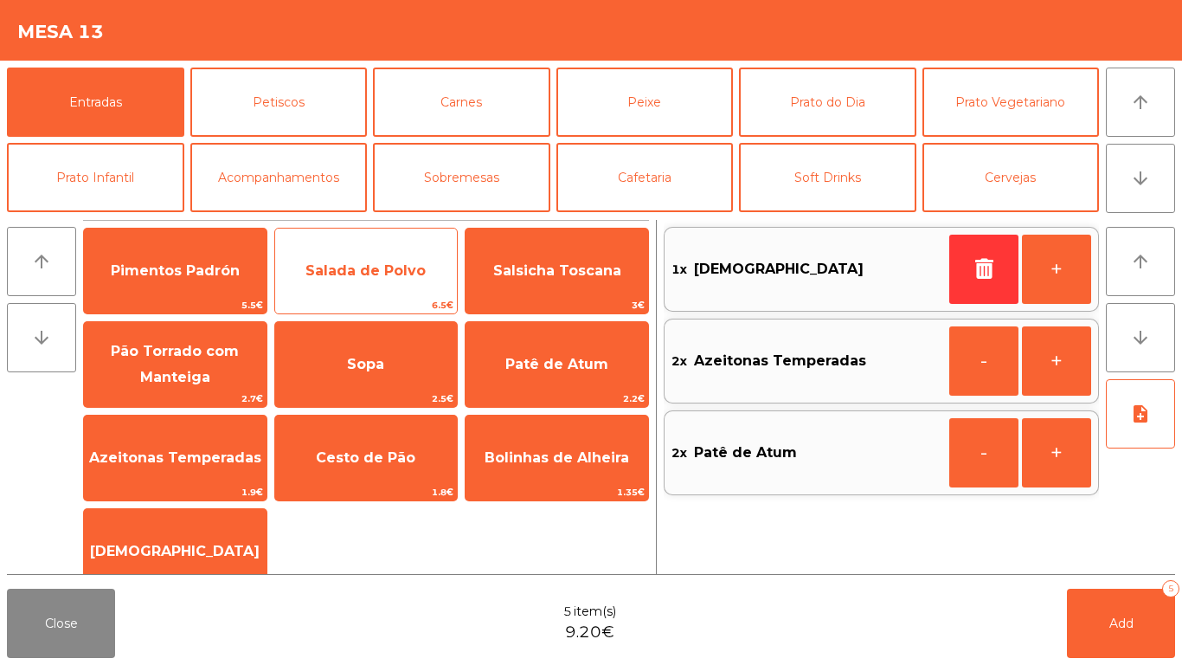
click at [362, 240] on div "Salada de Polvo 6.5€" at bounding box center [366, 271] width 184 height 87
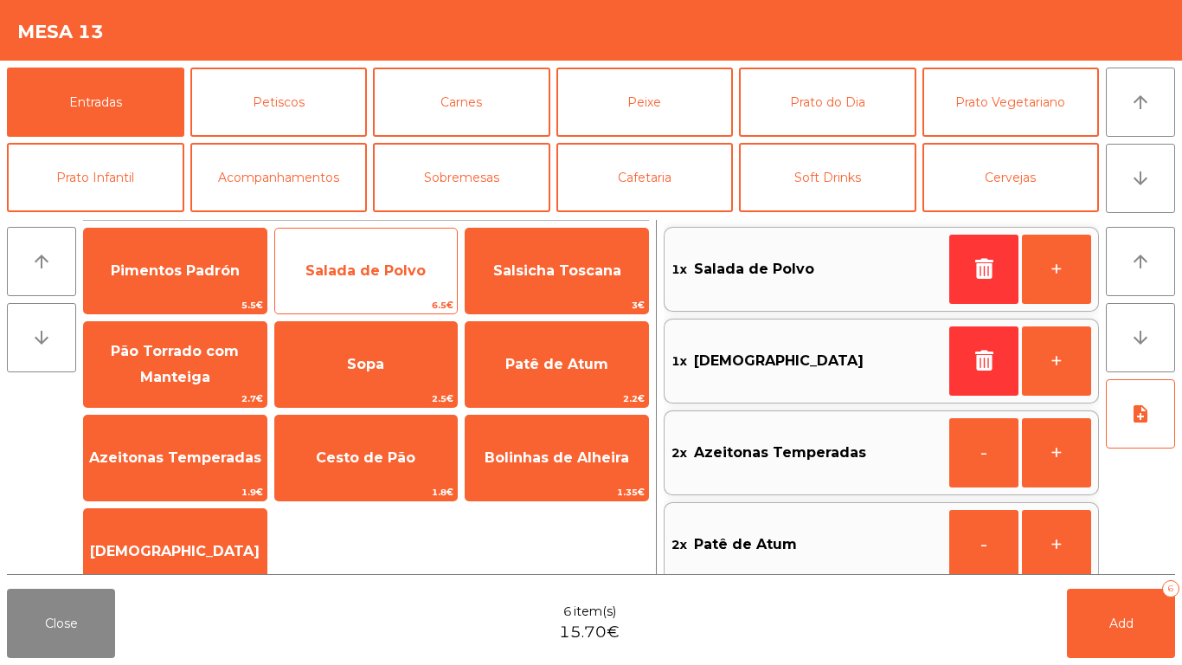
click at [383, 275] on span "Salada de Polvo" at bounding box center [366, 270] width 120 height 16
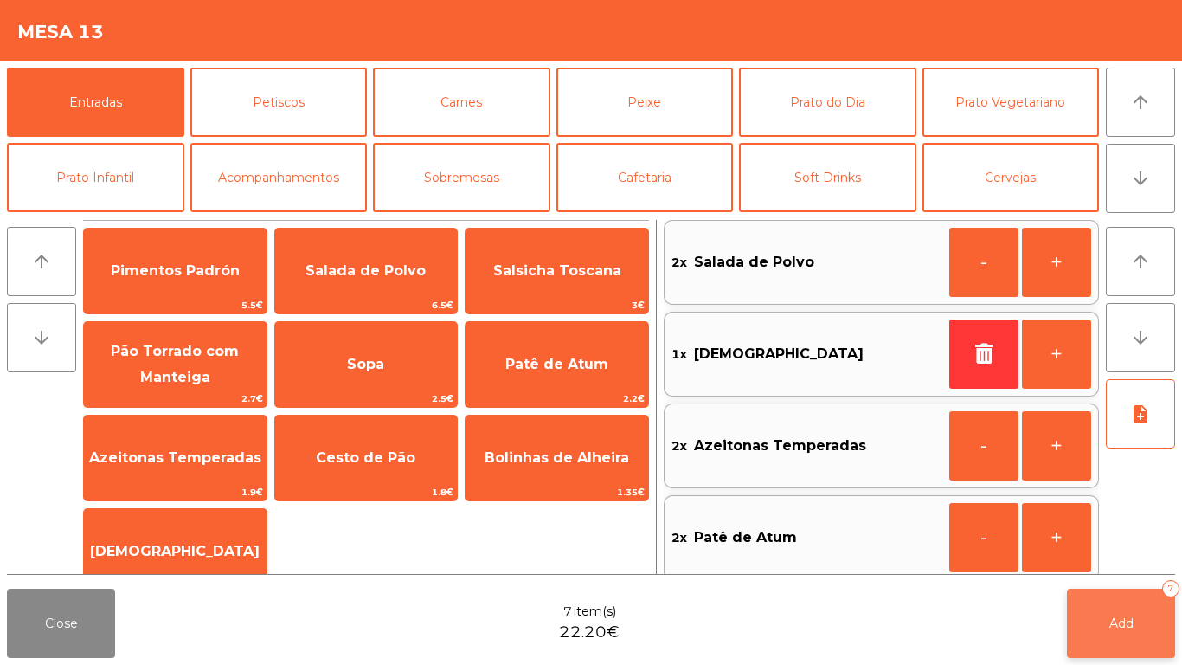
click at [1149, 615] on button "Add 7" at bounding box center [1121, 623] width 108 height 69
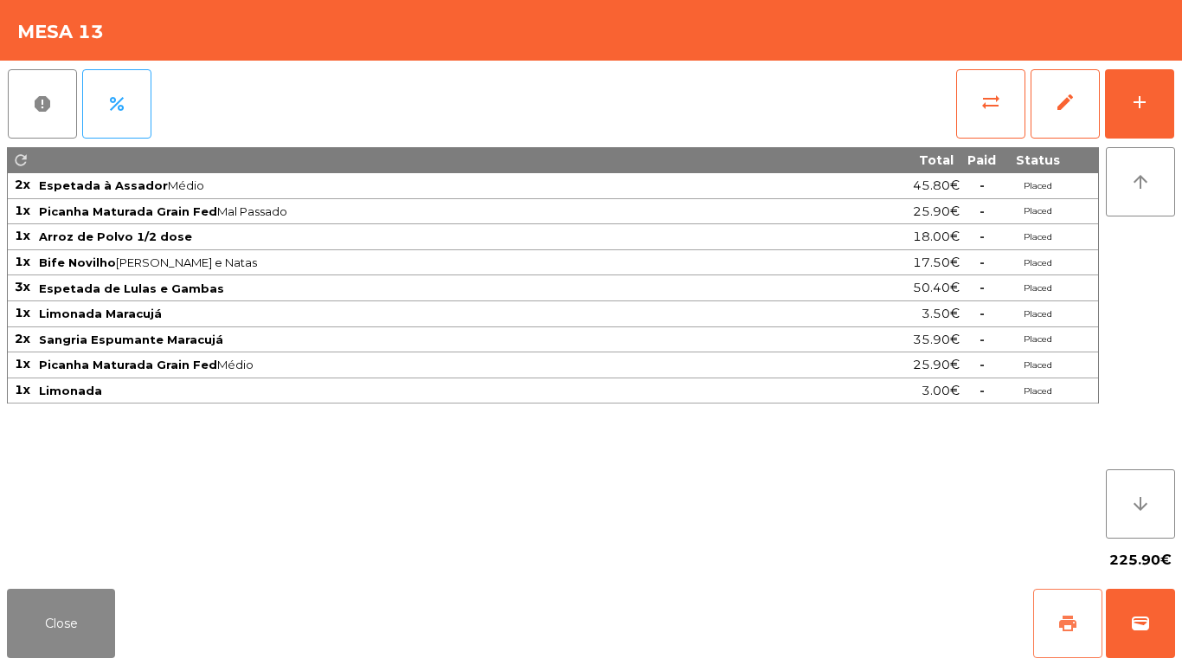
click at [1067, 642] on button "print" at bounding box center [1067, 623] width 69 height 69
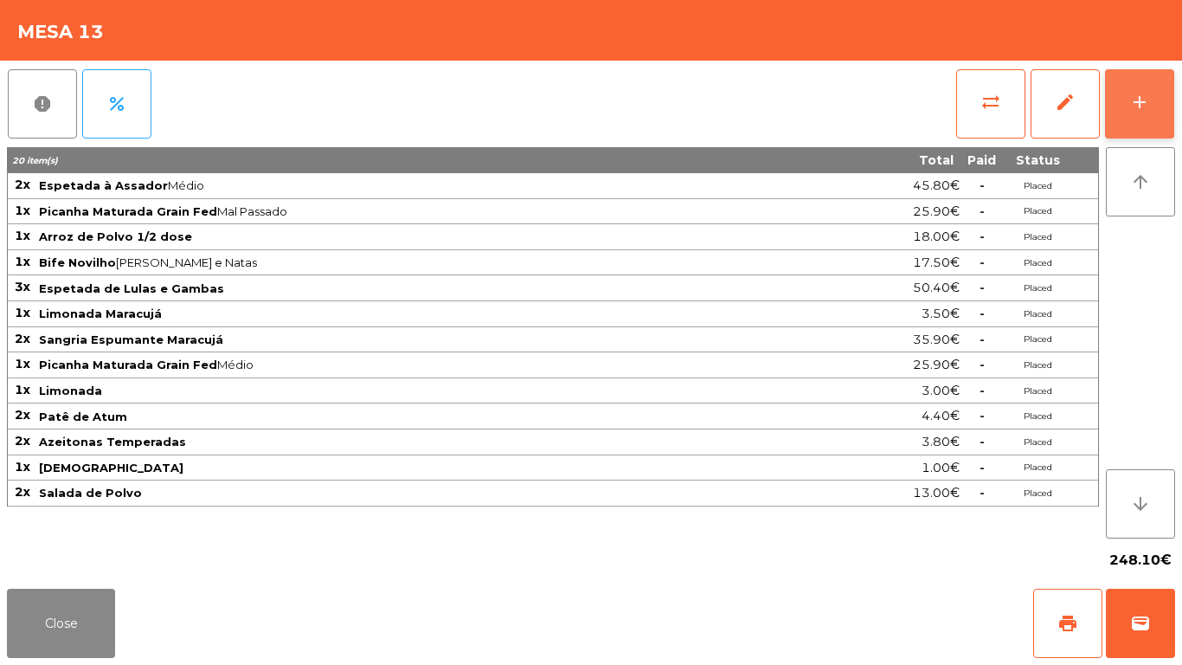
click at [1150, 85] on button "add" at bounding box center [1139, 103] width 69 height 69
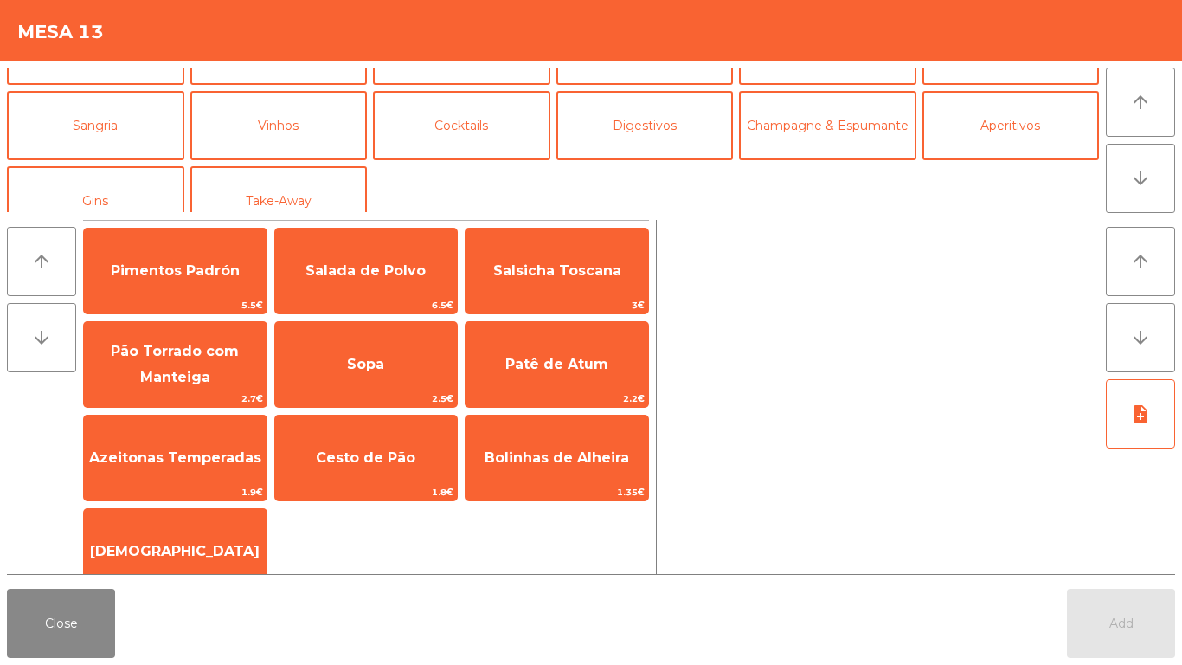
scroll to position [151, 0]
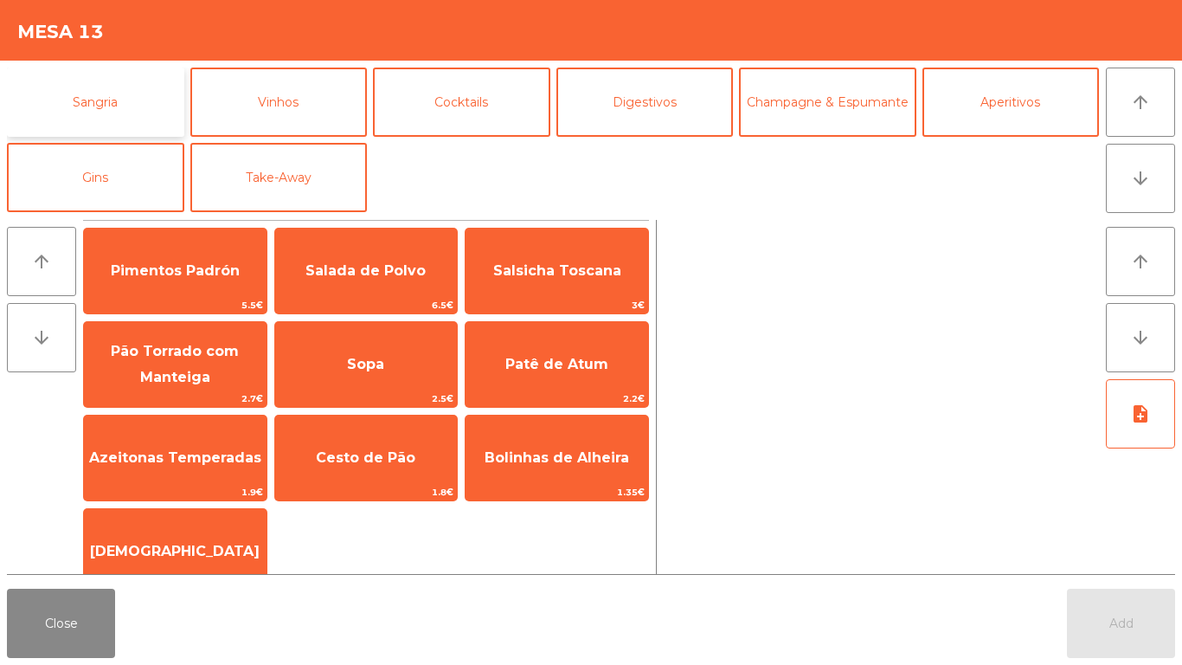
click at [94, 100] on button "Sangria" at bounding box center [95, 102] width 177 height 69
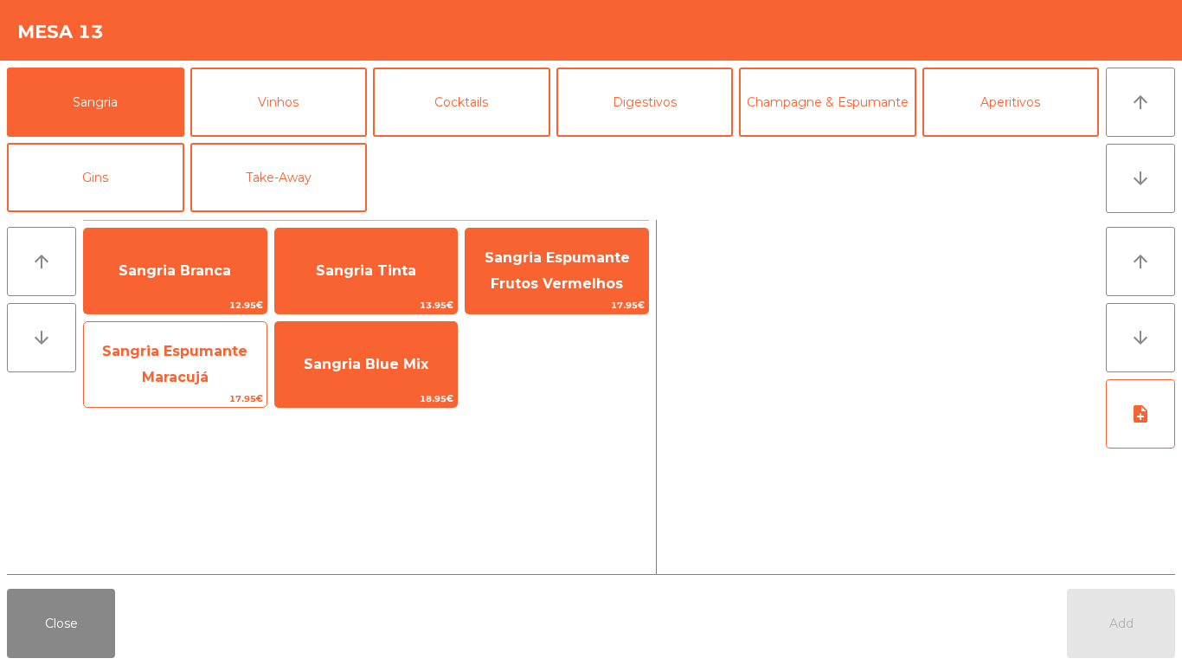
click at [136, 369] on span "Sangria Espumante Maracujá" at bounding box center [175, 365] width 183 height 74
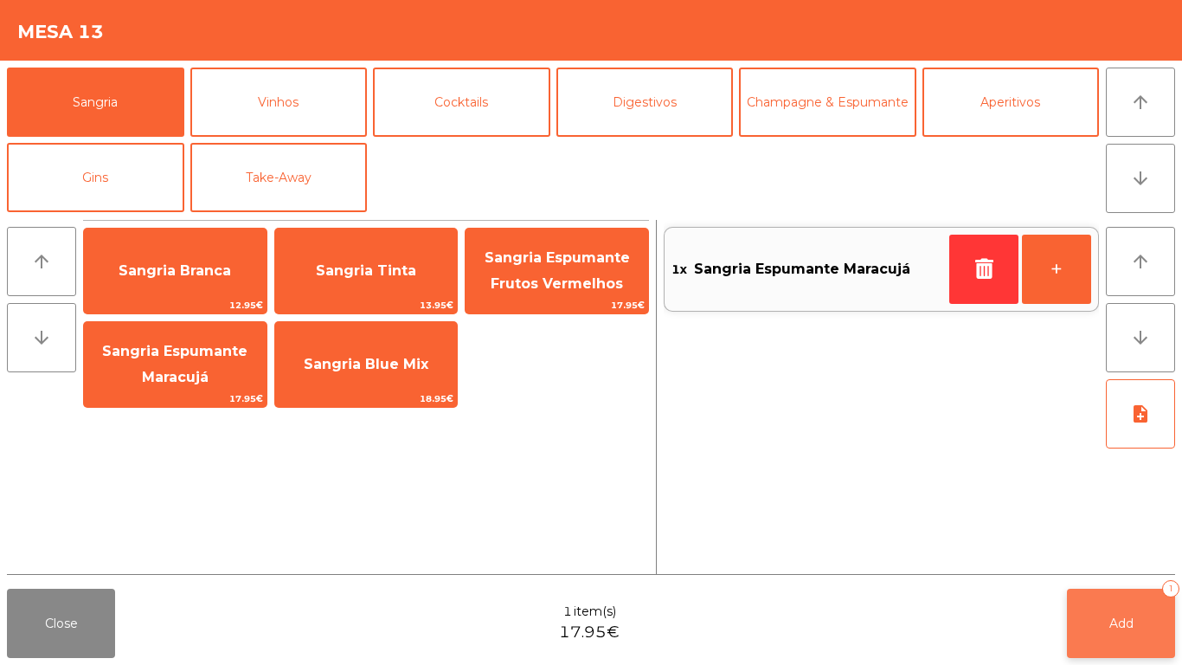
click at [1112, 619] on span "Add" at bounding box center [1122, 623] width 24 height 16
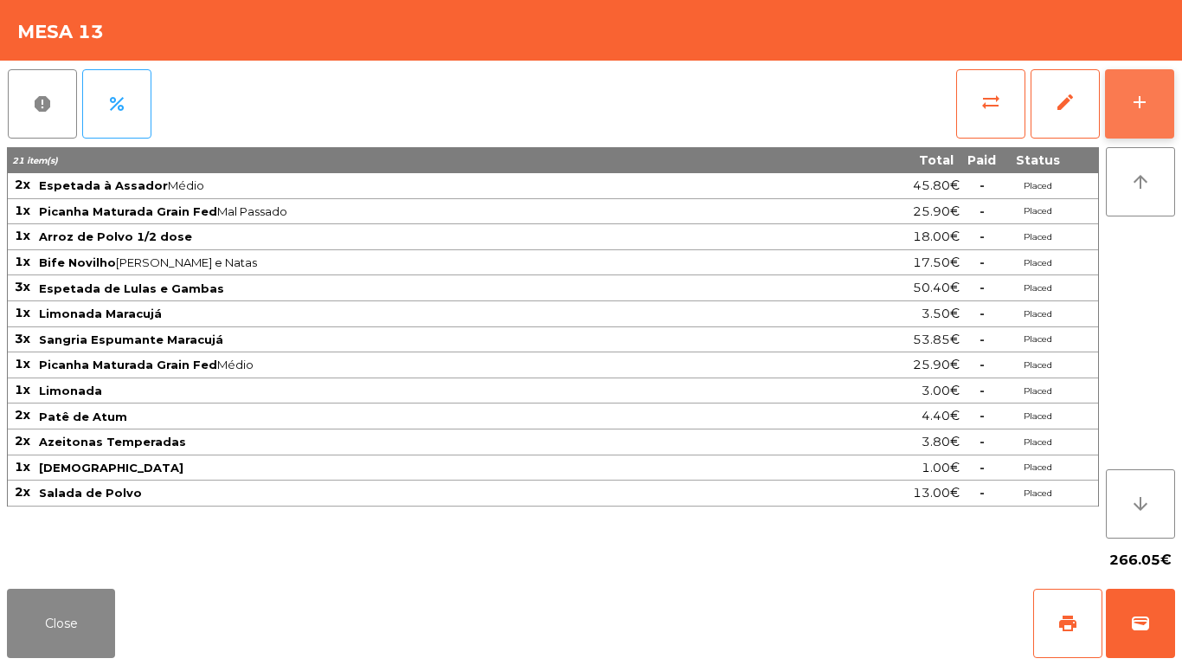
click at [1168, 98] on button "add" at bounding box center [1139, 103] width 69 height 69
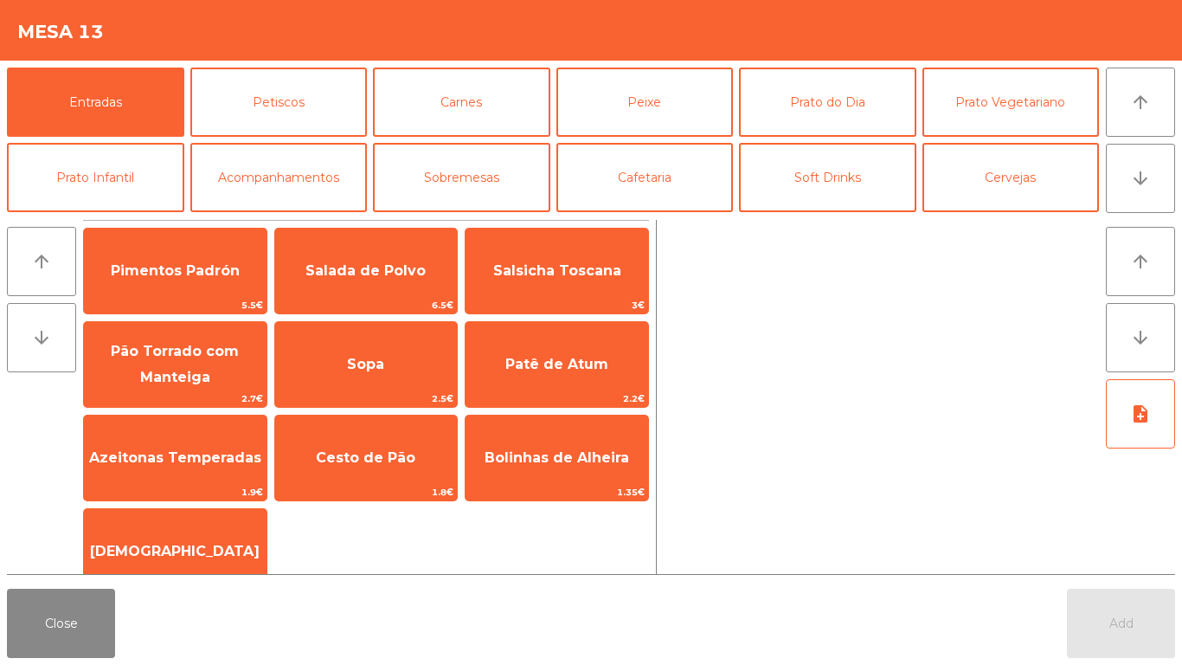
scroll to position [5, 0]
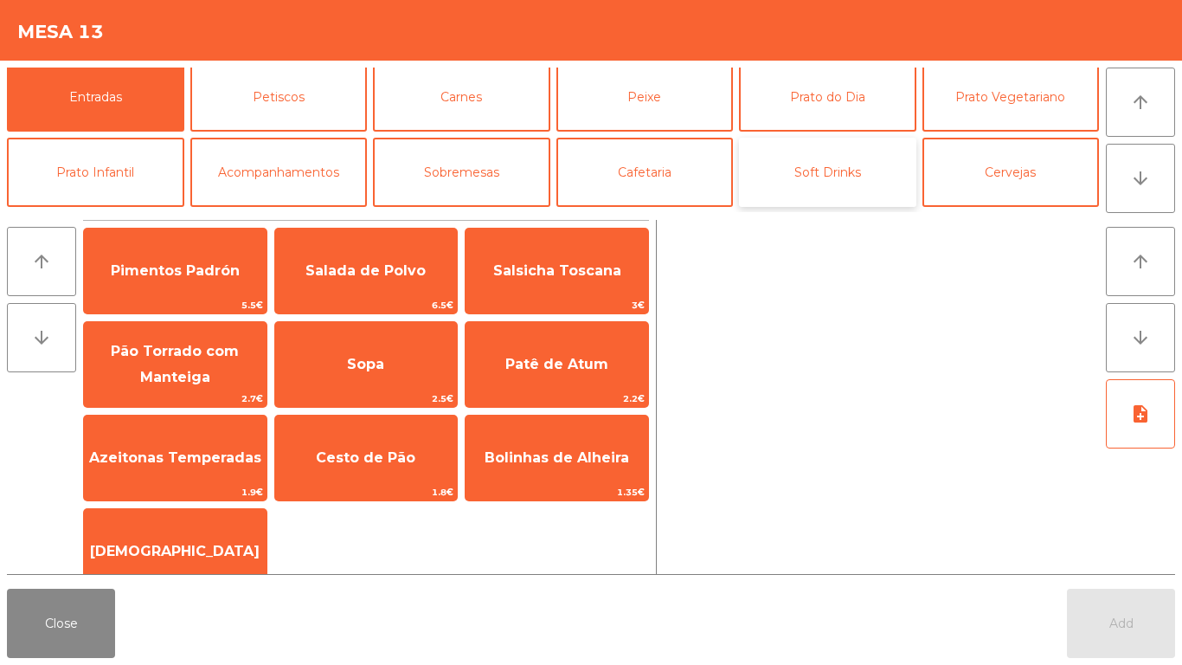
click at [834, 191] on button "Soft Drinks" at bounding box center [827, 172] width 177 height 69
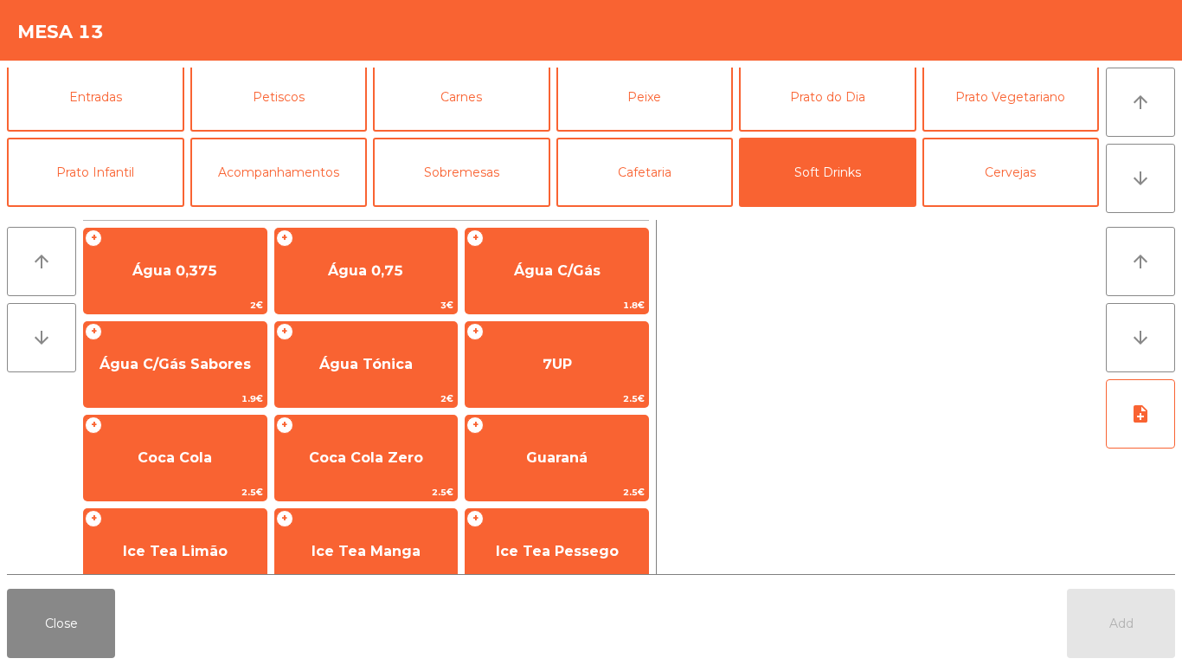
click at [864, 555] on div at bounding box center [881, 397] width 435 height 354
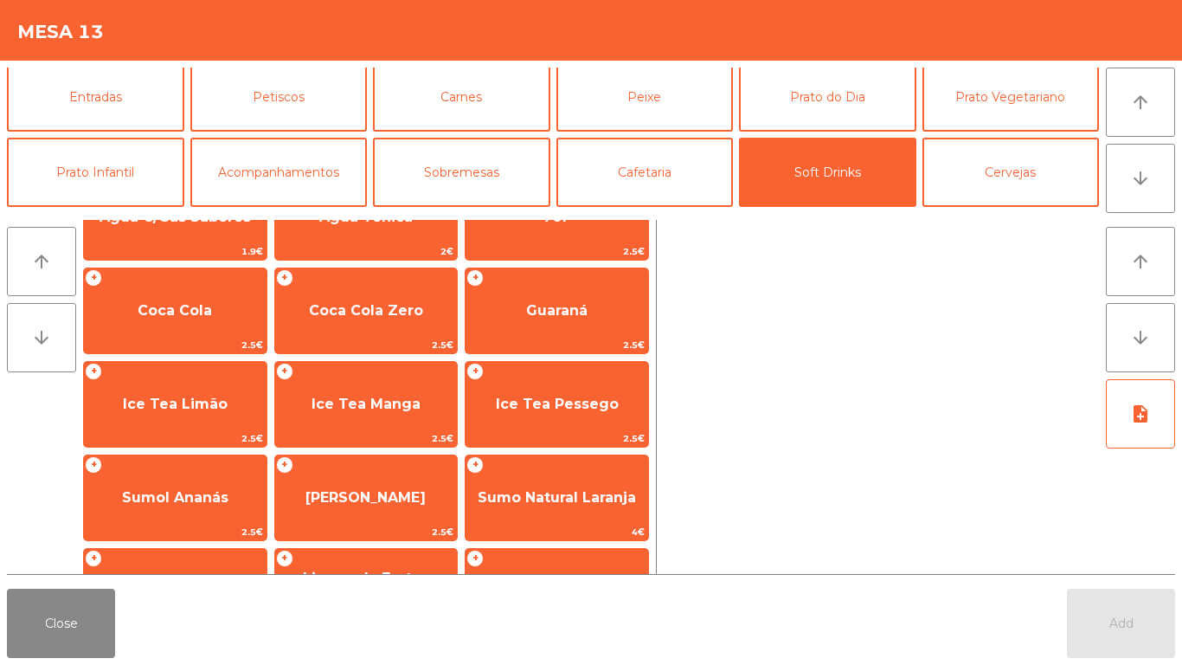
scroll to position [215, 0]
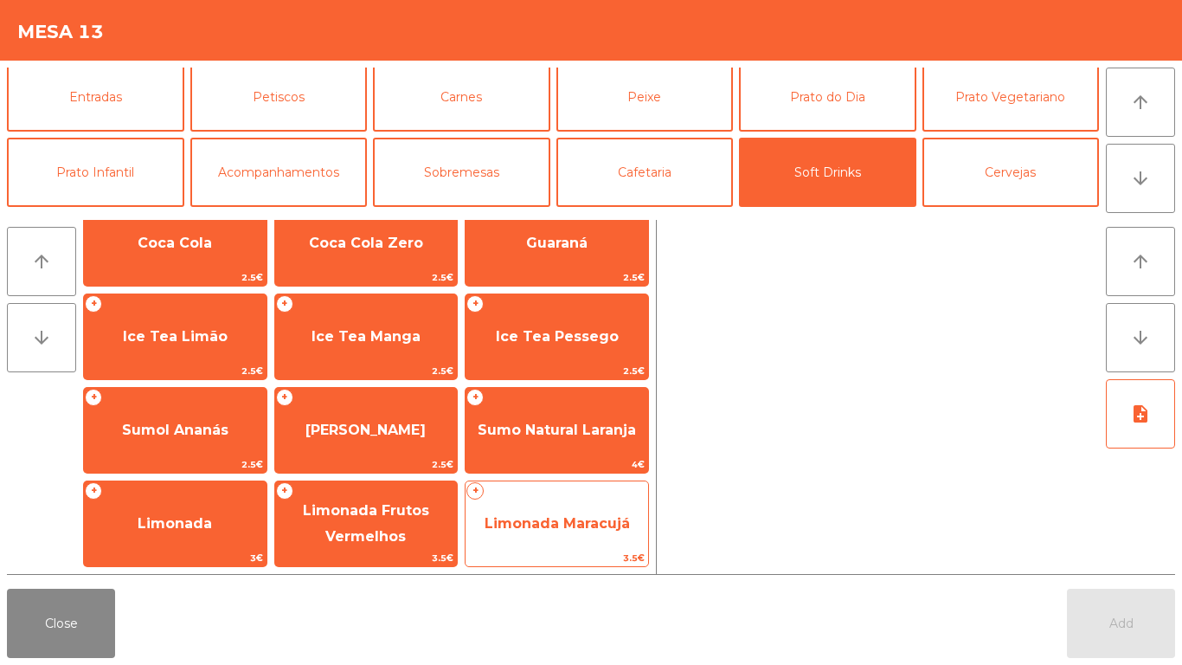
click at [535, 557] on span "3.5€" at bounding box center [557, 558] width 183 height 16
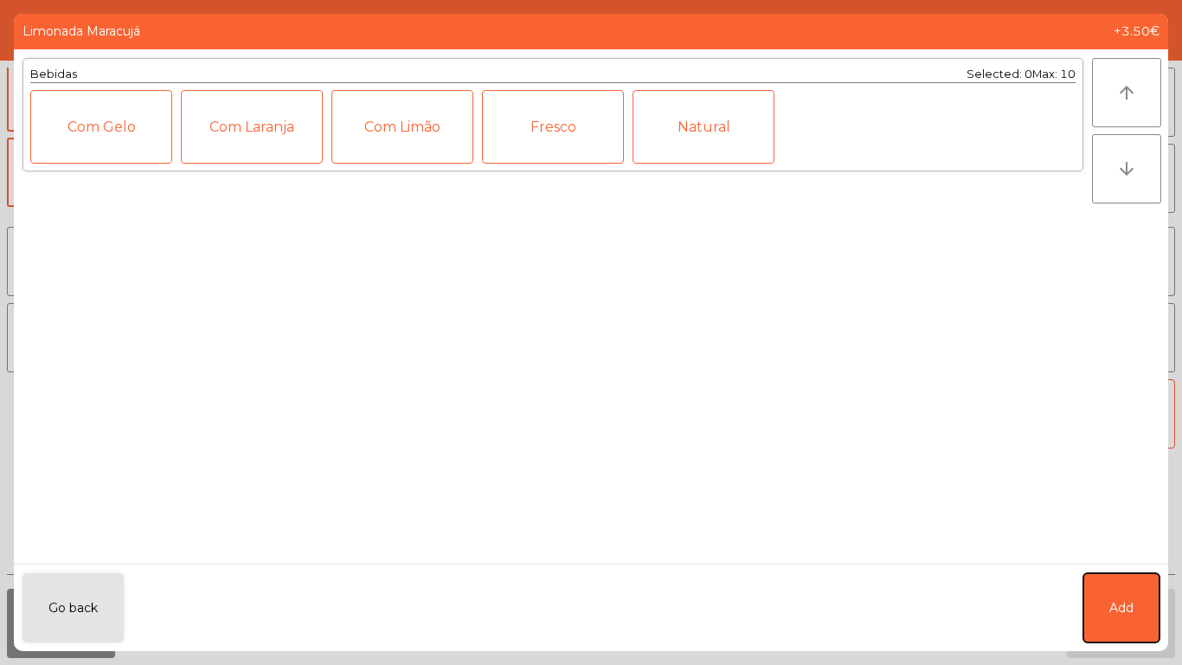
click at [1139, 615] on button "Add" at bounding box center [1122, 607] width 76 height 69
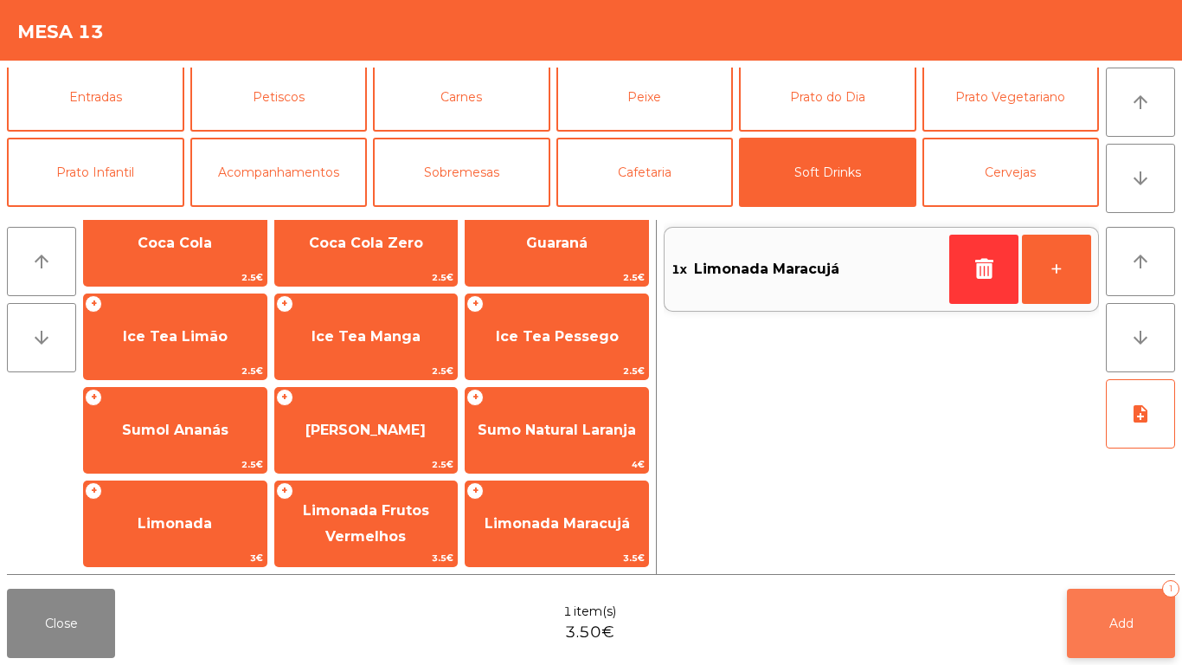
click at [1128, 608] on button "Add 1" at bounding box center [1121, 623] width 108 height 69
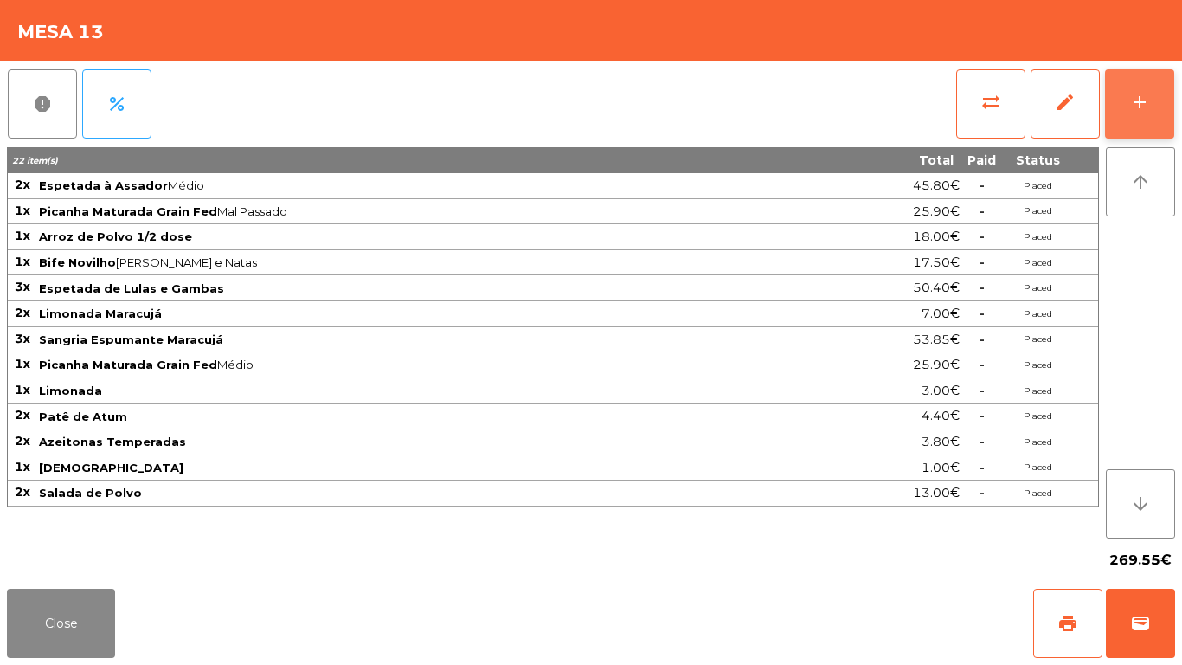
click at [1171, 99] on button "add" at bounding box center [1139, 103] width 69 height 69
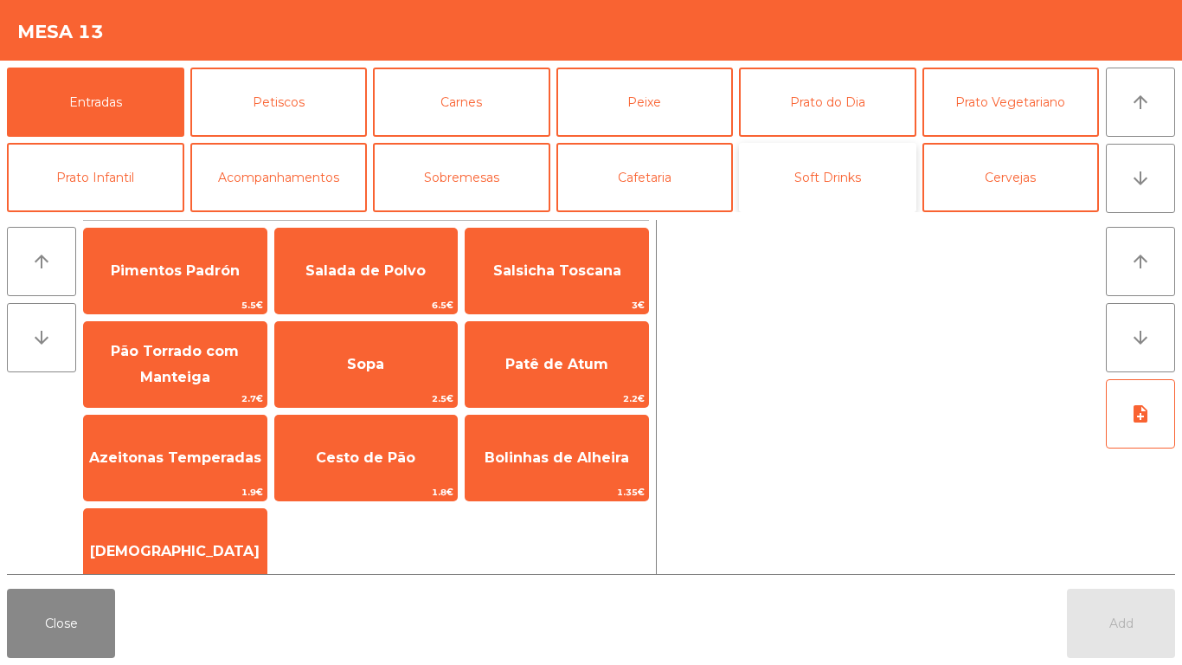
click at [862, 185] on button "Soft Drinks" at bounding box center [827, 177] width 177 height 69
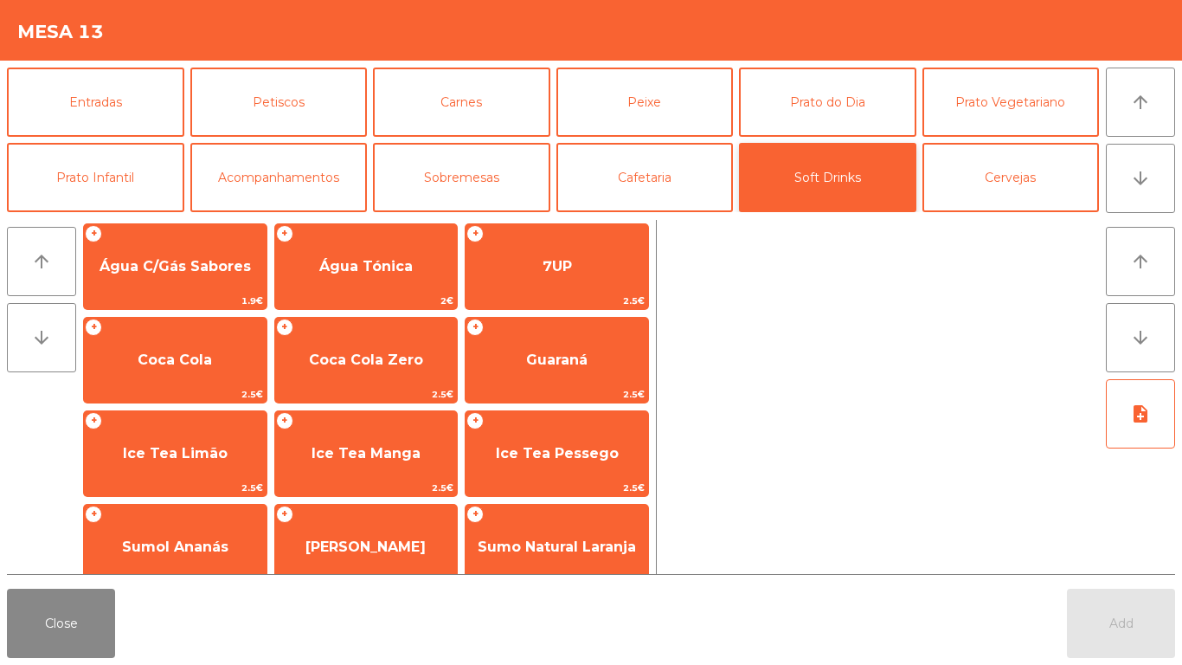
scroll to position [215, 0]
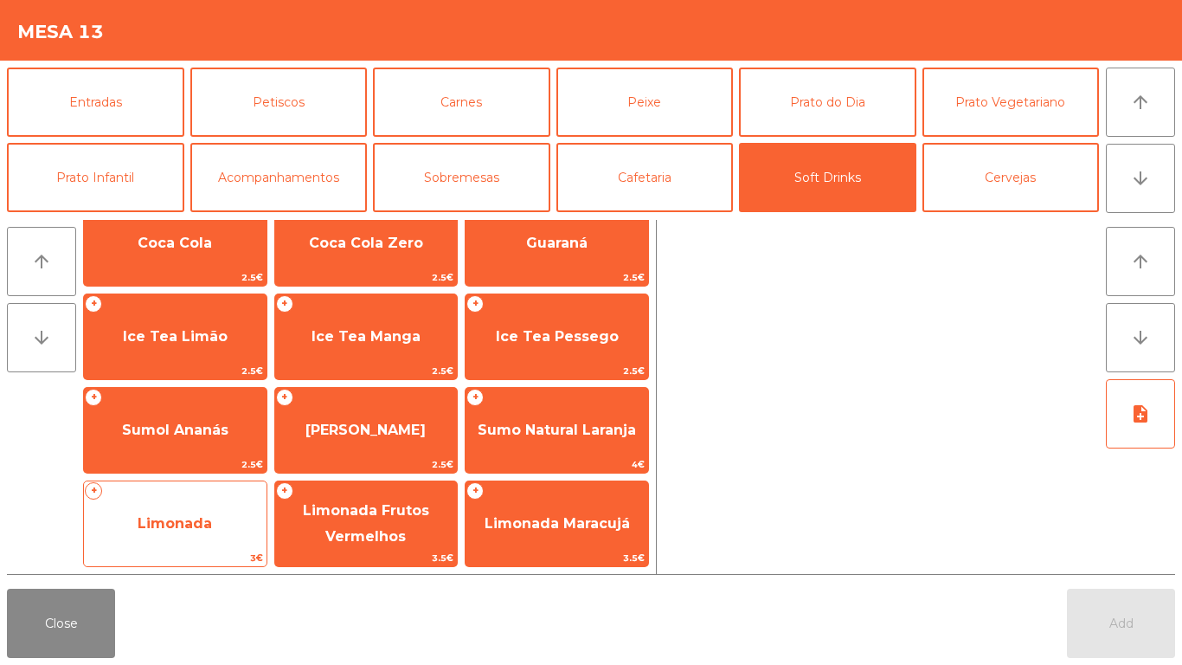
click at [175, 515] on span "Limonada" at bounding box center [175, 523] width 74 height 16
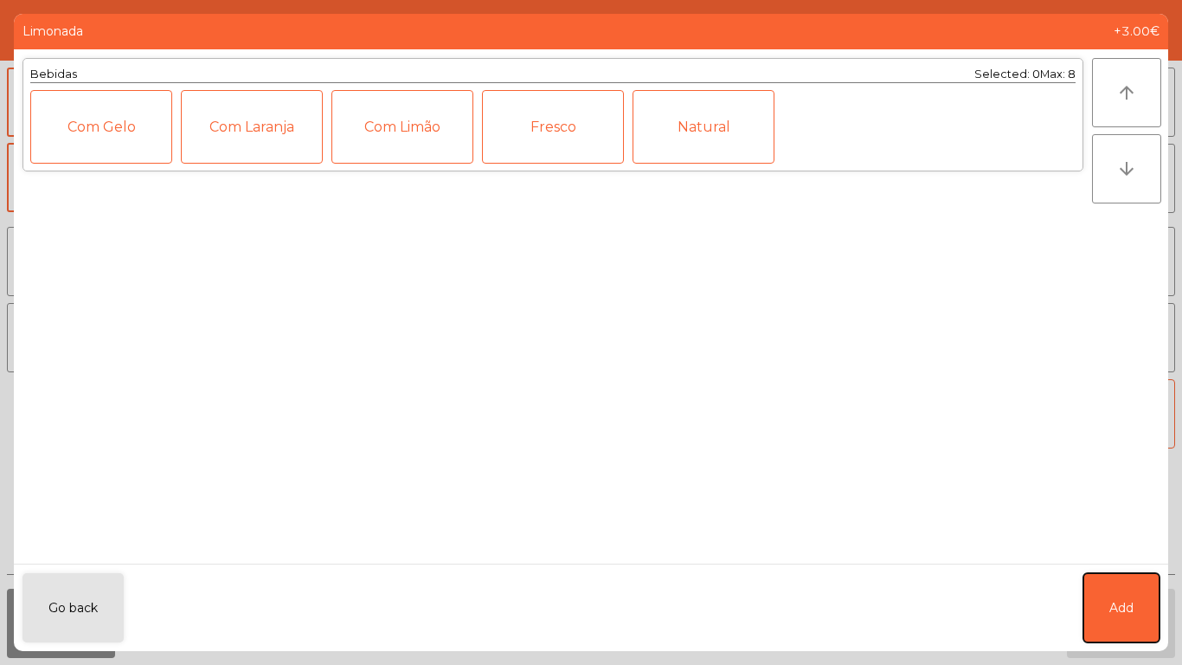
click at [1118, 603] on span "Add" at bounding box center [1122, 608] width 24 height 18
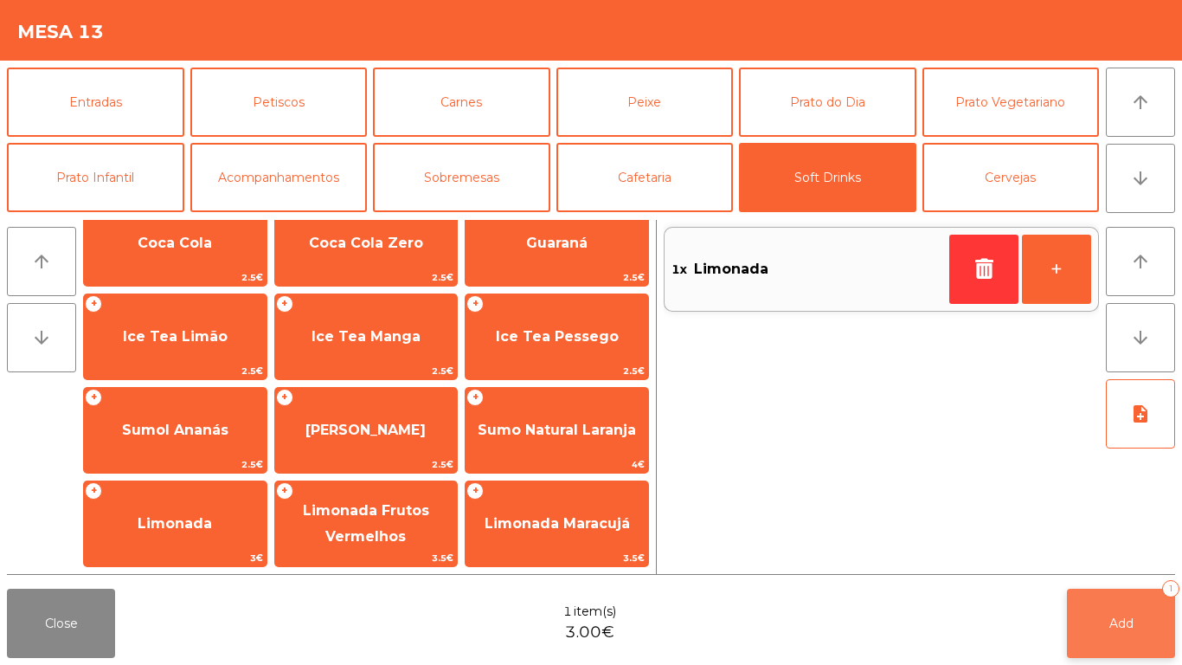
click at [1122, 640] on button "Add 1" at bounding box center [1121, 623] width 108 height 69
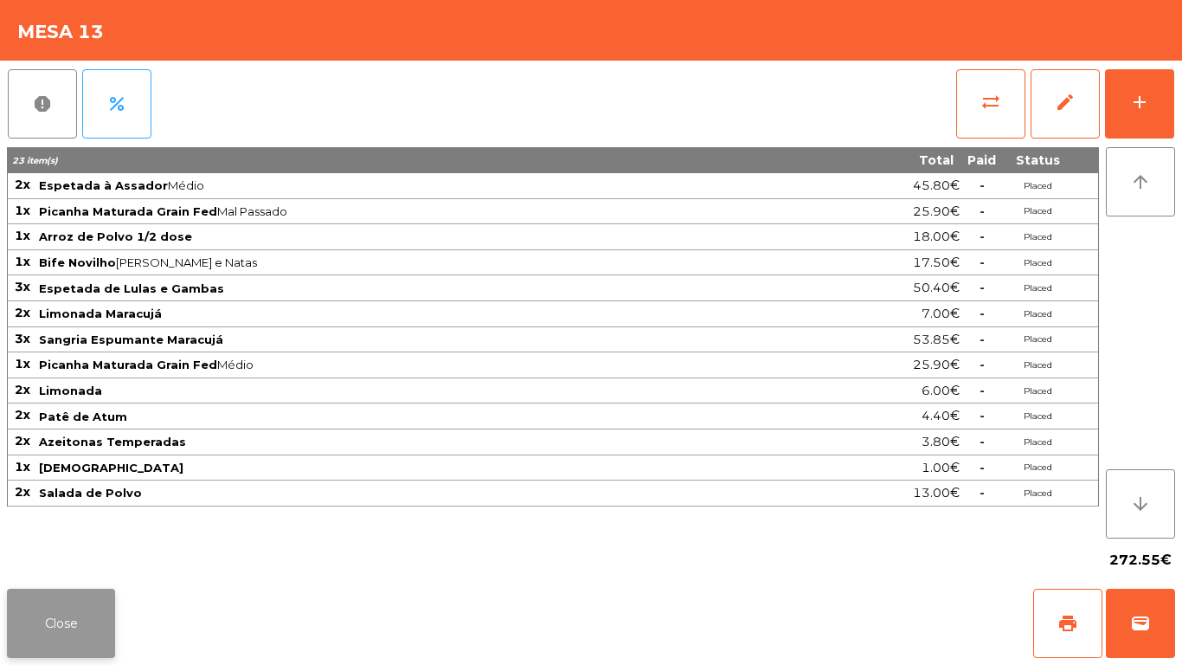
click at [59, 625] on button "Close" at bounding box center [61, 623] width 108 height 69
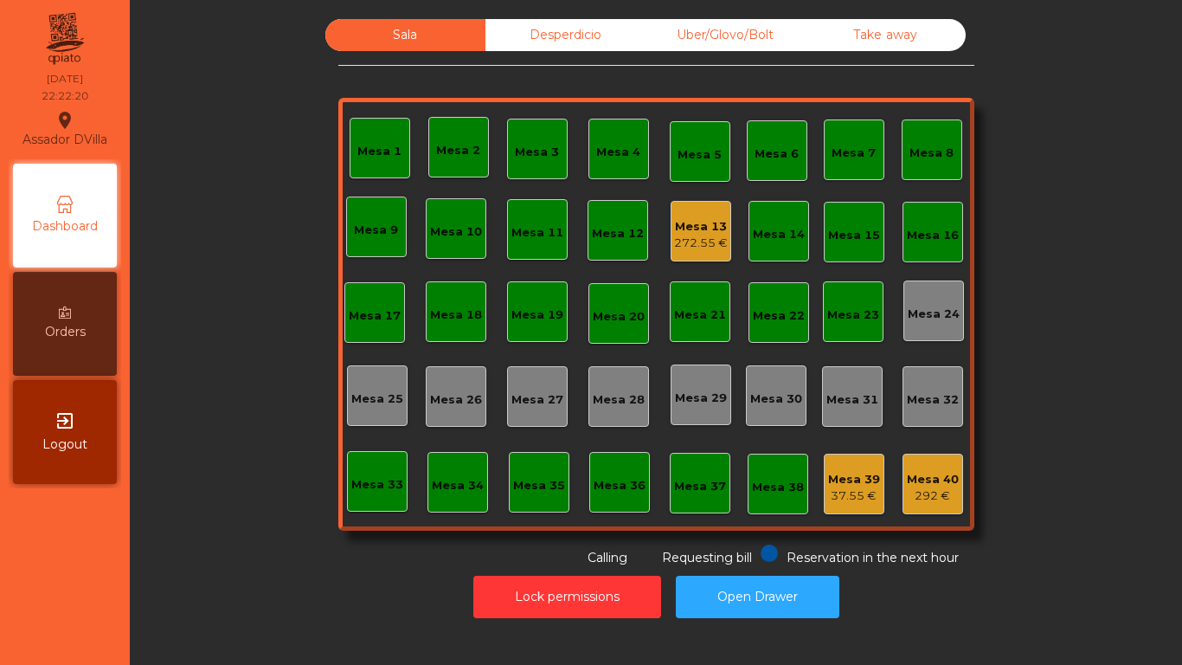
drag, startPoint x: 322, startPoint y: 424, endPoint x: 351, endPoint y: 447, distance: 37.6
click at [351, 447] on div "Sala Desperdicio Uber/Glovo/Bolt Take away Mesa 1 Mesa 2 [GEOGRAPHIC_DATA] 4 [G…" at bounding box center [656, 293] width 1006 height 548
click at [710, 215] on div "Mesa 13 272.55 €" at bounding box center [701, 231] width 54 height 41
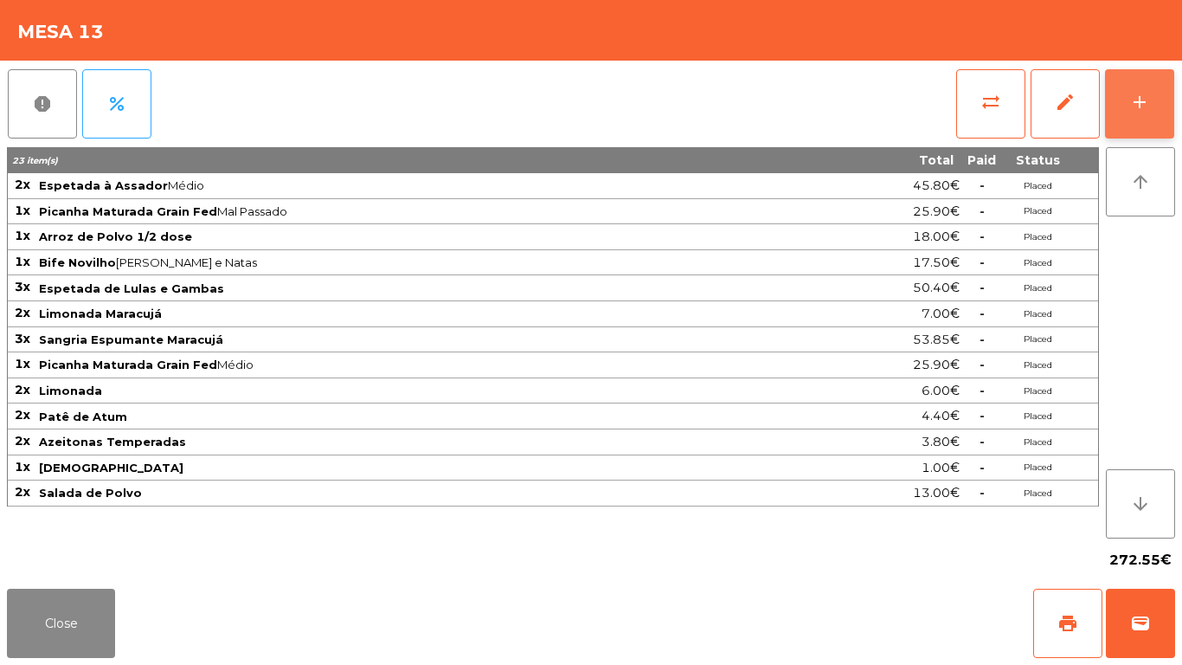
drag, startPoint x: 1166, startPoint y: 116, endPoint x: 1110, endPoint y: 99, distance: 58.0
click at [1164, 115] on button "add" at bounding box center [1139, 103] width 69 height 69
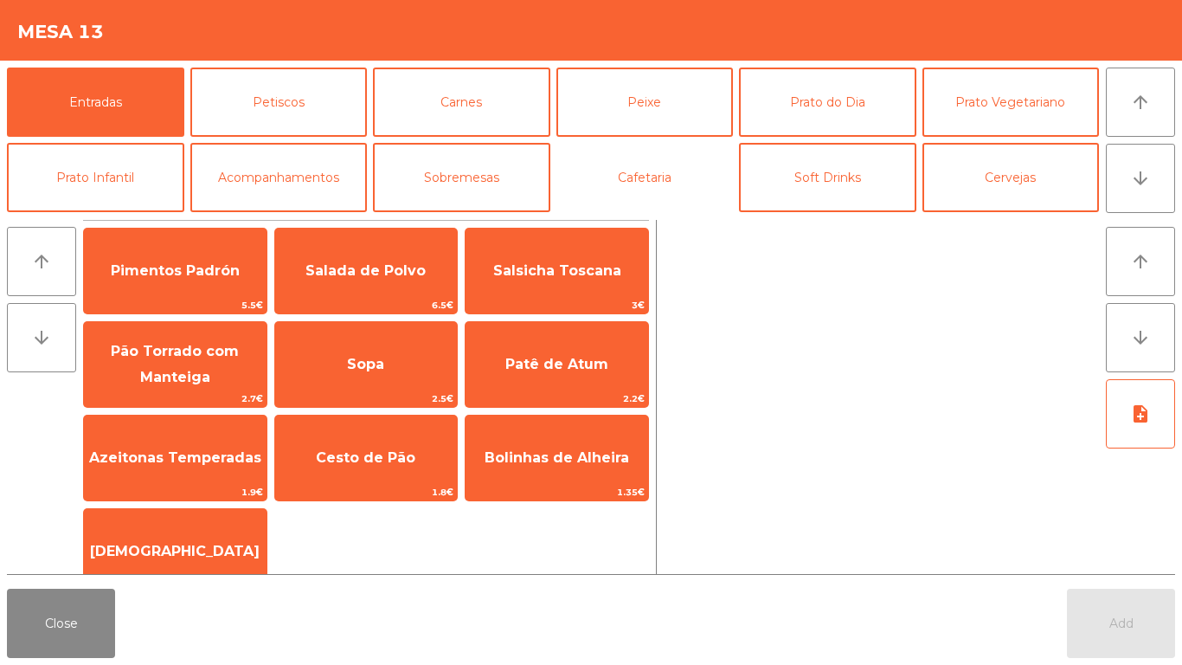
drag, startPoint x: 646, startPoint y: 157, endPoint x: 559, endPoint y: 219, distance: 106.7
click at [647, 158] on button "Cafetaria" at bounding box center [645, 177] width 177 height 69
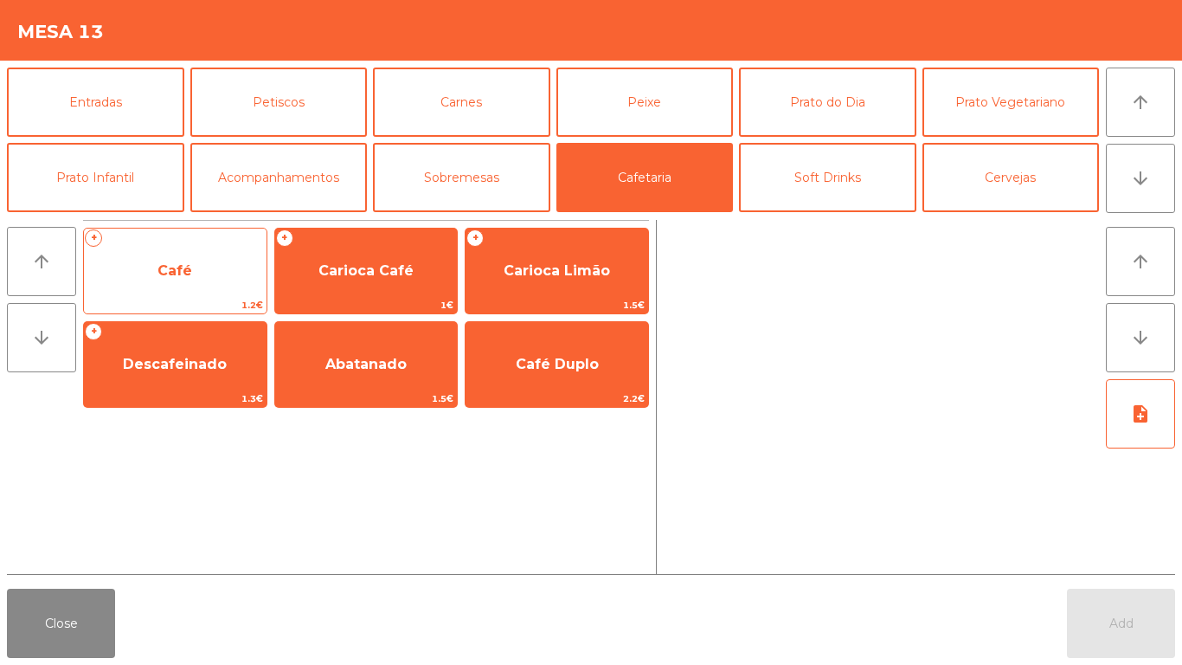
drag, startPoint x: 169, startPoint y: 286, endPoint x: 197, endPoint y: 282, distance: 28.9
click at [197, 282] on span "Café" at bounding box center [175, 271] width 183 height 47
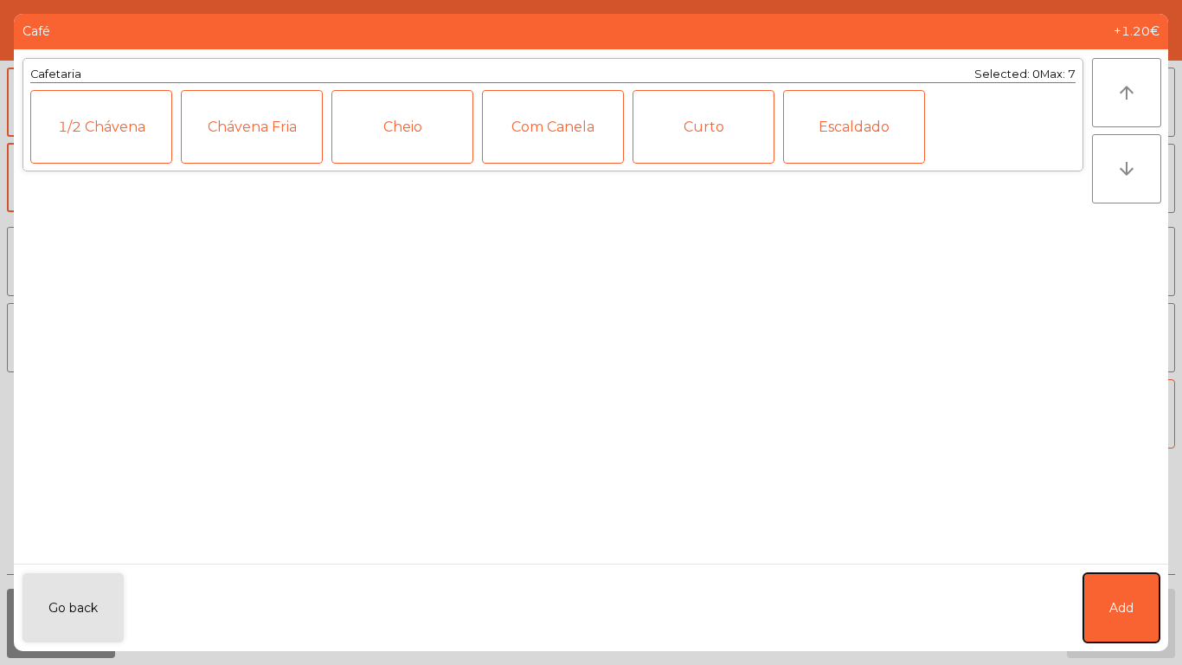
drag, startPoint x: 1106, startPoint y: 602, endPoint x: 1090, endPoint y: 368, distance: 235.1
click at [1108, 591] on button "Add" at bounding box center [1122, 607] width 76 height 69
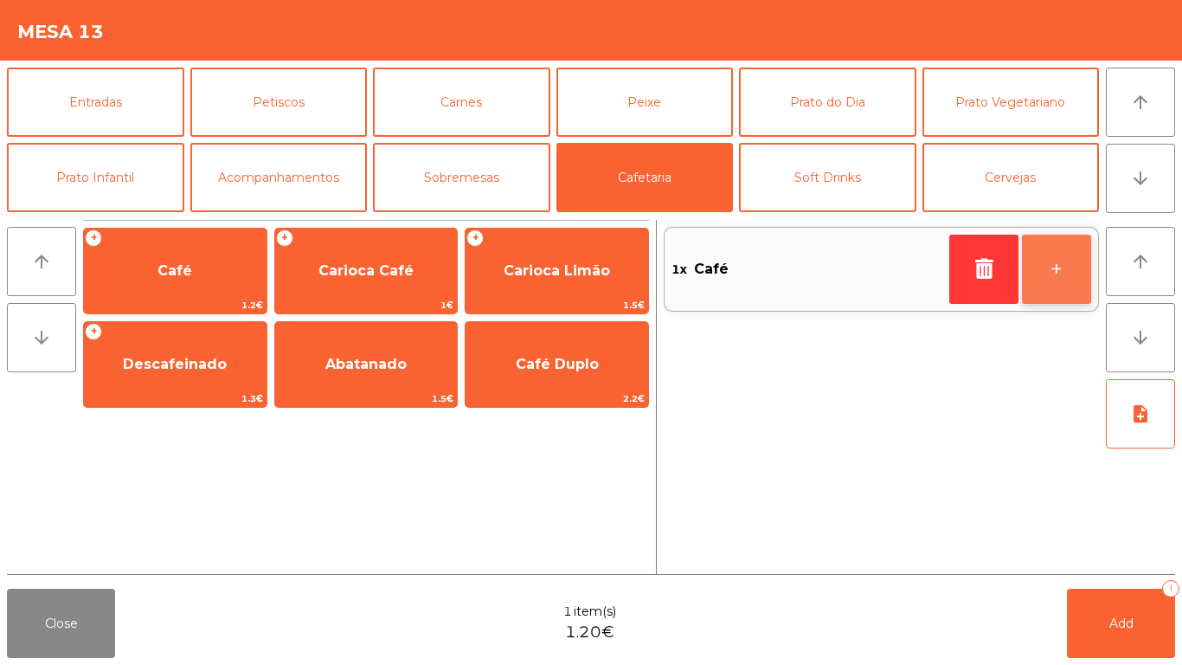
click at [1063, 297] on button "+" at bounding box center [1056, 269] width 69 height 69
click at [1064, 296] on button "+" at bounding box center [1056, 269] width 69 height 69
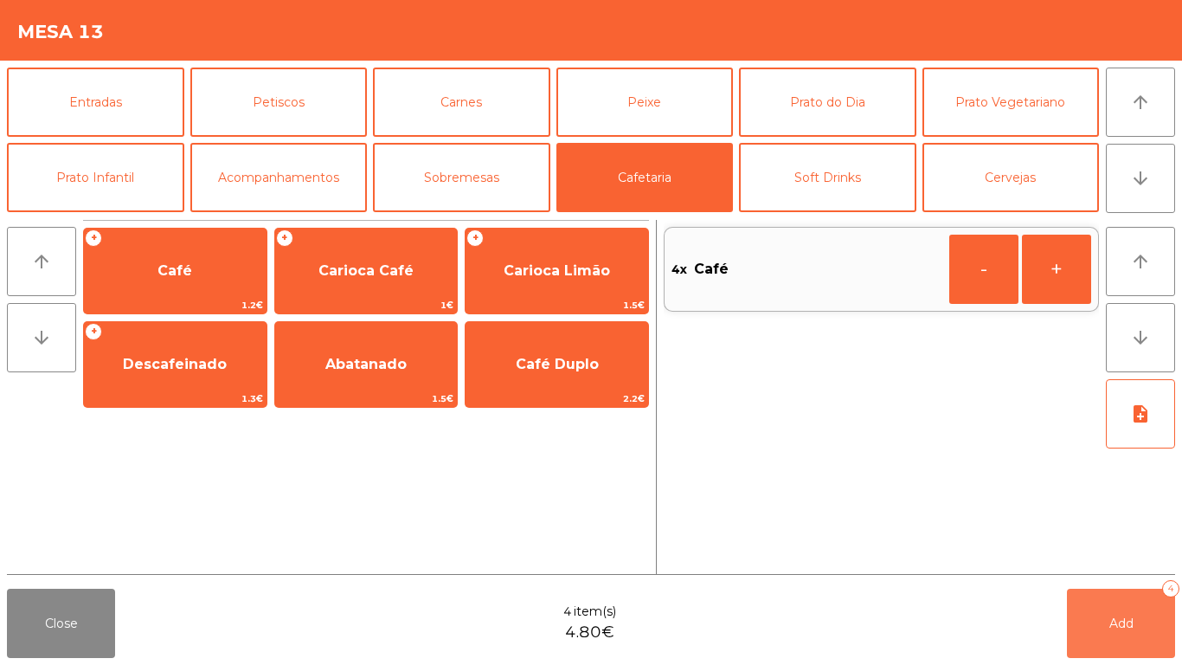
drag, startPoint x: 1122, startPoint y: 621, endPoint x: 1135, endPoint y: 603, distance: 21.6
click at [1131, 615] on span "Add" at bounding box center [1122, 623] width 24 height 16
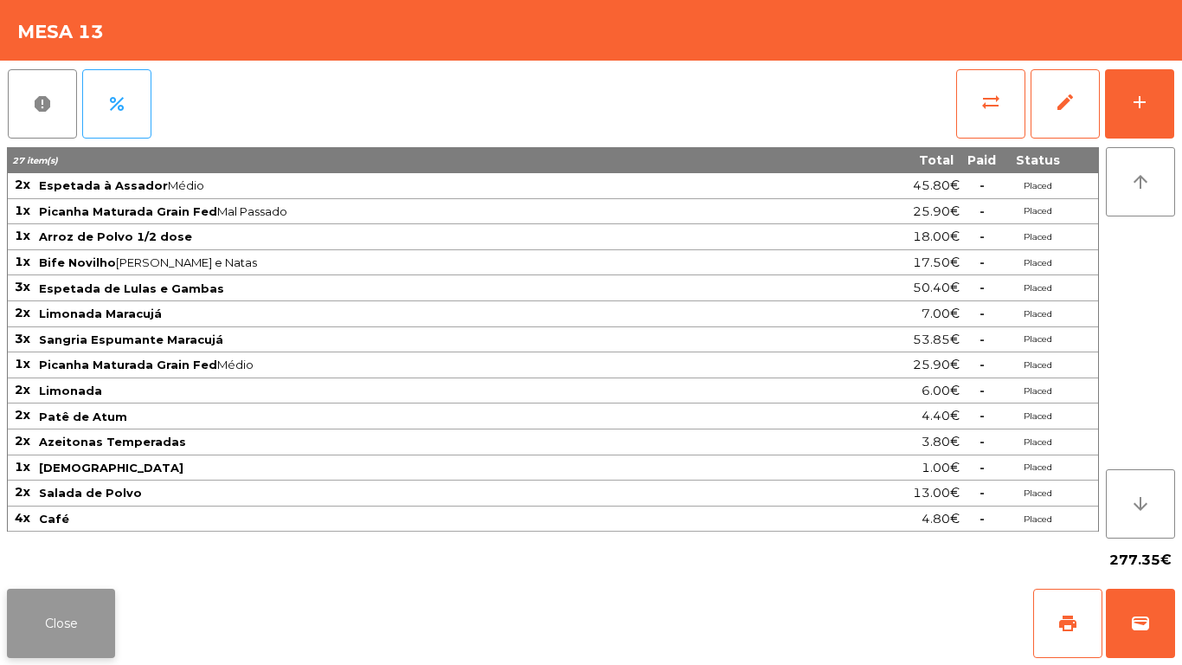
click at [104, 594] on div "Close print wallet" at bounding box center [591, 623] width 1182 height 83
click at [78, 640] on button "Close" at bounding box center [61, 623] width 108 height 69
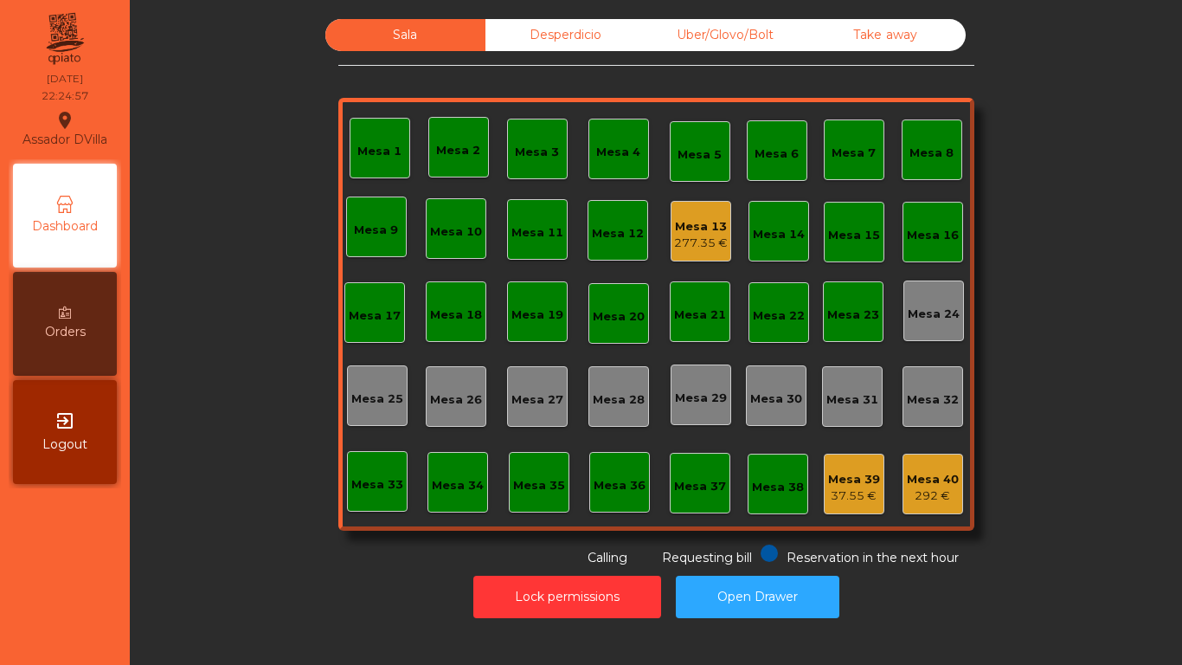
click at [557, 34] on div "Desperdicio" at bounding box center [566, 35] width 160 height 32
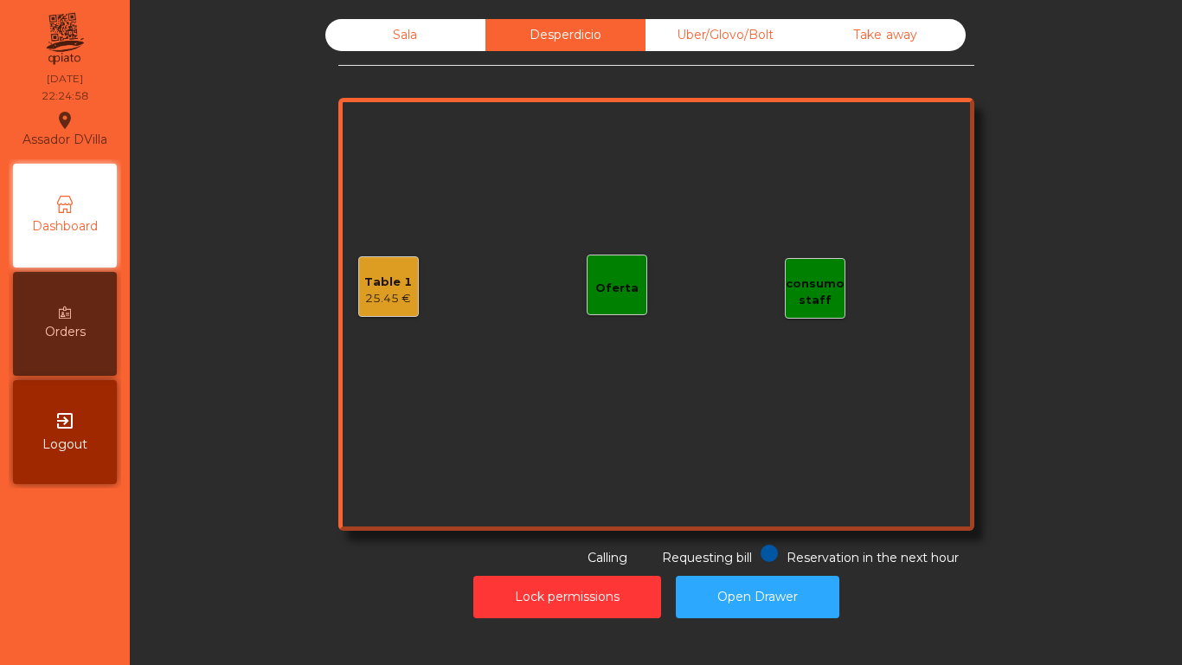
click at [385, 275] on div "Table 1" at bounding box center [388, 282] width 48 height 17
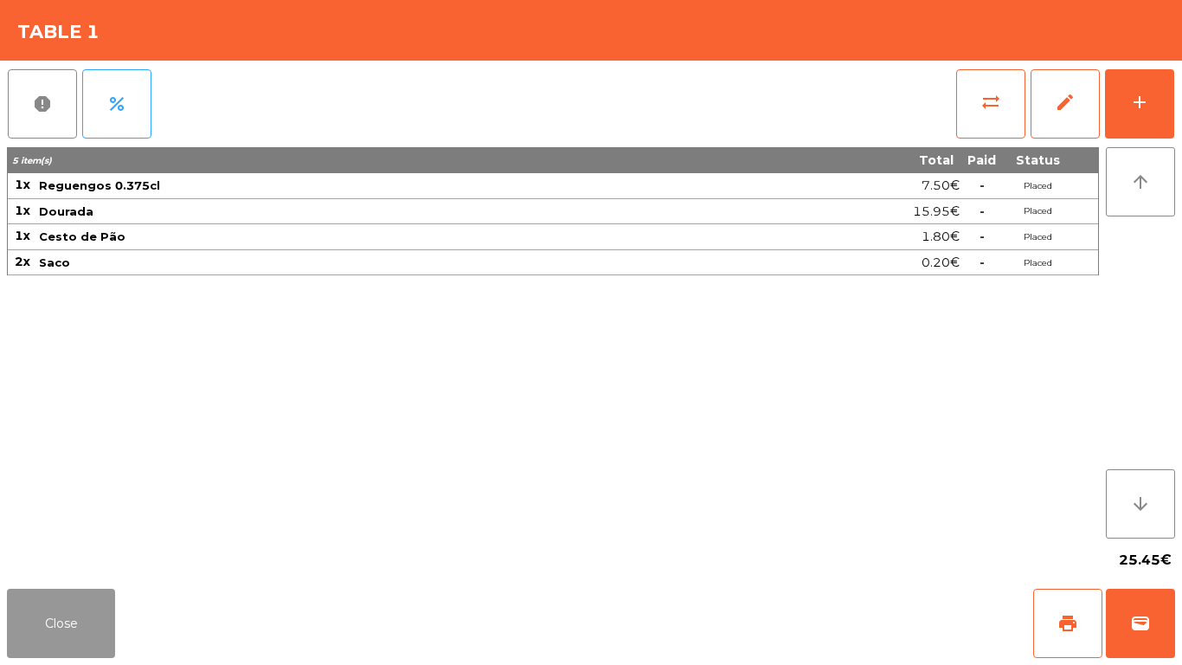
click at [80, 606] on button "Close" at bounding box center [61, 623] width 108 height 69
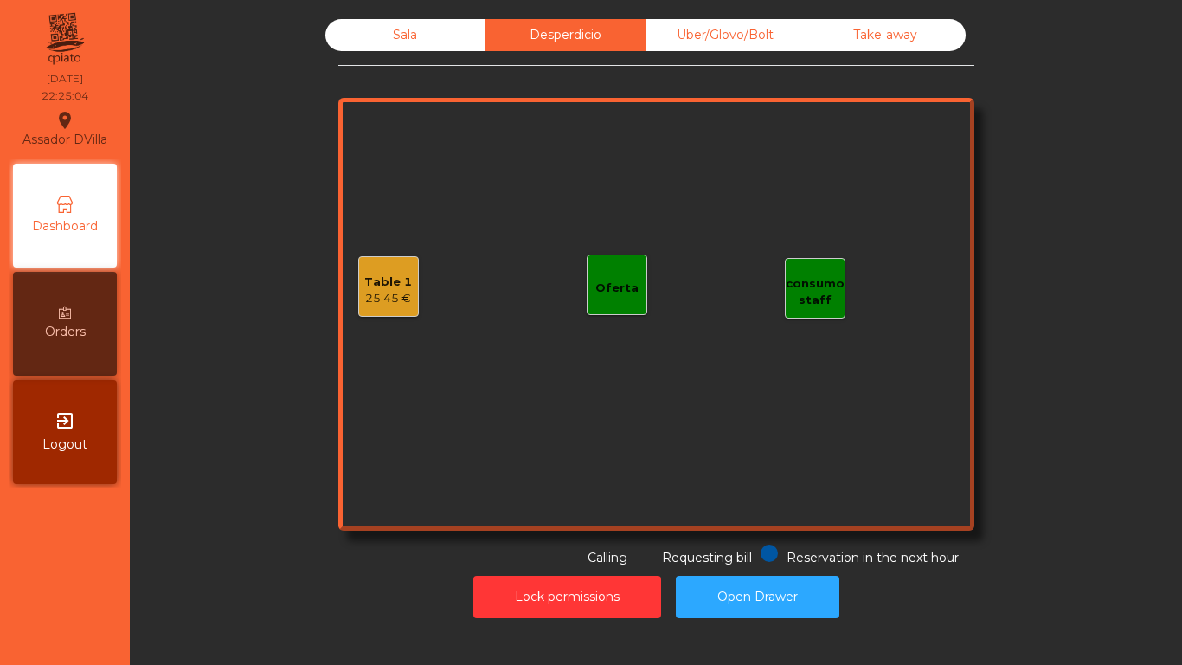
drag, startPoint x: 420, startPoint y: 33, endPoint x: 448, endPoint y: 45, distance: 31.0
click at [422, 32] on div "Sala" at bounding box center [405, 35] width 160 height 32
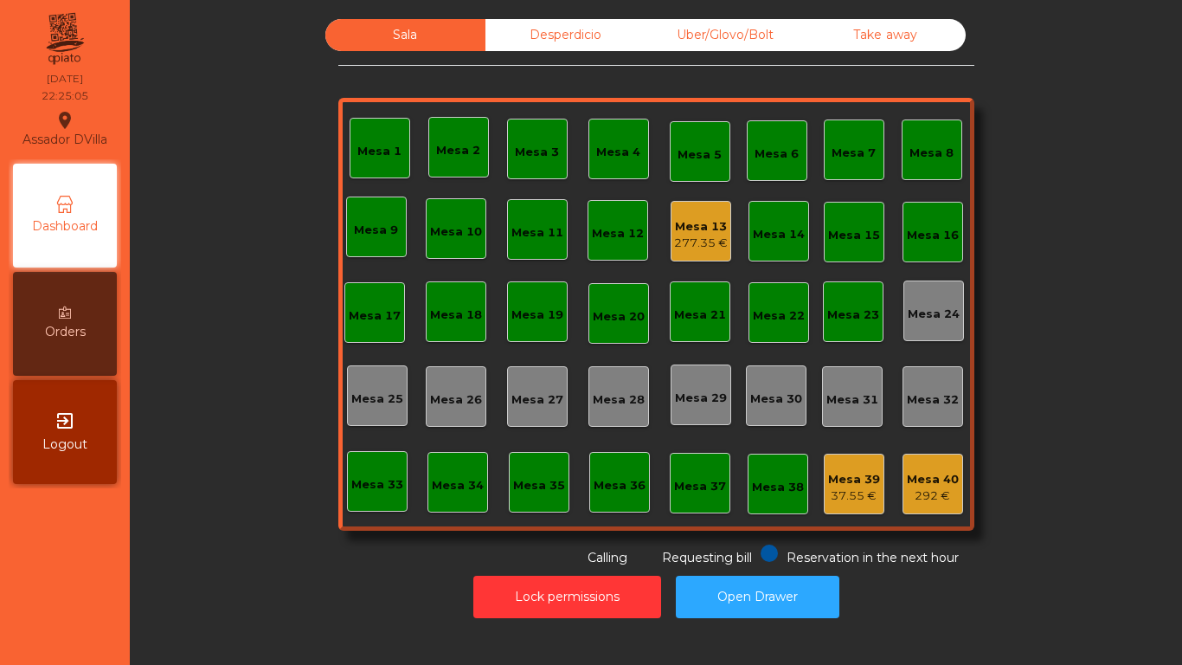
click at [710, 238] on div "277.35 €" at bounding box center [701, 243] width 54 height 17
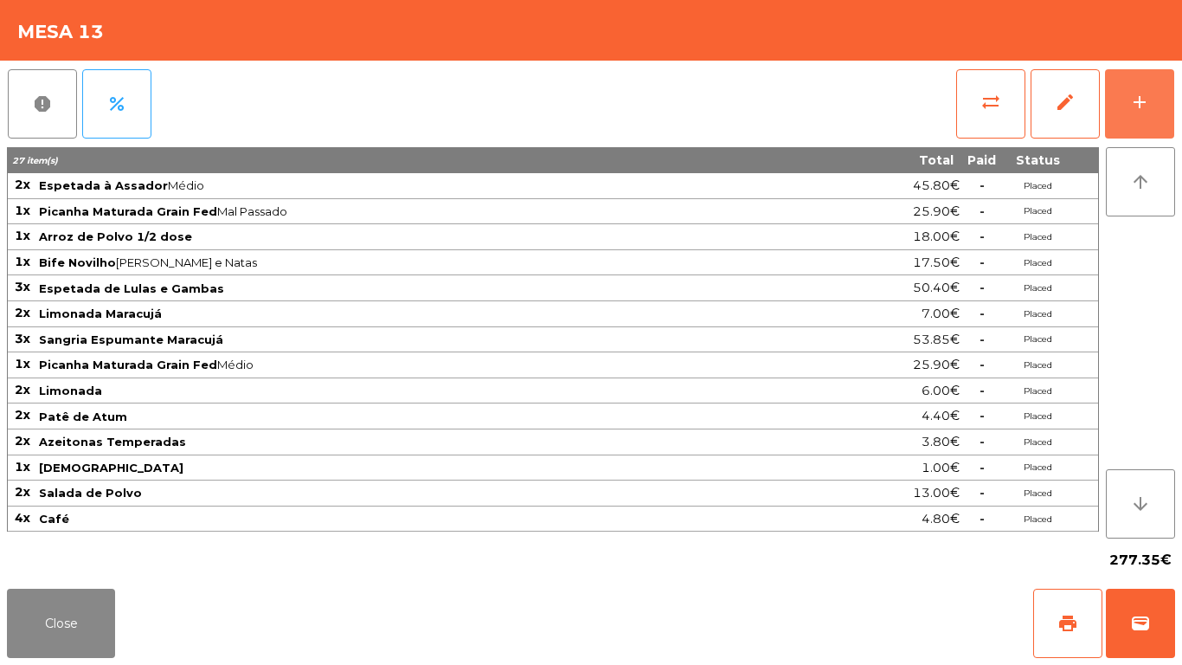
click at [1162, 87] on button "add" at bounding box center [1139, 103] width 69 height 69
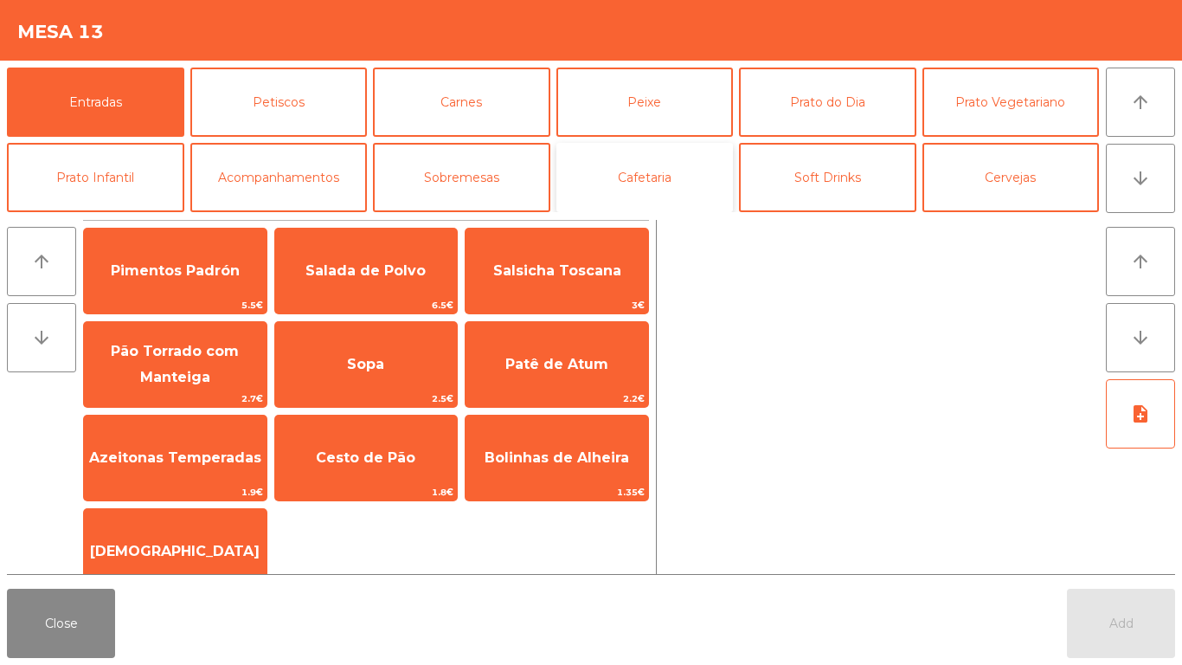
click at [629, 168] on button "Cafetaria" at bounding box center [645, 177] width 177 height 69
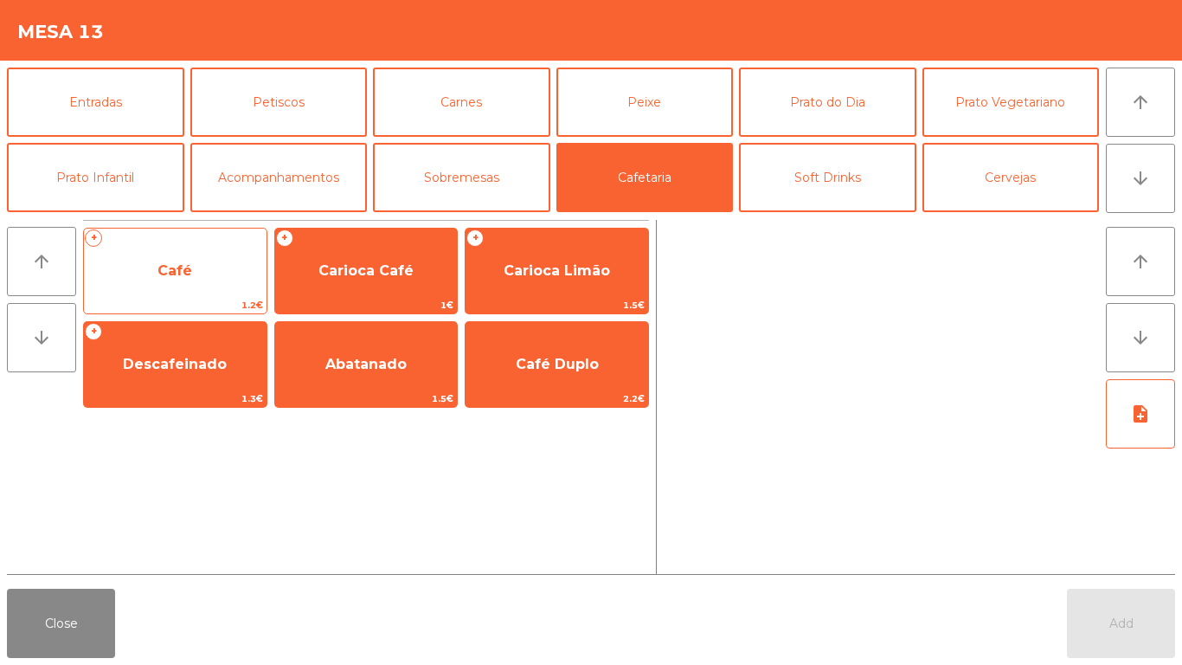
click at [179, 288] on span "Café" at bounding box center [175, 271] width 183 height 47
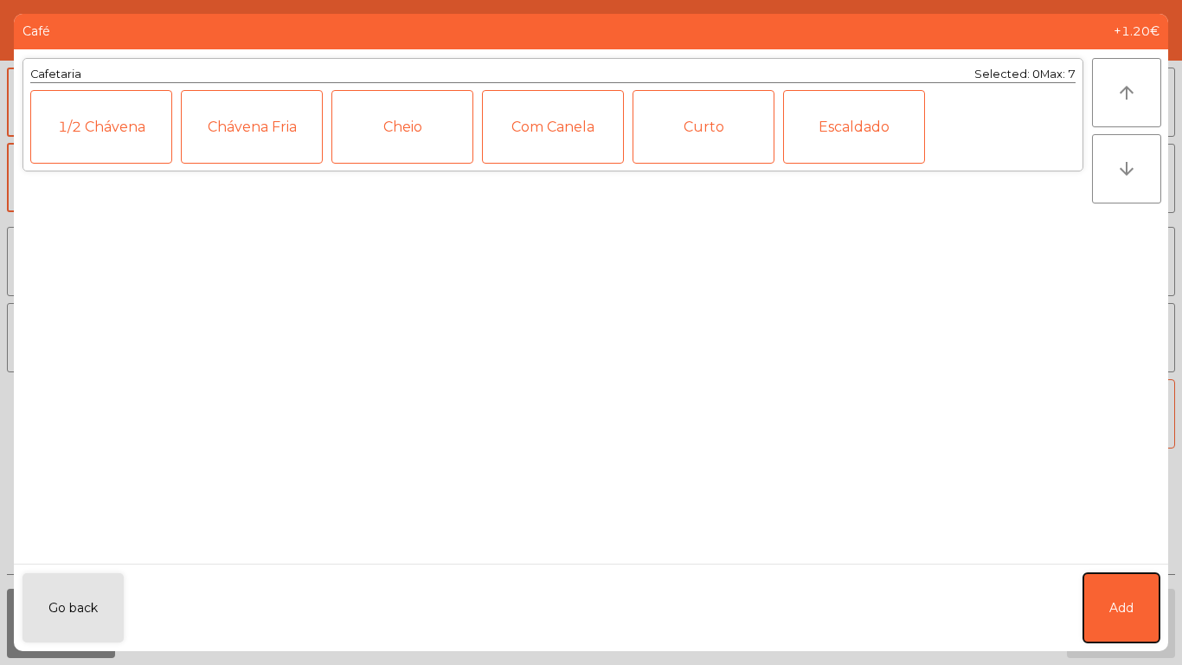
click at [1091, 618] on button "Add" at bounding box center [1122, 607] width 76 height 69
click at [1074, 618] on button "Add" at bounding box center [1121, 623] width 108 height 69
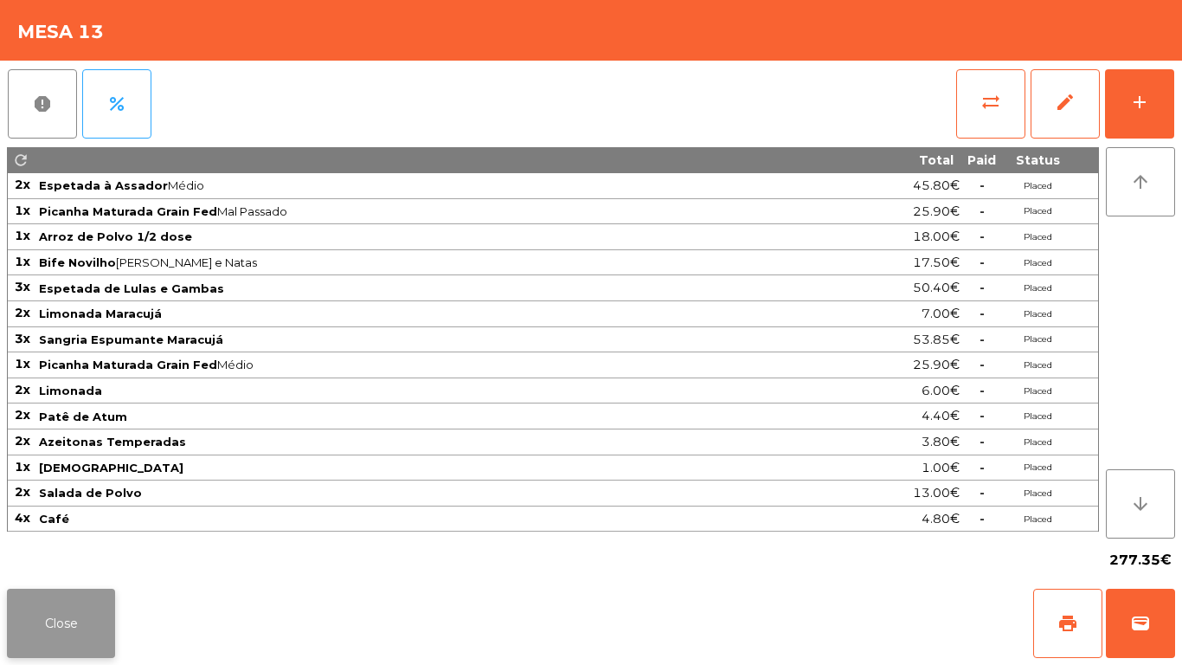
click at [71, 610] on button "Close" at bounding box center [61, 623] width 108 height 69
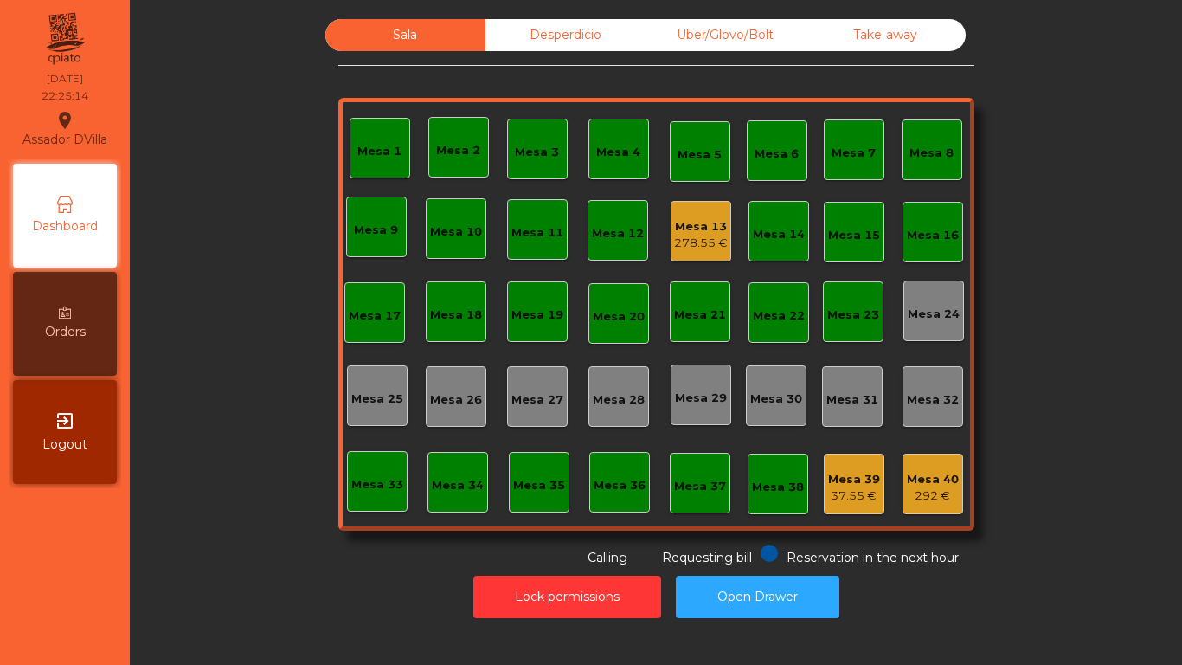
click at [693, 239] on div "278.55 €" at bounding box center [701, 243] width 54 height 17
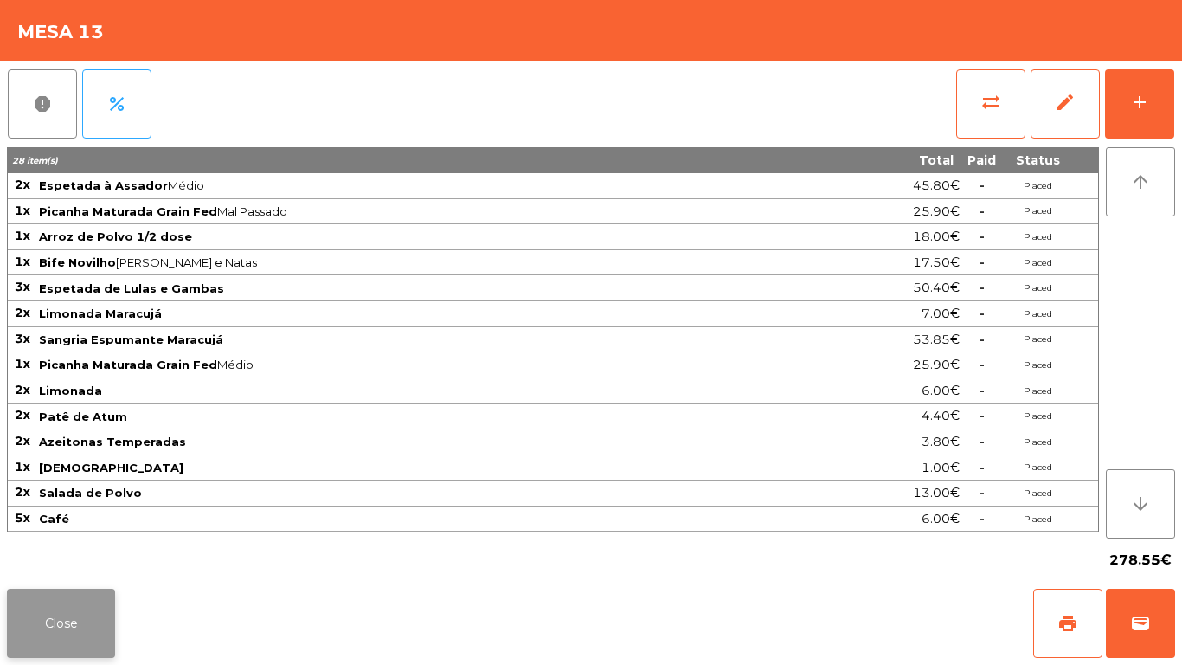
click at [67, 626] on button "Close" at bounding box center [61, 623] width 108 height 69
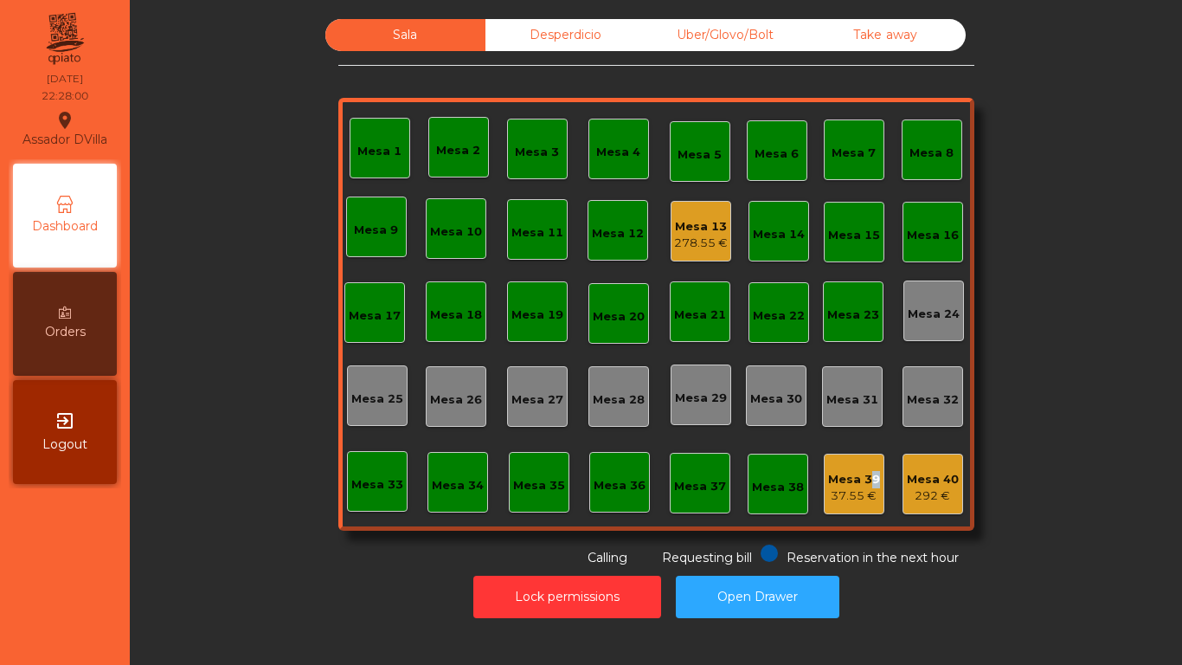
click at [866, 468] on div "Mesa 39 37.55 €" at bounding box center [854, 484] width 61 height 61
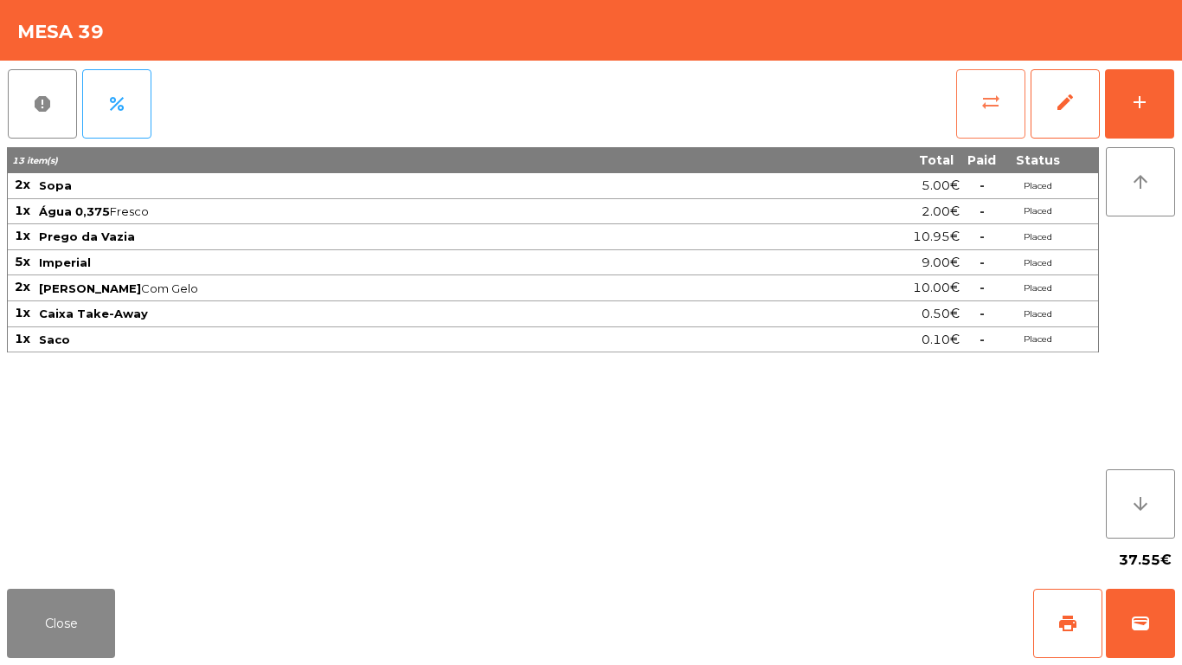
click at [992, 117] on button "sync_alt" at bounding box center [990, 103] width 69 height 69
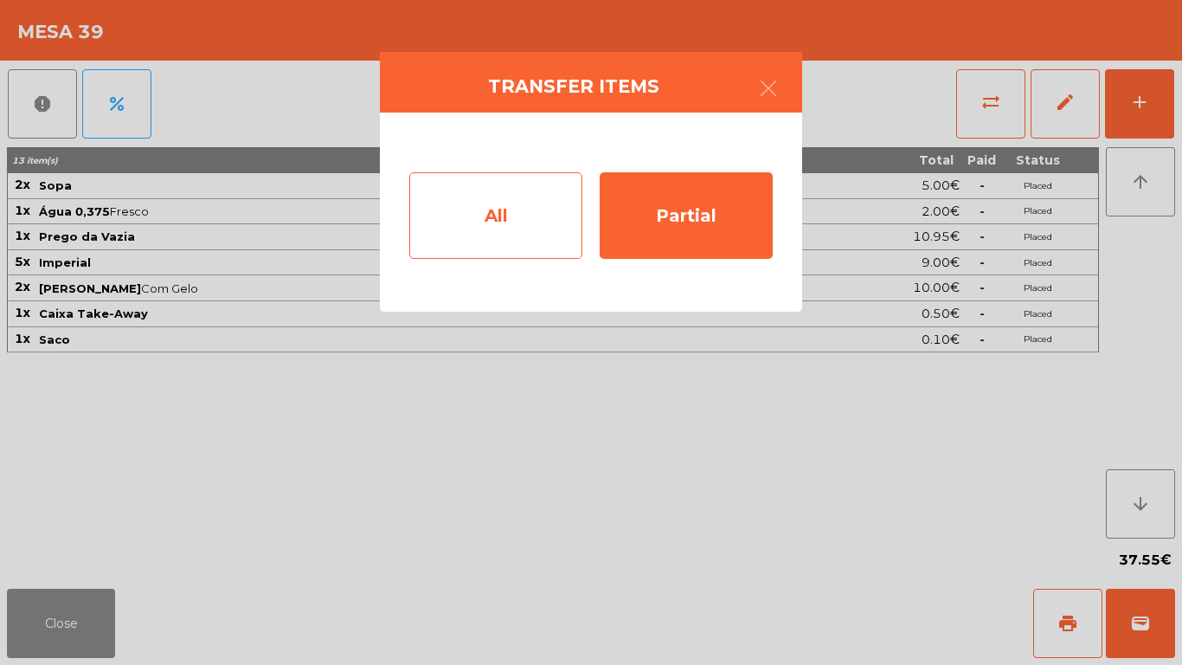
click at [536, 195] on div "All" at bounding box center [495, 215] width 173 height 87
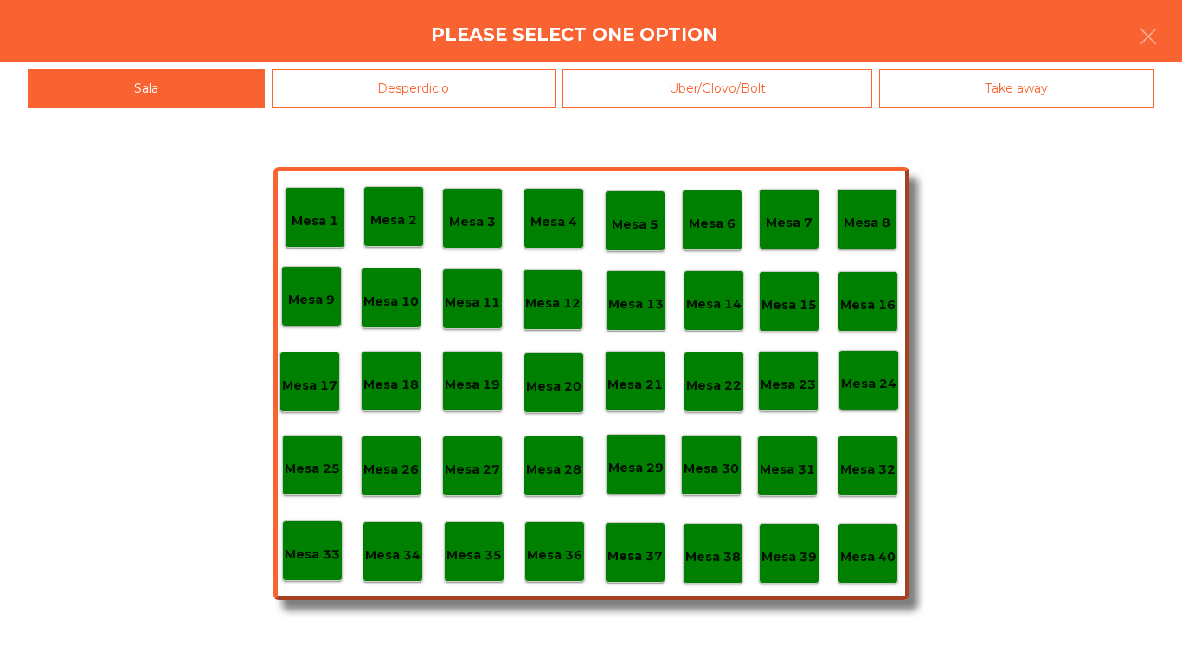
click at [890, 549] on p "Mesa 40" at bounding box center [867, 557] width 55 height 20
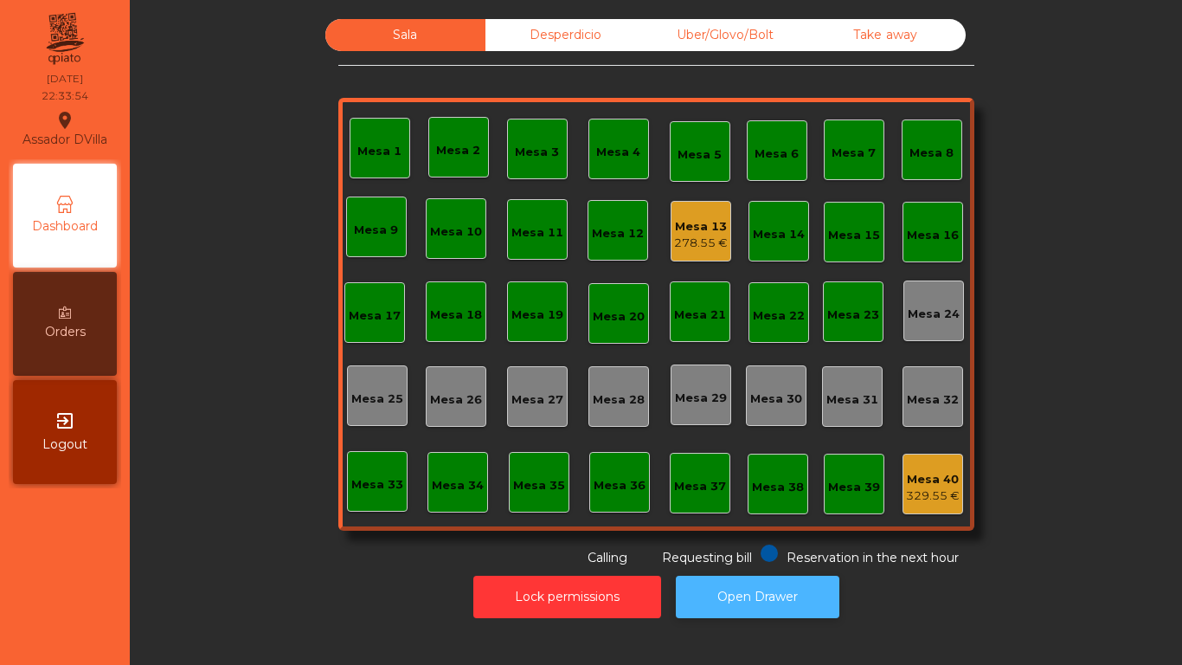
click at [740, 602] on button "Open Drawer" at bounding box center [758, 597] width 164 height 42
click at [752, 594] on button "Open Drawer" at bounding box center [758, 597] width 164 height 42
click at [732, 587] on button "Open Drawer" at bounding box center [758, 597] width 164 height 42
click at [677, 239] on div "278.55 €" at bounding box center [701, 243] width 54 height 17
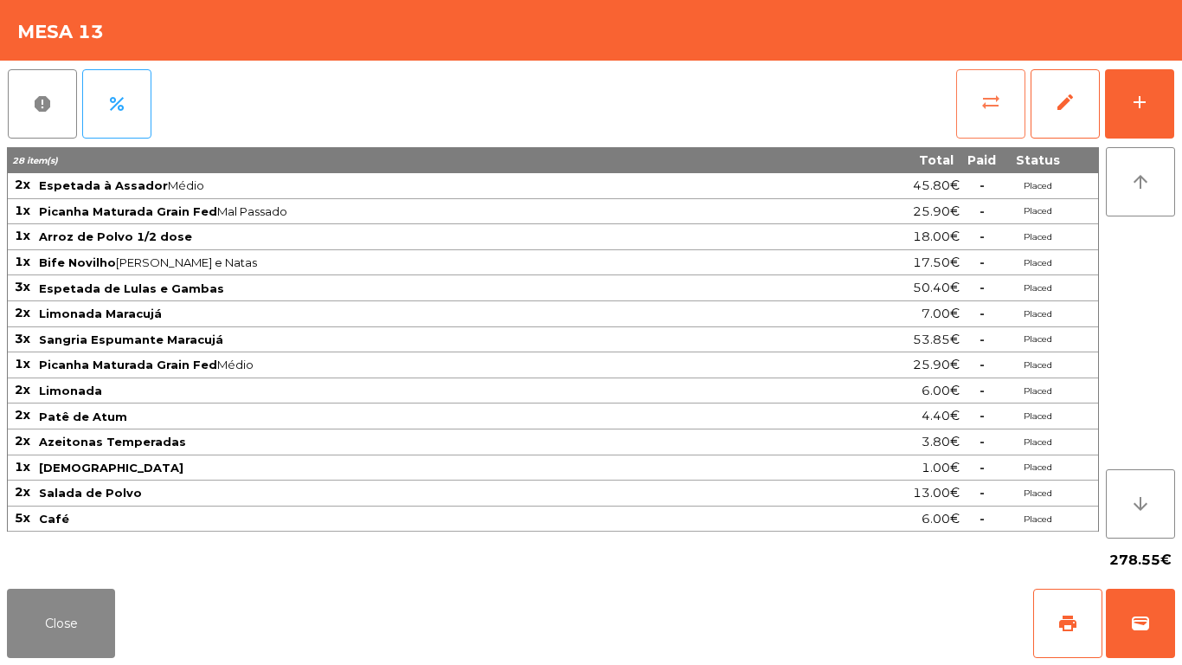
click at [989, 118] on button "sync_alt" at bounding box center [990, 103] width 69 height 69
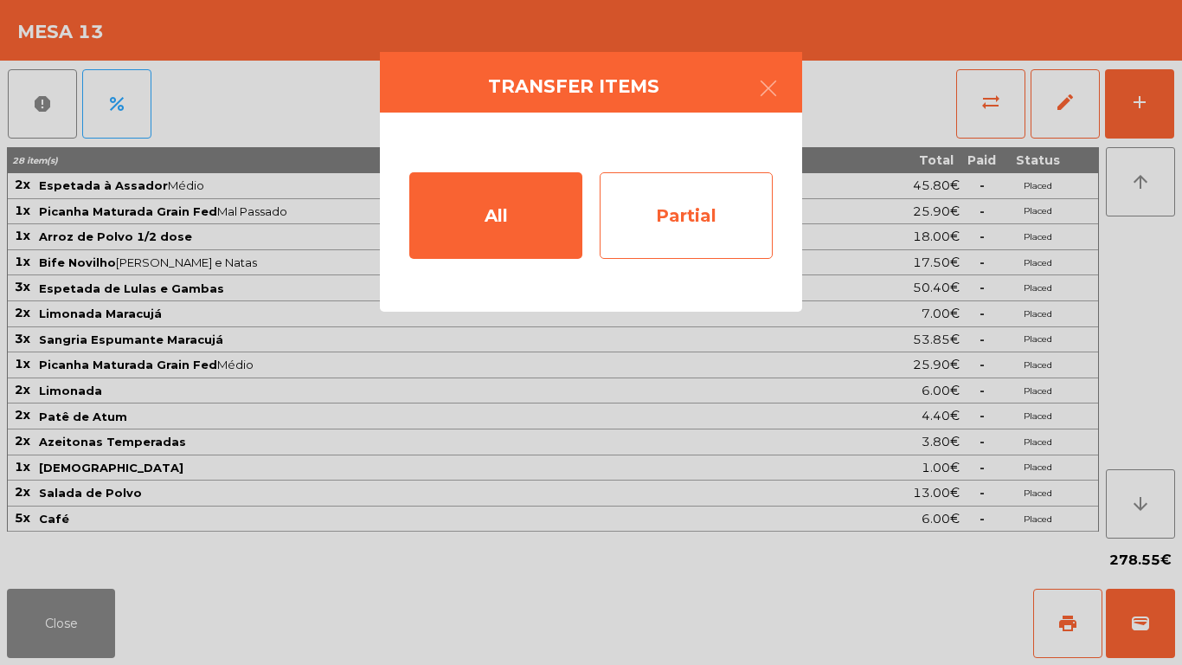
click at [621, 208] on div "Partial" at bounding box center [686, 215] width 173 height 87
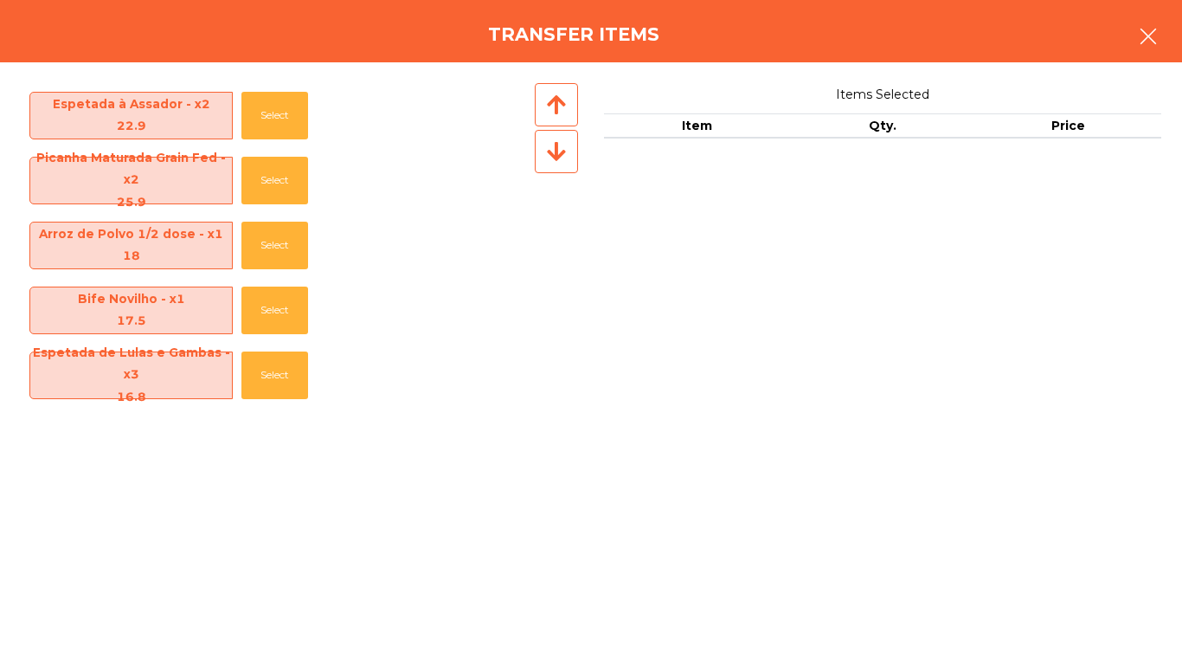
click at [1155, 35] on icon "button" at bounding box center [1148, 36] width 21 height 21
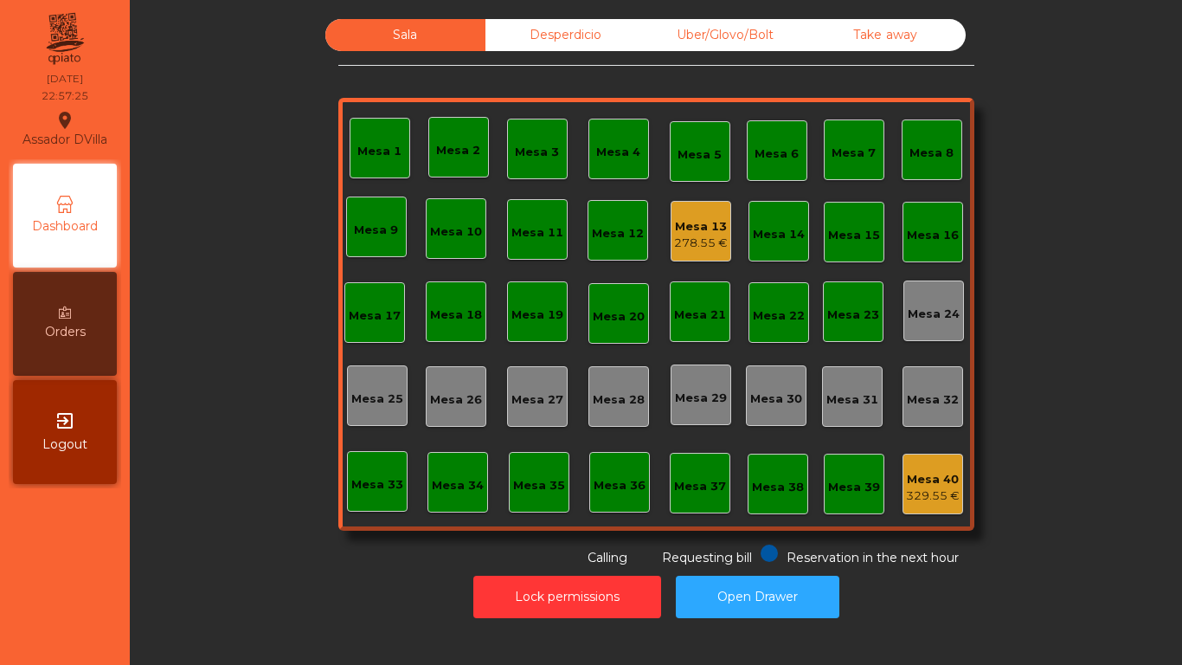
click at [680, 222] on div "Mesa 13" at bounding box center [701, 226] width 54 height 17
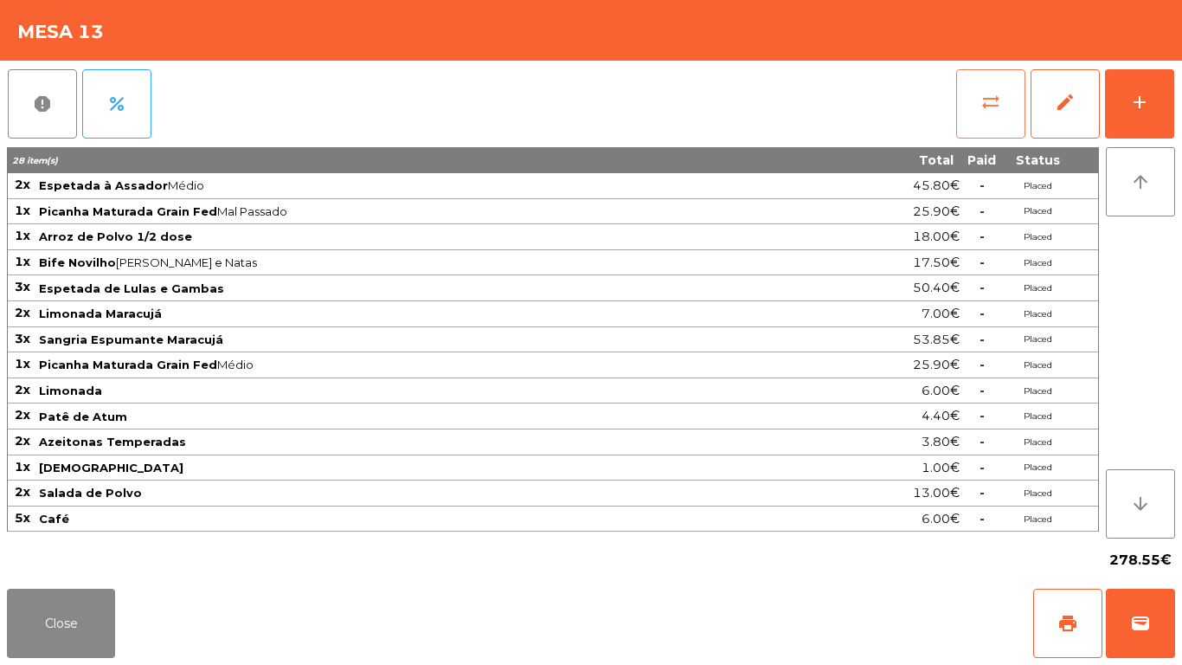
click at [990, 98] on span "sync_alt" at bounding box center [991, 102] width 21 height 21
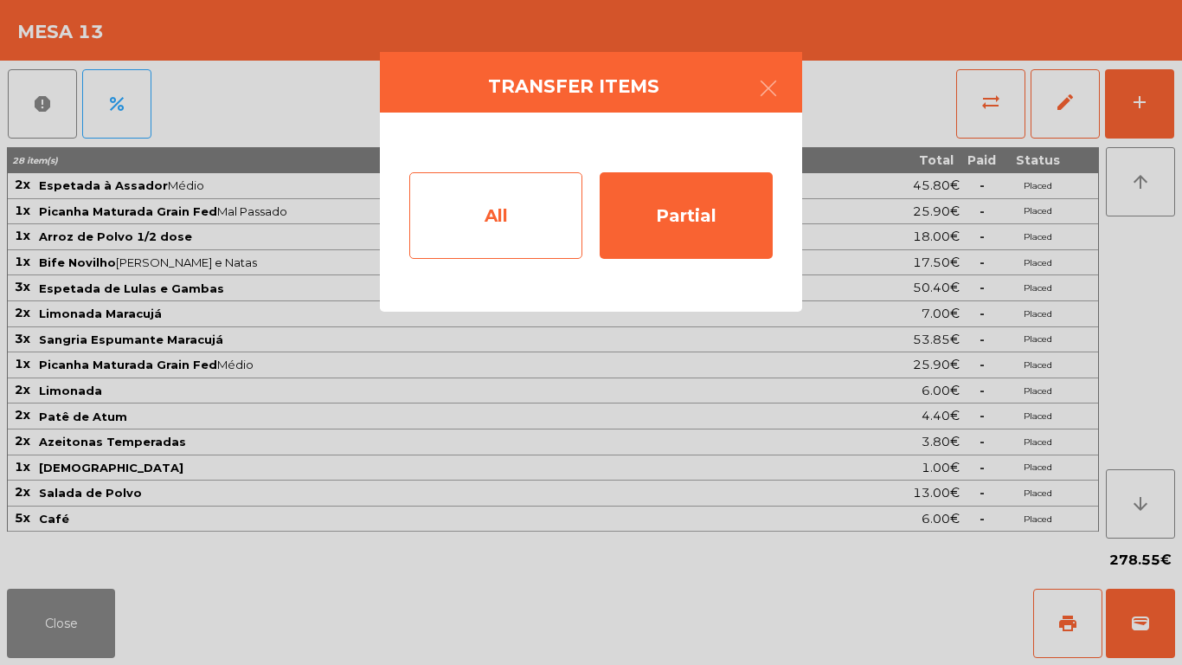
click at [551, 196] on div "All" at bounding box center [495, 215] width 173 height 87
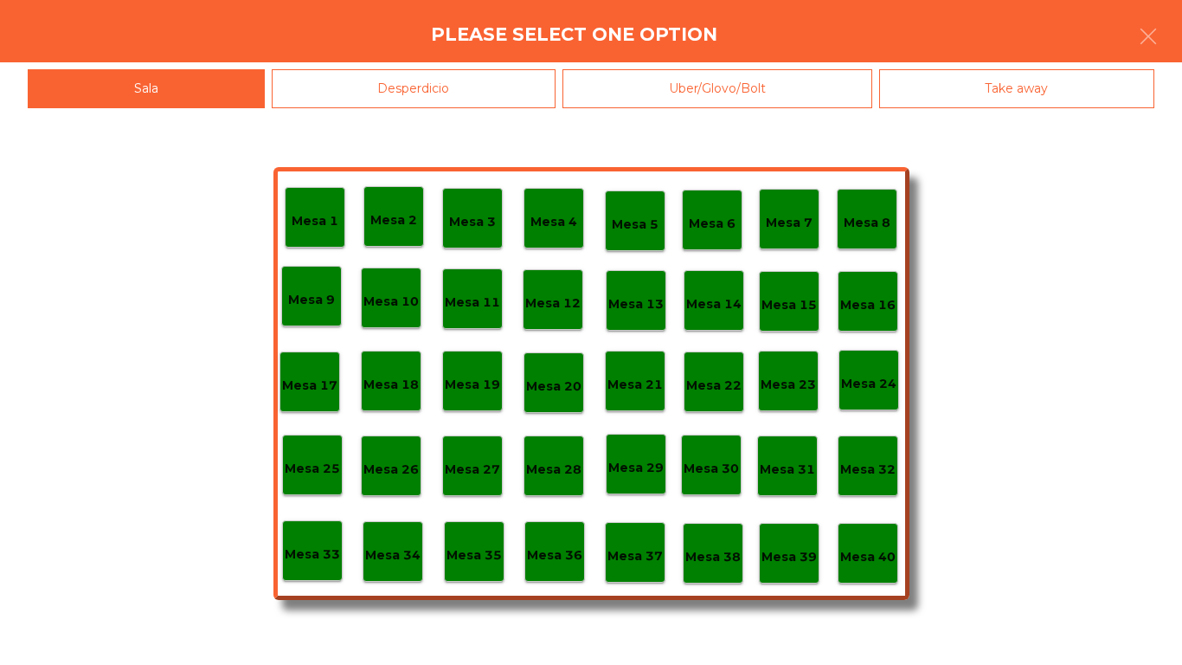
click at [770, 550] on p "Mesa 39" at bounding box center [789, 557] width 55 height 20
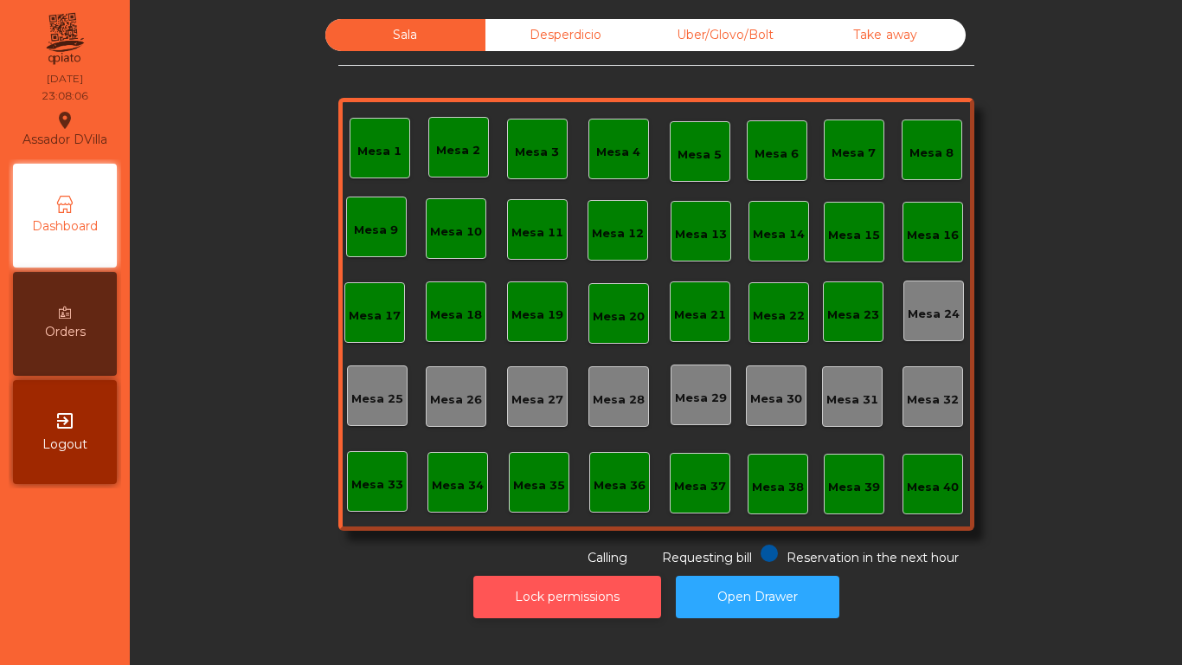
click at [602, 615] on button "Lock permissions" at bounding box center [567, 597] width 188 height 42
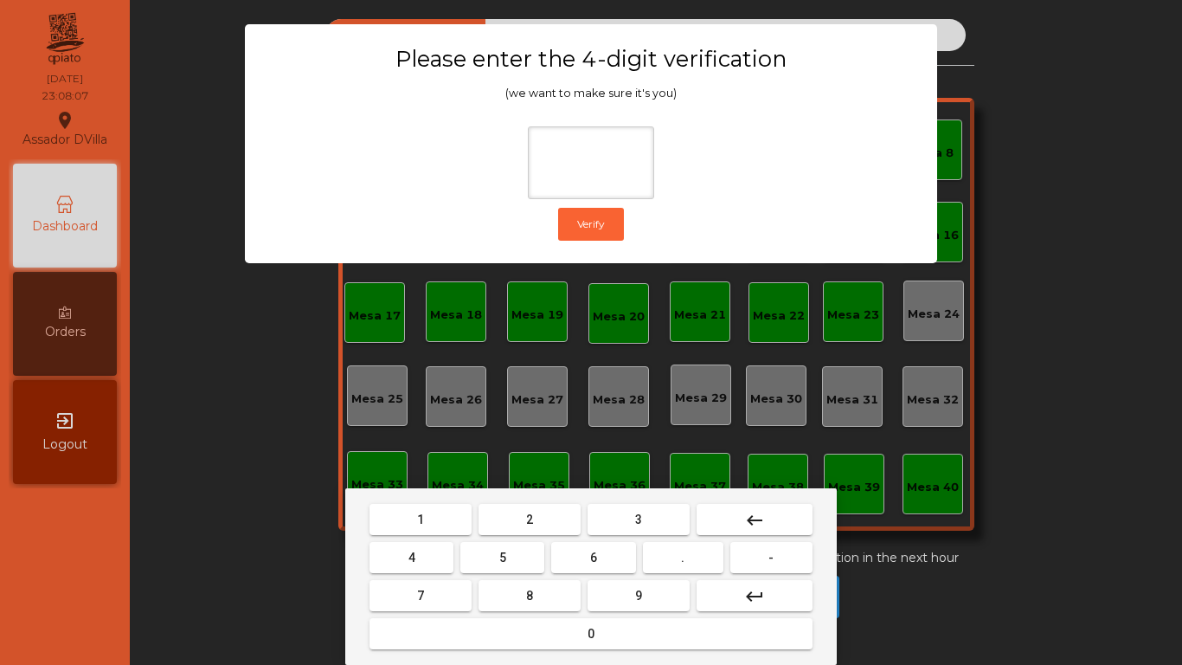
drag, startPoint x: 546, startPoint y: 526, endPoint x: 515, endPoint y: 530, distance: 31.4
click at [545, 526] on button "2" at bounding box center [530, 519] width 102 height 31
click at [451, 546] on button "4" at bounding box center [412, 557] width 84 height 31
drag, startPoint x: 585, startPoint y: 550, endPoint x: 636, endPoint y: 616, distance: 83.3
click at [588, 551] on button "6" at bounding box center [593, 557] width 84 height 31
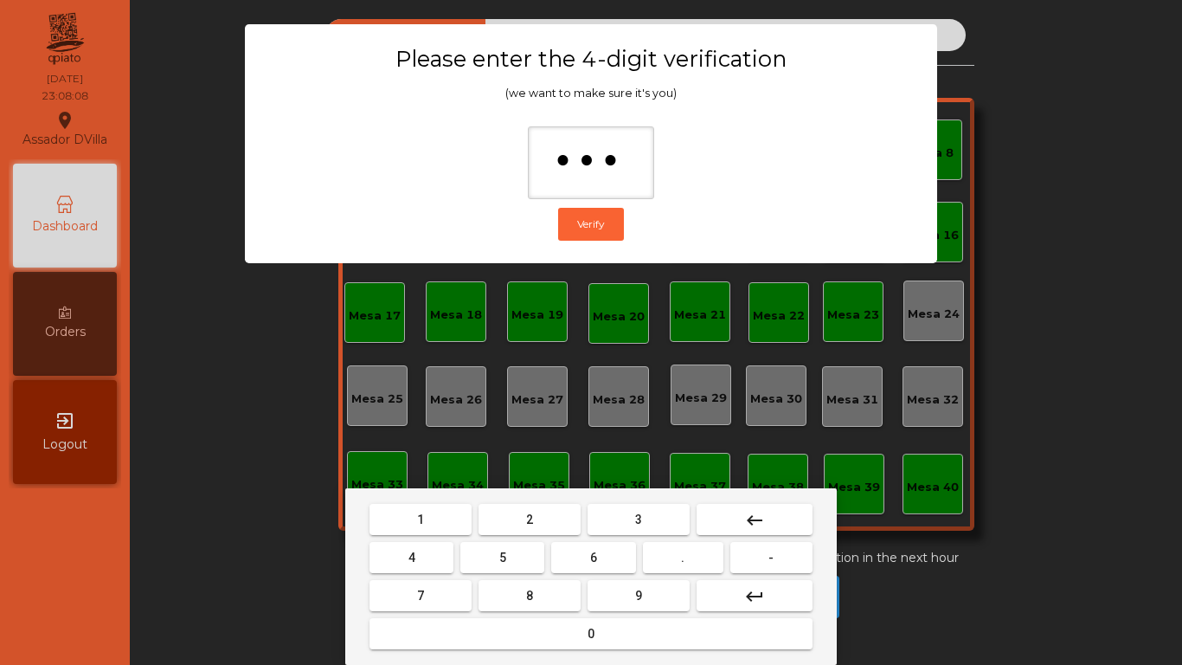
click at [640, 612] on mat-keyboard-key "9" at bounding box center [638, 595] width 109 height 38
click at [637, 605] on button "9" at bounding box center [639, 595] width 102 height 31
type input "****"
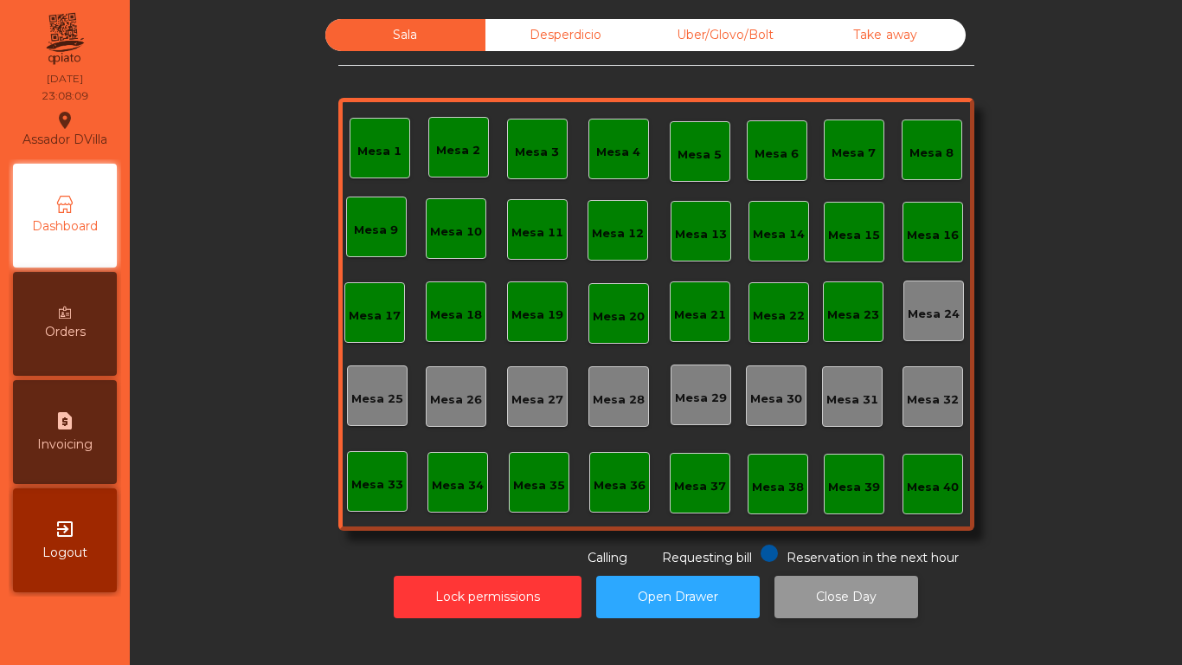
click at [825, 579] on button "Close Day" at bounding box center [847, 597] width 144 height 42
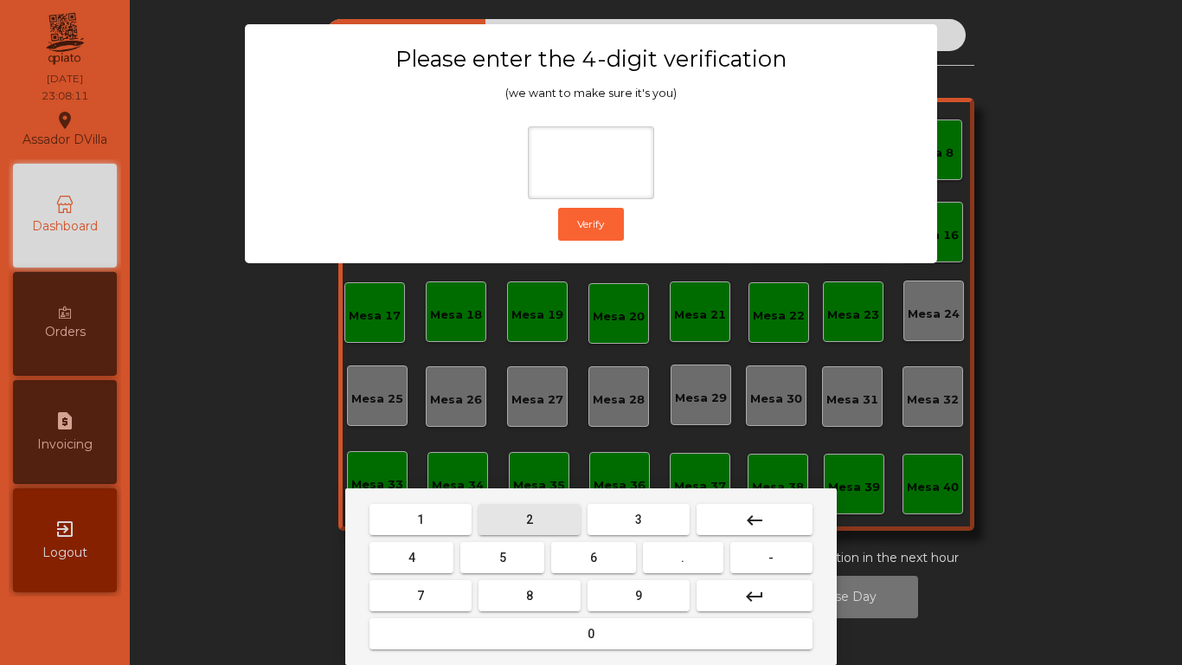
click at [537, 525] on button "2" at bounding box center [530, 519] width 102 height 31
drag, startPoint x: 406, startPoint y: 558, endPoint x: 531, endPoint y: 557, distance: 125.5
click at [407, 557] on button "4" at bounding box center [412, 557] width 84 height 31
click at [576, 554] on button "6" at bounding box center [593, 557] width 84 height 31
click at [613, 581] on button "9" at bounding box center [639, 595] width 102 height 31
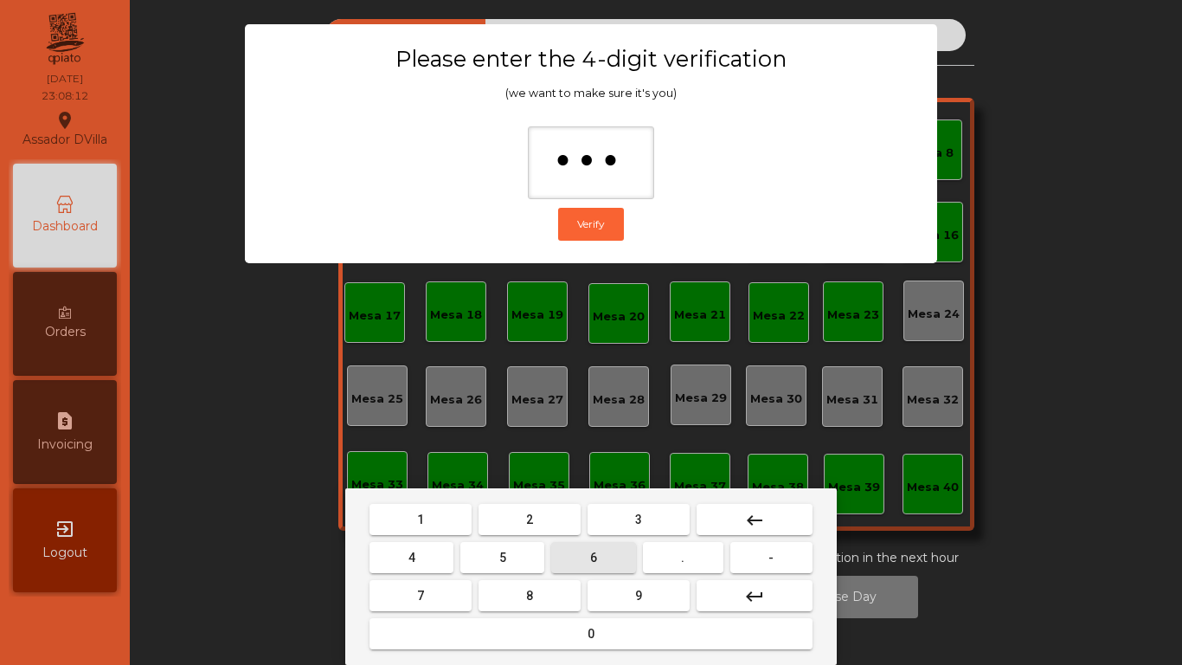
type input "****"
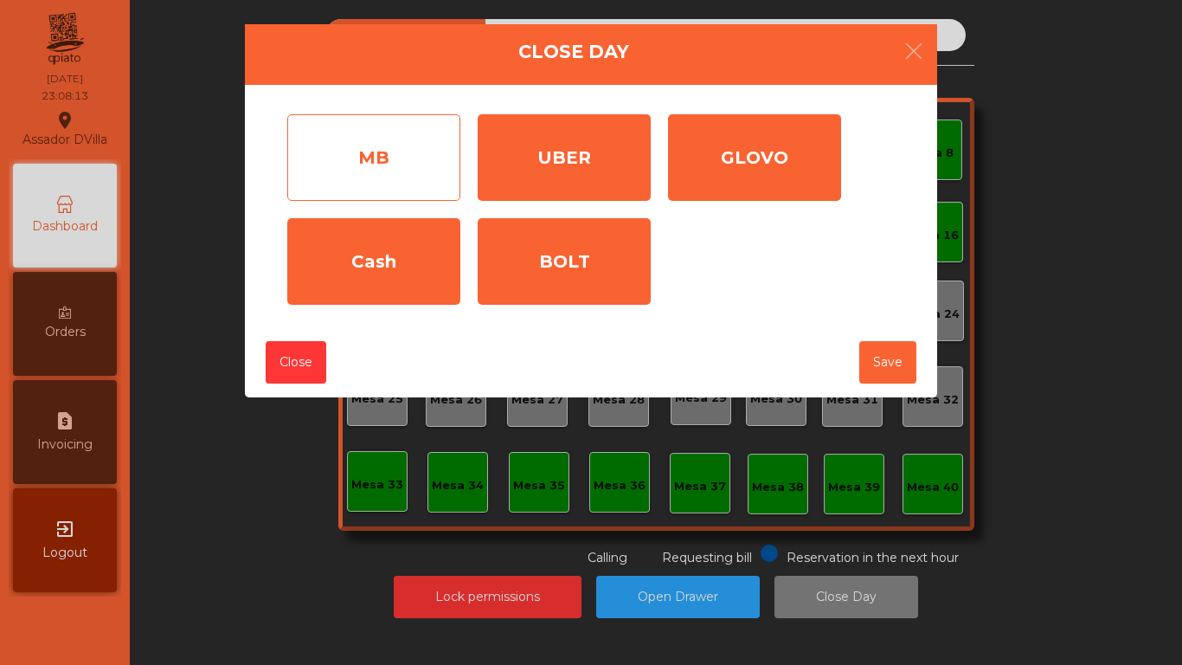
click at [416, 177] on div "MB" at bounding box center [373, 157] width 173 height 87
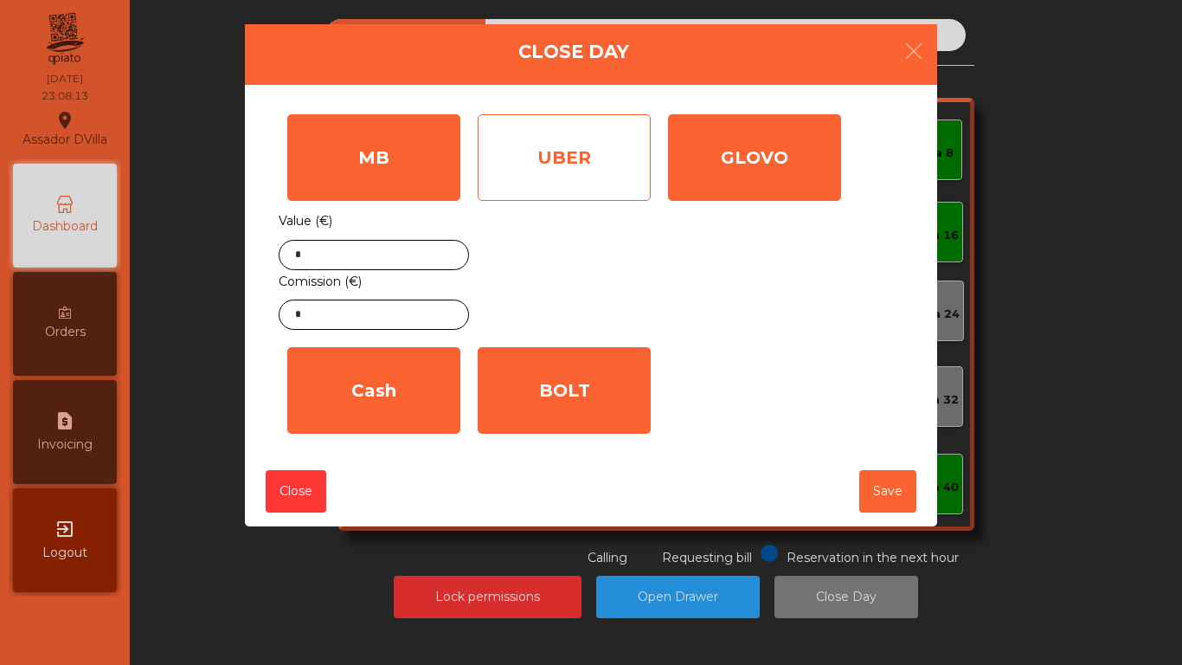
click at [561, 157] on div "UBER" at bounding box center [564, 157] width 173 height 87
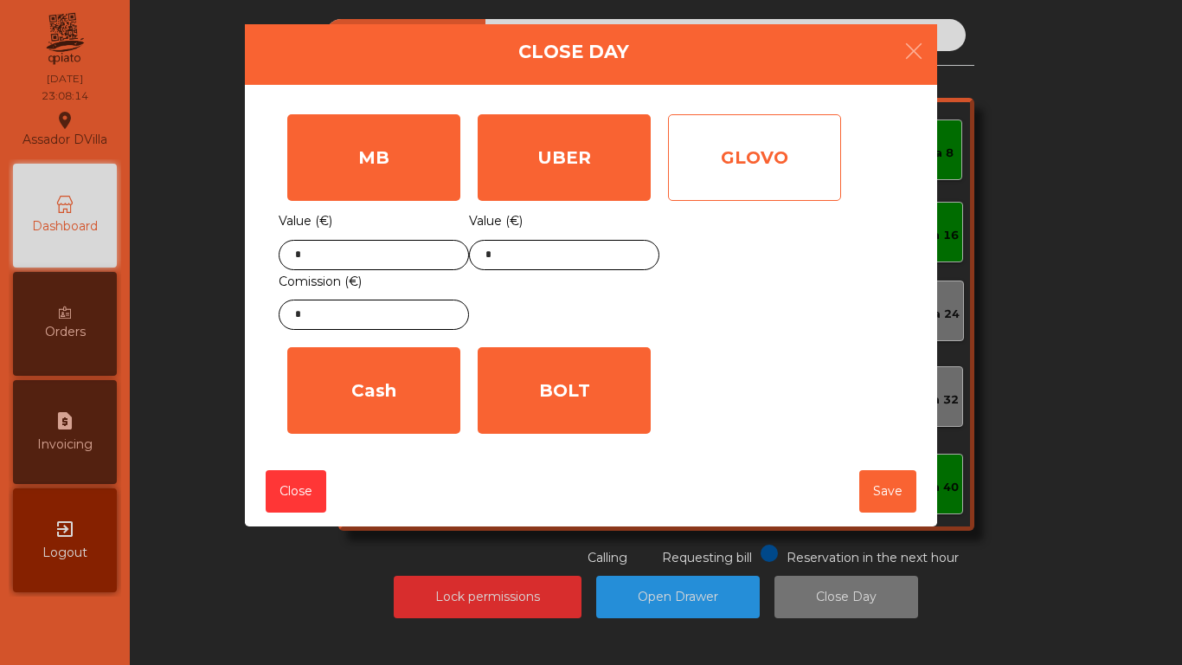
click at [718, 164] on div "GLOVO" at bounding box center [754, 157] width 173 height 87
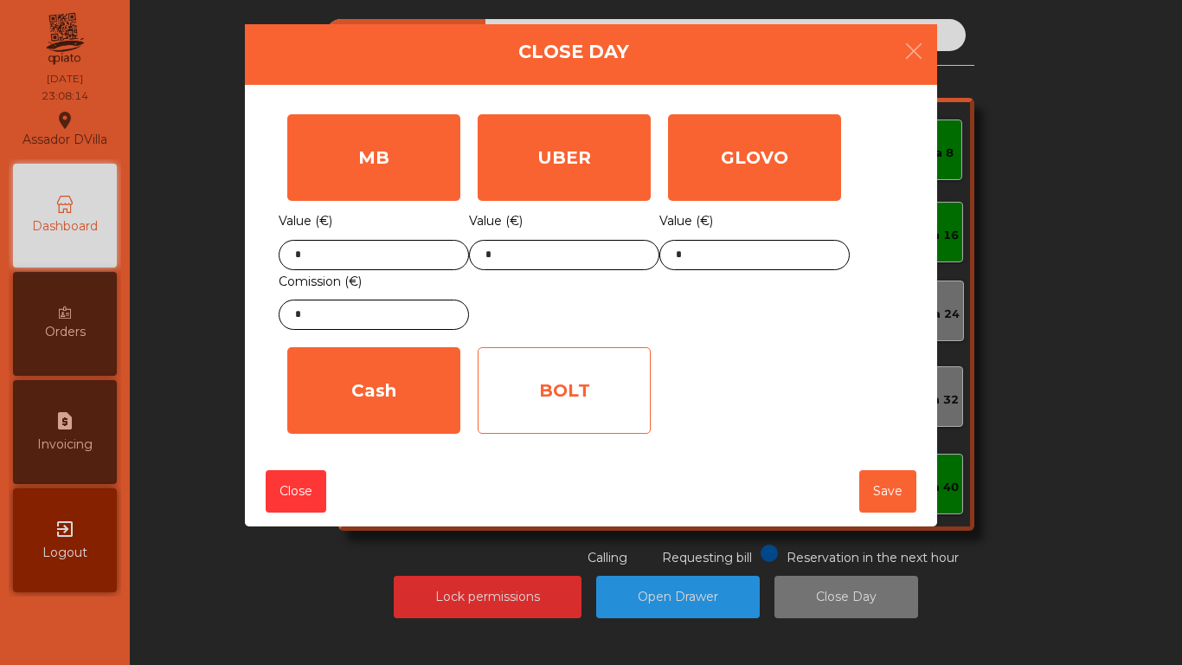
click at [545, 394] on div "BOLT" at bounding box center [564, 390] width 173 height 87
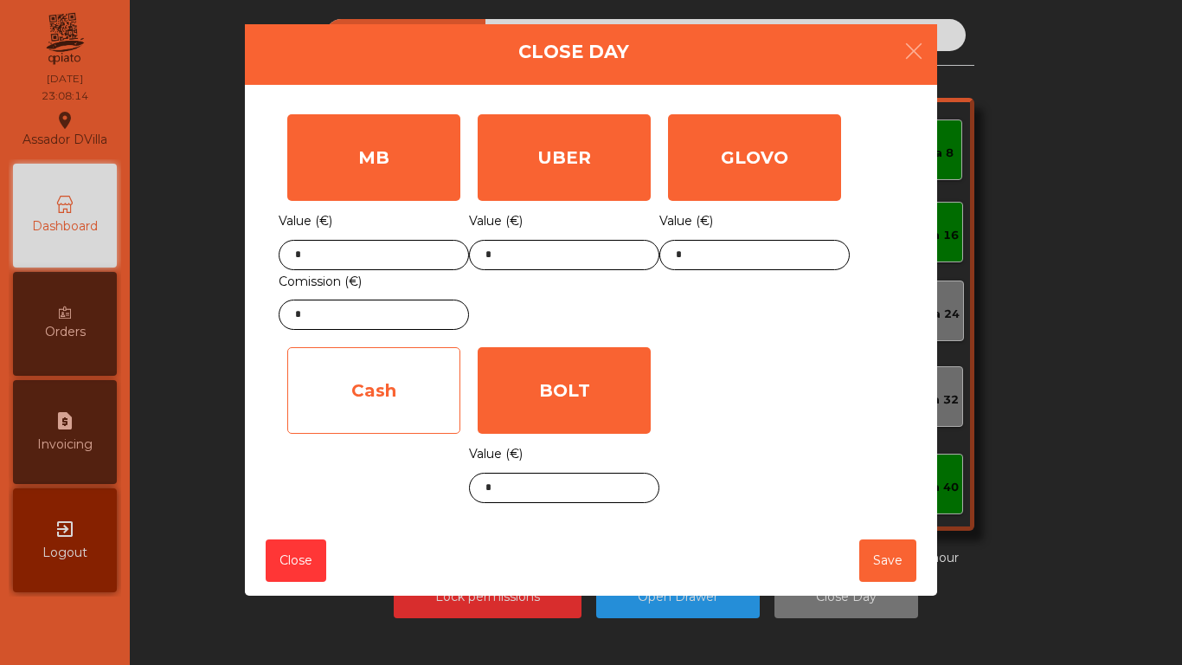
click at [422, 379] on div "Cash" at bounding box center [373, 390] width 173 height 87
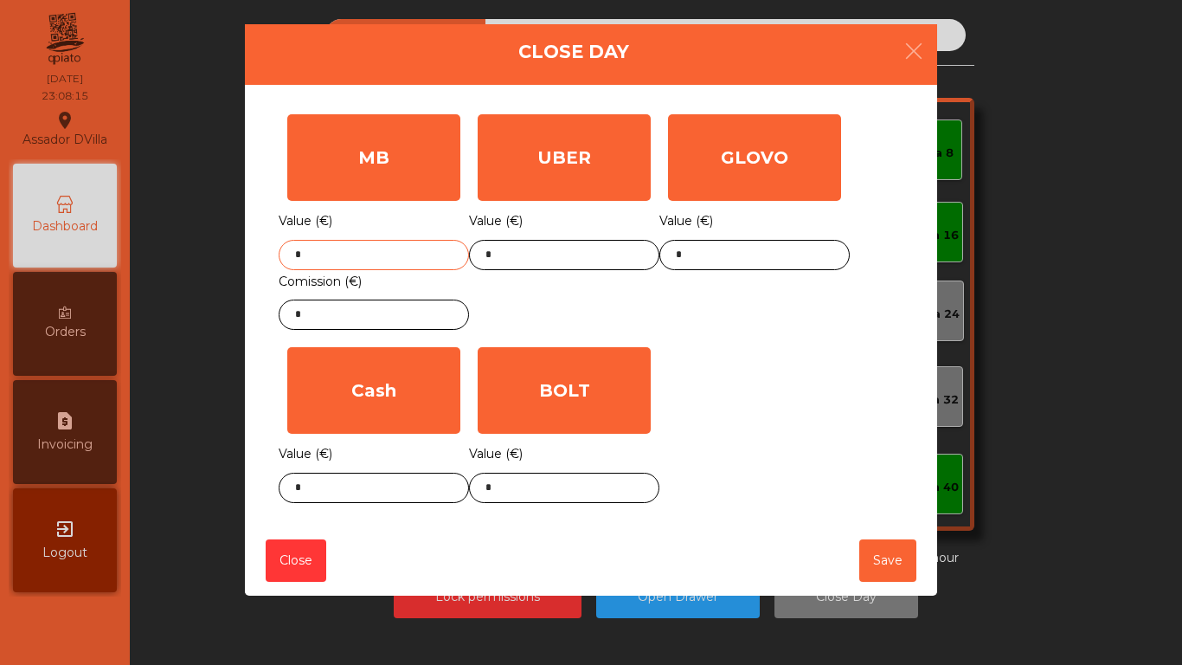
click at [406, 248] on input "*" at bounding box center [374, 255] width 190 height 30
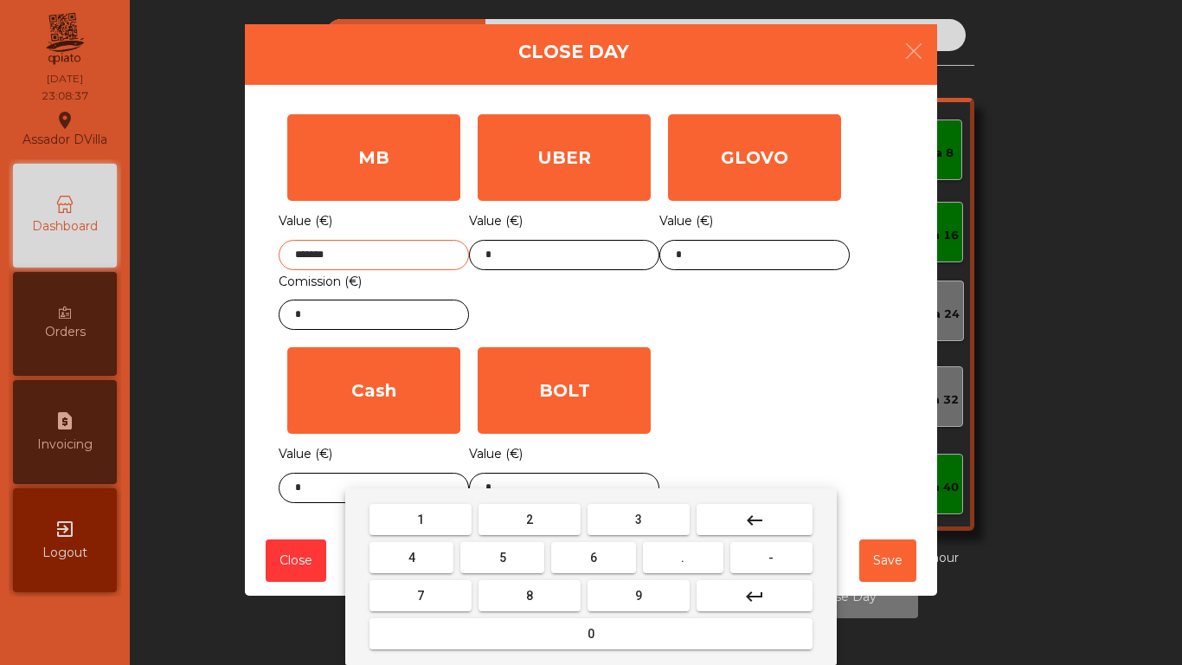
type input "*******"
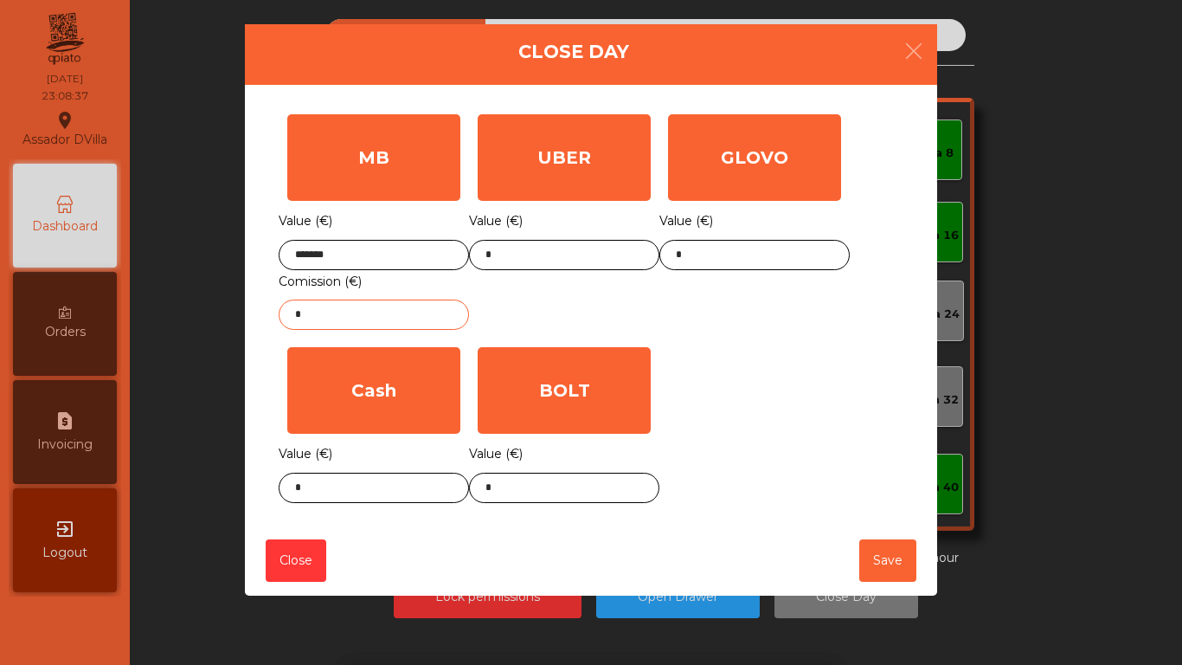
click at [382, 322] on input "*" at bounding box center [374, 314] width 190 height 30
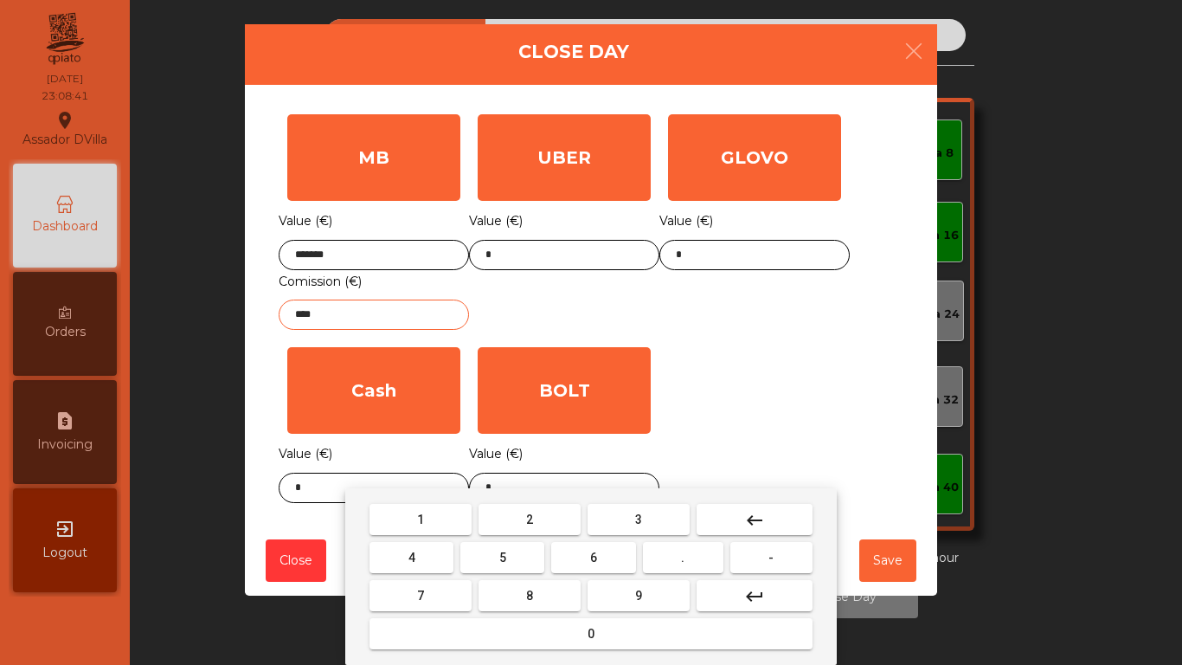
type input "****"
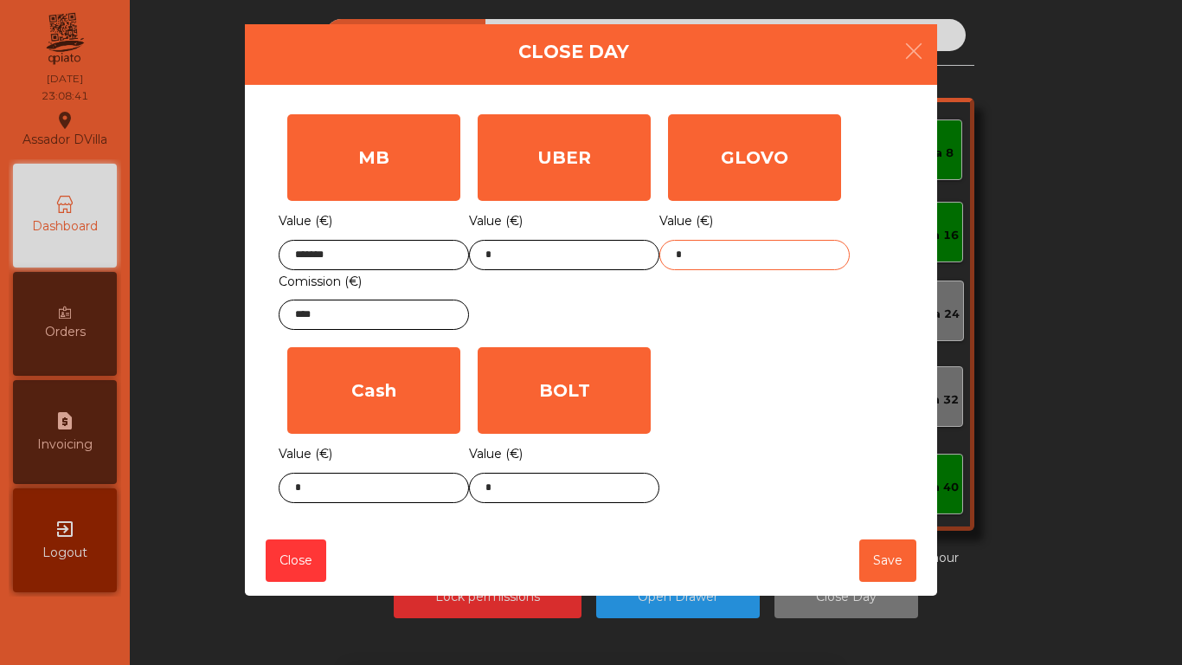
click at [716, 264] on input "*" at bounding box center [755, 255] width 190 height 30
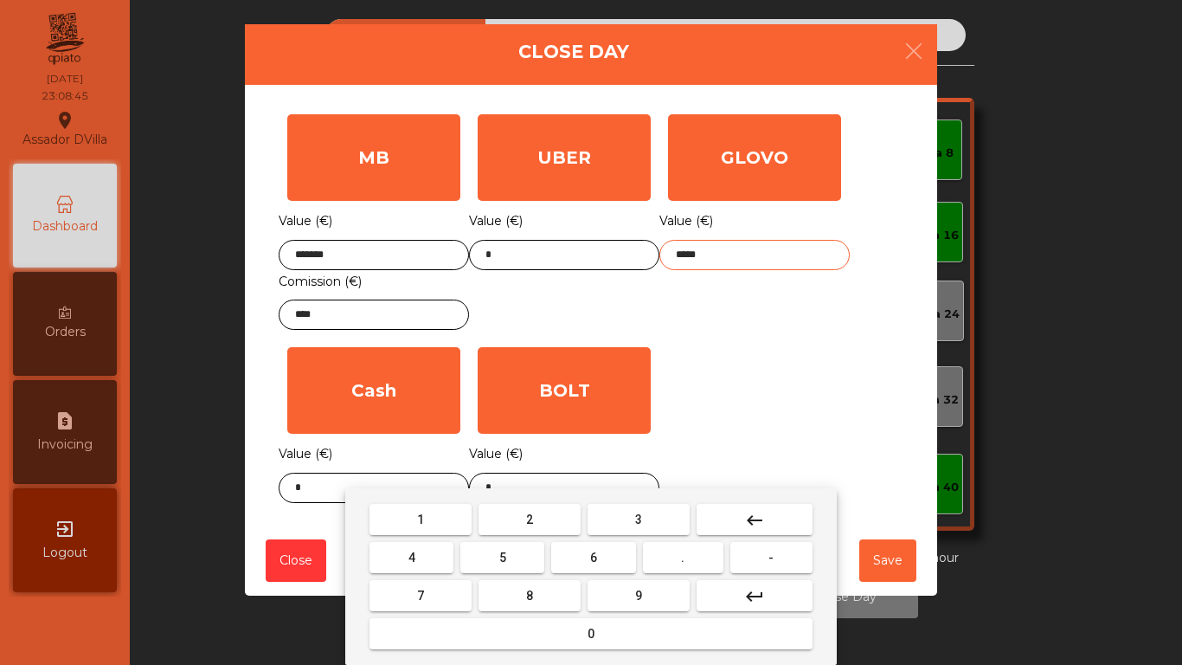
type input "*****"
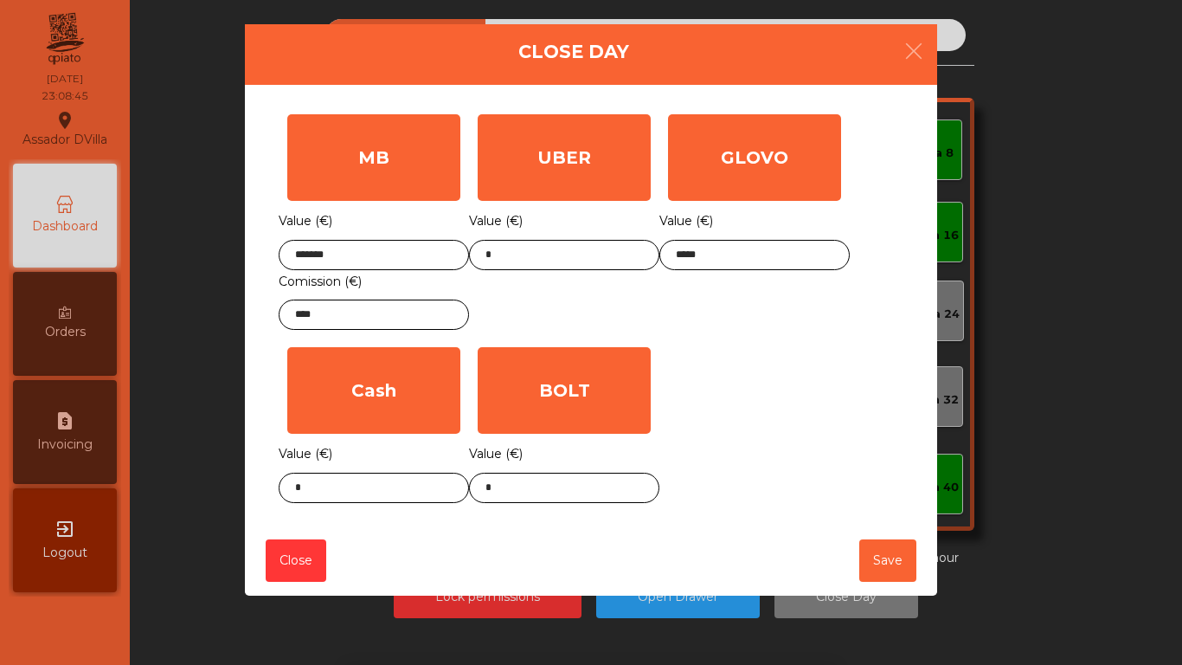
click at [716, 368] on div "MB Value (€) ******* Comission (€) **** UBER Value (€) * GLOVO Value (€) ***** …" at bounding box center [591, 309] width 625 height 406
click at [545, 476] on input "*" at bounding box center [564, 488] width 190 height 30
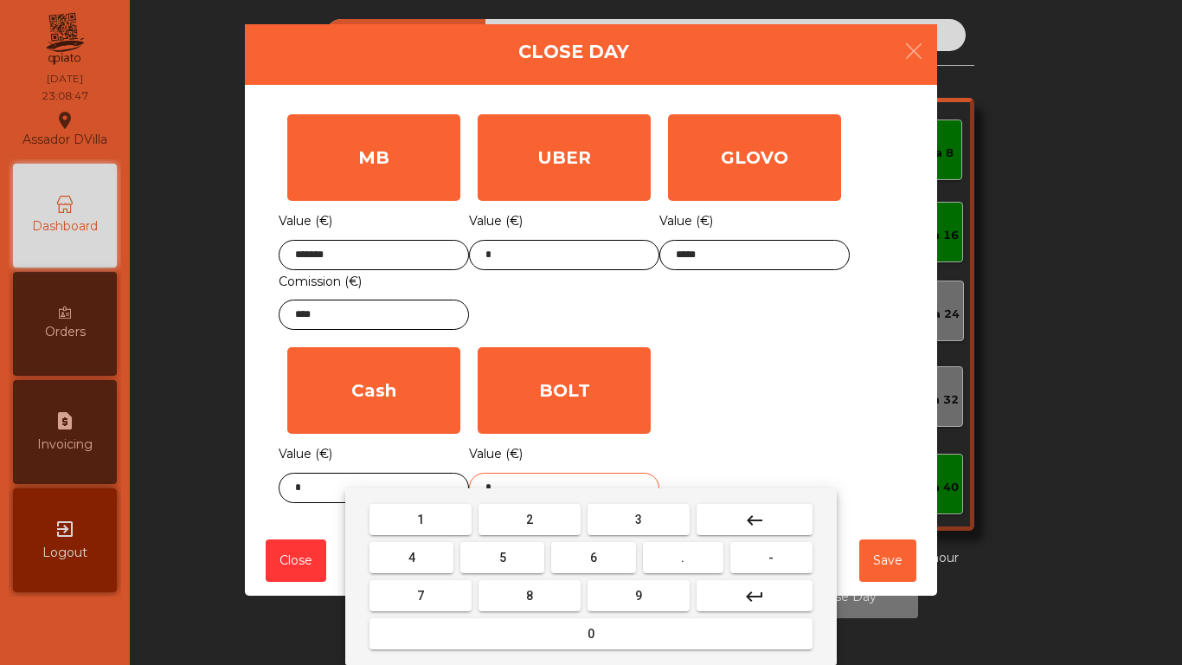
click at [545, 476] on input "*" at bounding box center [564, 488] width 190 height 30
type input "*****"
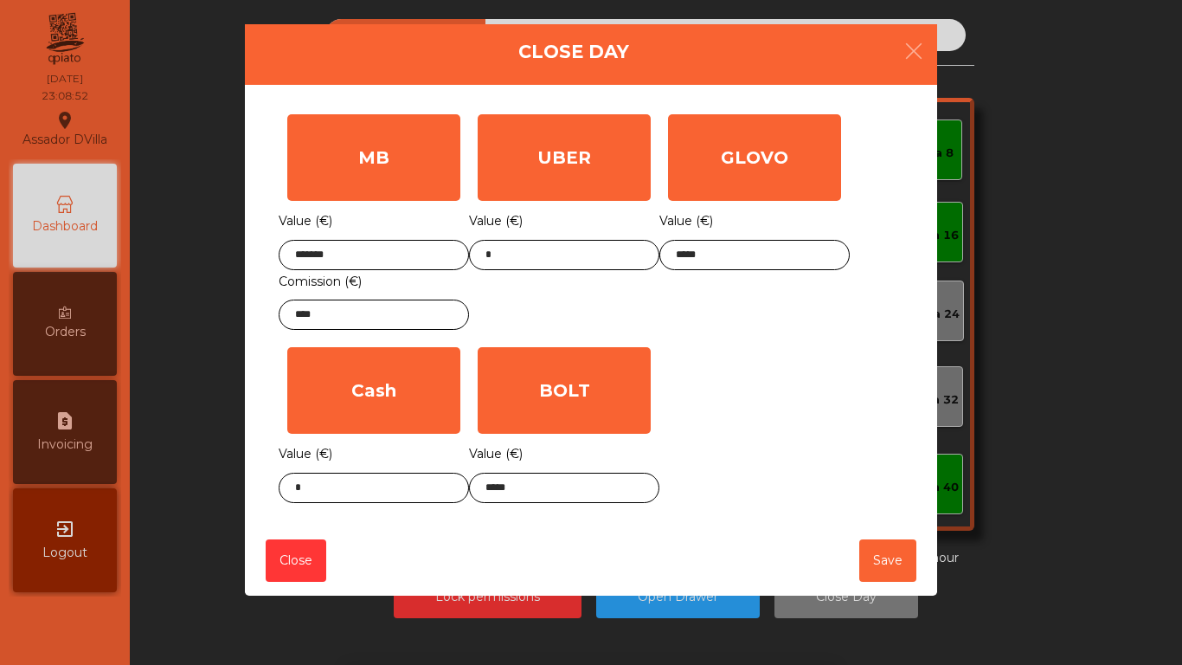
click at [714, 430] on div "MB Value (€) ******* Comission (€) **** UBER Value (€) * GLOVO Value (€) ***** …" at bounding box center [591, 309] width 625 height 406
click at [322, 500] on body "Assador DVilla location_on 14/09/2025 23:08:53 Dashboard Orders request_page In…" at bounding box center [591, 332] width 1182 height 665
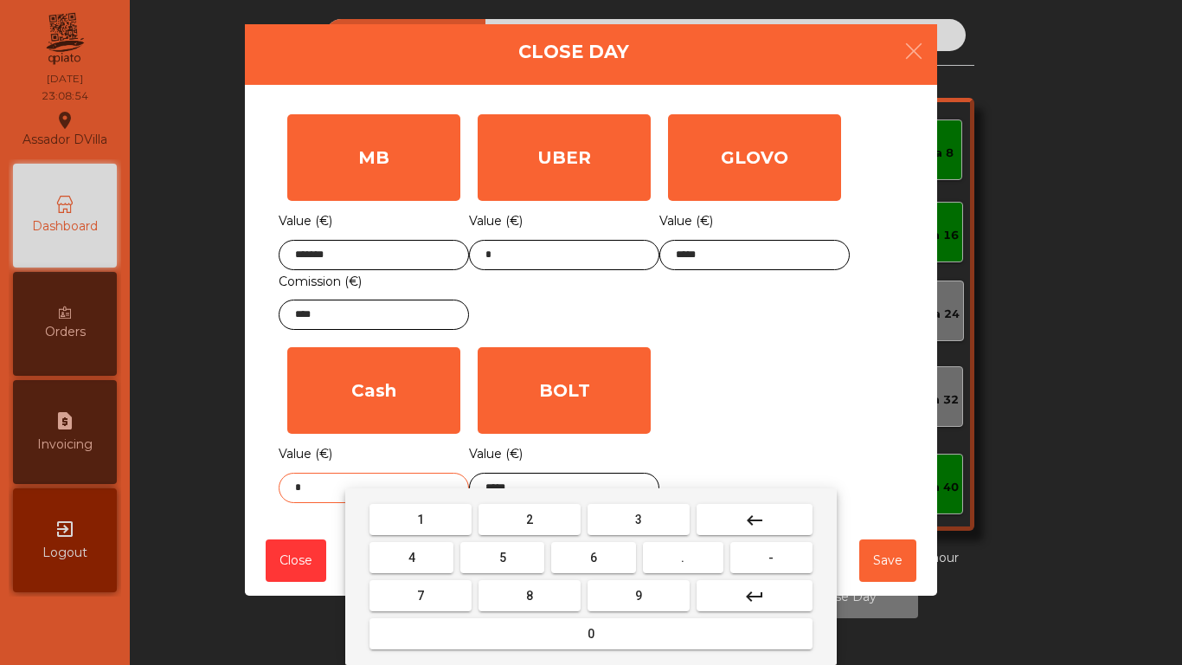
click at [310, 487] on input "*" at bounding box center [374, 488] width 190 height 30
type input "****"
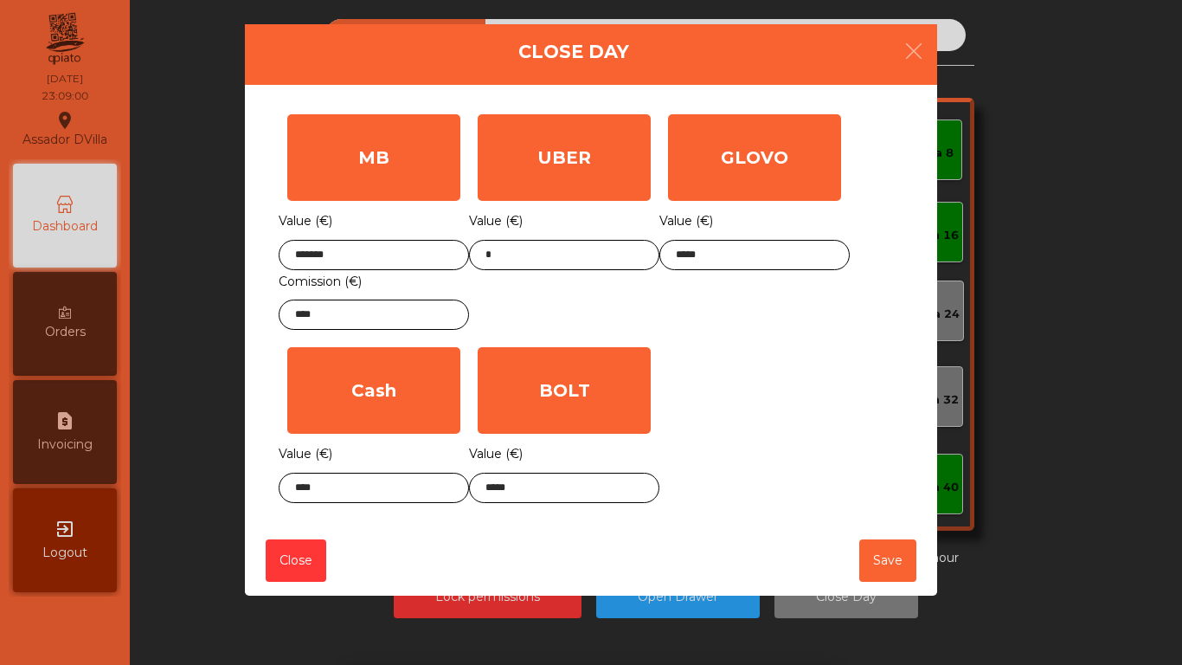
click at [783, 381] on div "MB Value (€) ******* Comission (€) **** UBER Value (€) * GLOVO Value (€) ***** …" at bounding box center [591, 309] width 625 height 406
click at [878, 555] on button "Save" at bounding box center [887, 560] width 57 height 42
